Goal: Task Accomplishment & Management: Complete application form

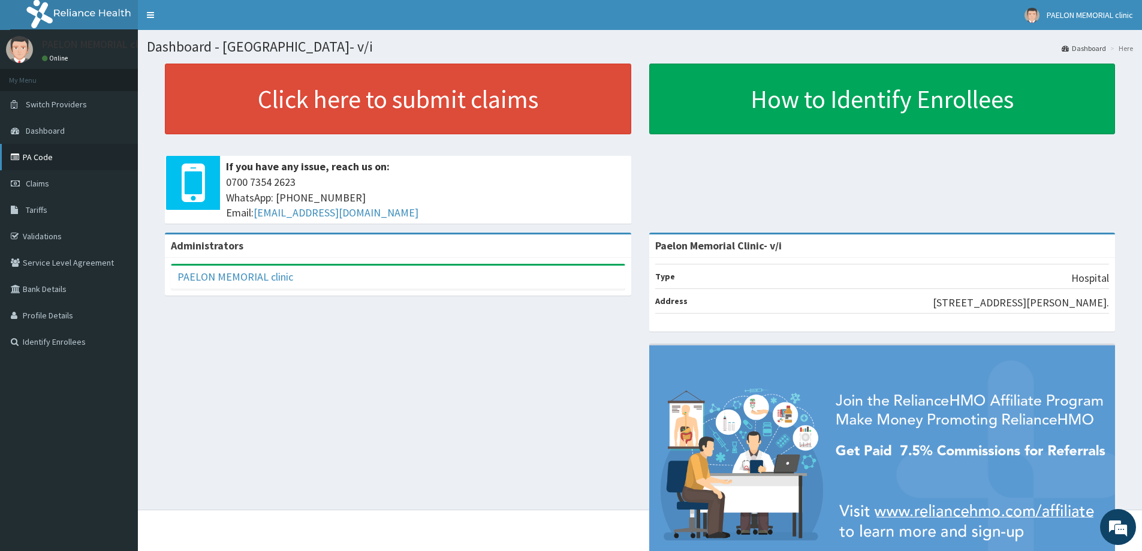
click at [42, 152] on link "PA Code" at bounding box center [69, 157] width 138 height 26
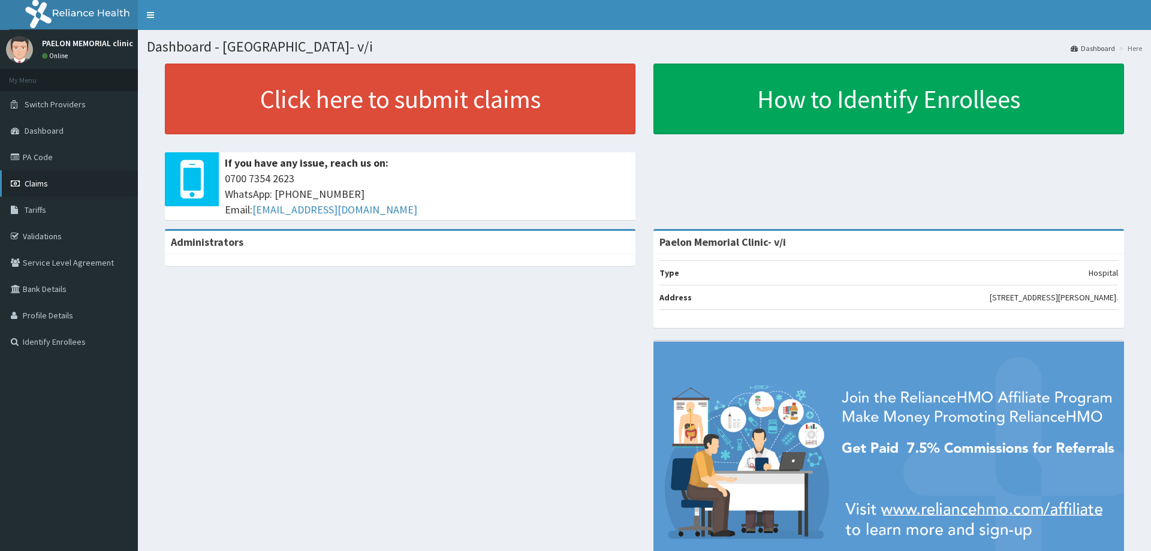
click at [45, 181] on span "Claims" at bounding box center [36, 183] width 23 height 11
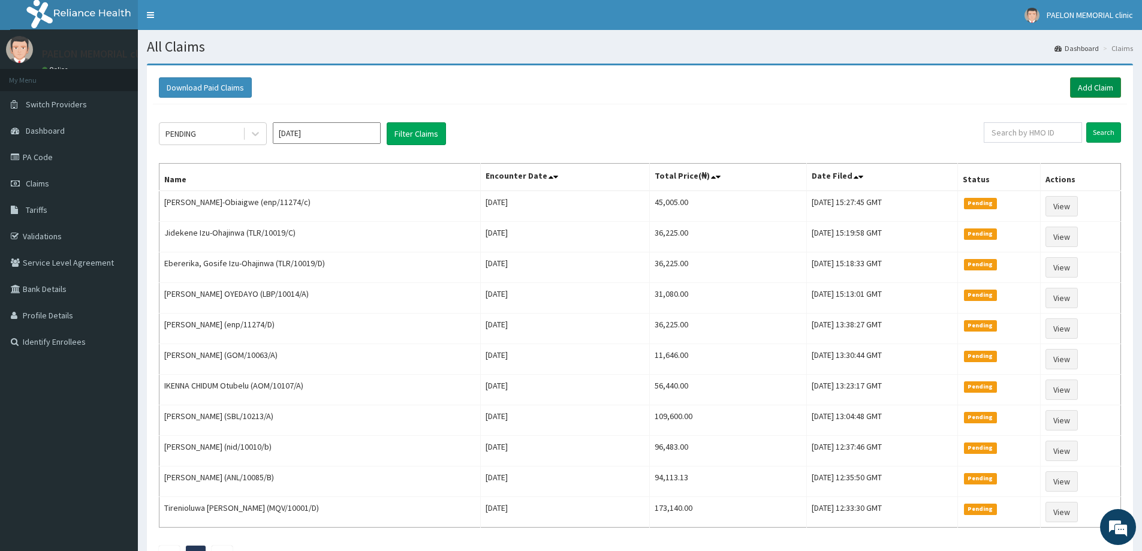
click at [1096, 86] on link "Add Claim" at bounding box center [1095, 87] width 51 height 20
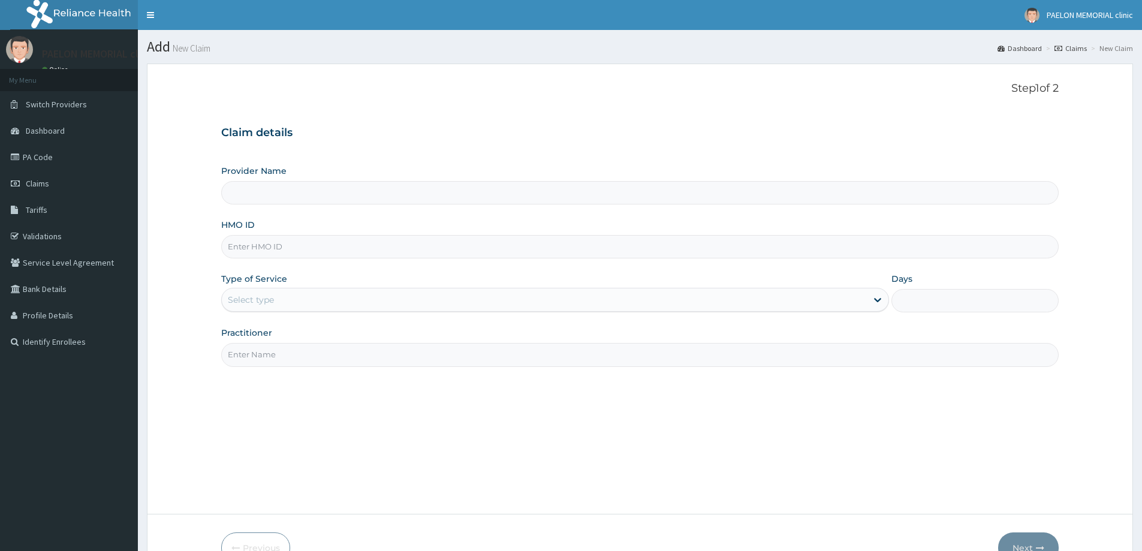
drag, startPoint x: 0, startPoint y: 0, endPoint x: 355, endPoint y: 255, distance: 437.0
click at [355, 255] on input "HMO ID" at bounding box center [640, 246] width 838 height 23
paste input "ENP/10119/A"
type input "ENP/10119/A"
click at [322, 300] on div "Select type" at bounding box center [544, 299] width 645 height 19
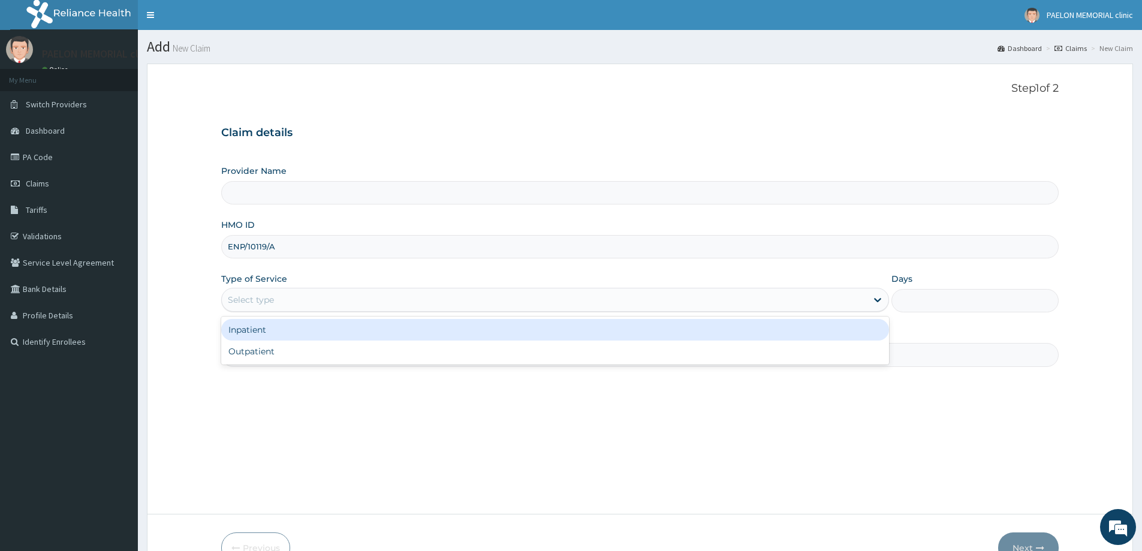
type input "Paelon Memorial Clinic- v/i"
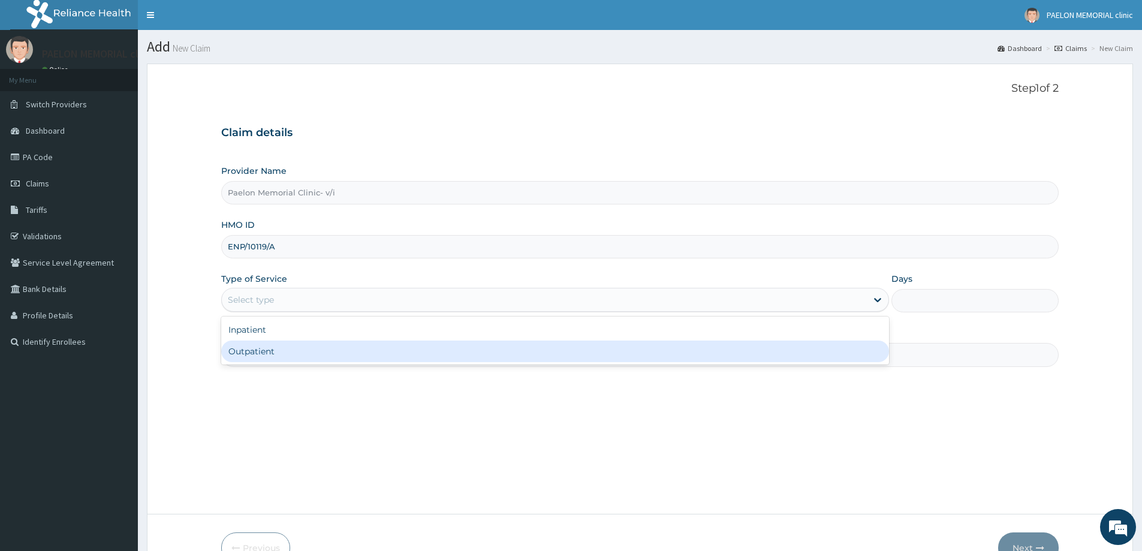
drag, startPoint x: 301, startPoint y: 347, endPoint x: 332, endPoint y: 357, distance: 32.6
click at [300, 348] on div "Outpatient" at bounding box center [555, 352] width 668 height 22
type input "1"
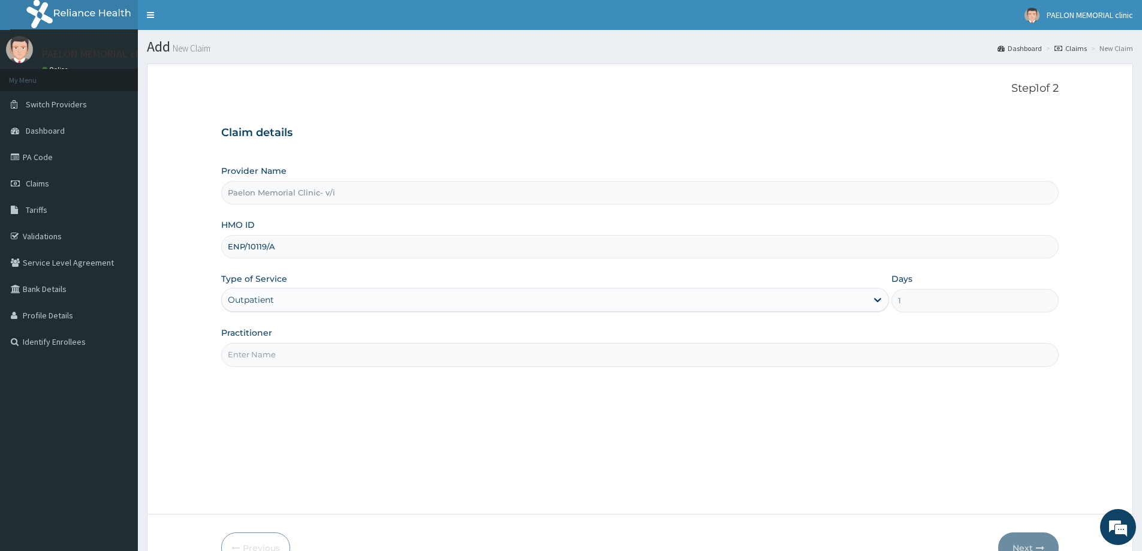
click at [333, 357] on input "Practitioner" at bounding box center [640, 354] width 838 height 23
click at [365, 354] on input "Practitioner" at bounding box center [640, 354] width 838 height 23
type input "DR OGUNBASE"
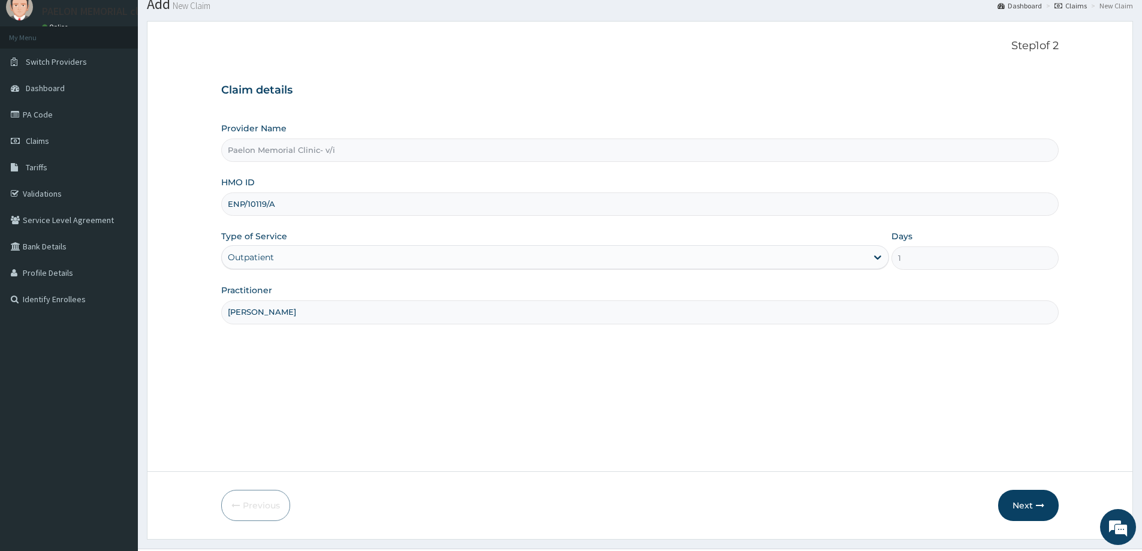
scroll to position [71, 0]
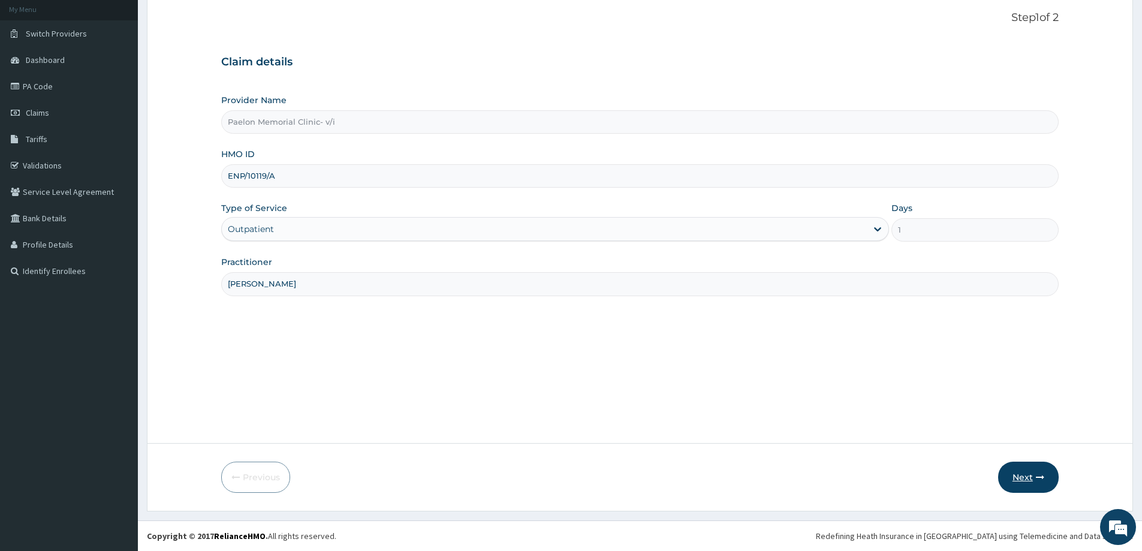
click at [1021, 478] on button "Next" at bounding box center [1028, 477] width 61 height 31
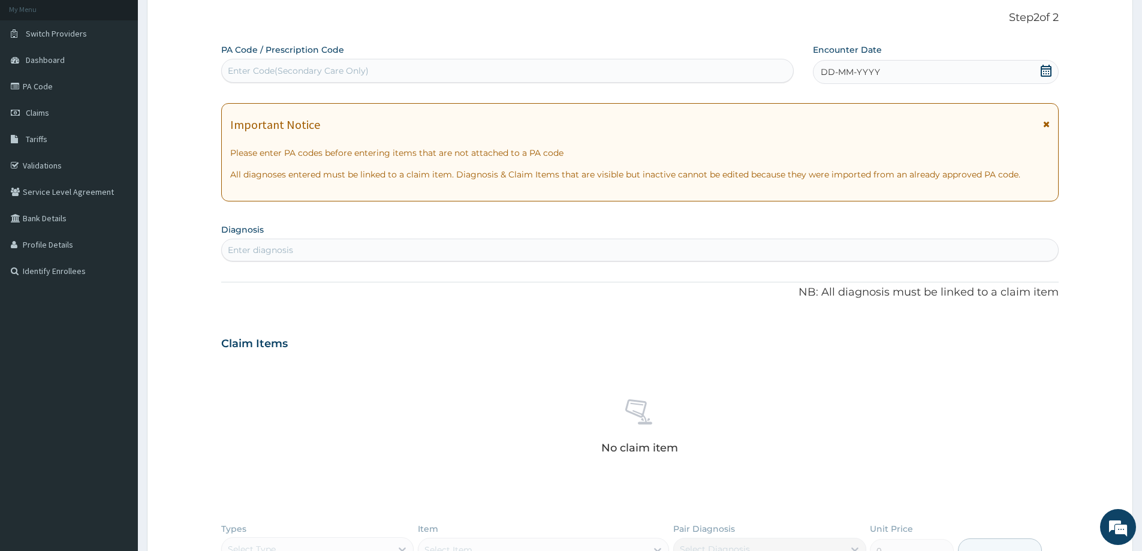
click at [631, 73] on div "Enter Code(Secondary Care Only)" at bounding box center [507, 70] width 571 height 19
paste input "PA/BCF964"
type input "PA/BCF964"
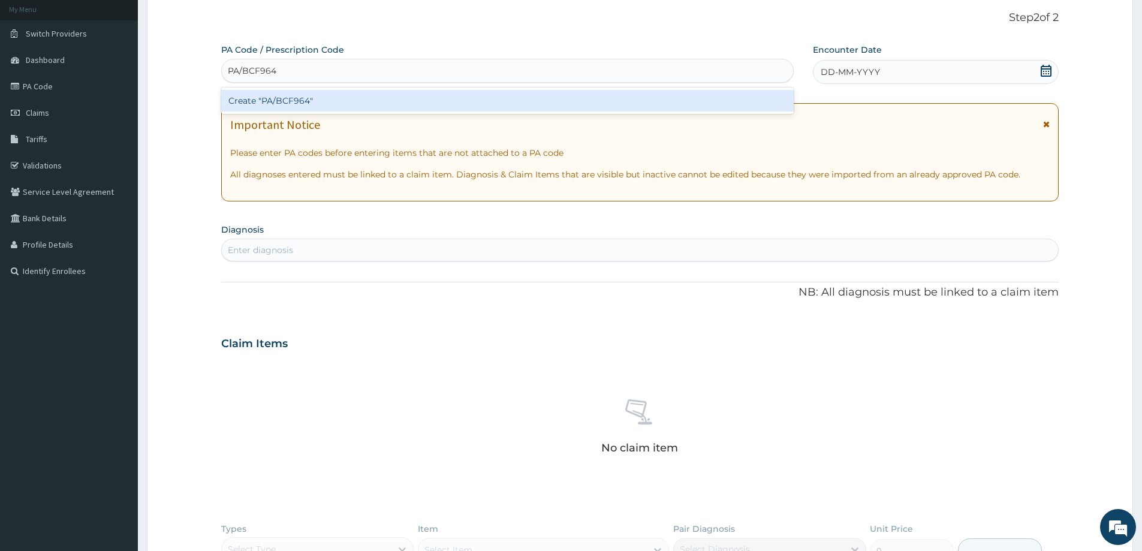
click at [606, 106] on div "Create "PA/BCF964"" at bounding box center [507, 101] width 573 height 22
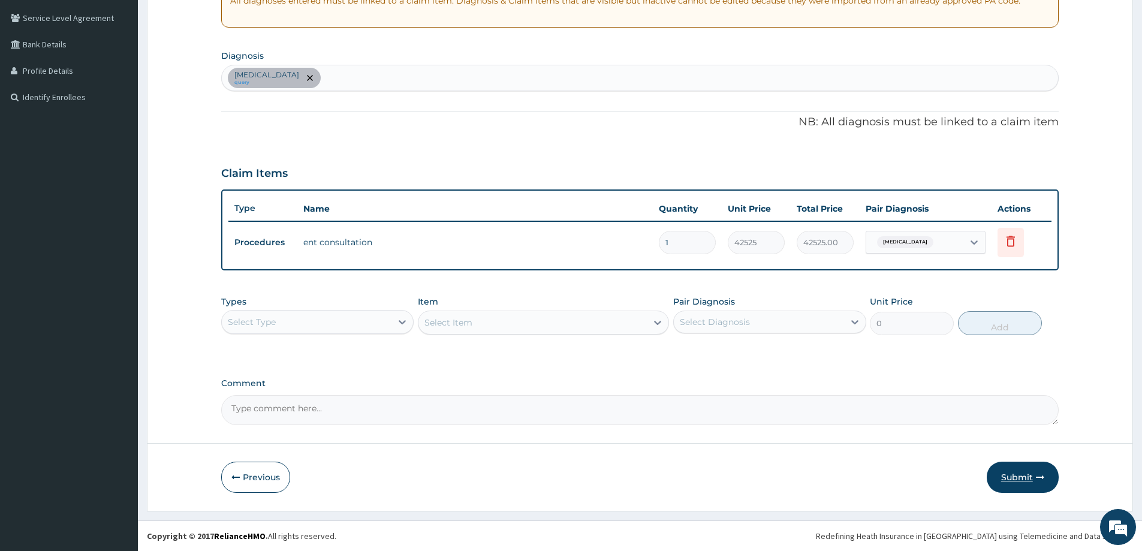
click at [1018, 468] on button "Submit" at bounding box center [1023, 477] width 72 height 31
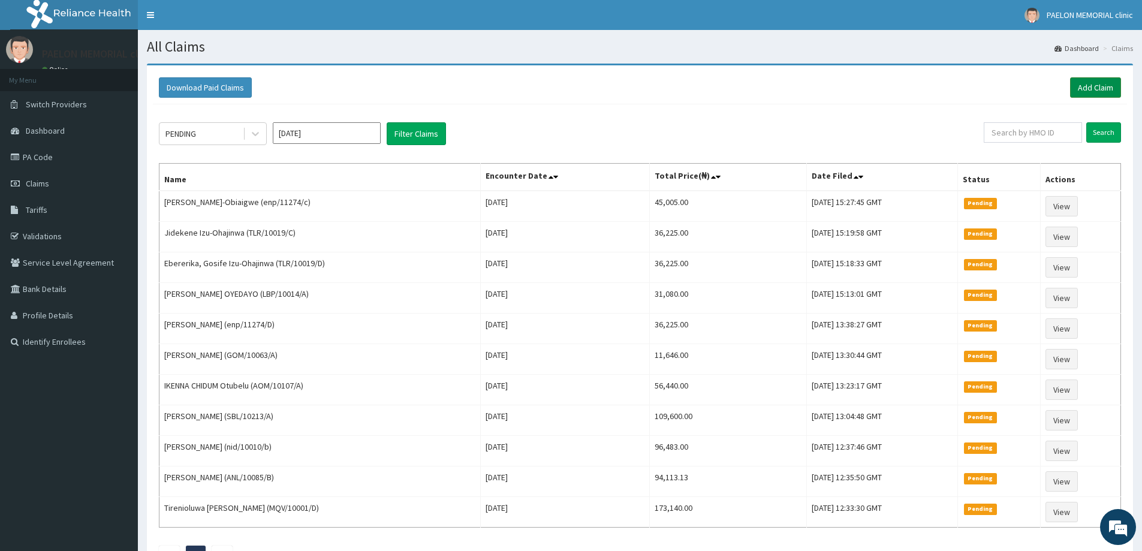
click at [1107, 89] on link "Add Claim" at bounding box center [1095, 87] width 51 height 20
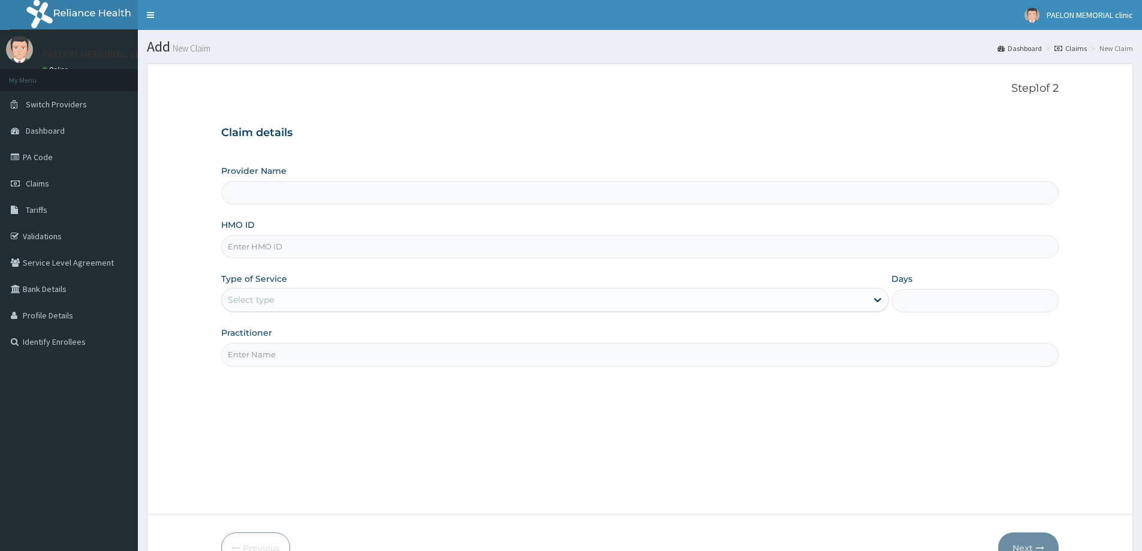
drag, startPoint x: 0, startPoint y: 0, endPoint x: 481, endPoint y: 245, distance: 539.6
click at [477, 246] on input "HMO ID" at bounding box center [640, 246] width 838 height 23
paste input "ENP/10119/A"
type input "ENP/10119/A"
type input "Paelon Memorial Clinic- v/i"
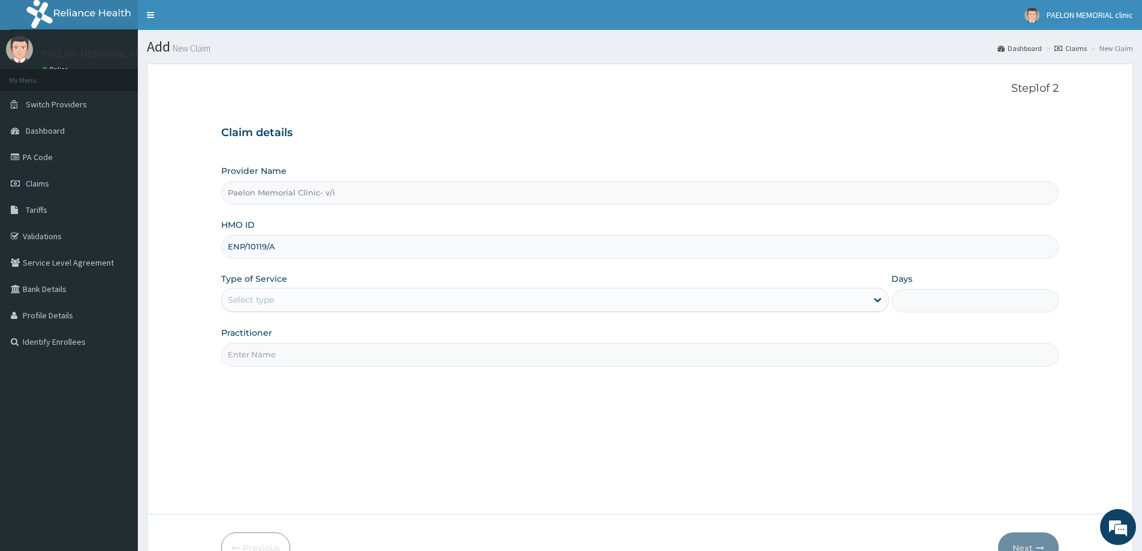
type input "ENP/10119/A"
click at [460, 306] on div "Select type" at bounding box center [544, 299] width 645 height 19
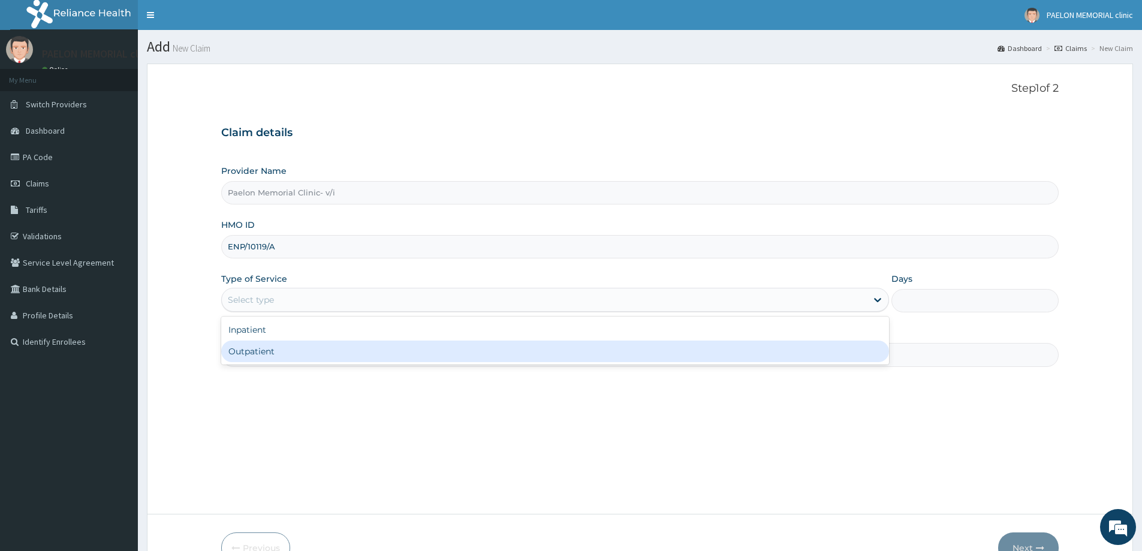
click at [444, 349] on div "Outpatient" at bounding box center [555, 352] width 668 height 22
type input "1"
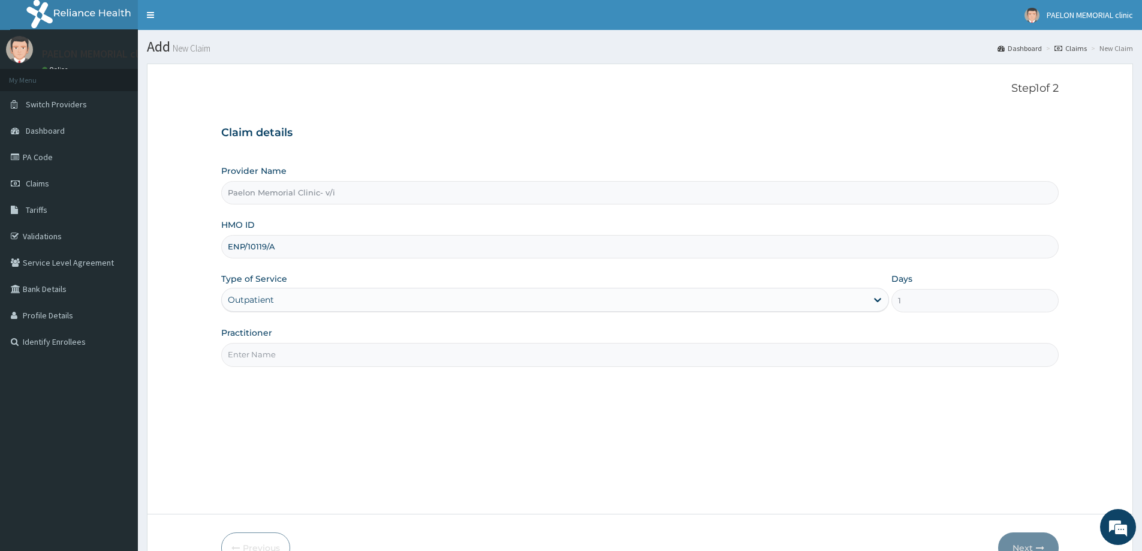
click at [475, 355] on input "Practitioner" at bounding box center [640, 354] width 838 height 23
type input "DR OGUNBASE"
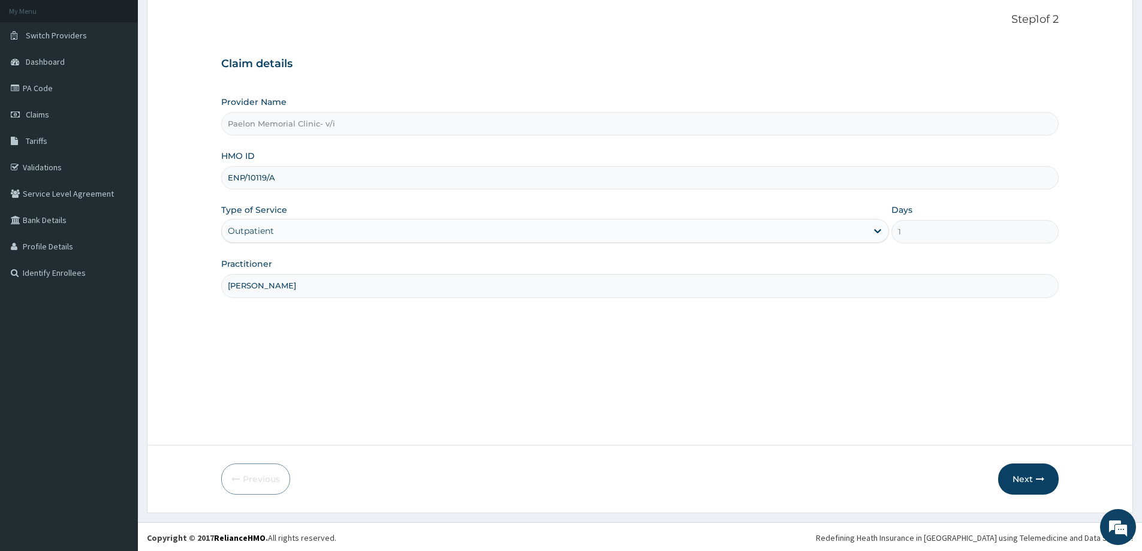
scroll to position [71, 0]
click at [1033, 479] on button "Next" at bounding box center [1028, 477] width 61 height 31
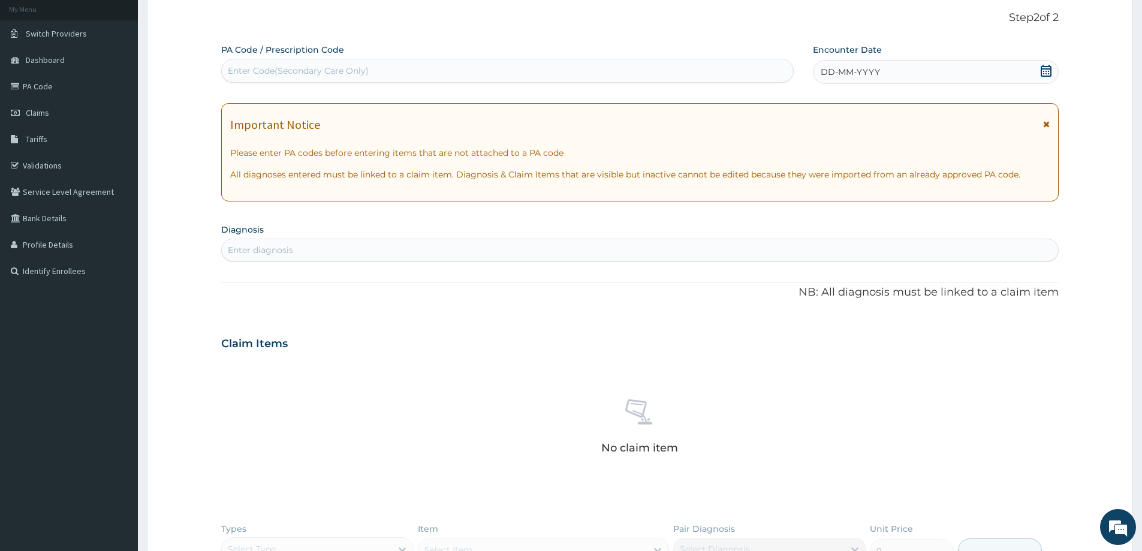
scroll to position [0, 0]
click at [467, 78] on div "Enter Code(Secondary Care Only)" at bounding box center [507, 70] width 571 height 19
paste input "PA/CBD4C4"
type input "PA/CBD4C4"
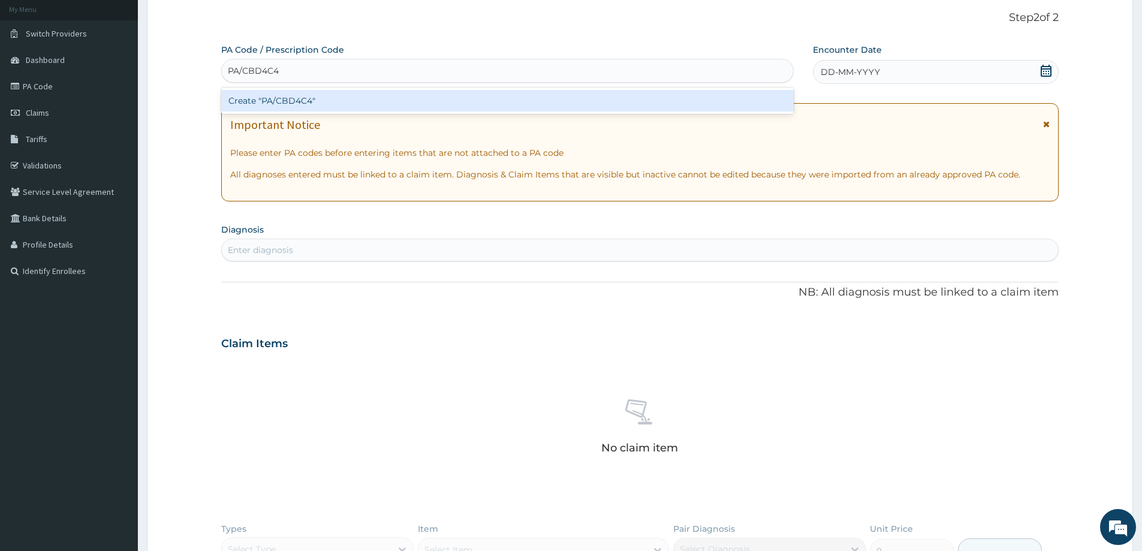
click at [455, 92] on div "Create "PA/CBD4C4"" at bounding box center [507, 101] width 573 height 22
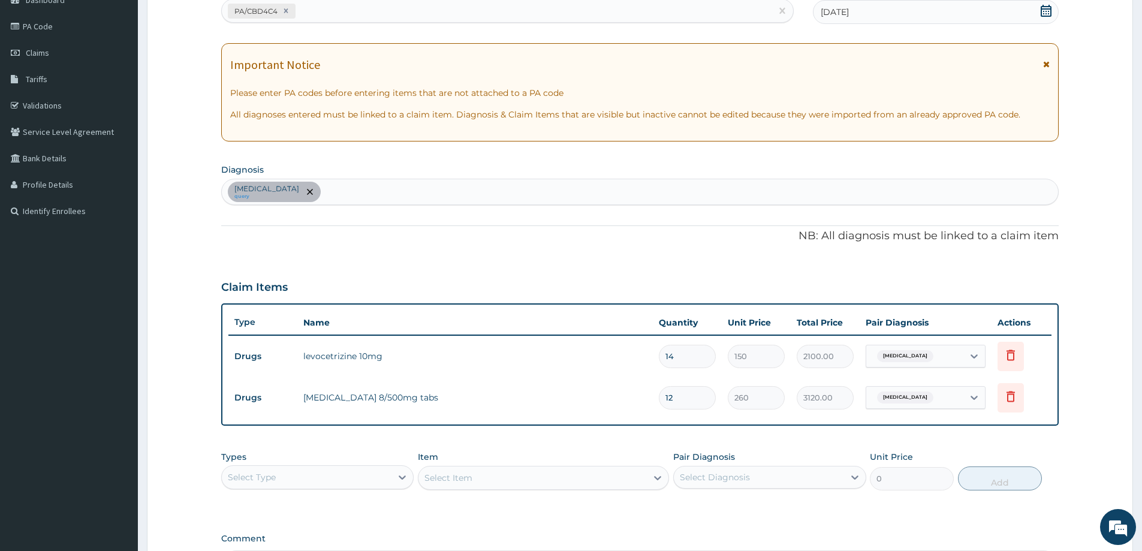
scroll to position [286, 0]
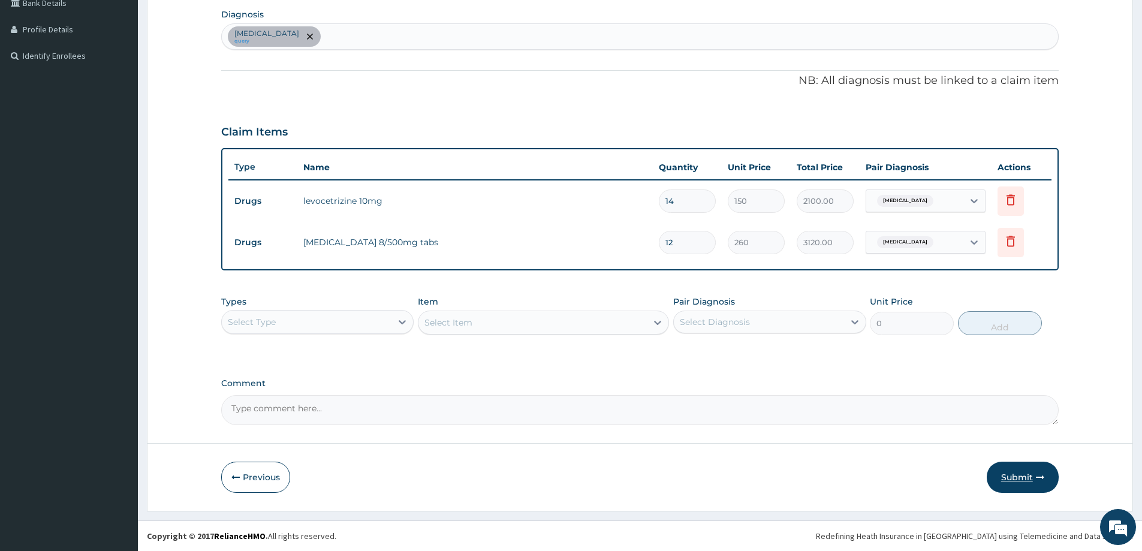
click at [1028, 468] on button "Submit" at bounding box center [1023, 477] width 72 height 31
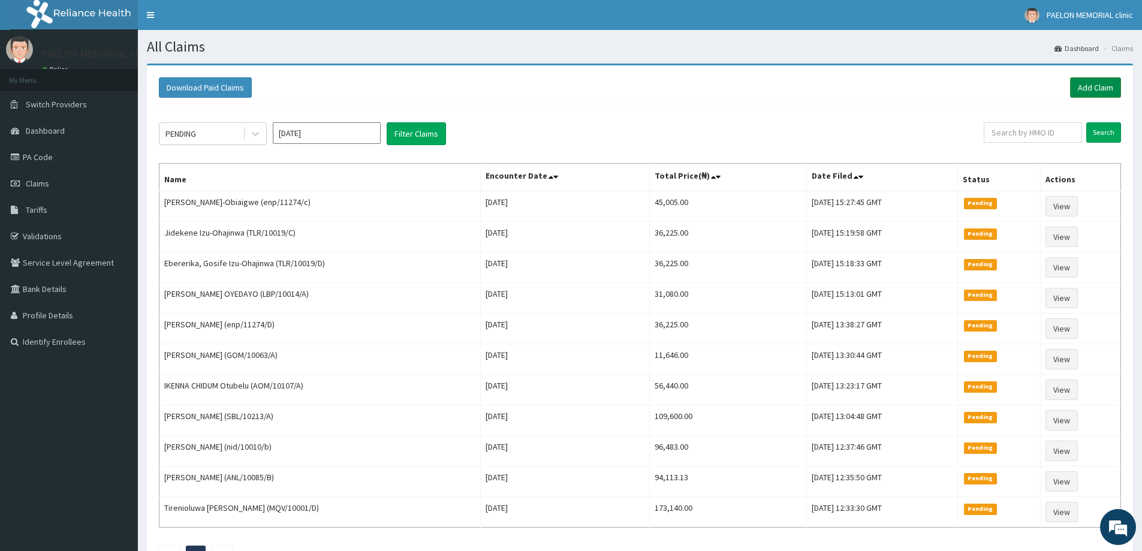
click at [1083, 93] on link "Add Claim" at bounding box center [1095, 87] width 51 height 20
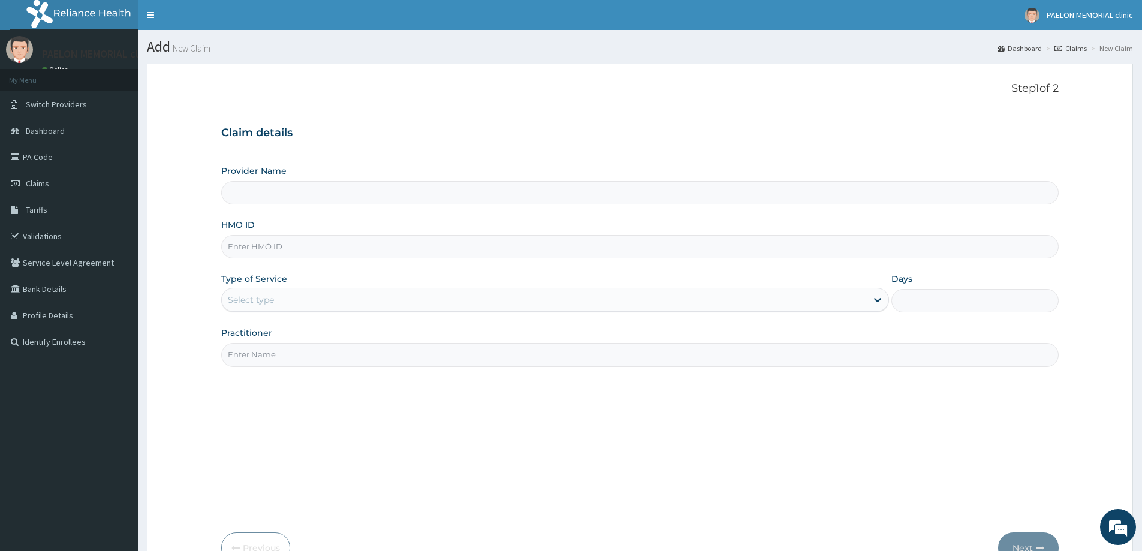
type input "Paelon Memorial Clinic- v/i"
click at [288, 253] on input "HMO ID" at bounding box center [640, 246] width 838 height 23
paste input "OPN/10024/A"
type input "OPN/10024/A"
click at [283, 296] on div "Select type" at bounding box center [544, 299] width 645 height 19
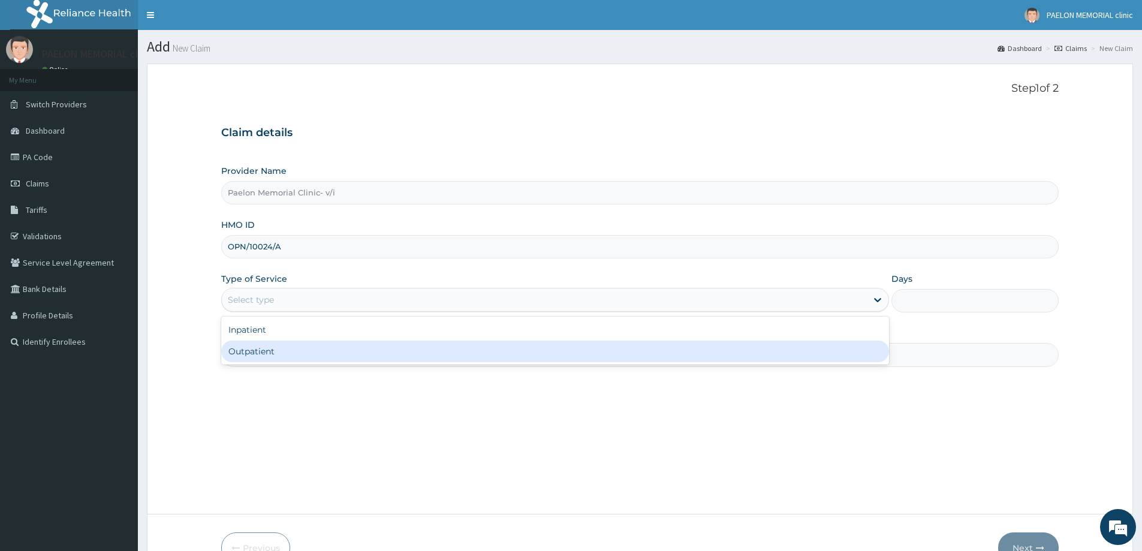
click at [279, 355] on div "Outpatient" at bounding box center [555, 352] width 668 height 22
type input "1"
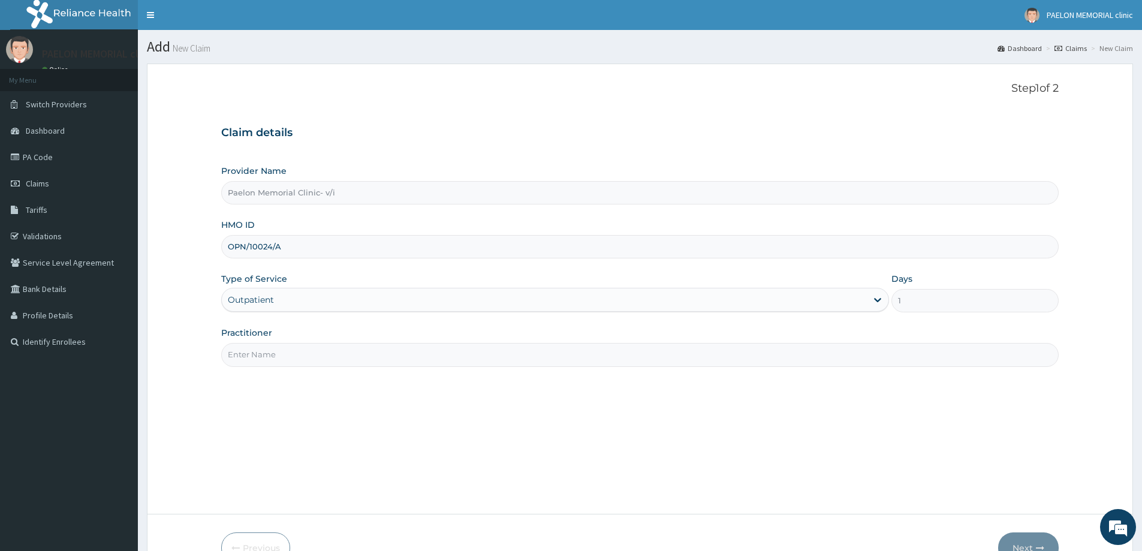
click at [300, 354] on input "Practitioner" at bounding box center [640, 354] width 838 height 23
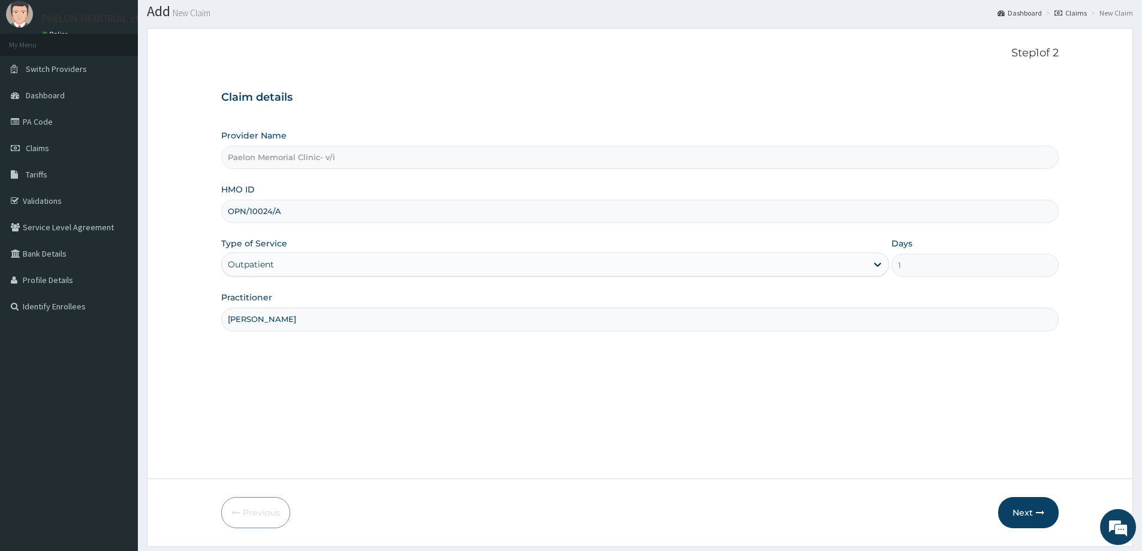
scroll to position [71, 0]
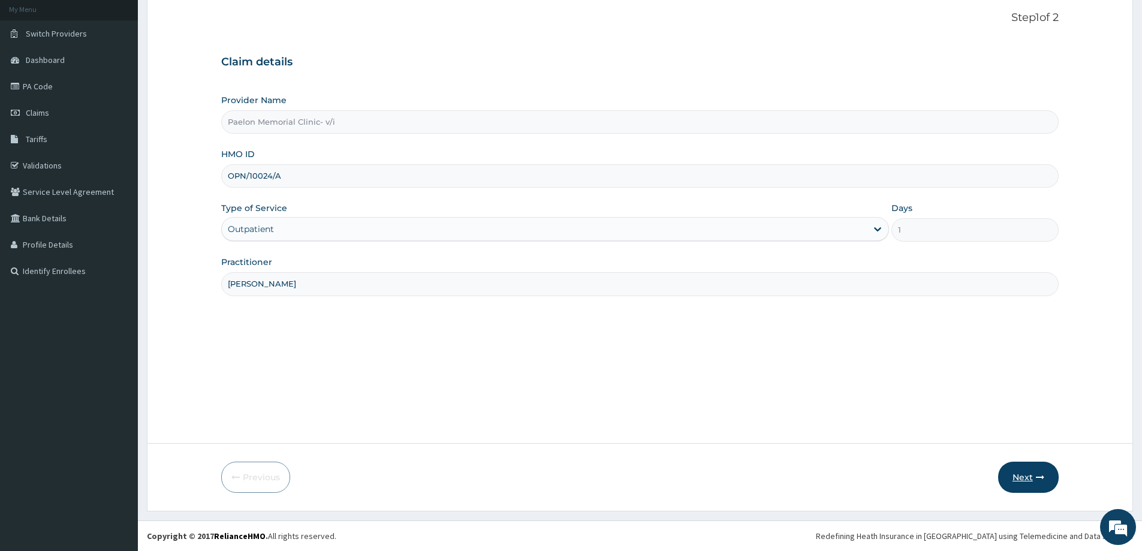
type input "DR PAULYN"
click at [1033, 484] on button "Next" at bounding box center [1028, 477] width 61 height 31
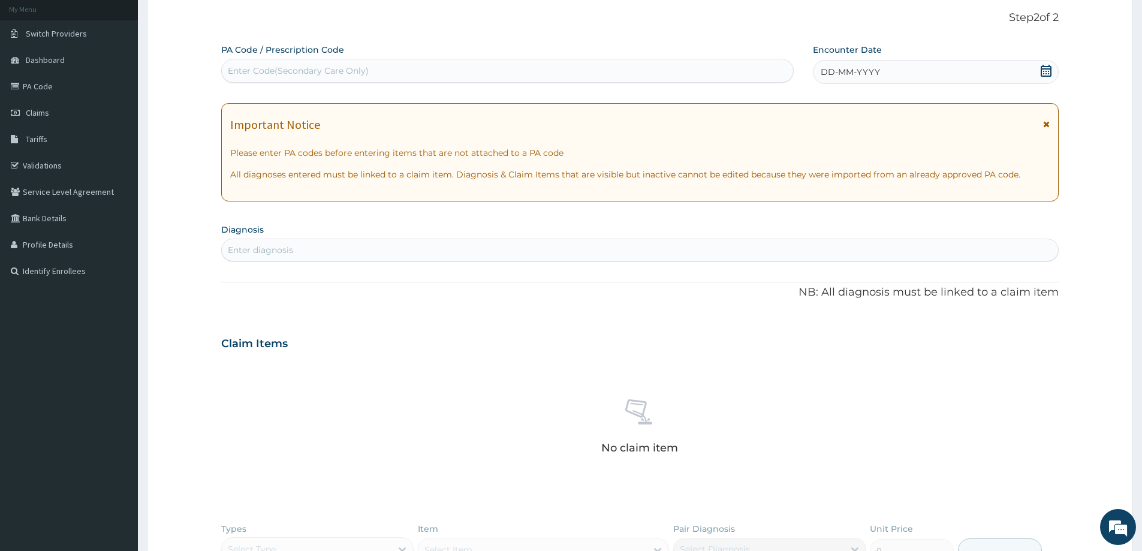
click at [561, 69] on div "Enter Code(Secondary Care Only)" at bounding box center [507, 70] width 571 height 19
paste input "PA/7AFECE"
type input "PA/7AFECE"
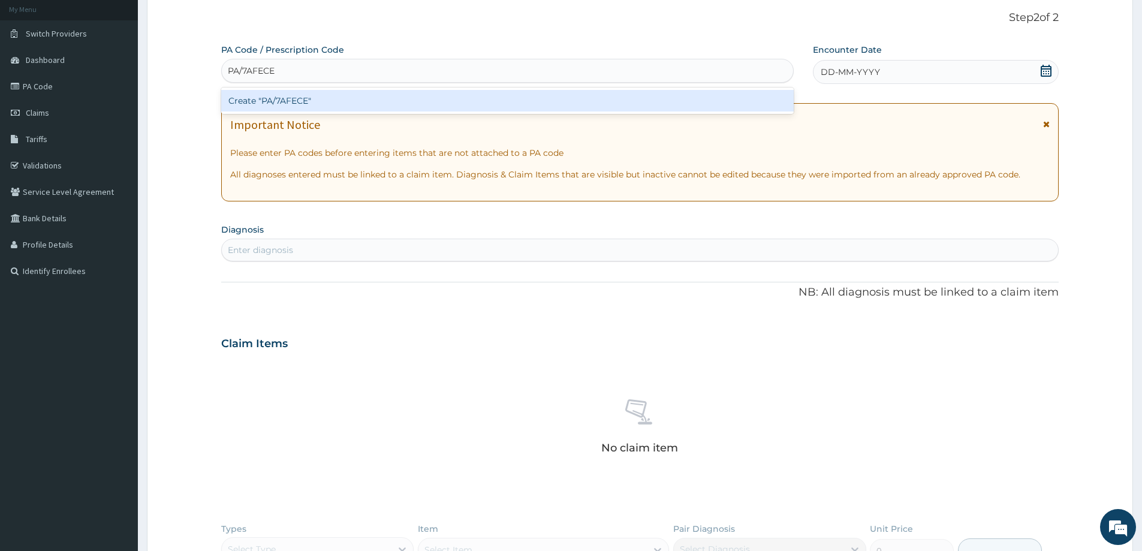
drag, startPoint x: 549, startPoint y: 99, endPoint x: 714, endPoint y: 2, distance: 190.9
click at [556, 92] on div "Create "PA/7AFECE"" at bounding box center [507, 101] width 573 height 22
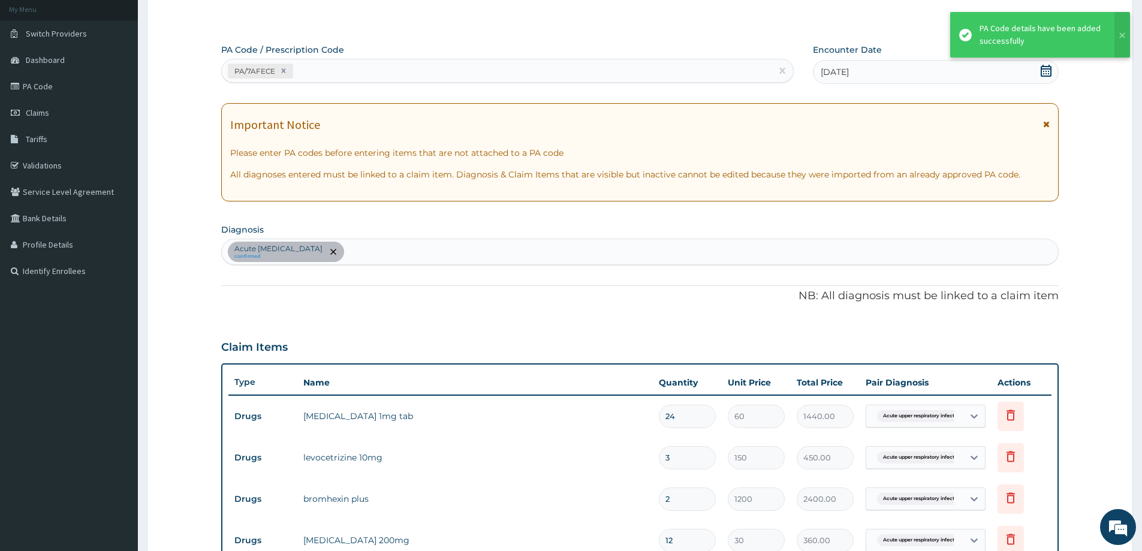
scroll to position [72, 0]
click at [440, 59] on div "PA/7AFECE" at bounding box center [507, 70] width 573 height 24
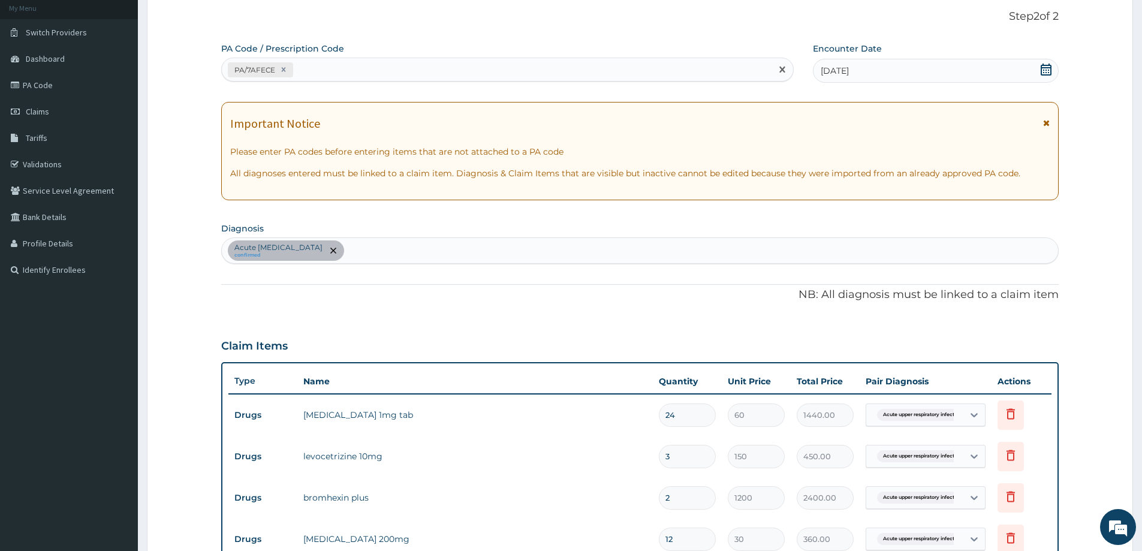
click at [434, 67] on div "PA/7AFECE" at bounding box center [497, 70] width 550 height 20
paste input "PA/C9E830"
type input "PA/C9E830"
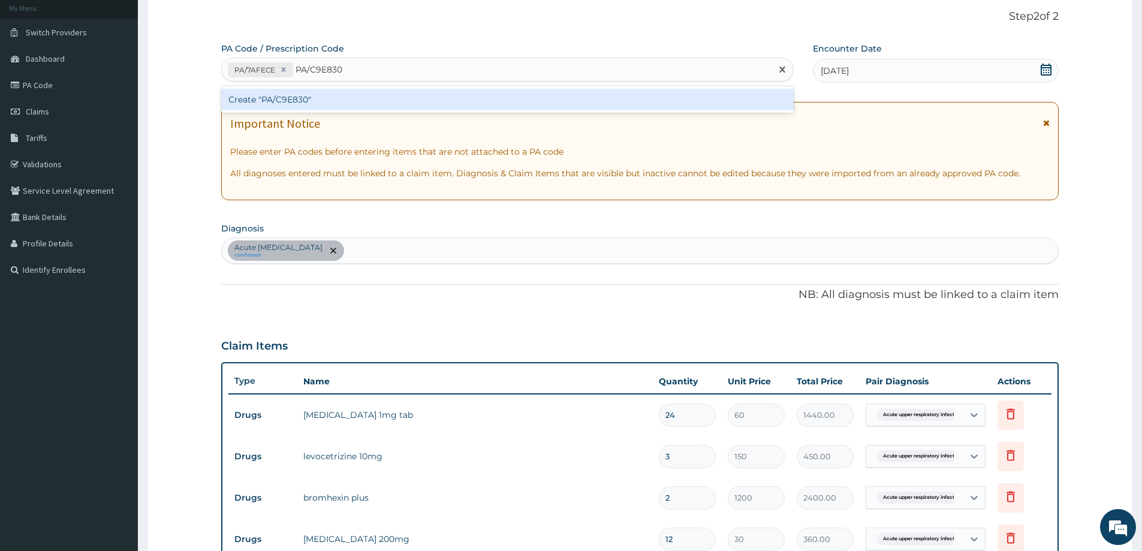
click at [429, 100] on div "Create "PA/C9E830"" at bounding box center [507, 100] width 573 height 22
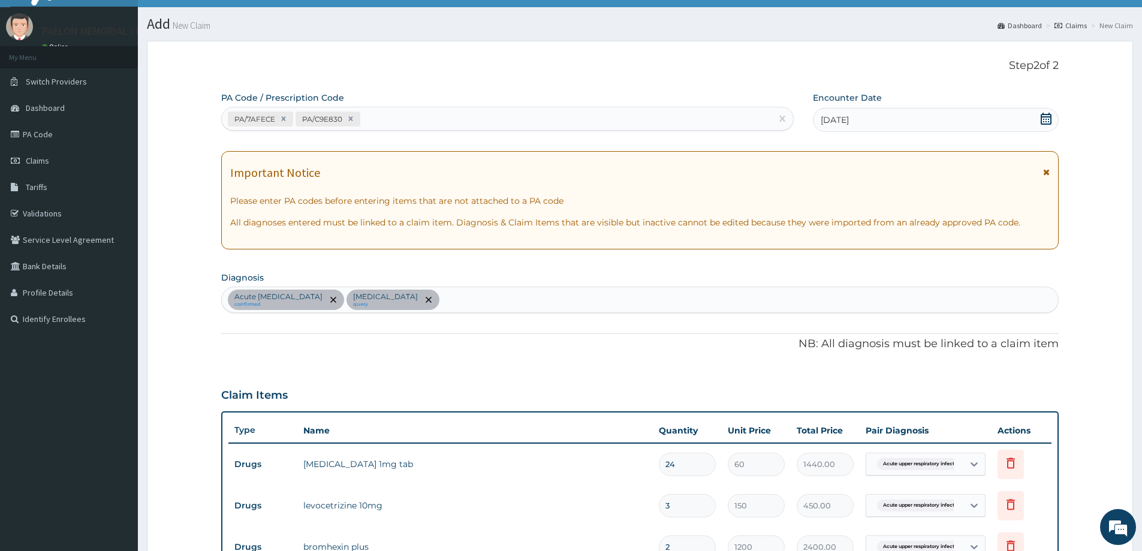
scroll to position [22, 0]
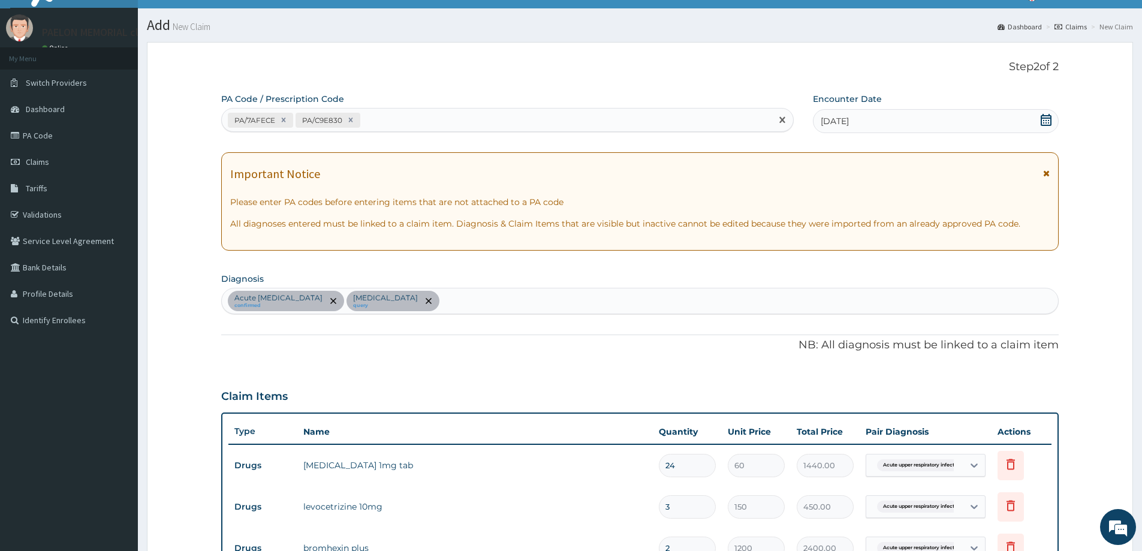
click at [411, 116] on div "PA/7AFECE PA/C9E830" at bounding box center [497, 120] width 550 height 20
paste input "PA/B5C456"
type input "PA/B5C456"
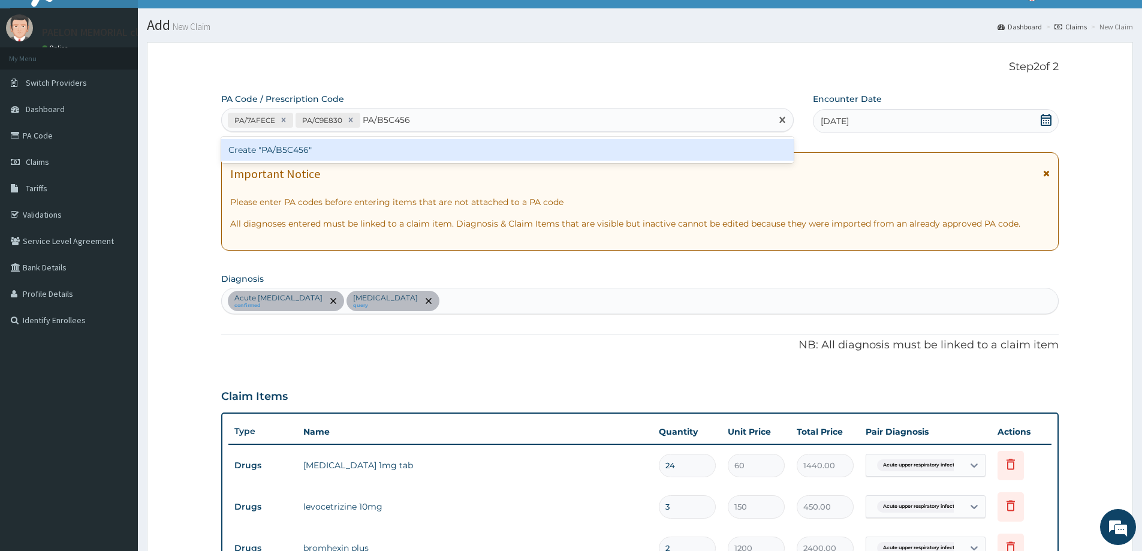
drag, startPoint x: 396, startPoint y: 144, endPoint x: 684, endPoint y: 10, distance: 317.1
click at [396, 145] on div "Create "PA/B5C456"" at bounding box center [507, 150] width 573 height 22
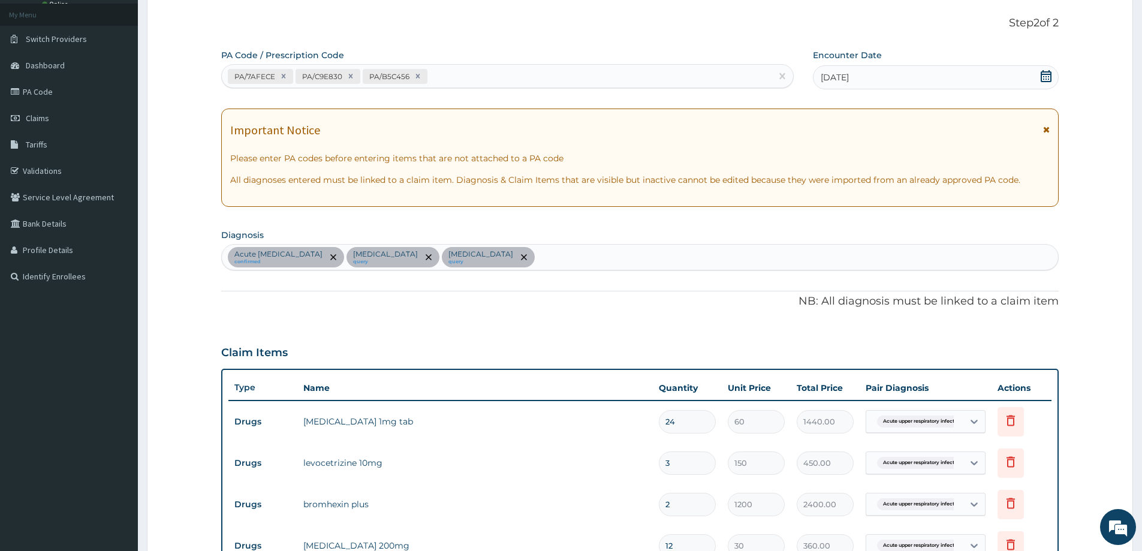
scroll to position [3, 0]
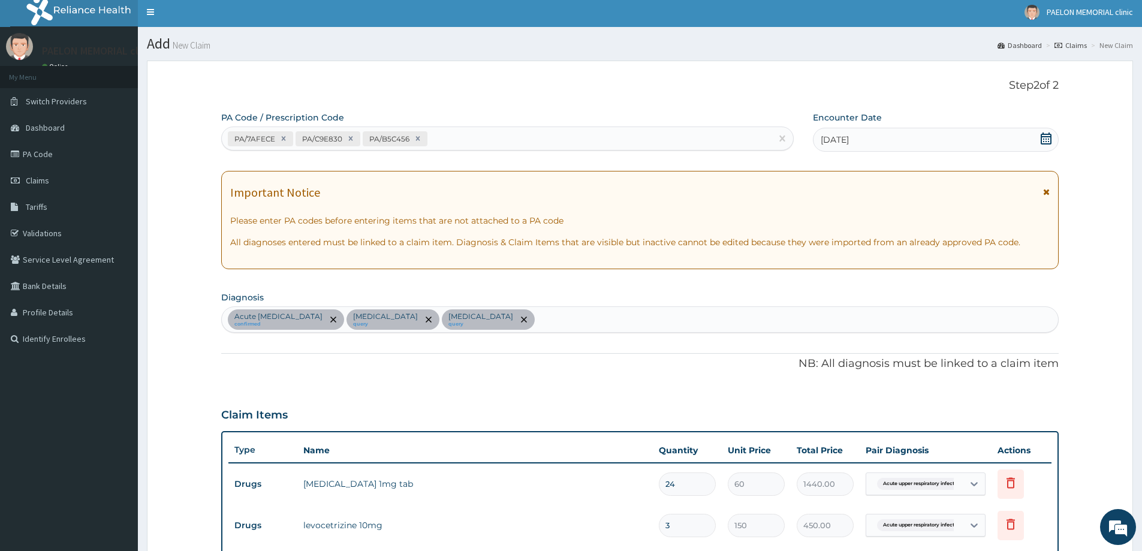
click at [508, 134] on div "PA/7AFECE PA/C9E830 PA/B5C456" at bounding box center [497, 139] width 550 height 20
paste input "PA/0C142D"
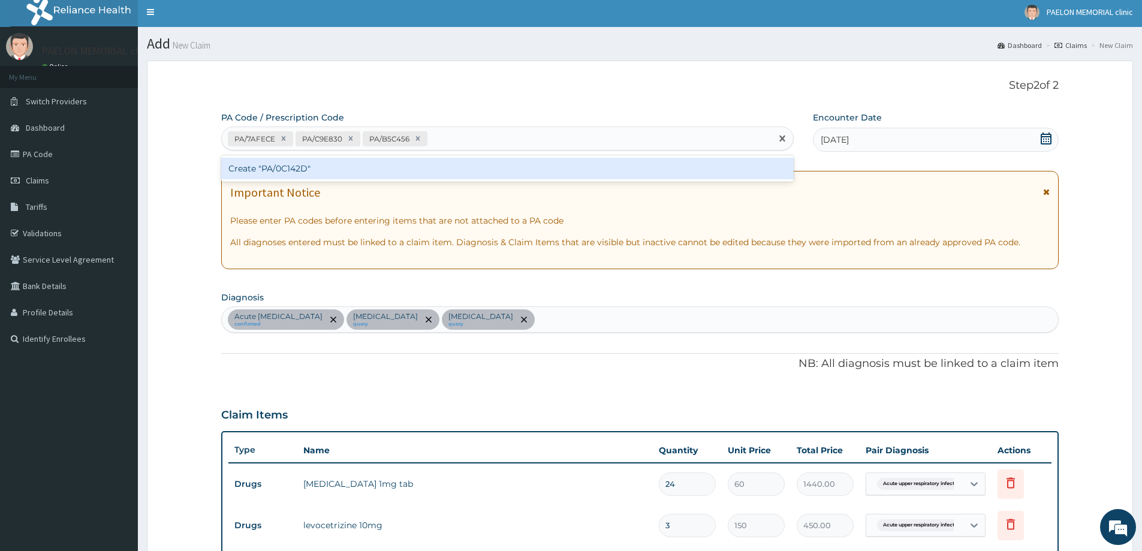
type input "PA/0C142D"
click at [502, 173] on div "Create "PA/0C142D"" at bounding box center [507, 169] width 573 height 22
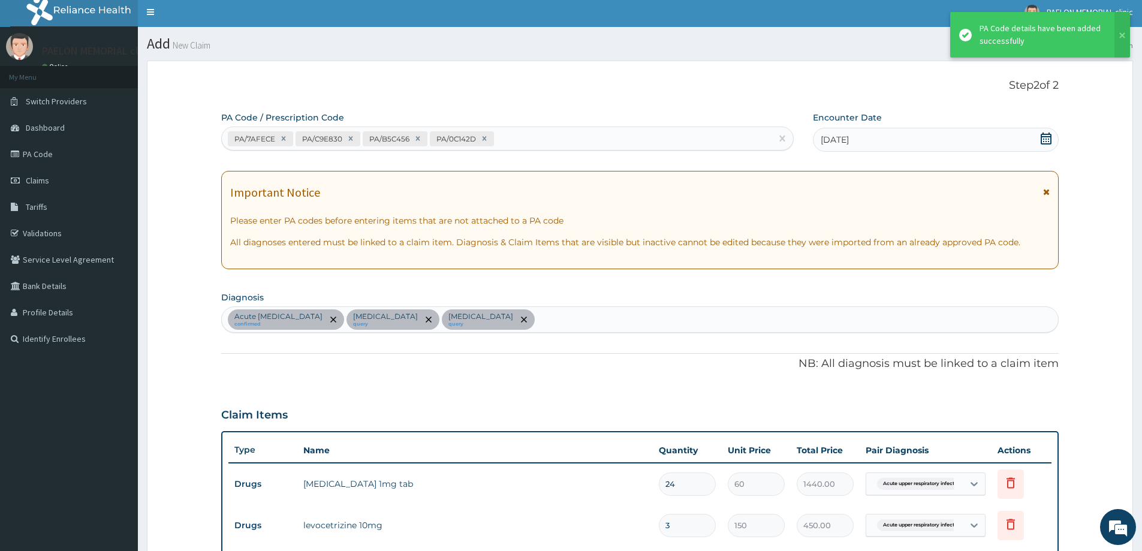
scroll to position [667, 0]
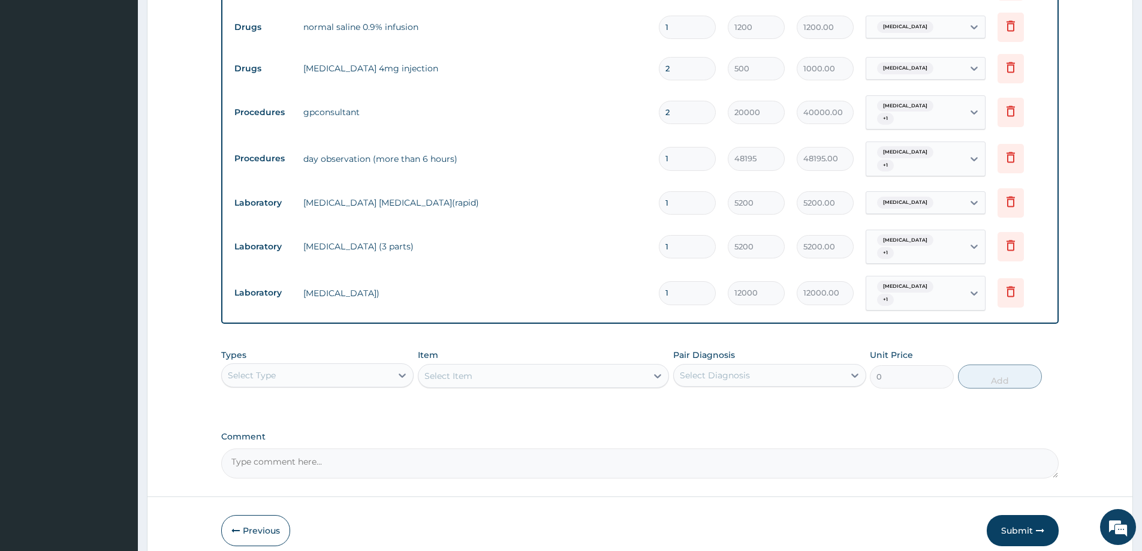
drag, startPoint x: 676, startPoint y: 106, endPoint x: 639, endPoint y: 113, distance: 37.9
click at [639, 113] on tr "Procedures gpconsultant 2 20000 40000.00 Viral disease + 1 Delete" at bounding box center [639, 112] width 823 height 47
type input "1"
type input "20000.00"
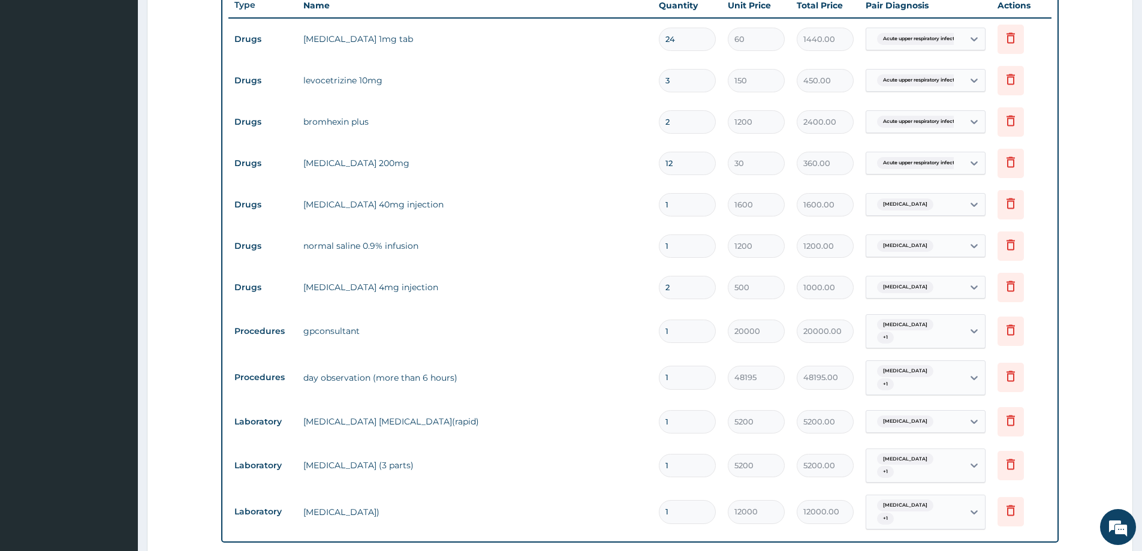
scroll to position [367, 0]
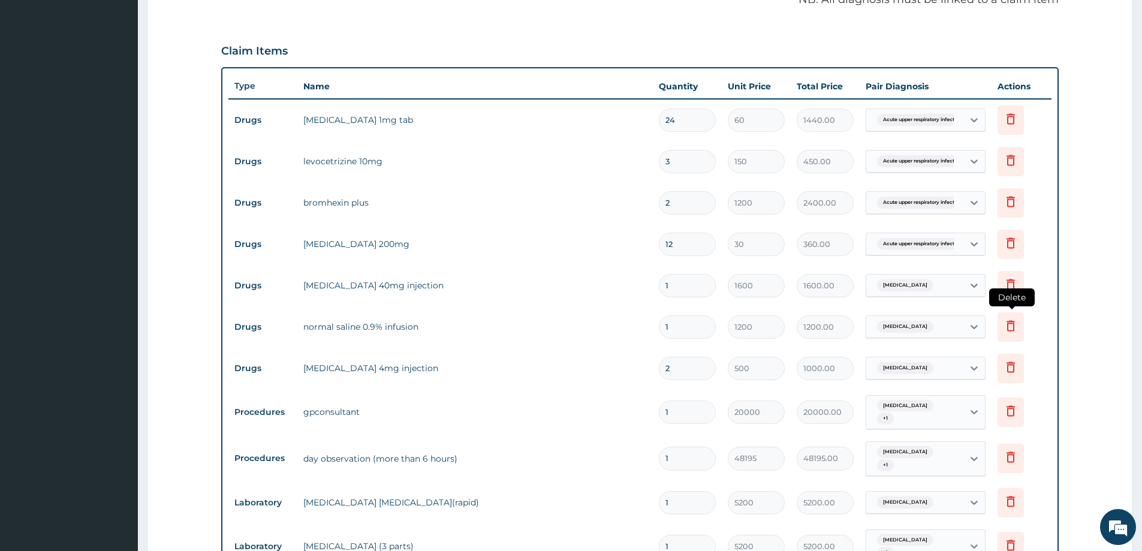
type input "1"
click at [1010, 326] on icon at bounding box center [1011, 325] width 14 height 14
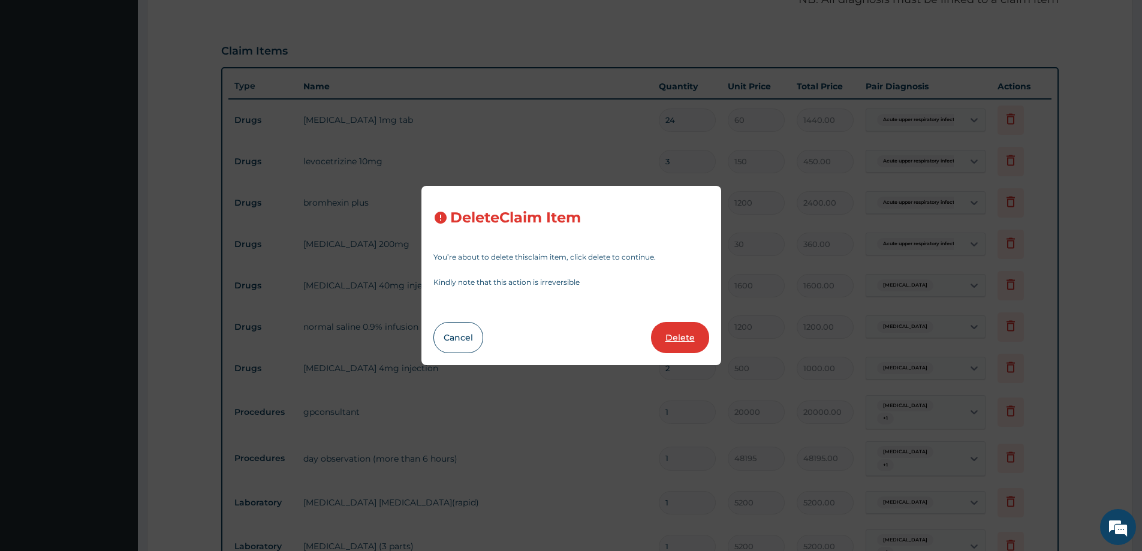
click at [684, 340] on button "Delete" at bounding box center [680, 337] width 58 height 31
type input "2"
type input "500"
type input "1000.00"
type input "1"
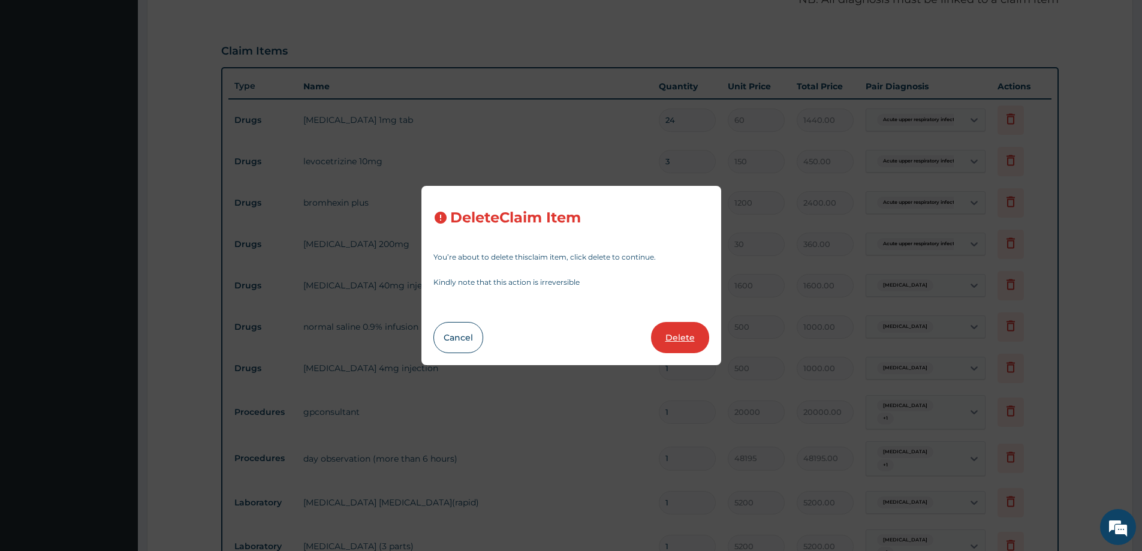
type input "20000"
type input "20000.00"
type input "48195"
type input "48195.00"
type input "5200"
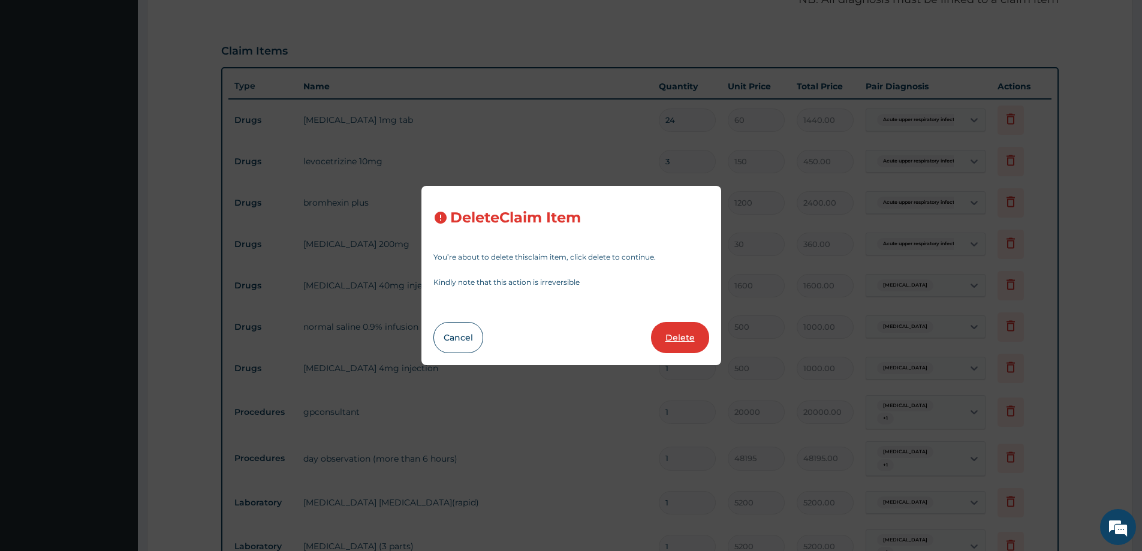
type input "5200.00"
type input "12000"
type input "12000.00"
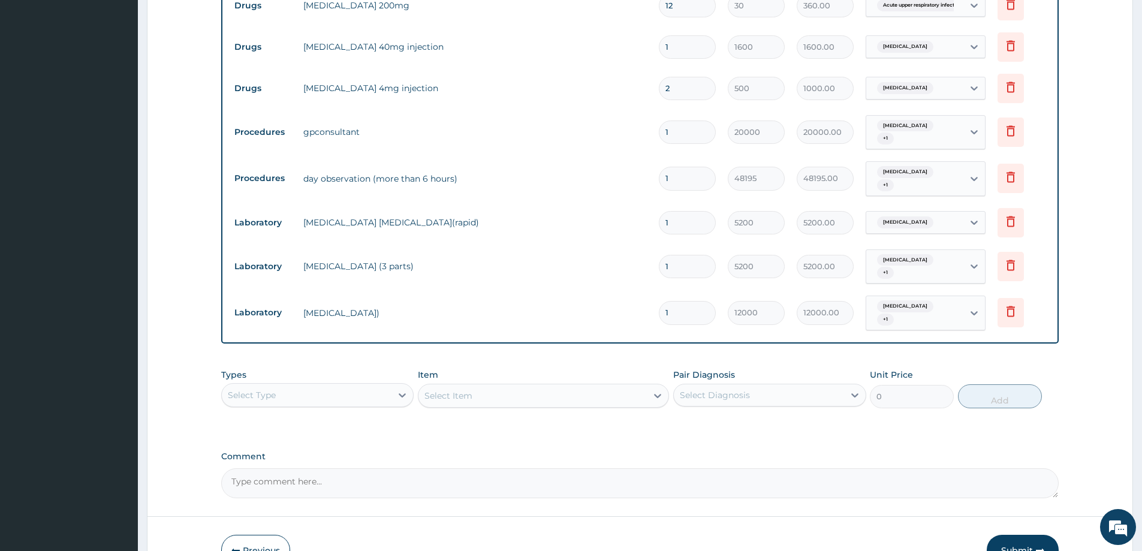
scroll to position [607, 0]
click at [368, 384] on div "Select Type" at bounding box center [307, 393] width 170 height 19
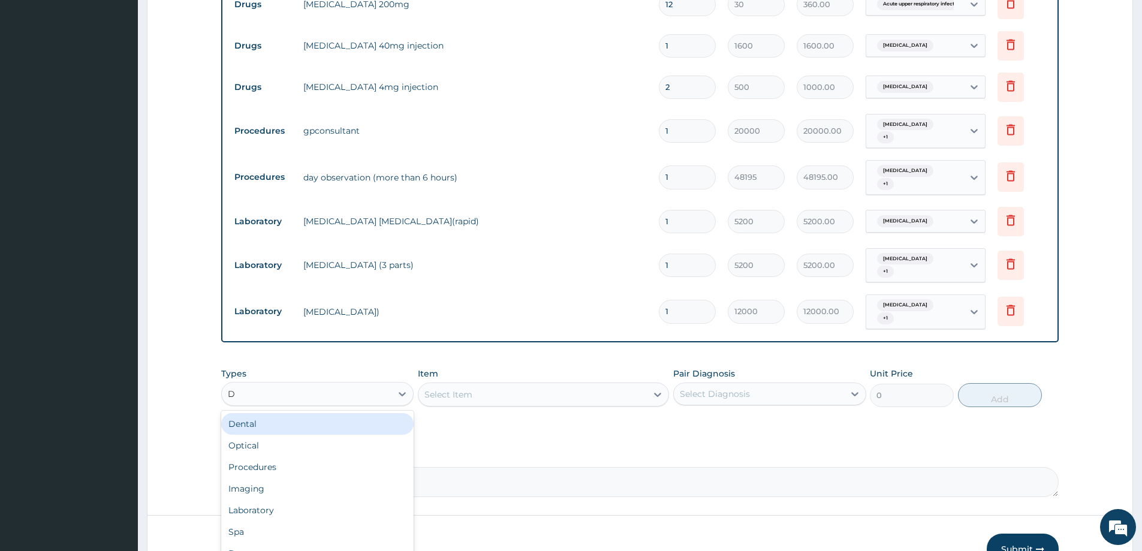
type input "DR"
click at [347, 413] on div "Drugs" at bounding box center [317, 424] width 192 height 22
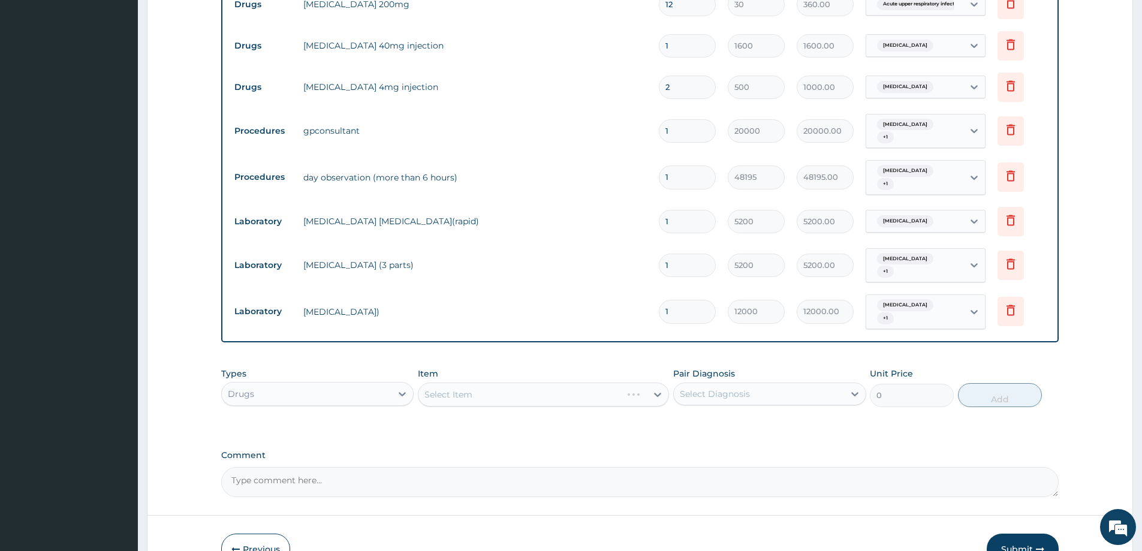
click at [714, 384] on div "Pair Diagnosis Select Diagnosis" at bounding box center [769, 388] width 192 height 40
click at [737, 388] on div "Select Diagnosis" at bounding box center [715, 394] width 70 height 12
click at [726, 417] on label "Acute upper respiratory infection" at bounding box center [744, 423] width 102 height 12
checkbox input "true"
click at [766, 388] on span "Acute upper respiratory infect..." at bounding box center [728, 394] width 87 height 12
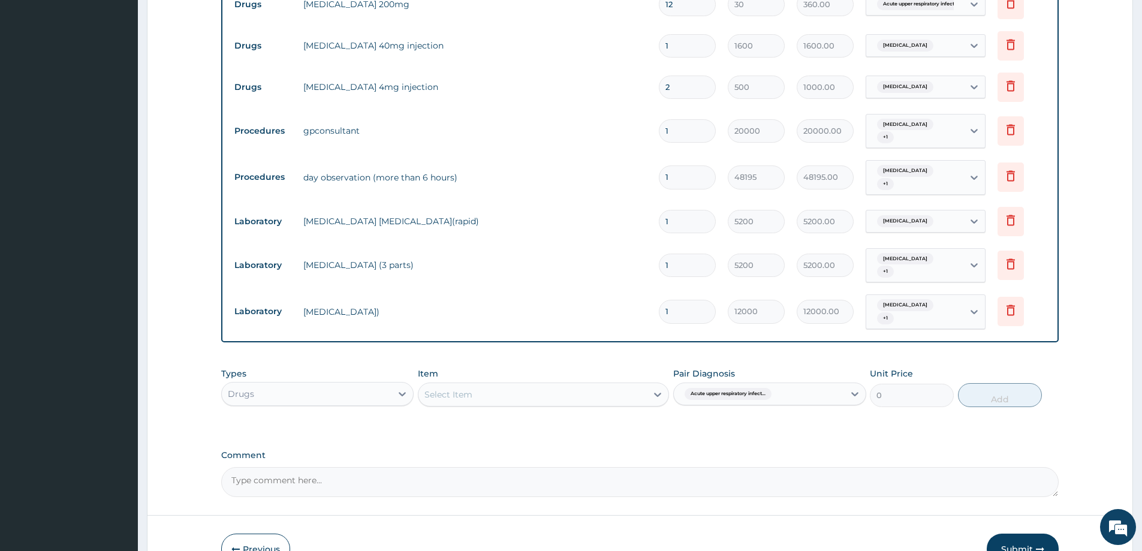
click at [766, 388] on span "Acute upper respiratory infect..." at bounding box center [728, 394] width 87 height 12
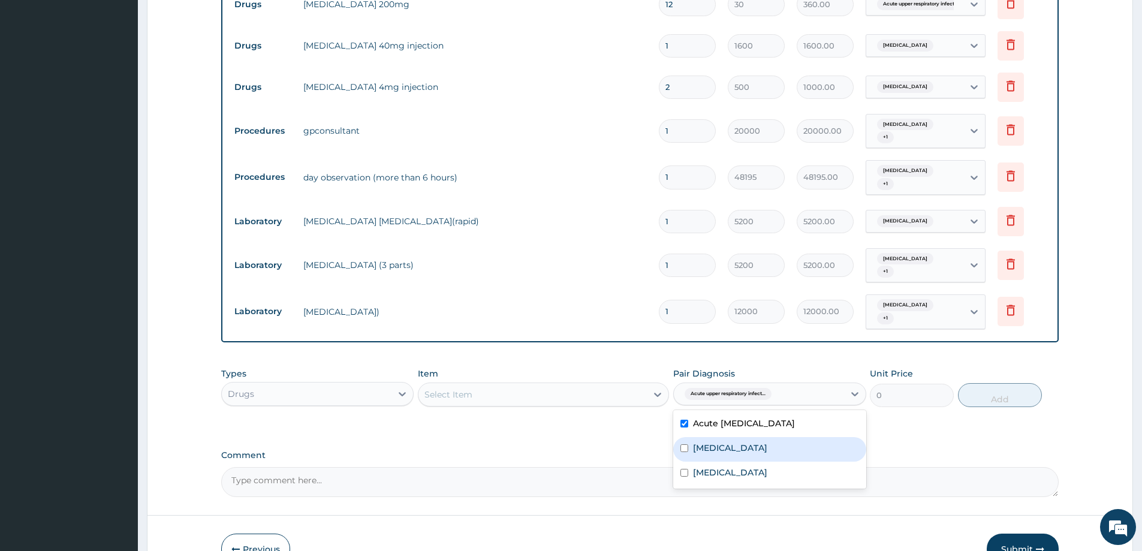
click at [727, 442] on label "Viral disease" at bounding box center [730, 448] width 74 height 12
checkbox input "true"
click at [703, 467] on label "Malaria" at bounding box center [730, 473] width 74 height 12
checkbox input "true"
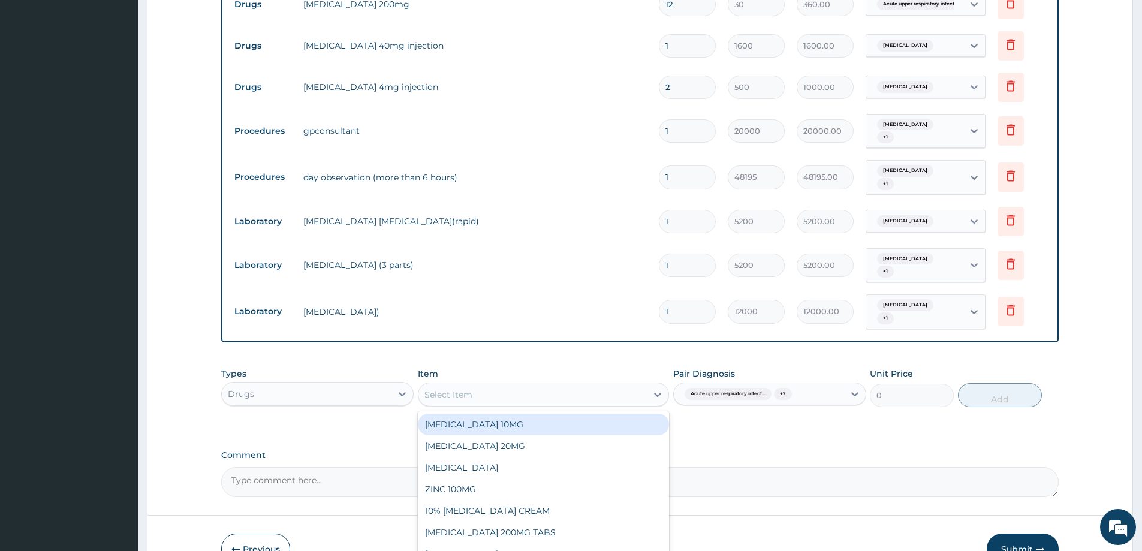
click at [620, 385] on div "Select Item" at bounding box center [533, 394] width 228 height 19
type input "DICLO"
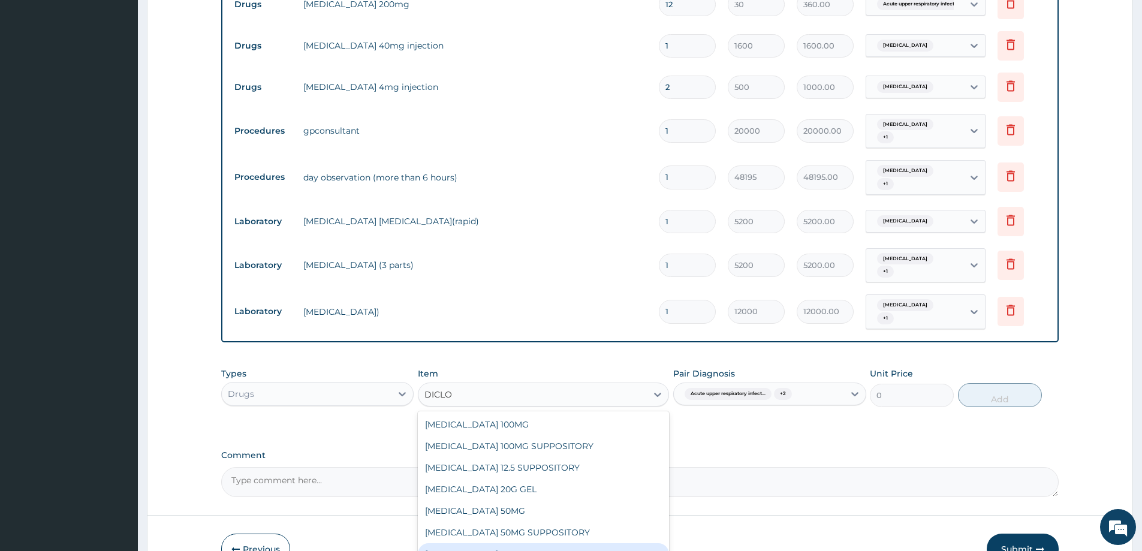
click at [593, 543] on div "DICLOFENAC 75MG INJECTION" at bounding box center [543, 554] width 251 height 22
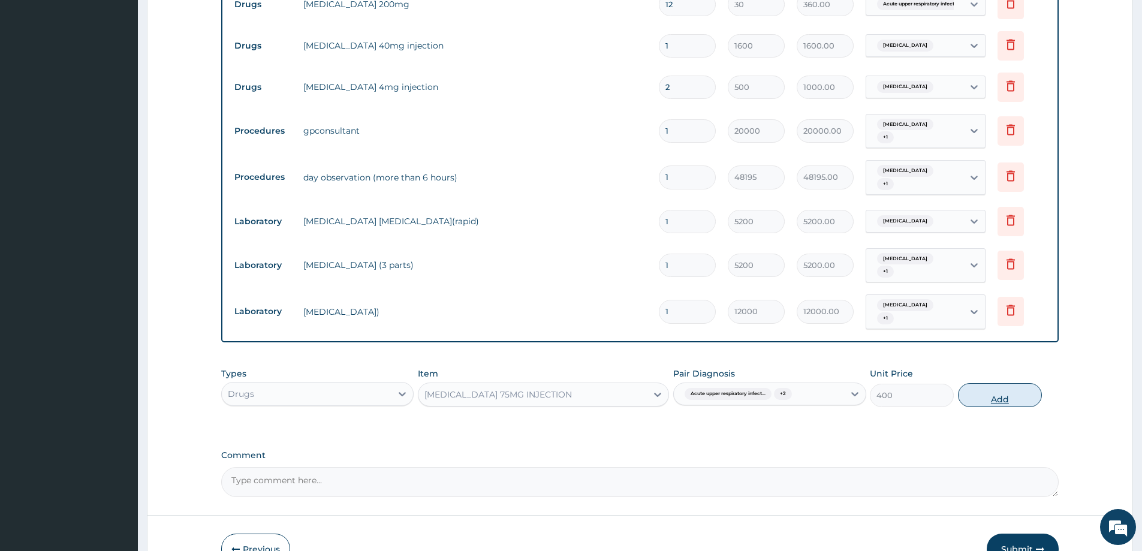
click at [1004, 383] on button "Add" at bounding box center [1000, 395] width 84 height 24
type input "0"
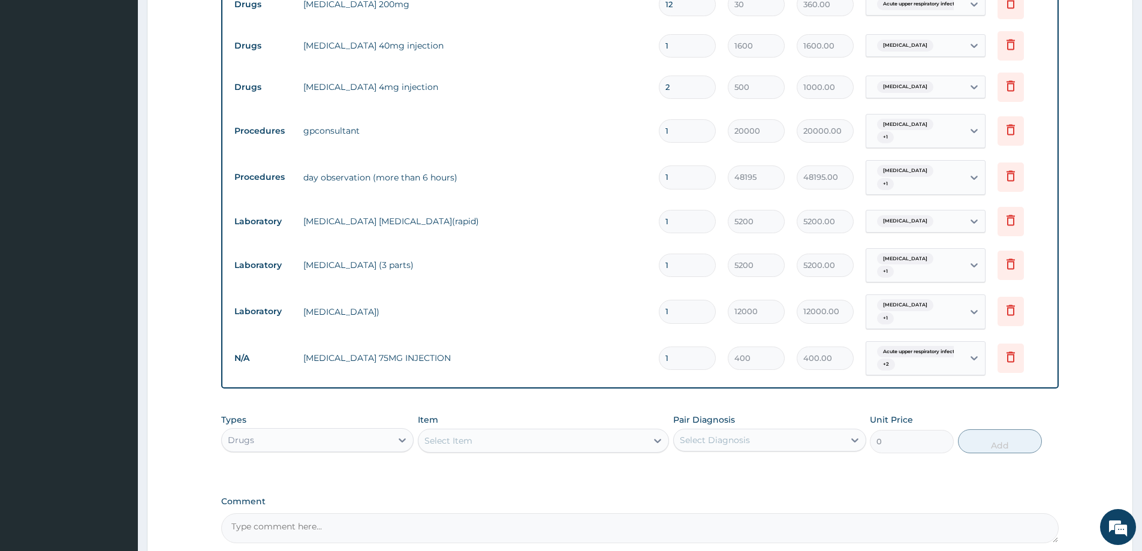
drag, startPoint x: 674, startPoint y: 340, endPoint x: 653, endPoint y: 339, distance: 21.0
click at [653, 341] on td "1" at bounding box center [687, 358] width 69 height 35
type input "2"
type input "800.00"
type input "2"
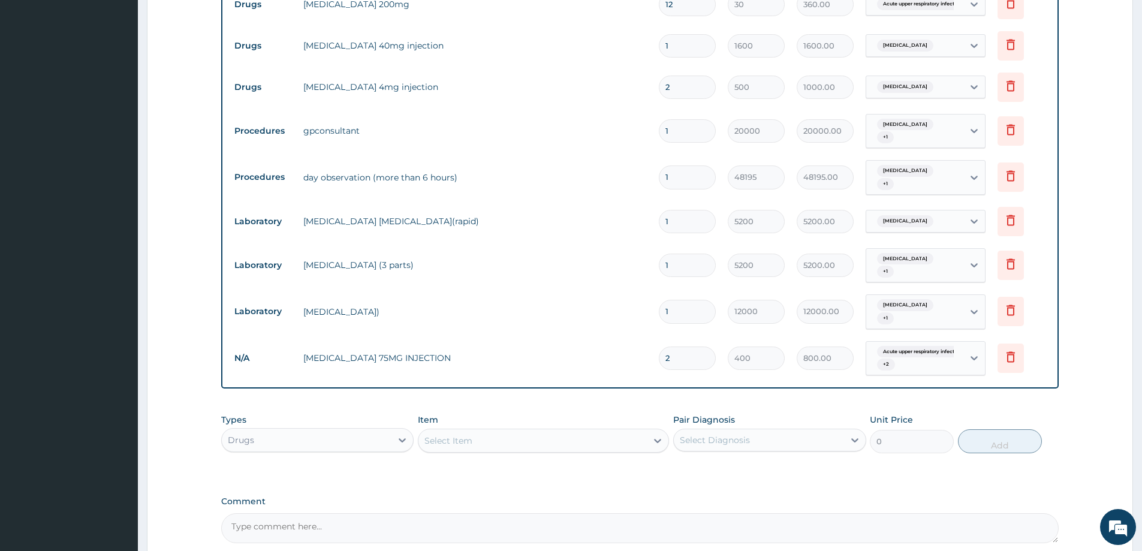
click at [793, 368] on div "Type Name Quantity Unit Price Total Price Pair Diagnosis Actions Drugs dexameth…" at bounding box center [640, 108] width 838 height 562
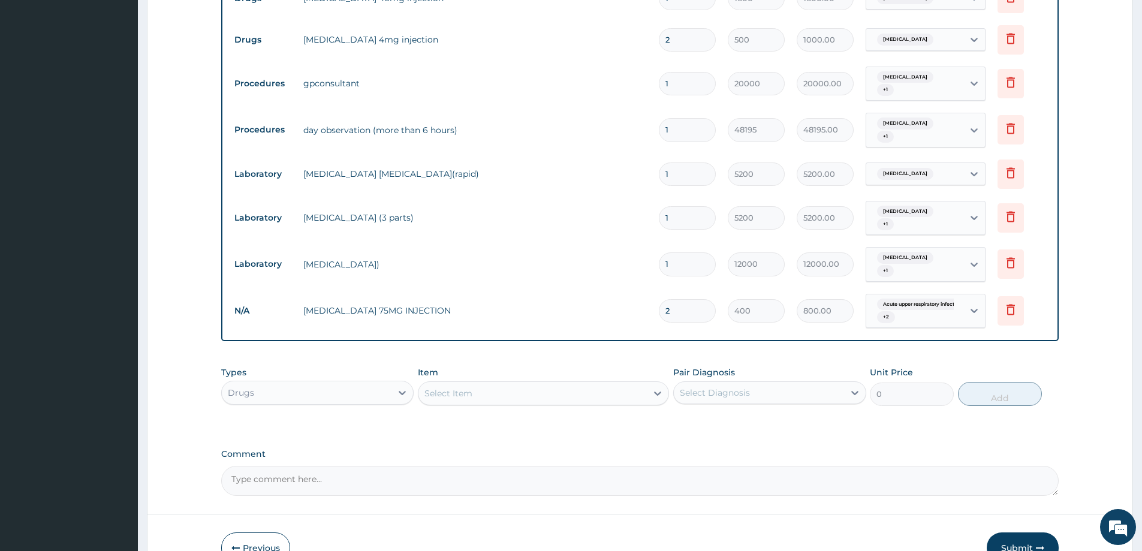
scroll to position [705, 0]
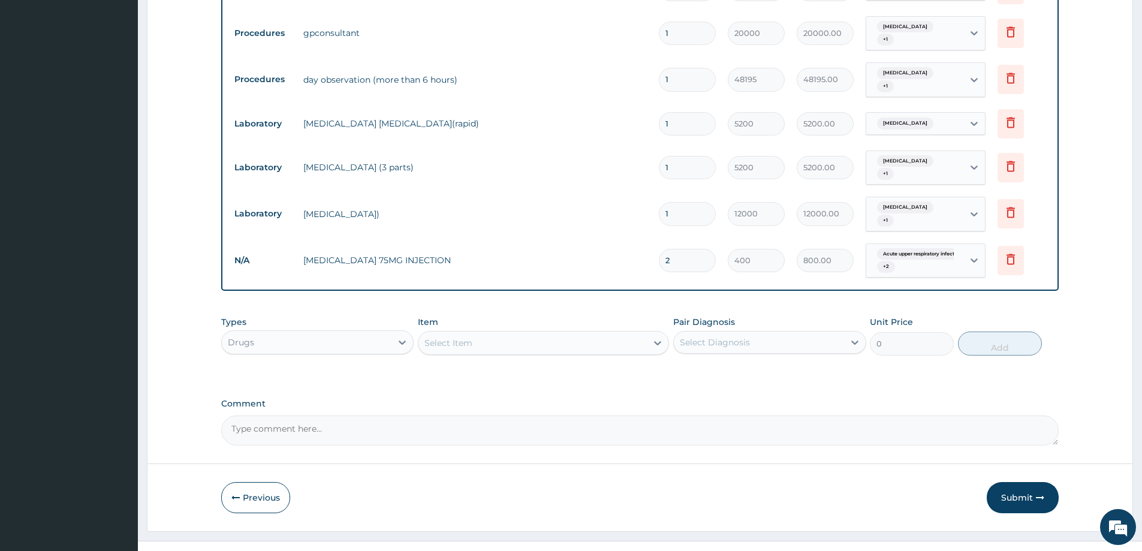
click at [725, 336] on div "Select Diagnosis" at bounding box center [715, 342] width 70 height 12
click at [727, 366] on label "Acute upper respiratory infection" at bounding box center [744, 372] width 102 height 12
checkbox input "true"
click at [782, 332] on div "Acute upper respiratory infect..." at bounding box center [759, 342] width 170 height 20
click at [789, 332] on div "Acute upper respiratory infect..." at bounding box center [759, 342] width 170 height 20
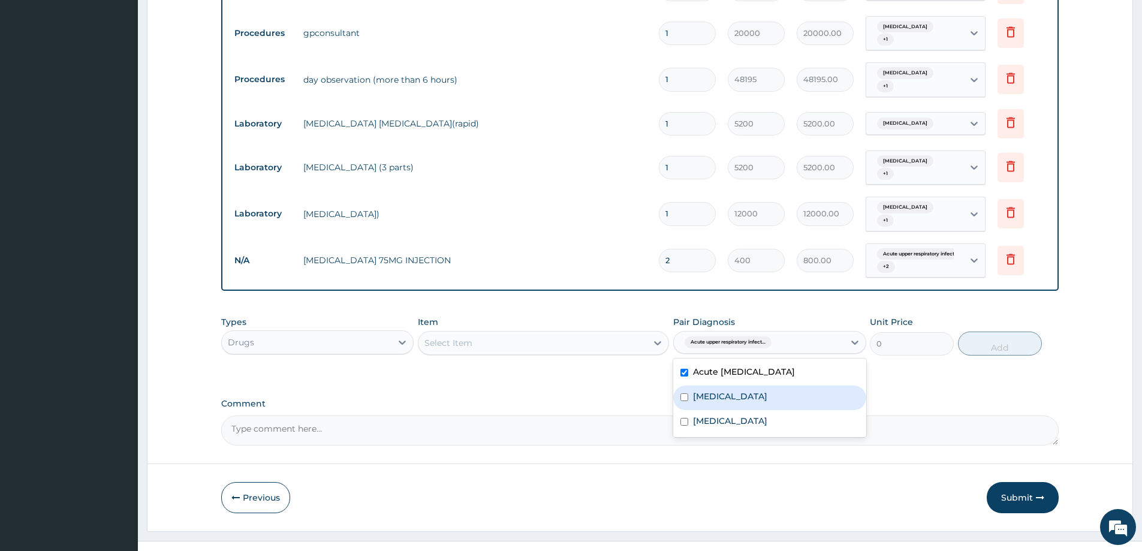
click at [733, 390] on label "Viral disease" at bounding box center [730, 396] width 74 height 12
checkbox input "true"
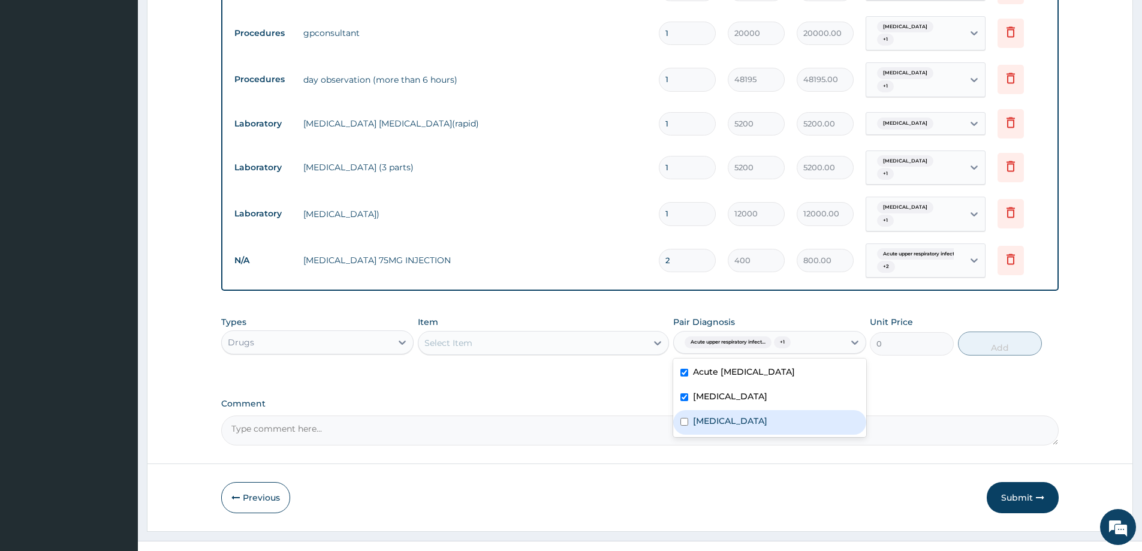
click at [720, 415] on label "Malaria" at bounding box center [730, 421] width 74 height 12
checkbox input "true"
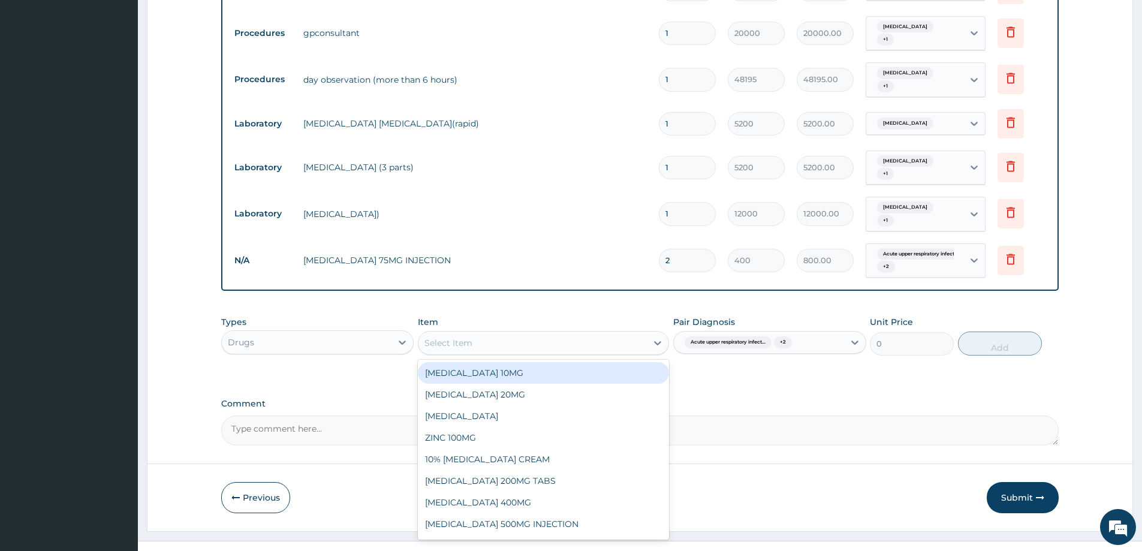
click at [625, 333] on div "Select Item" at bounding box center [533, 342] width 228 height 19
type input "DEXT"
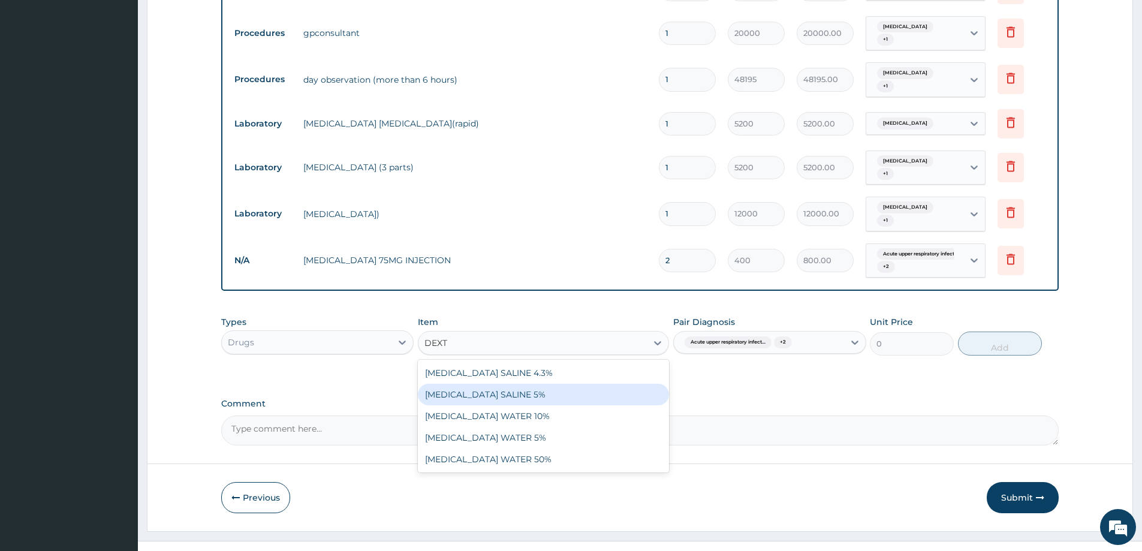
click at [553, 384] on div "DEXTROSE SALINE 5%" at bounding box center [543, 395] width 251 height 22
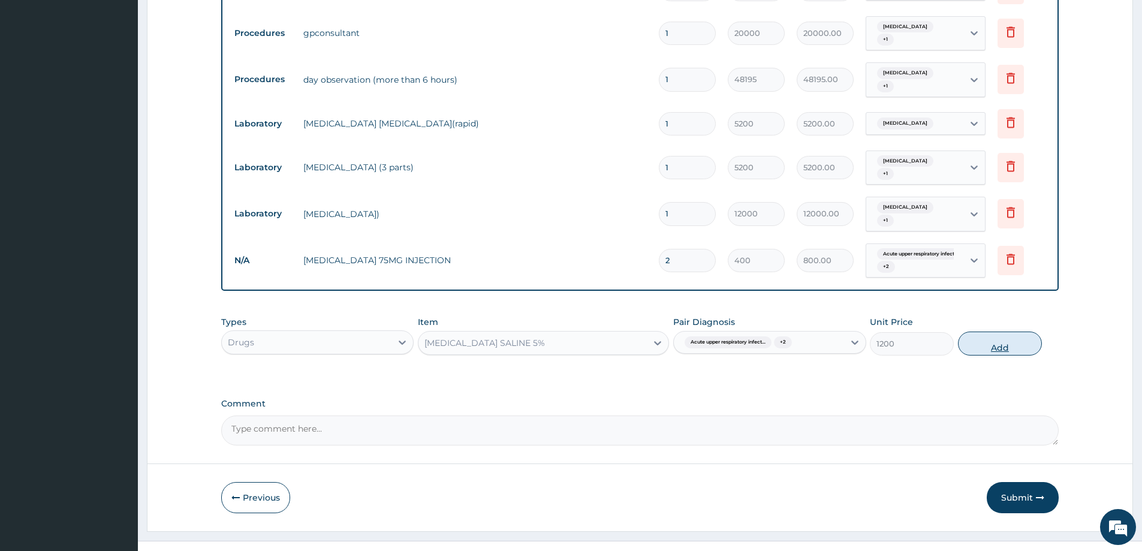
click at [998, 332] on button "Add" at bounding box center [1000, 344] width 84 height 24
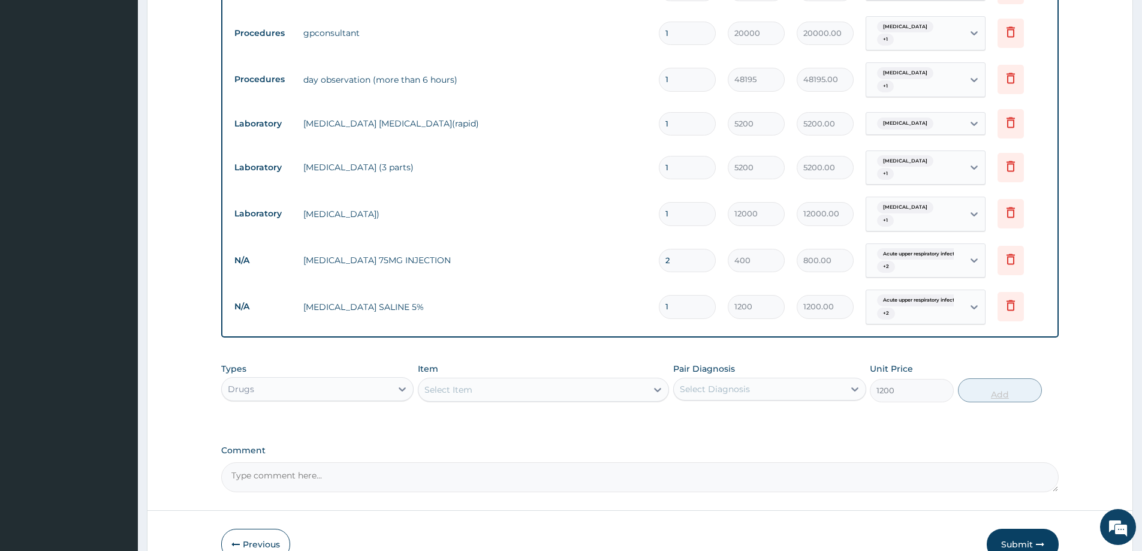
type input "0"
click at [742, 383] on div "Select Diagnosis" at bounding box center [715, 389] width 70 height 12
click at [733, 408] on div "Acute upper respiratory infection" at bounding box center [769, 420] width 192 height 25
checkbox input "true"
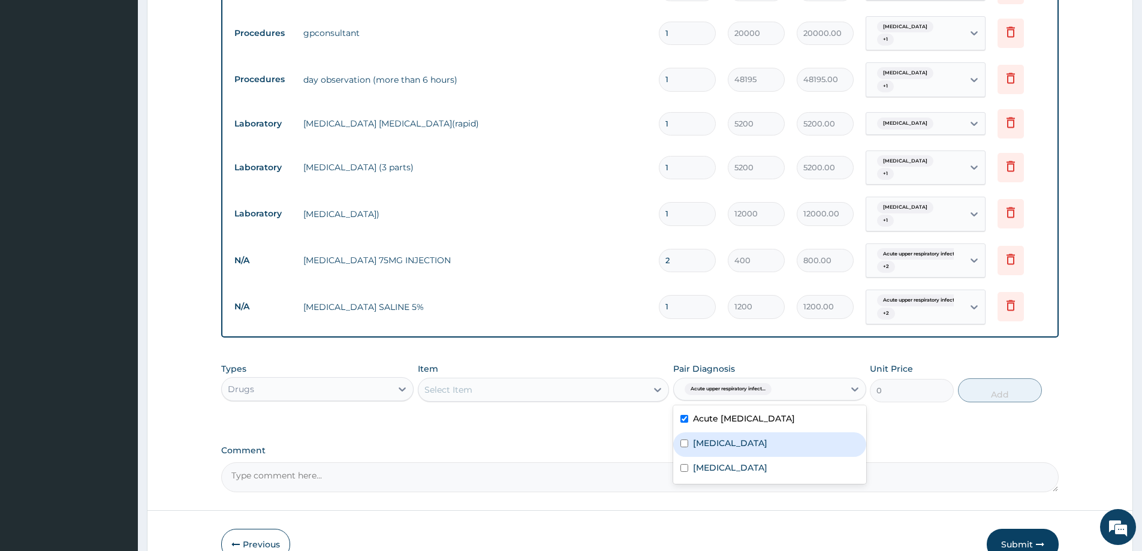
click at [729, 437] on label "Viral disease" at bounding box center [730, 443] width 74 height 12
checkbox input "true"
click at [698, 463] on div "Acute upper respiratory infection Viral disease Malaria" at bounding box center [769, 444] width 192 height 79
click at [703, 462] on label "Malaria" at bounding box center [730, 468] width 74 height 12
checkbox input "true"
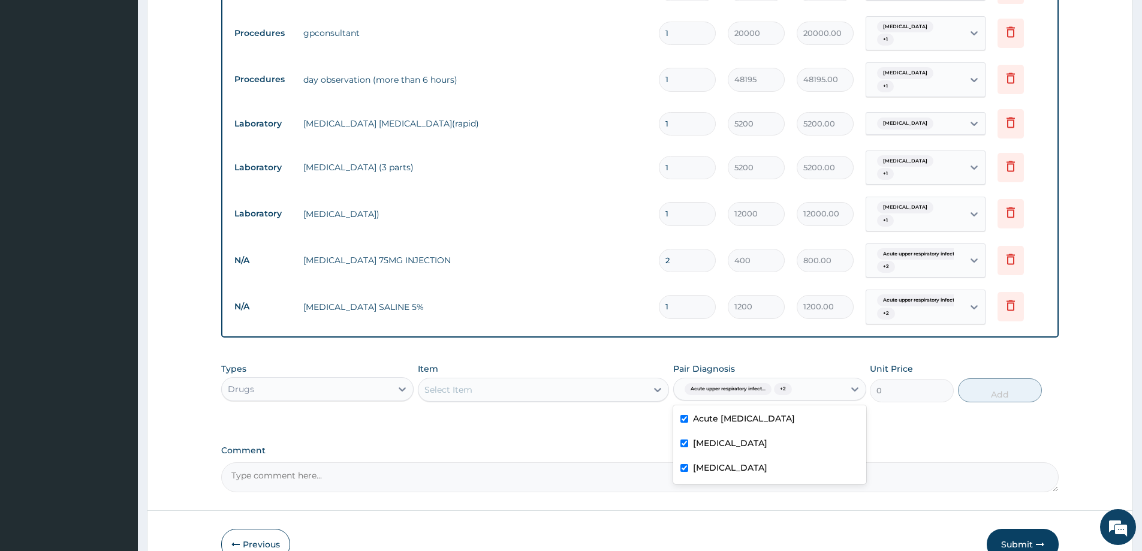
click at [604, 380] on div "Select Item" at bounding box center [533, 389] width 228 height 19
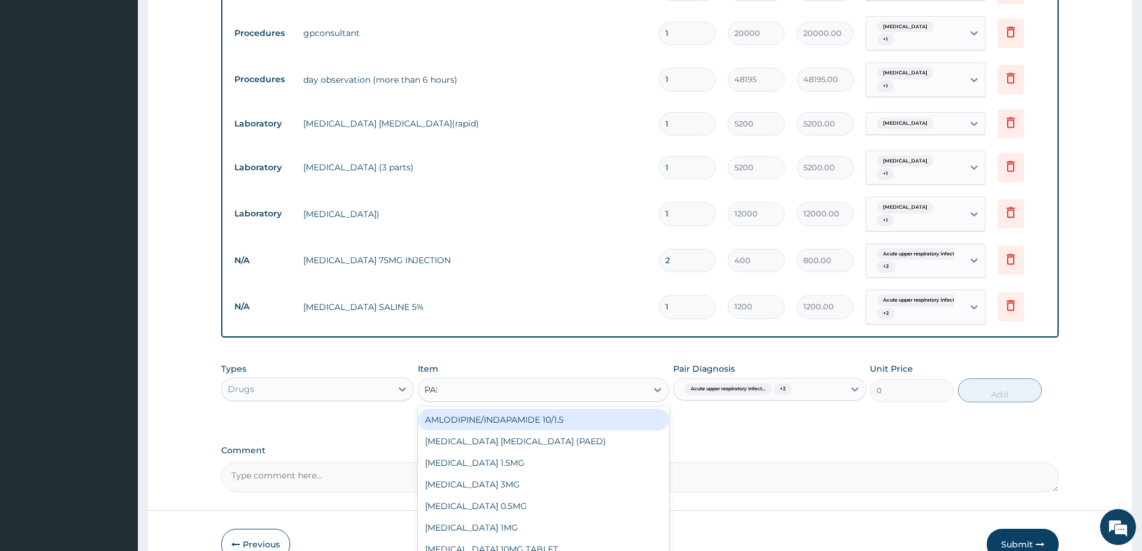
type input "PARA"
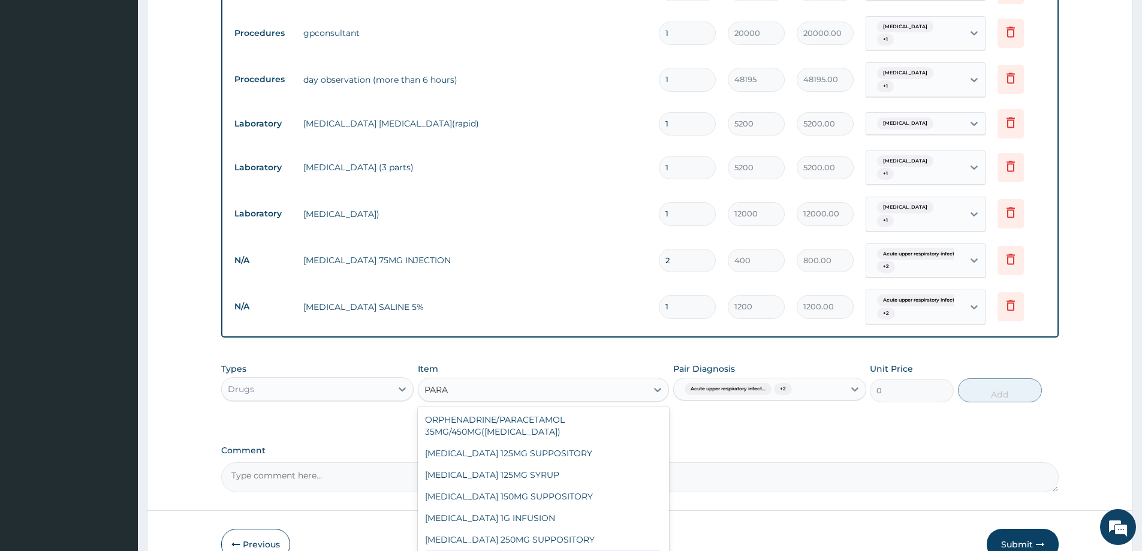
click at [543, 550] on div "PARACETAMOL 300MG INJ" at bounding box center [543, 561] width 251 height 22
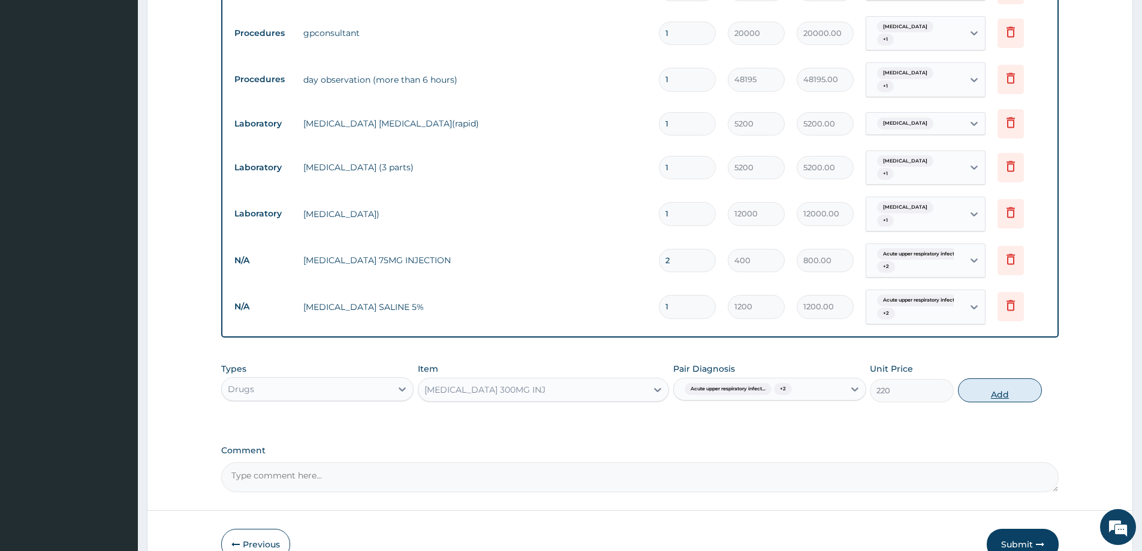
click at [1004, 378] on button "Add" at bounding box center [1000, 390] width 84 height 24
type input "0"
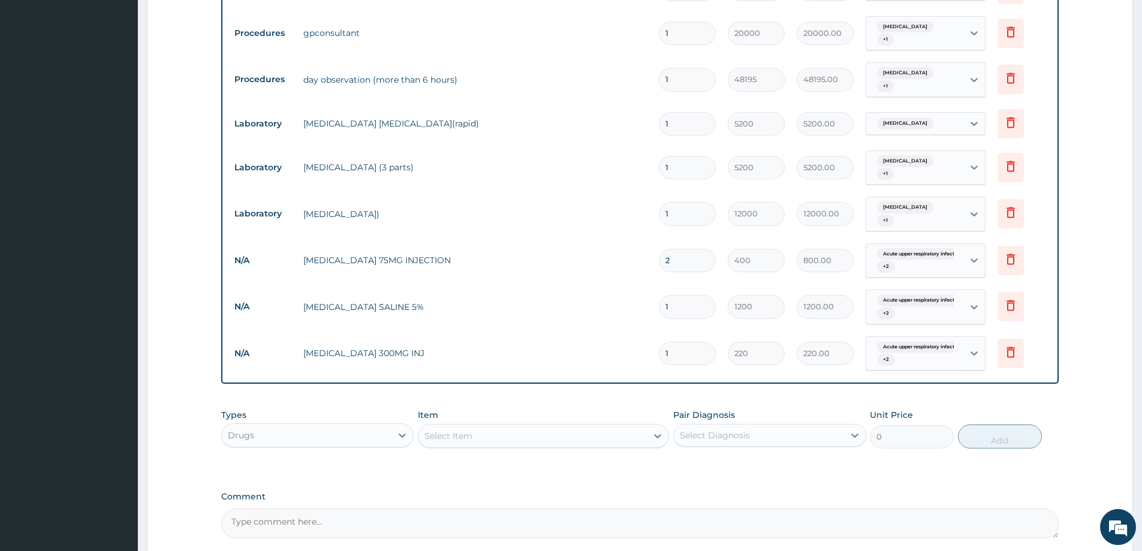
click at [661, 342] on input "1" at bounding box center [687, 353] width 57 height 23
type input "3"
type input "660.00"
type input "3"
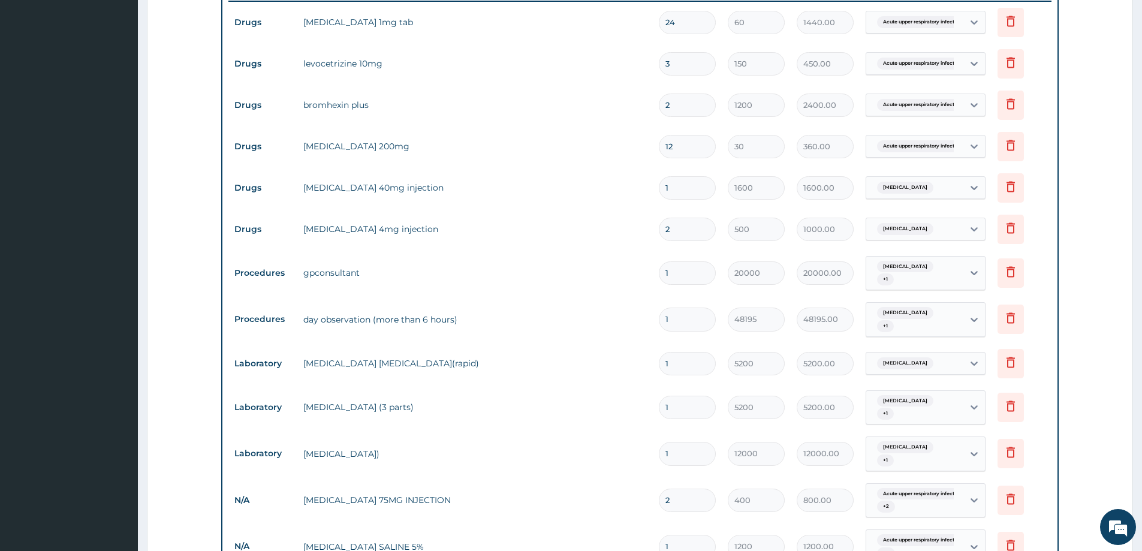
scroll to position [405, 0]
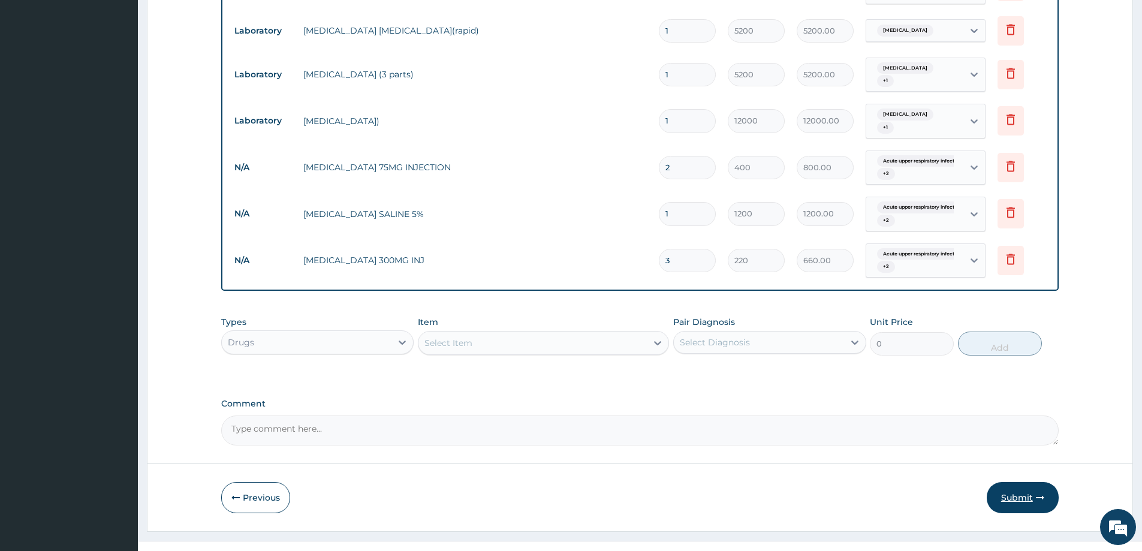
click at [1031, 482] on button "Submit" at bounding box center [1023, 497] width 72 height 31
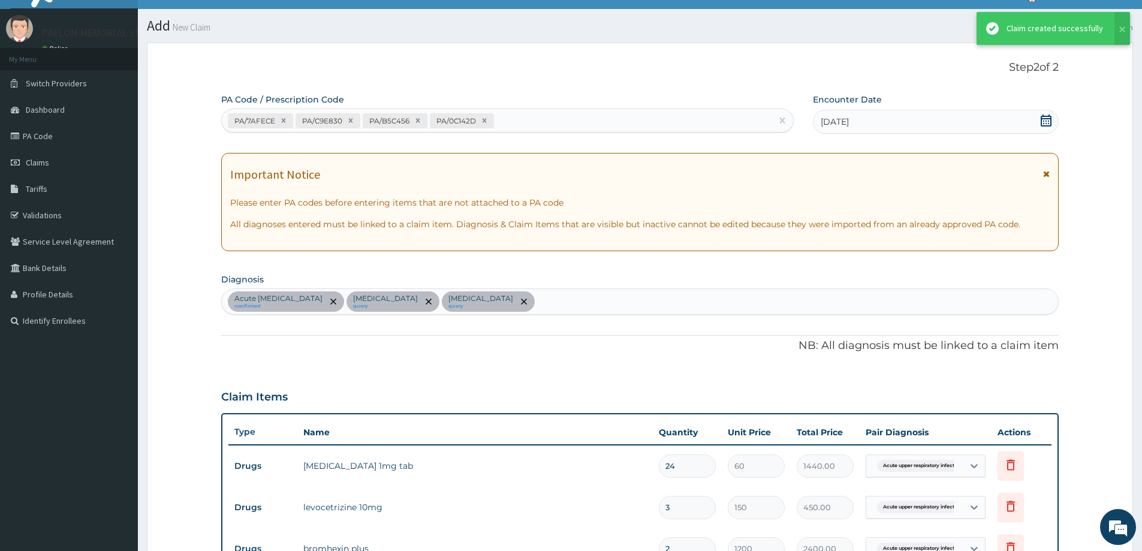
scroll to position [798, 0]
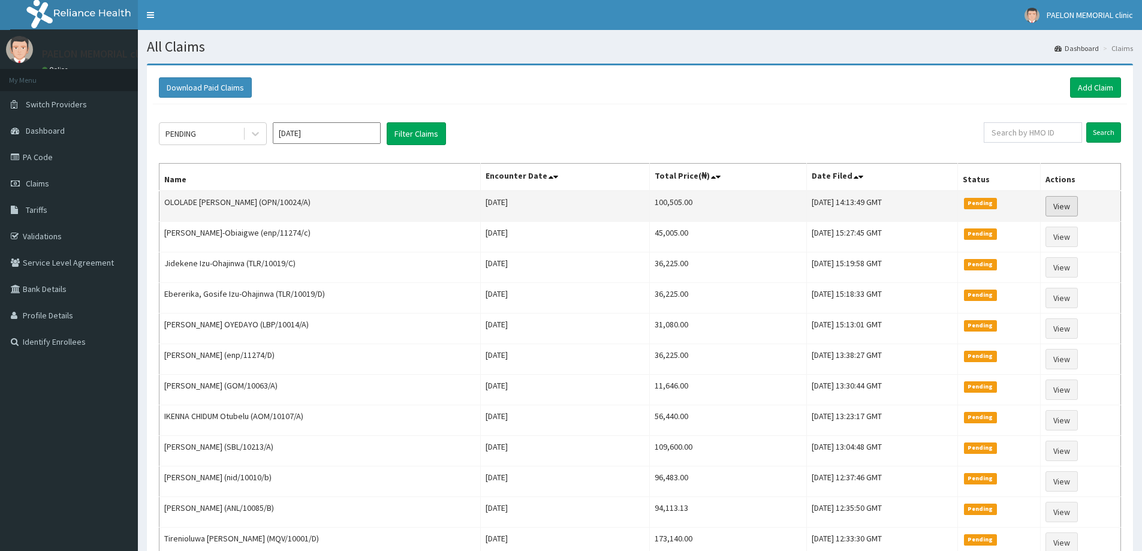
click at [1065, 209] on link "View" at bounding box center [1062, 206] width 32 height 20
click at [1067, 204] on link "View" at bounding box center [1062, 206] width 32 height 20
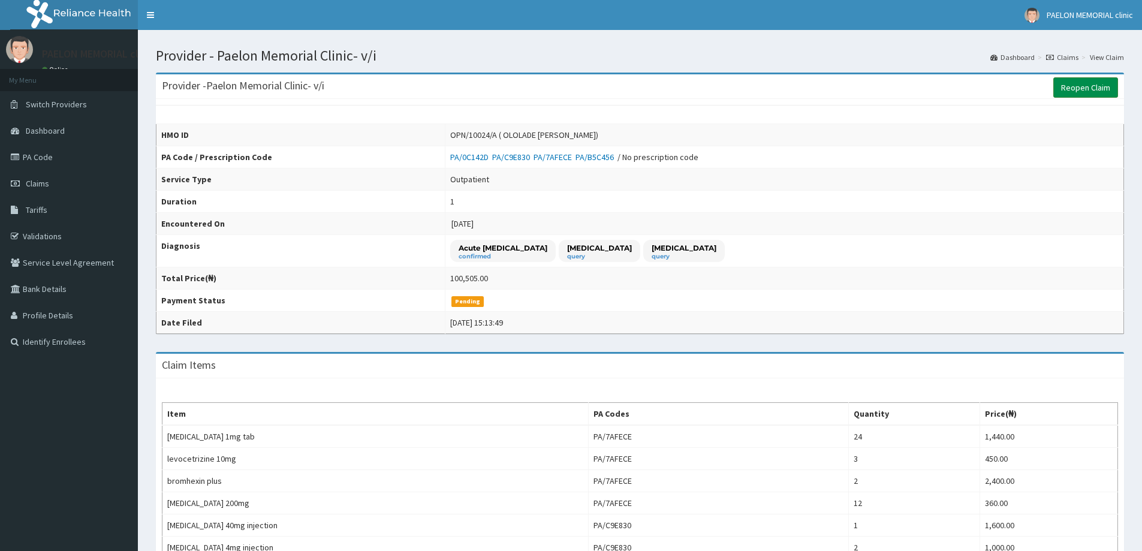
click at [1081, 86] on link "Reopen Claim" at bounding box center [1086, 87] width 65 height 20
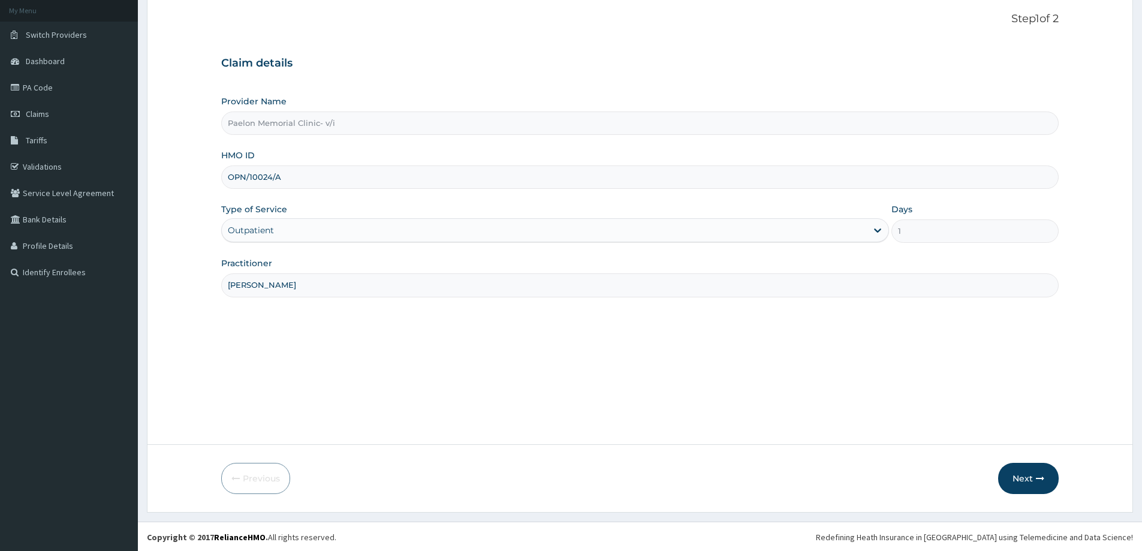
scroll to position [71, 0]
click at [1018, 479] on button "Next" at bounding box center [1028, 477] width 61 height 31
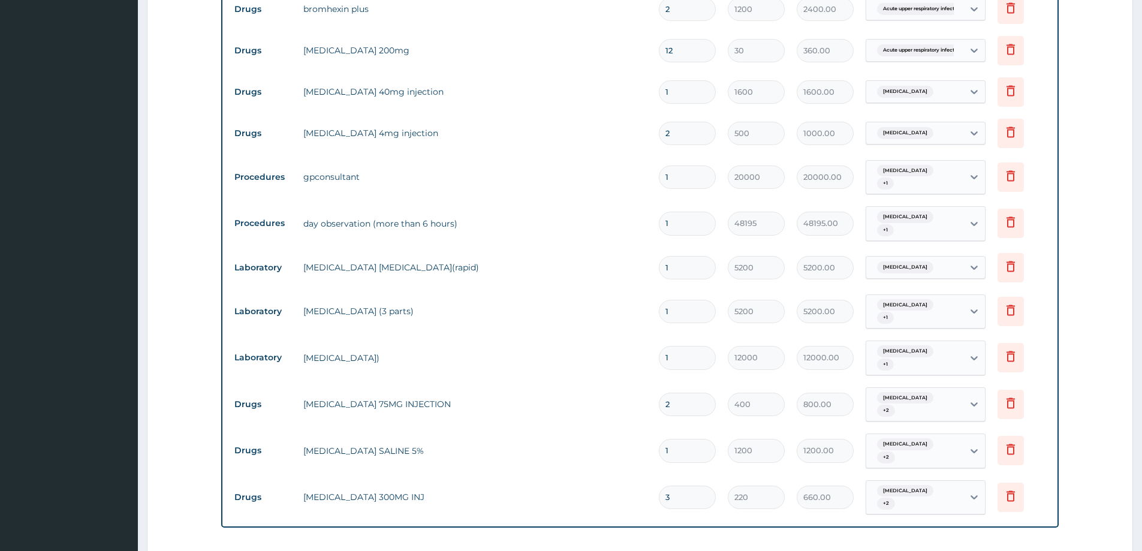
scroll to position [717, 0]
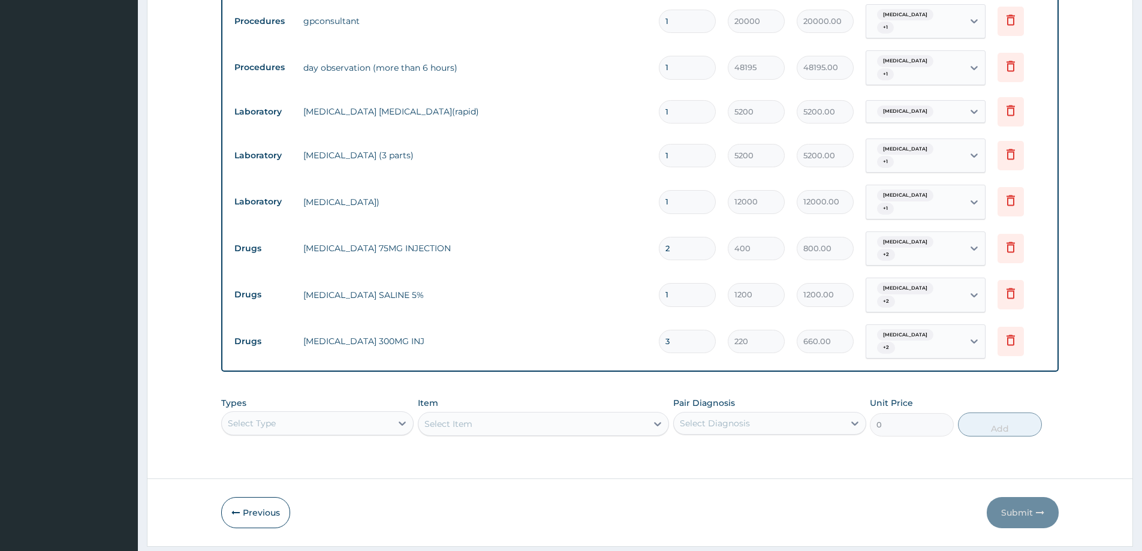
click at [352, 411] on div "Select Type" at bounding box center [317, 423] width 192 height 24
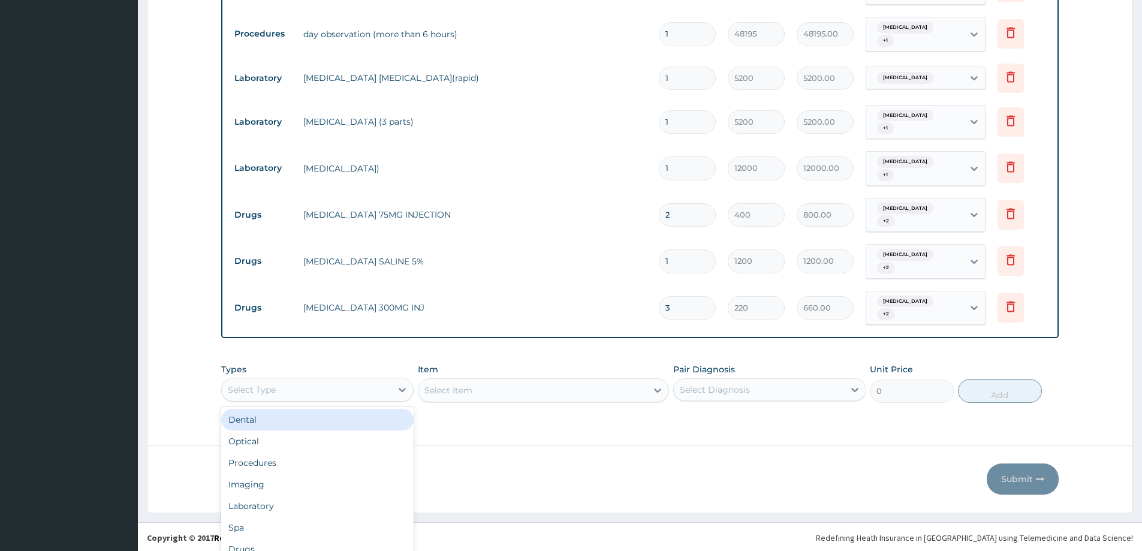
type input "P"
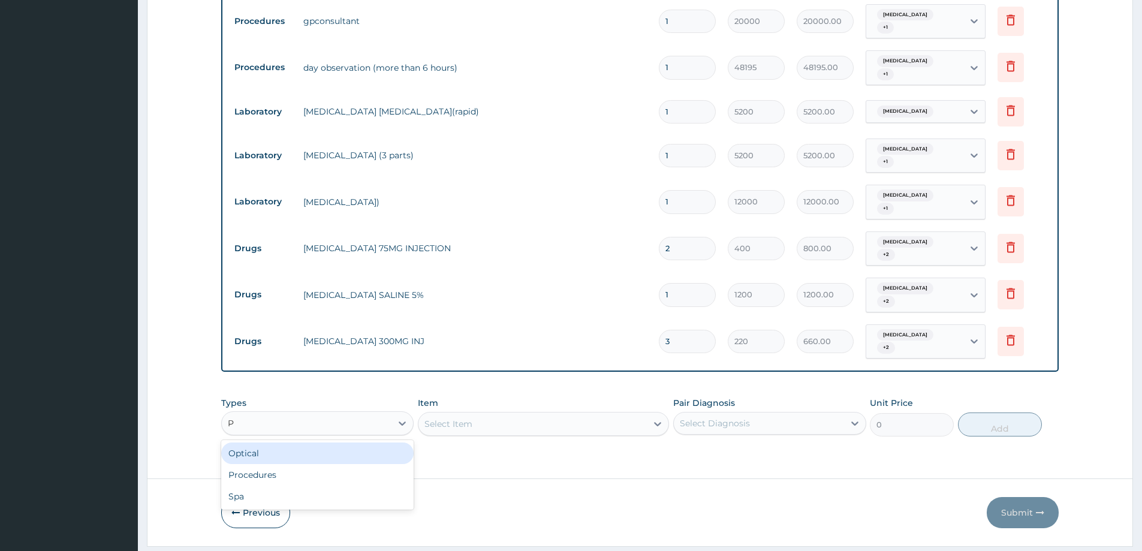
scroll to position [0, 0]
drag, startPoint x: 308, startPoint y: 441, endPoint x: 643, endPoint y: 412, distance: 335.8
click at [312, 464] on div "Procedures" at bounding box center [317, 475] width 192 height 22
click at [733, 417] on div "Select Diagnosis" at bounding box center [715, 423] width 70 height 12
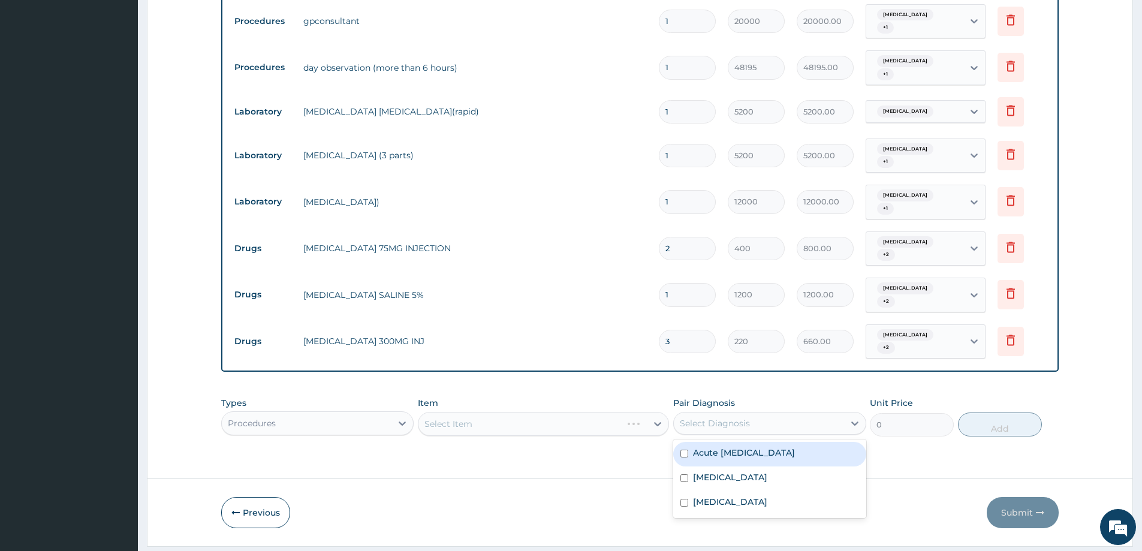
click at [741, 447] on label "Acute [MEDICAL_DATA]" at bounding box center [744, 453] width 102 height 12
checkbox input "true"
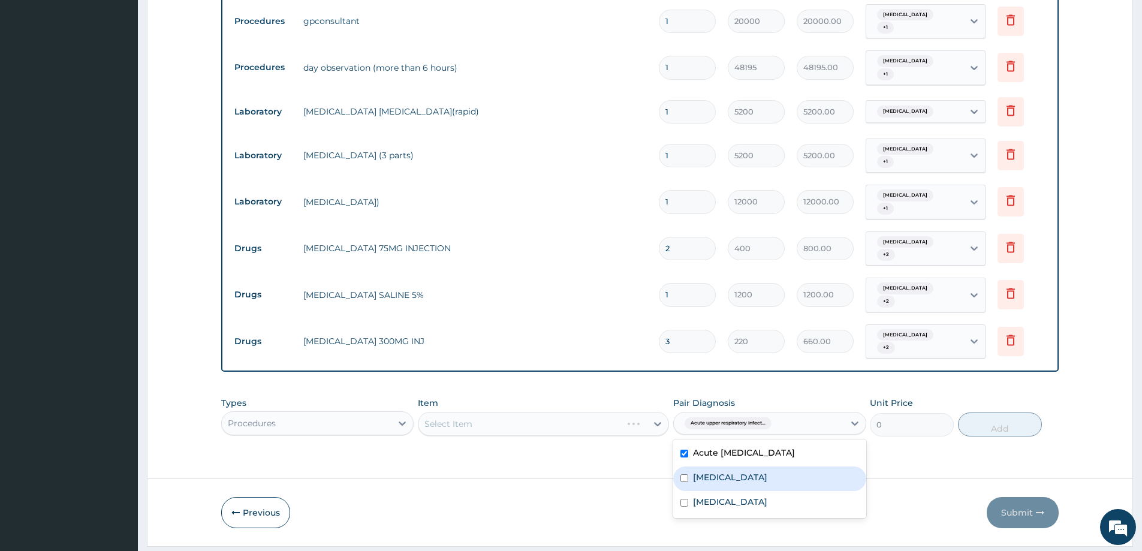
click at [738, 471] on label "[MEDICAL_DATA]" at bounding box center [730, 477] width 74 height 12
checkbox input "true"
click at [724, 496] on label "[MEDICAL_DATA]" at bounding box center [730, 502] width 74 height 12
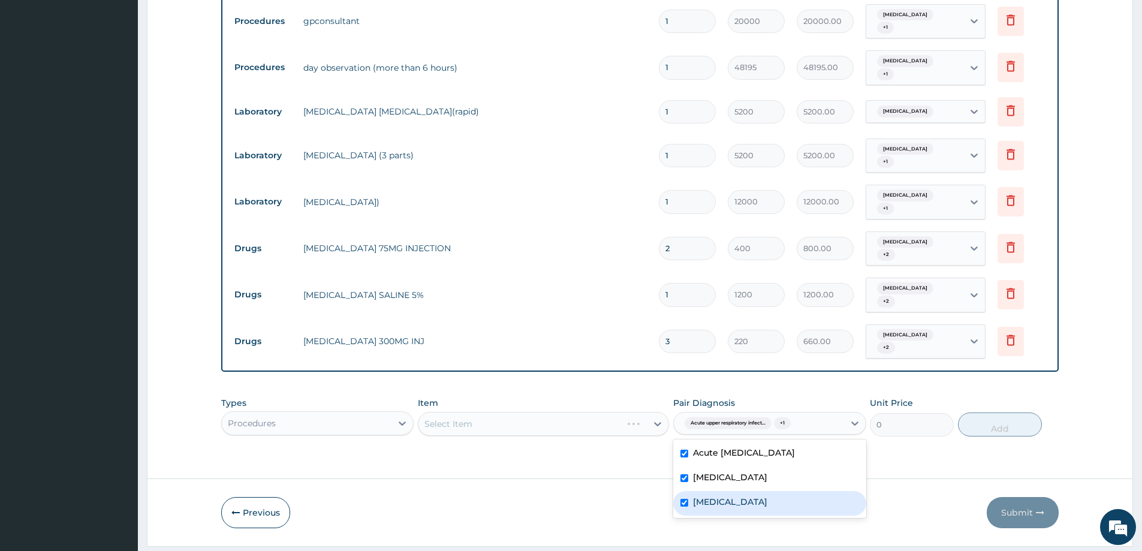
checkbox input "true"
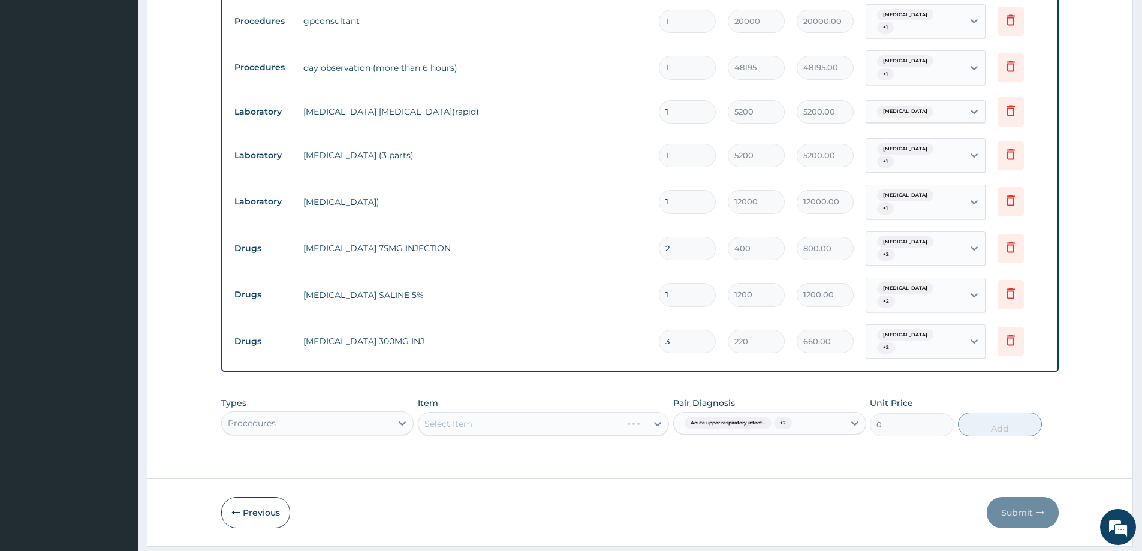
click at [592, 412] on div "Select Item" at bounding box center [543, 424] width 251 height 24
type input "PROFE"
click at [556, 443] on div "PROFESSIONAL FEE 15%" at bounding box center [543, 454] width 251 height 22
click at [1003, 413] on button "Add" at bounding box center [1000, 425] width 84 height 24
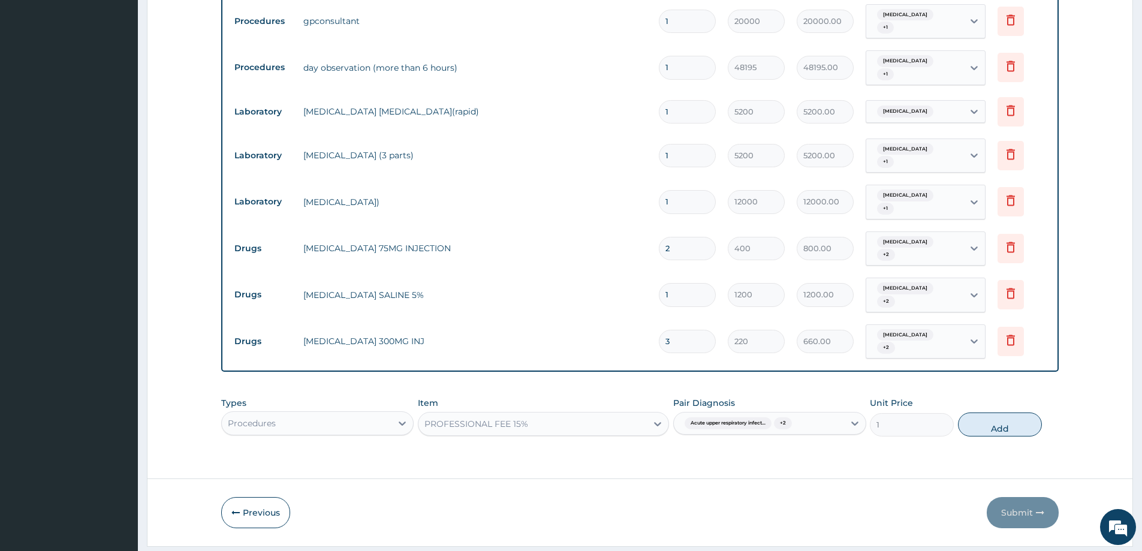
type input "0"
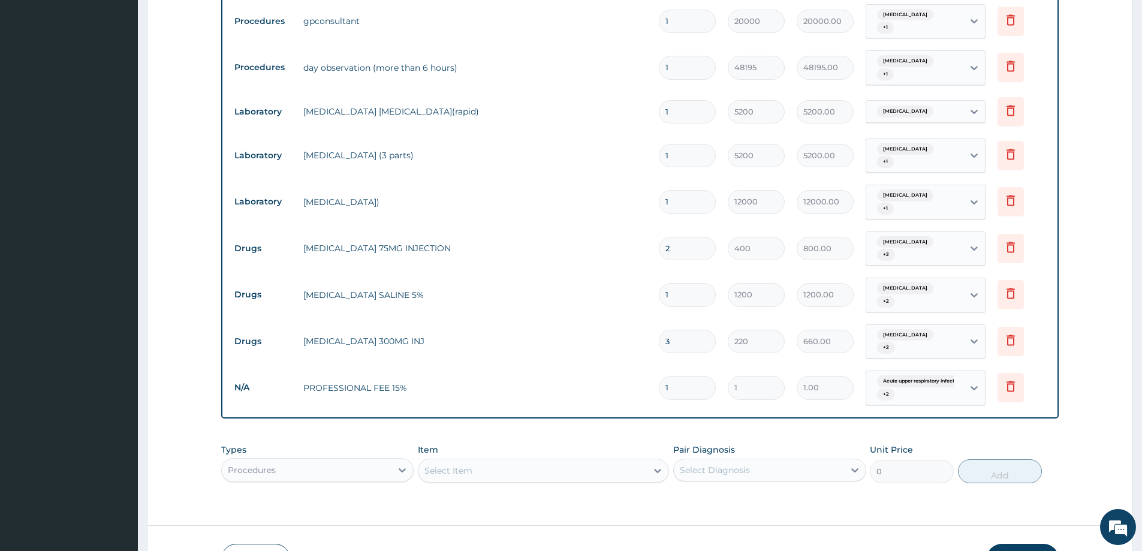
drag, startPoint x: 681, startPoint y: 357, endPoint x: 658, endPoint y: 345, distance: 25.2
click at [661, 376] on input "1" at bounding box center [687, 387] width 57 height 23
type input "15"
type input "15.00"
type input "150"
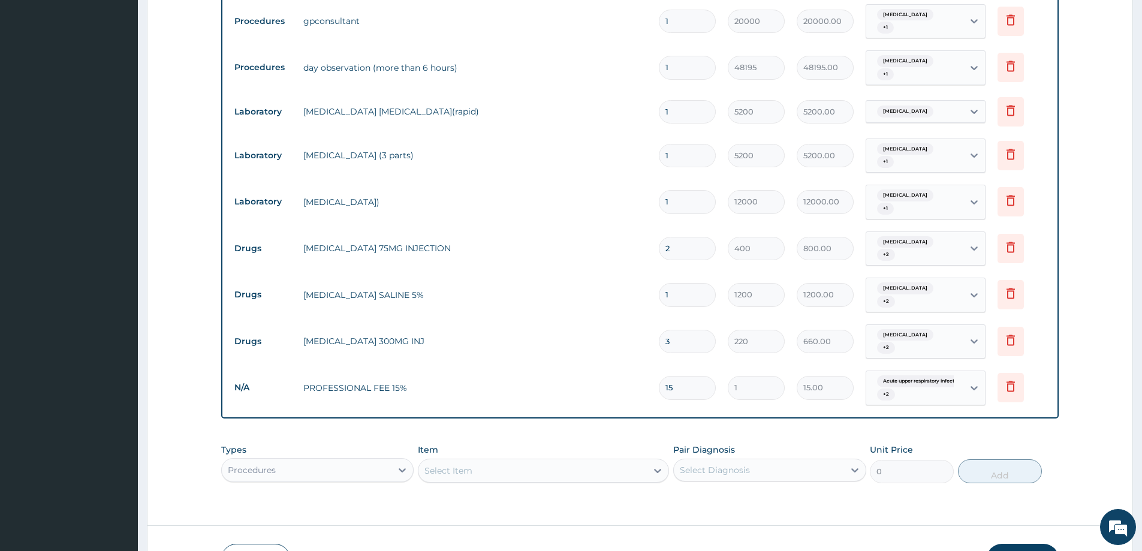
type input "150.00"
type input "1507"
type input "1507.00"
type input "15076"
type input "15076.00"
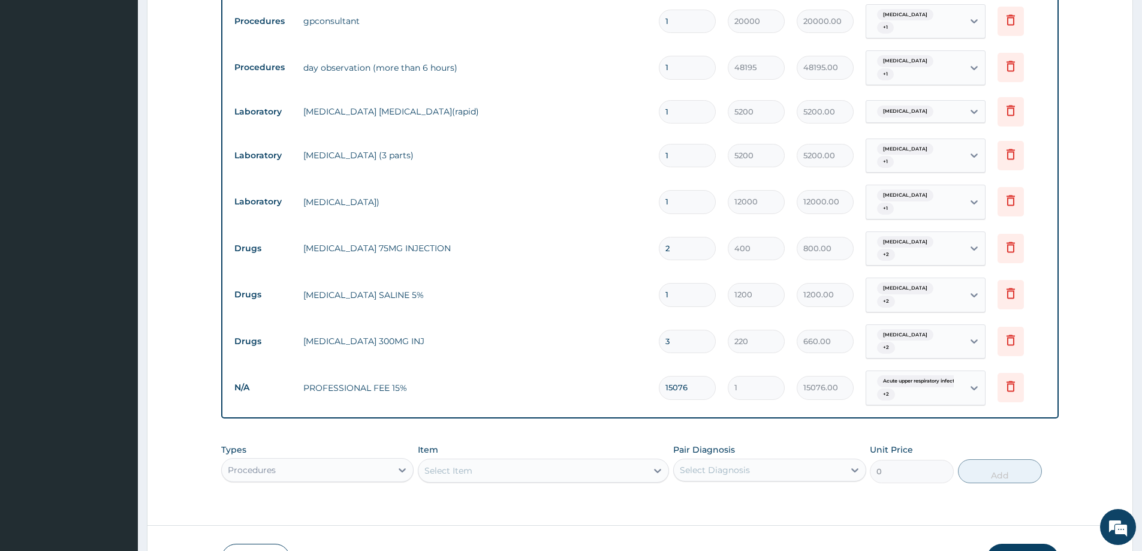
type input "15076"
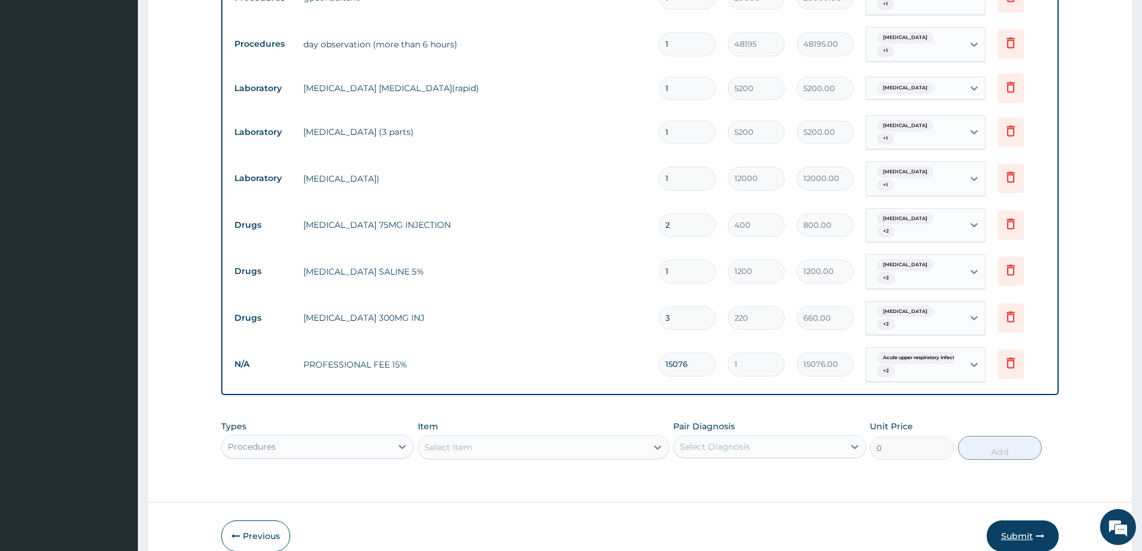
scroll to position [763, 0]
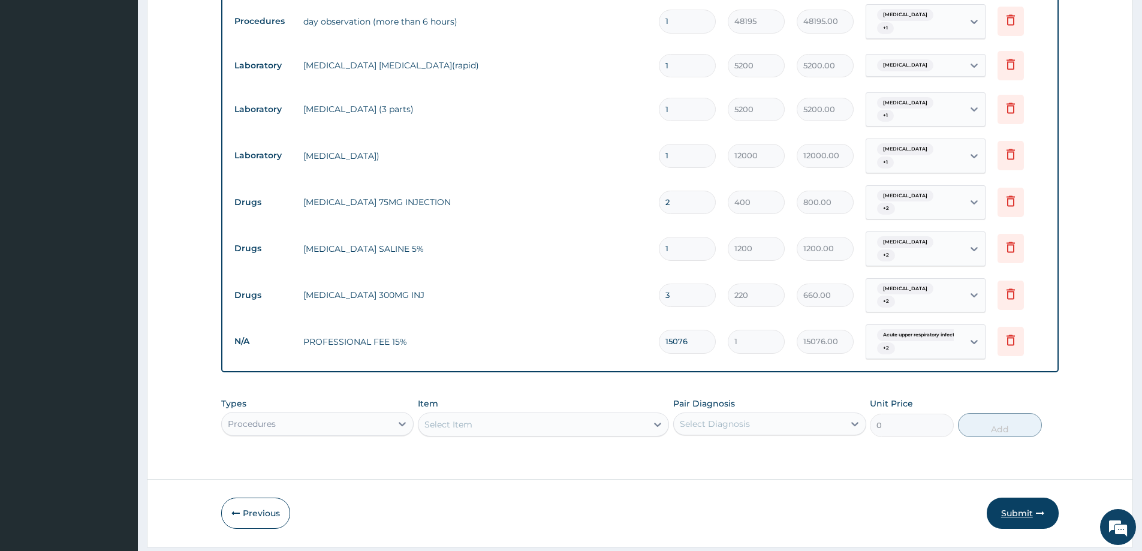
click at [1013, 498] on button "Submit" at bounding box center [1023, 513] width 72 height 31
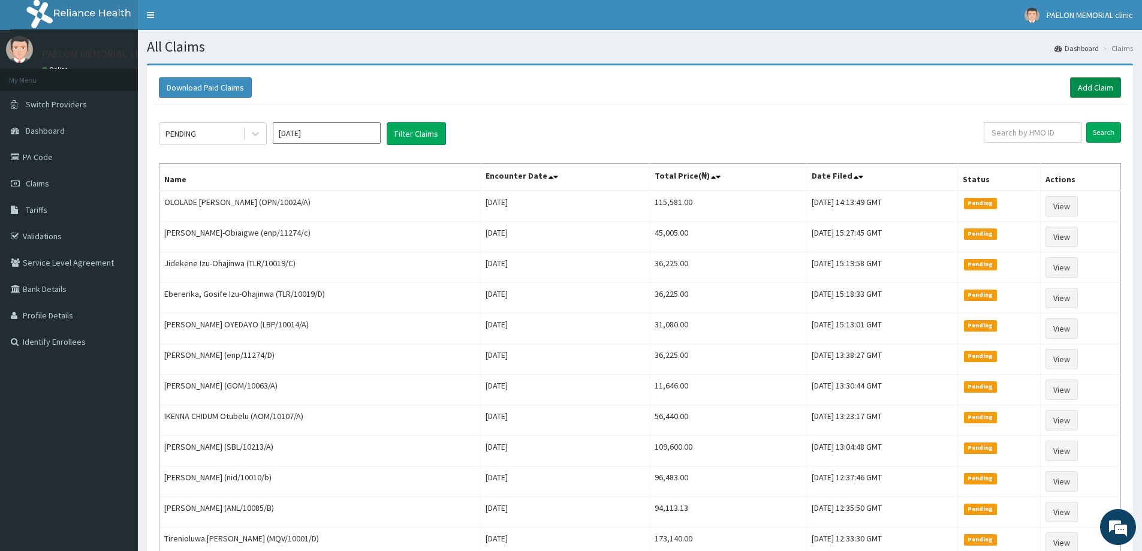
click at [1094, 81] on link "Add Claim" at bounding box center [1095, 87] width 51 height 20
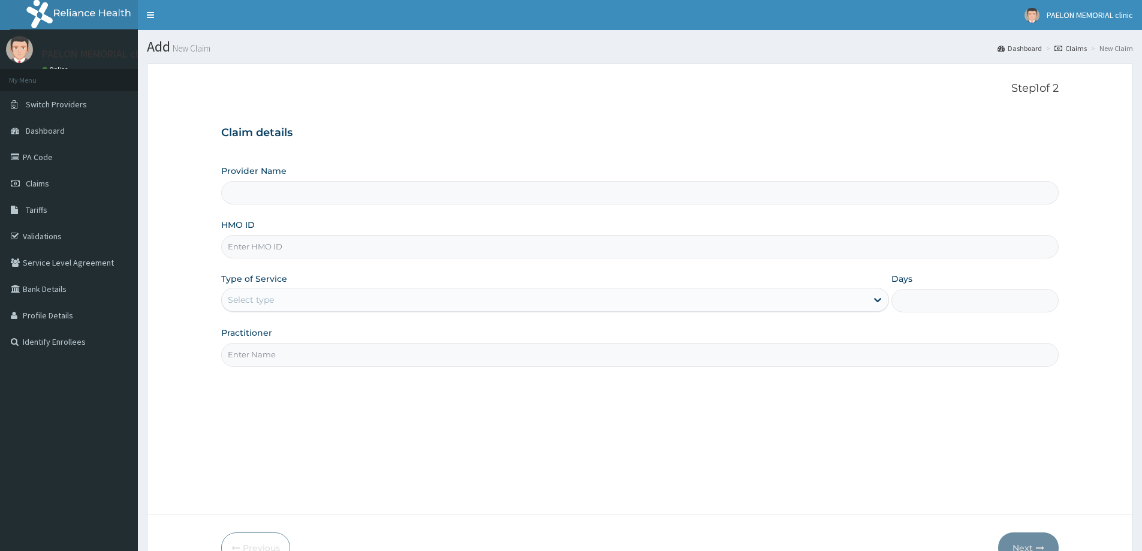
type input "Paelon Memorial Clinic- v/i"
click at [324, 246] on input "HMO ID" at bounding box center [640, 246] width 838 height 23
paste input "GFY/10001/A"
type input "GFY/10001/A"
click at [334, 292] on div "Select type" at bounding box center [544, 299] width 645 height 19
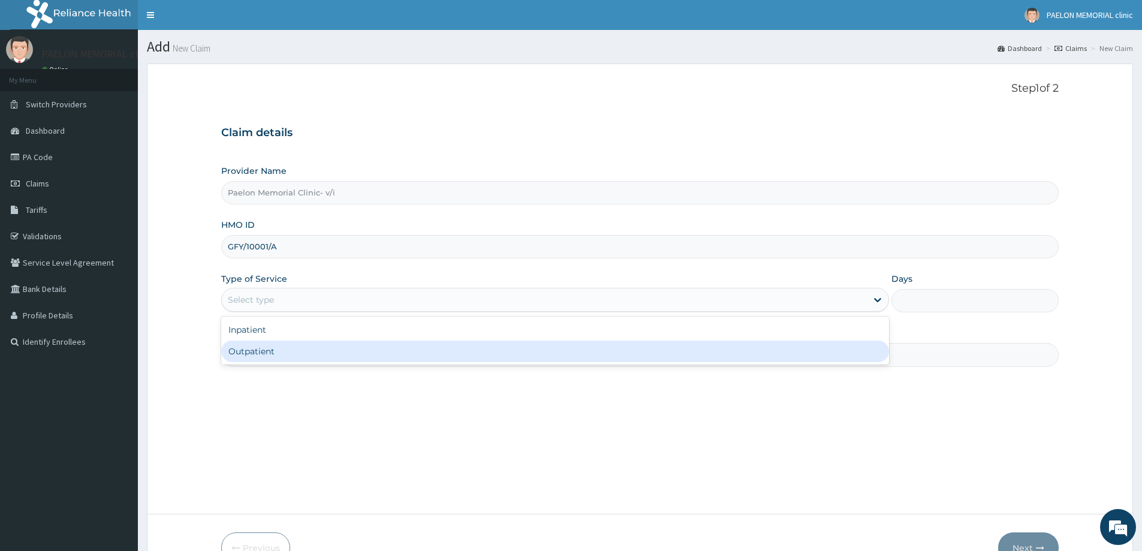
click at [296, 357] on div "Outpatient" at bounding box center [555, 352] width 668 height 22
type input "1"
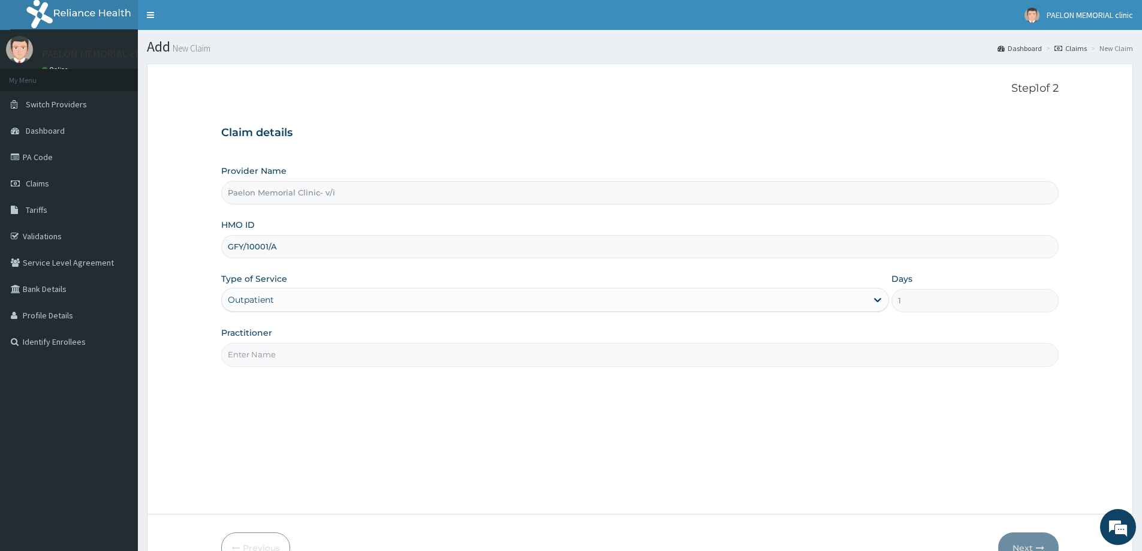
click at [326, 353] on input "Practitioner" at bounding box center [640, 354] width 838 height 23
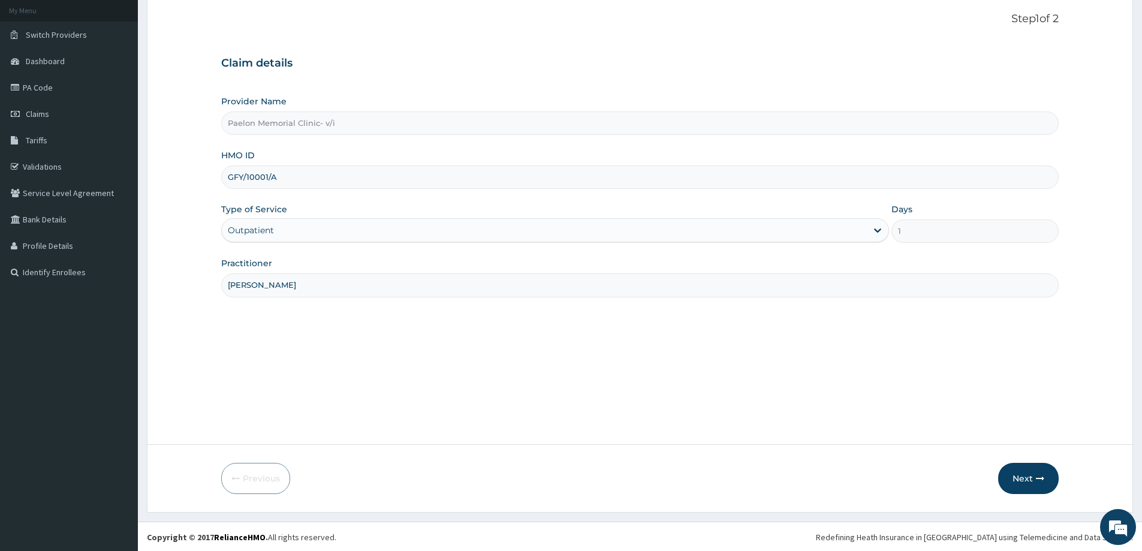
scroll to position [71, 0]
type input "DR PAULYN"
click at [1039, 473] on icon "button" at bounding box center [1040, 477] width 8 height 8
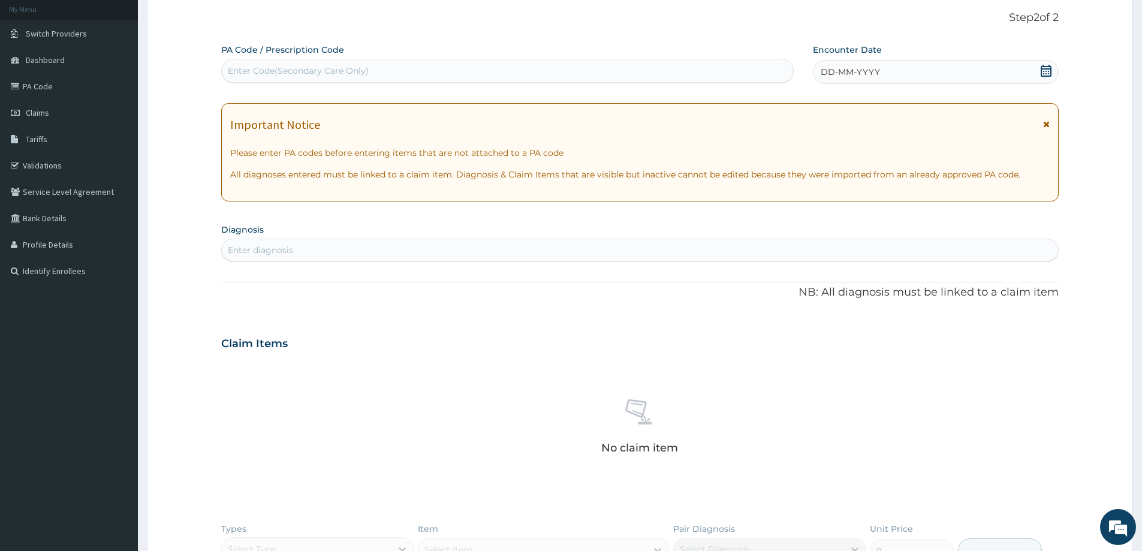
click at [395, 72] on div "Enter Code(Secondary Care Only)" at bounding box center [507, 70] width 571 height 19
paste input "PA/E2DD7F"
type input "PA/E2DD7F"
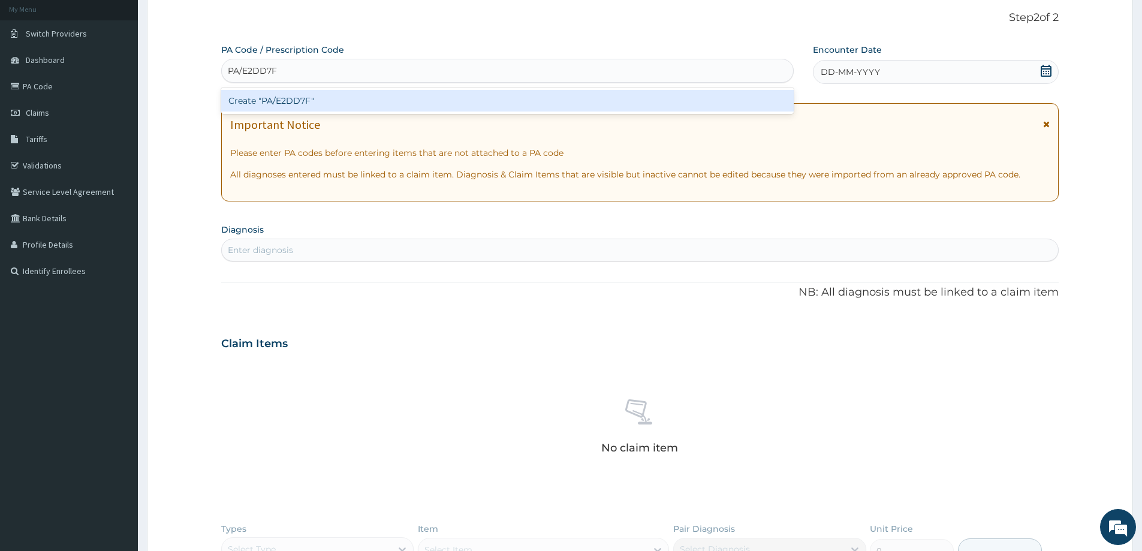
click at [376, 104] on div "Create "PA/E2DD7F"" at bounding box center [507, 101] width 573 height 22
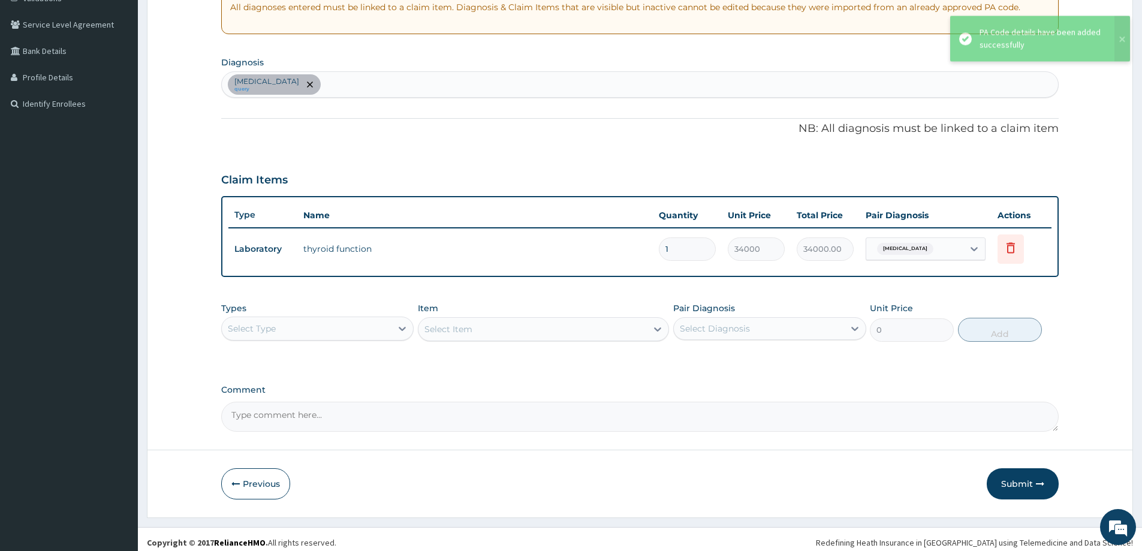
scroll to position [245, 0]
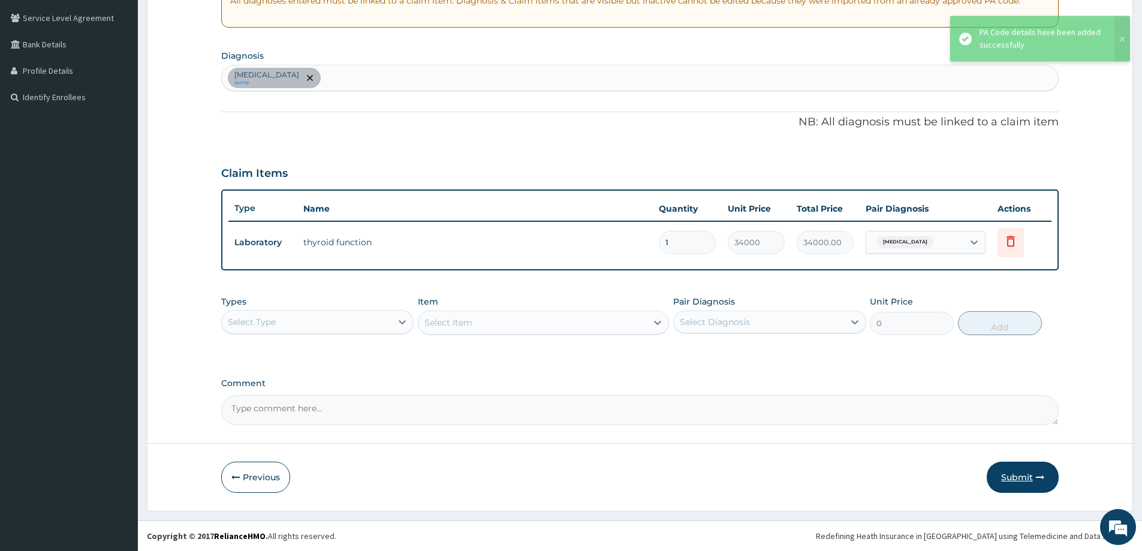
click at [1019, 468] on button "Submit" at bounding box center [1023, 477] width 72 height 31
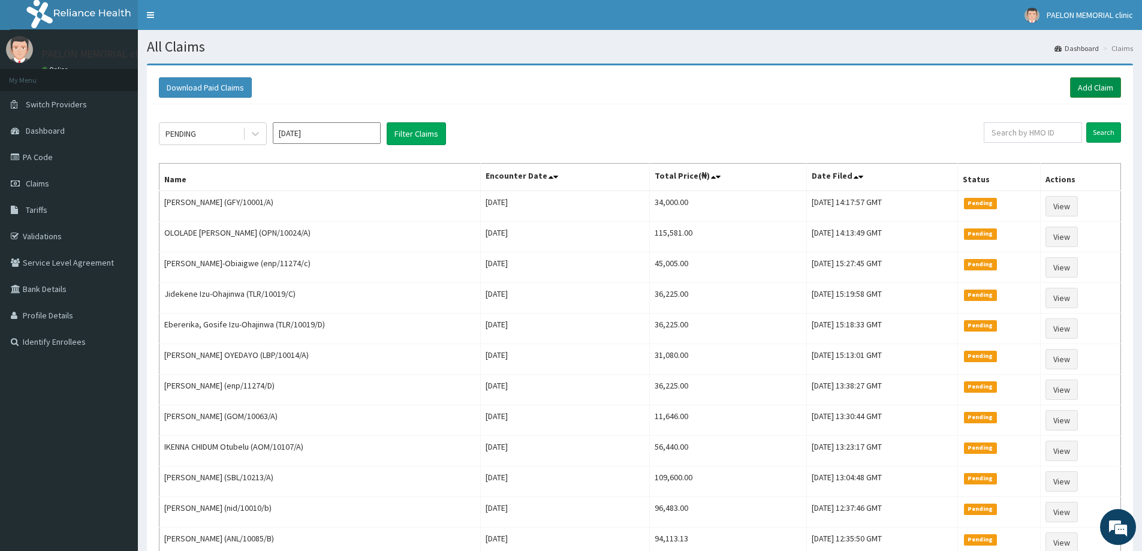
click at [1091, 82] on link "Add Claim" at bounding box center [1095, 87] width 51 height 20
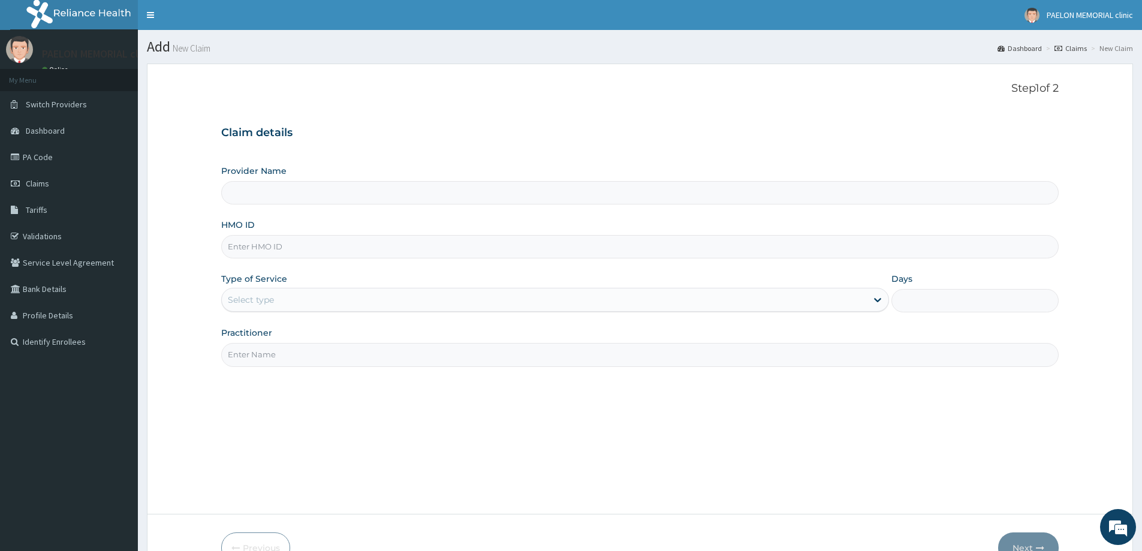
type input "Paelon Memorial Clinic- v/i"
click at [330, 250] on input "HMO ID" at bounding box center [640, 246] width 838 height 23
paste input "EXL/10010/A"
type input "EXL/10010/A"
click at [285, 303] on div "Select type" at bounding box center [544, 299] width 645 height 19
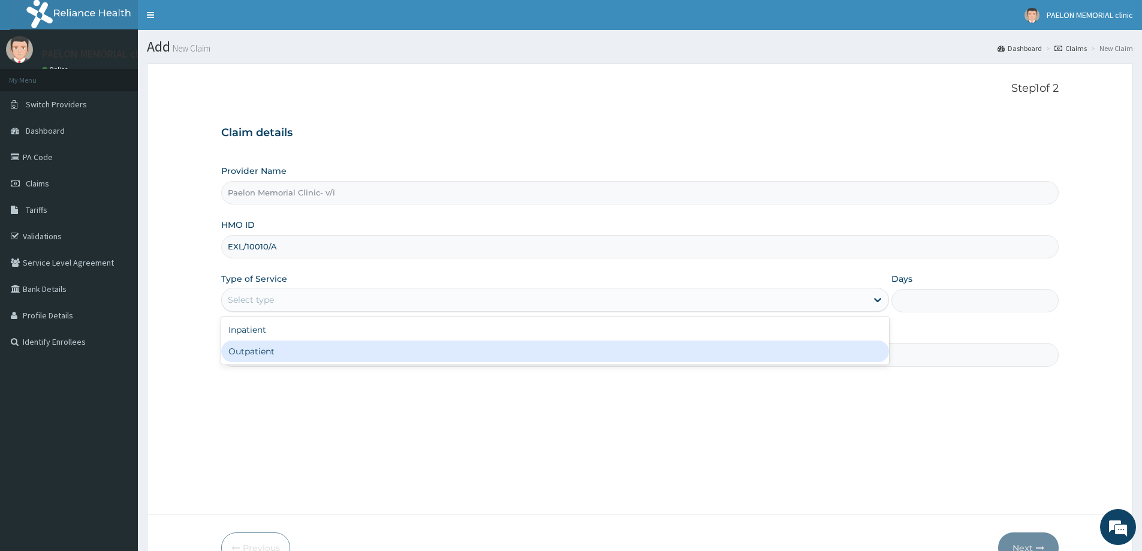
click at [286, 353] on div "Outpatient" at bounding box center [555, 352] width 668 height 22
type input "1"
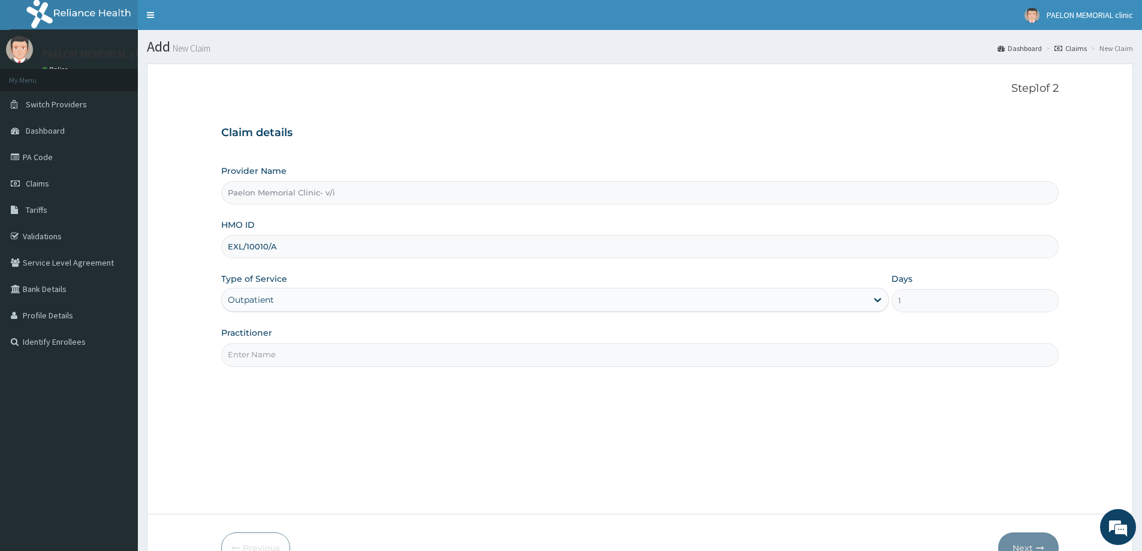
click at [302, 354] on input "Practitioner" at bounding box center [640, 354] width 838 height 23
type input "d"
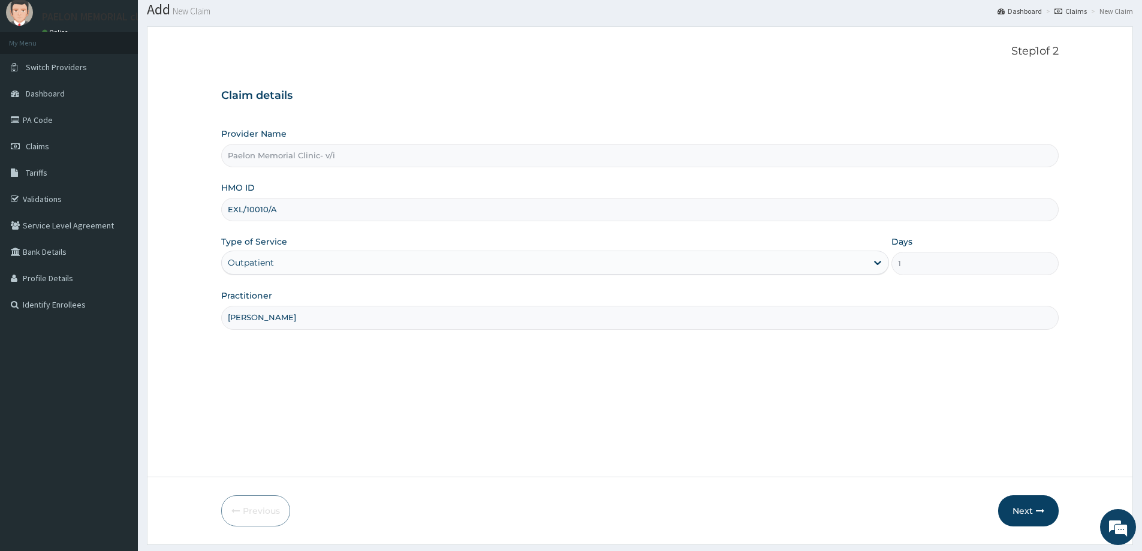
scroll to position [71, 0]
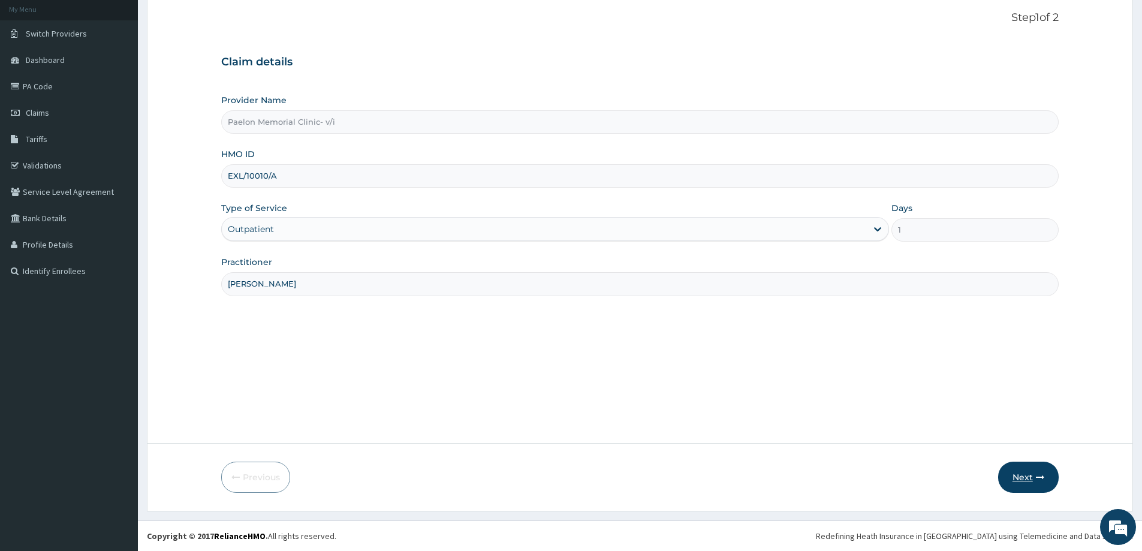
type input "[PERSON_NAME]"
click at [1034, 478] on button "Next" at bounding box center [1028, 477] width 61 height 31
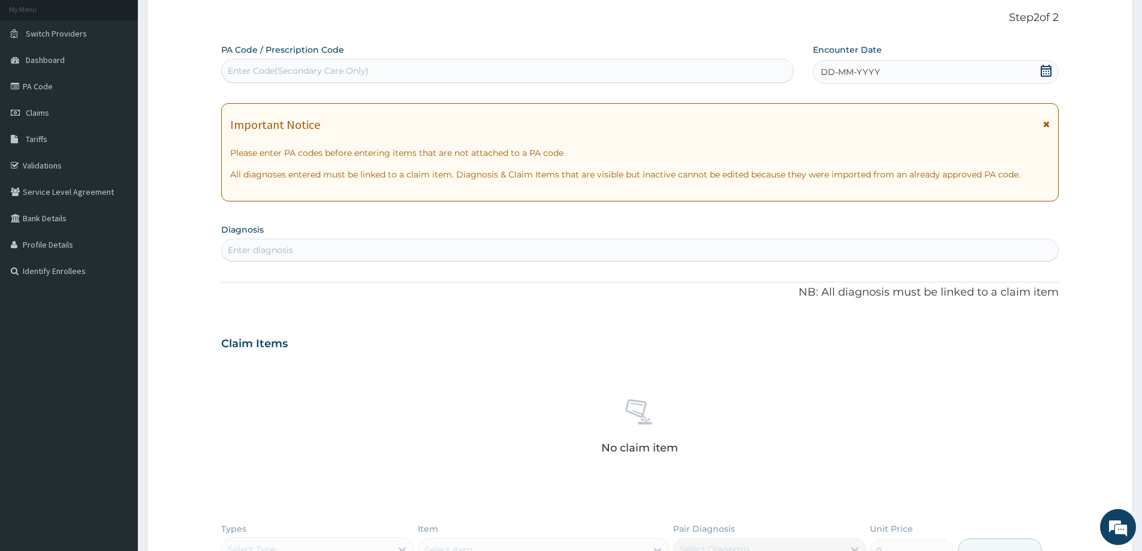
click at [448, 72] on div "Enter Code(Secondary Care Only)" at bounding box center [507, 70] width 571 height 19
paste input "PA/6ADB6A"
type input "PA/6ADB6A"
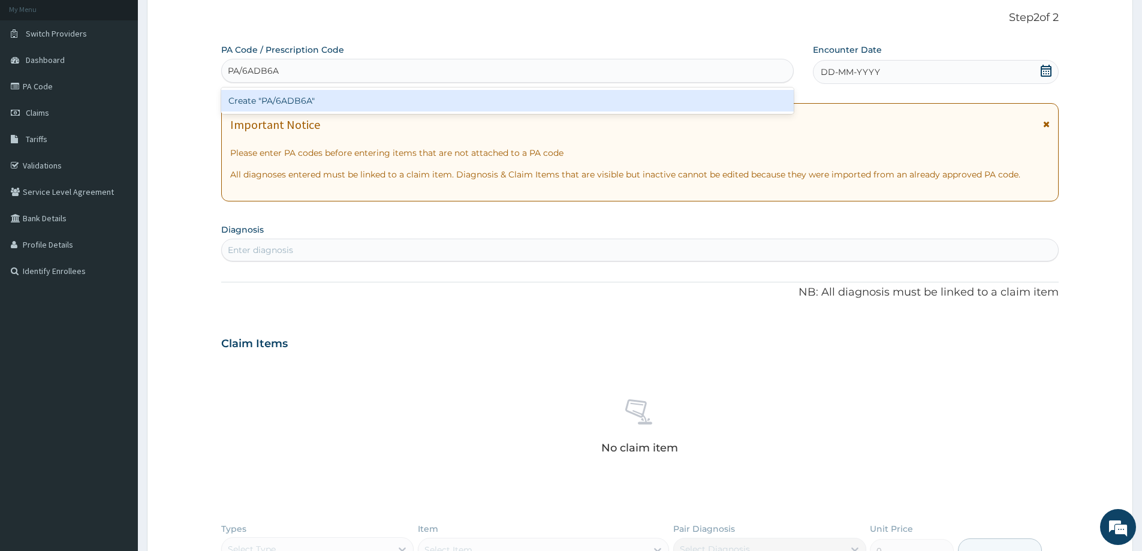
click at [440, 94] on div "Create "PA/6ADB6A"" at bounding box center [507, 101] width 573 height 22
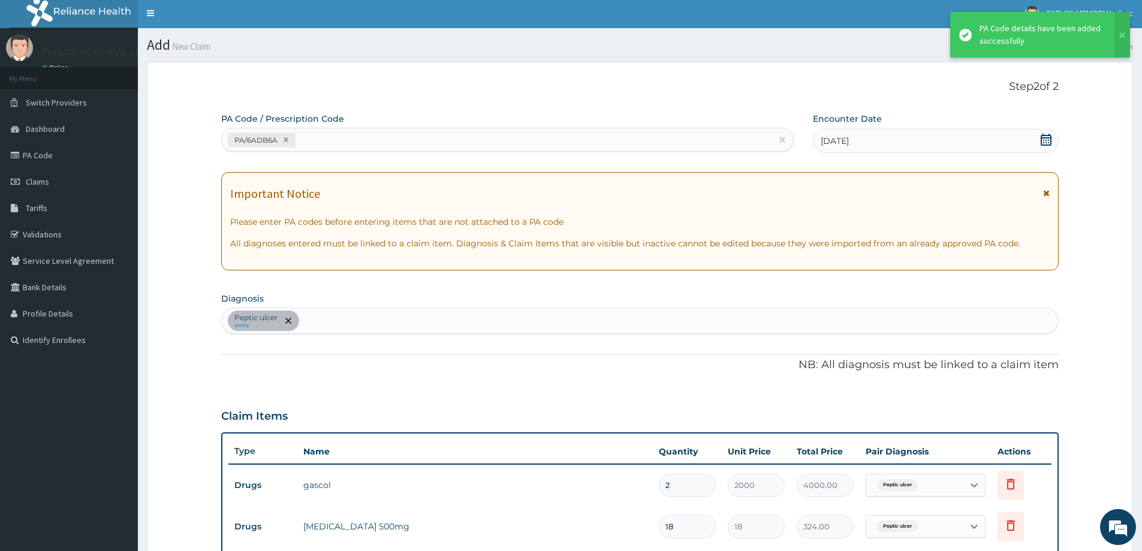
scroll to position [0, 0]
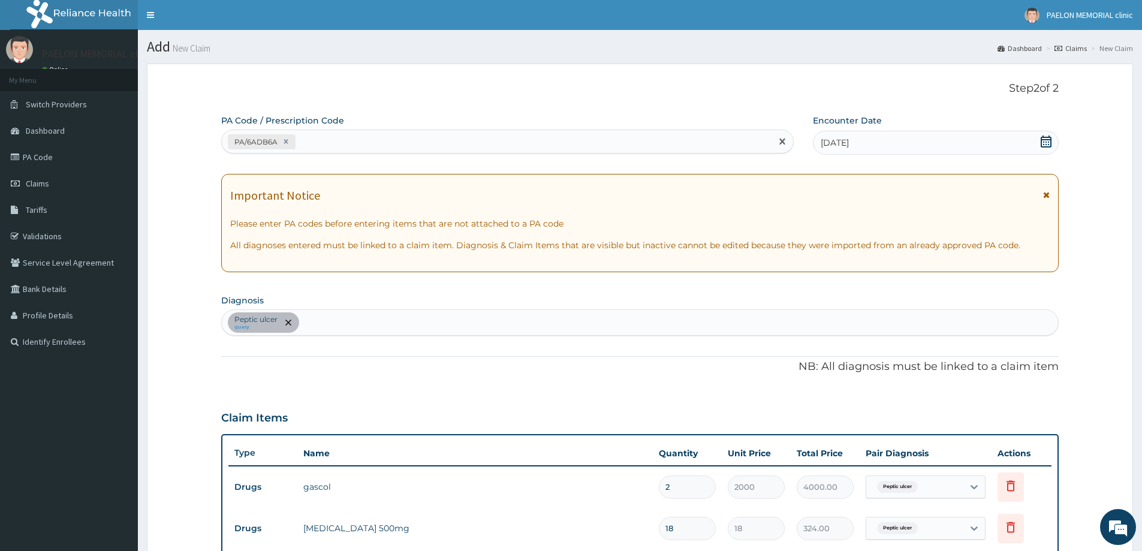
click at [463, 145] on div "PA/6ADB6A" at bounding box center [497, 142] width 550 height 20
paste input "PA/3AFF92"
type input "PA/3AFF92"
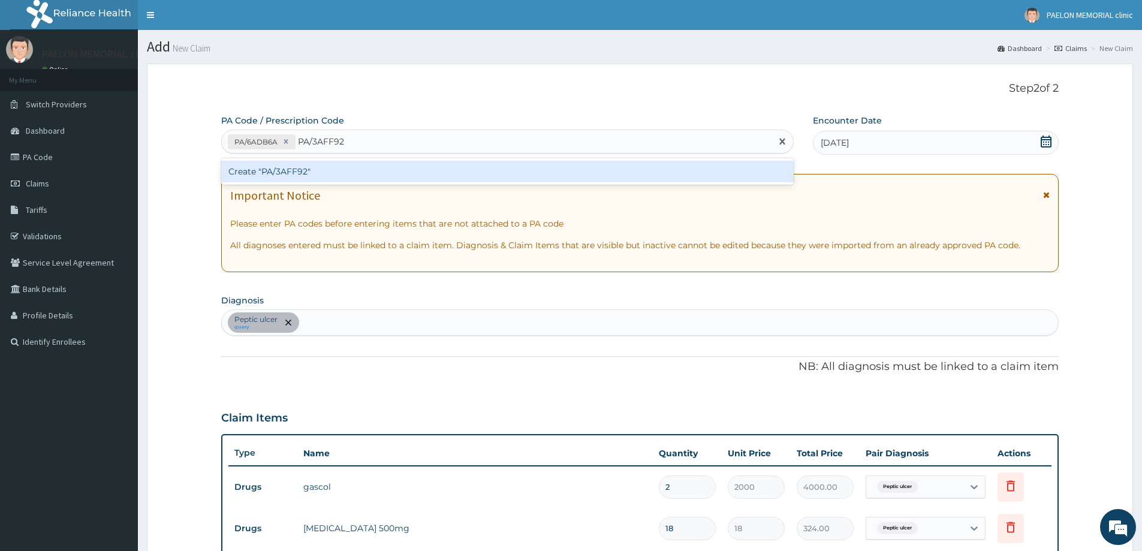
click at [456, 172] on div "Create "PA/3AFF92"" at bounding box center [507, 172] width 573 height 22
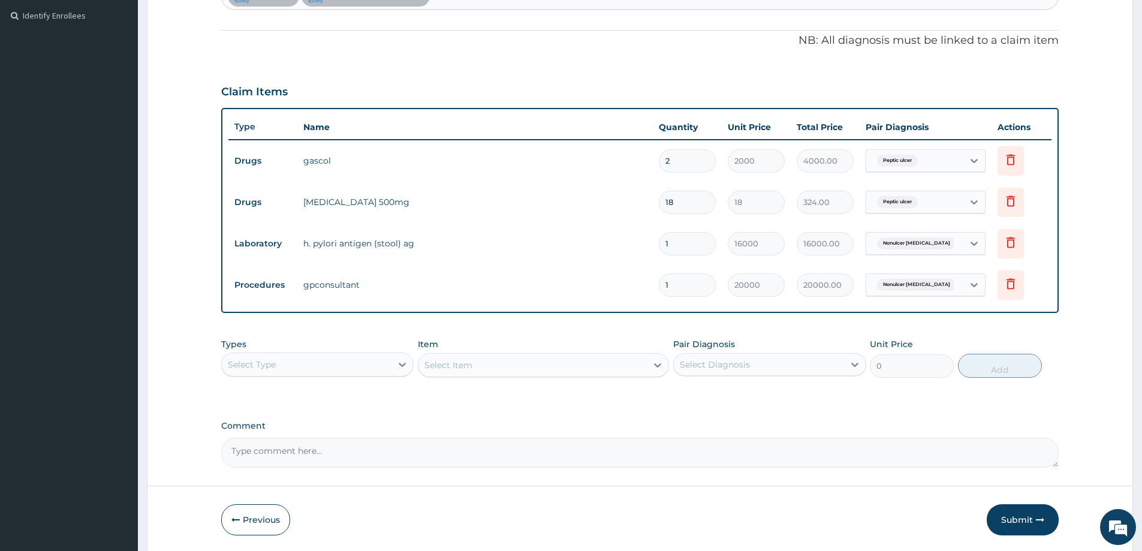
scroll to position [369, 0]
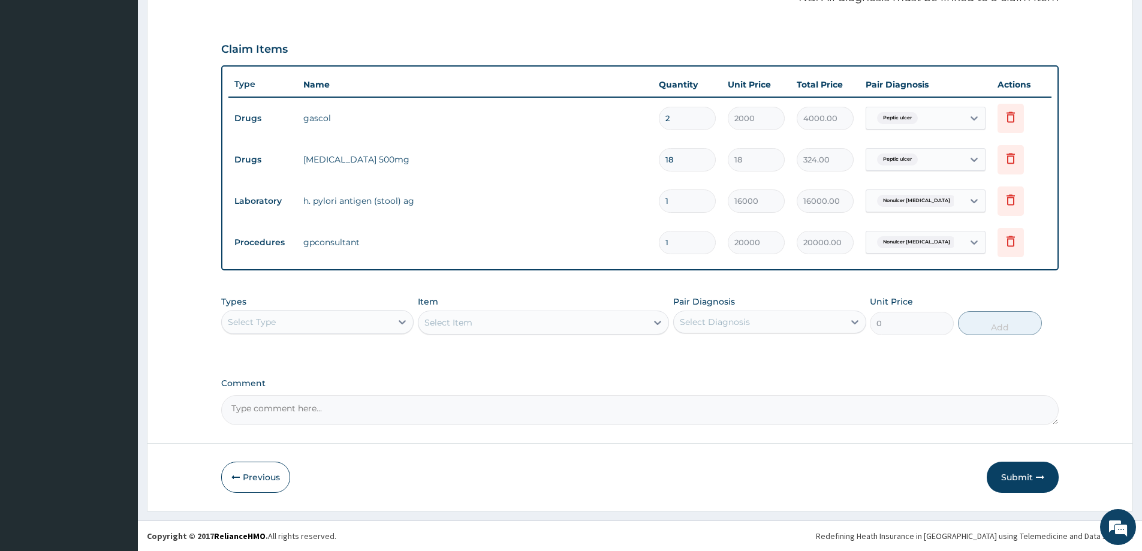
click at [336, 324] on div "Select Type" at bounding box center [307, 321] width 170 height 19
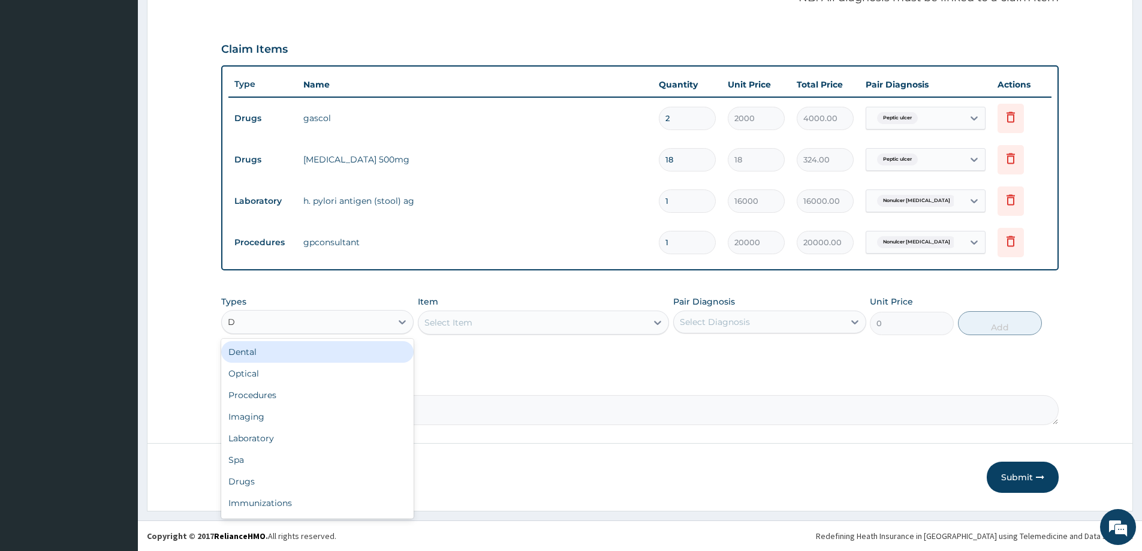
type input "DR"
click at [317, 354] on div "Drugs" at bounding box center [317, 352] width 192 height 22
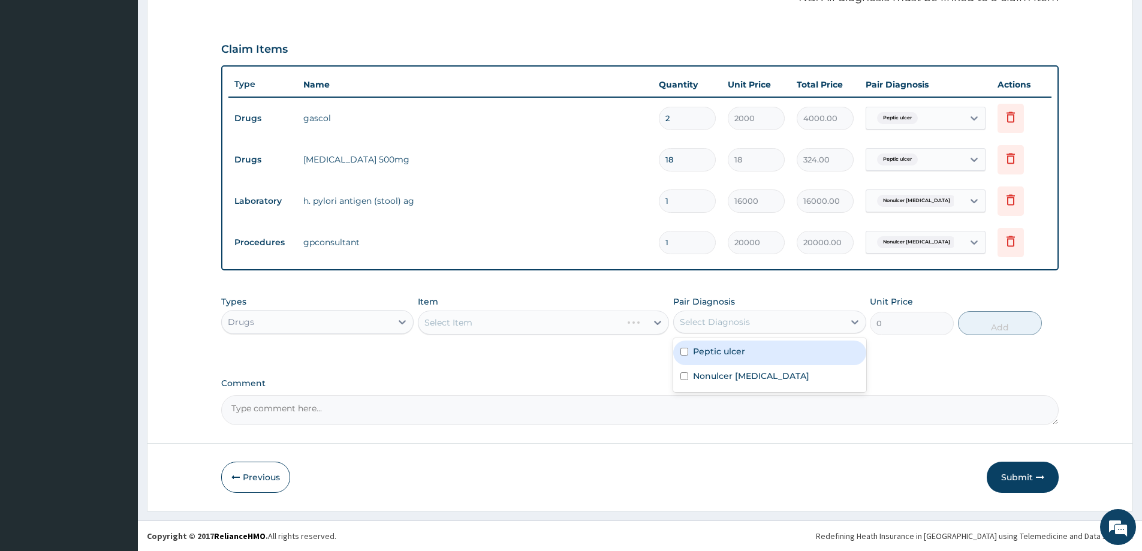
click at [756, 324] on div "Select Diagnosis" at bounding box center [759, 321] width 170 height 19
click at [755, 351] on div "Peptic ulcer" at bounding box center [769, 353] width 192 height 25
checkbox input "true"
click at [736, 376] on label "Nonulcer [MEDICAL_DATA]" at bounding box center [751, 376] width 116 height 12
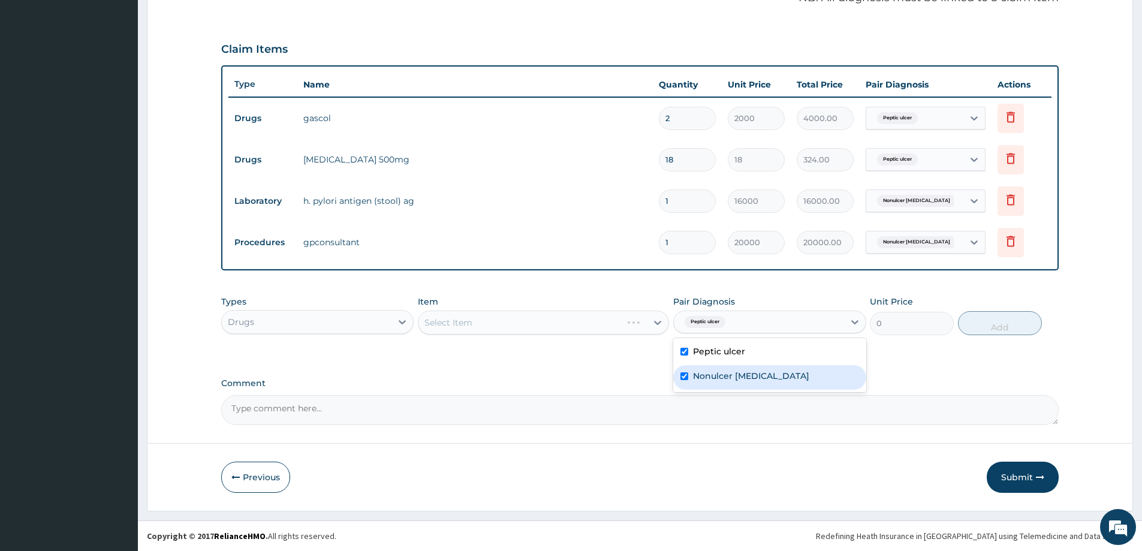
checkbox input "true"
click at [586, 325] on div "Select Item" at bounding box center [533, 322] width 228 height 19
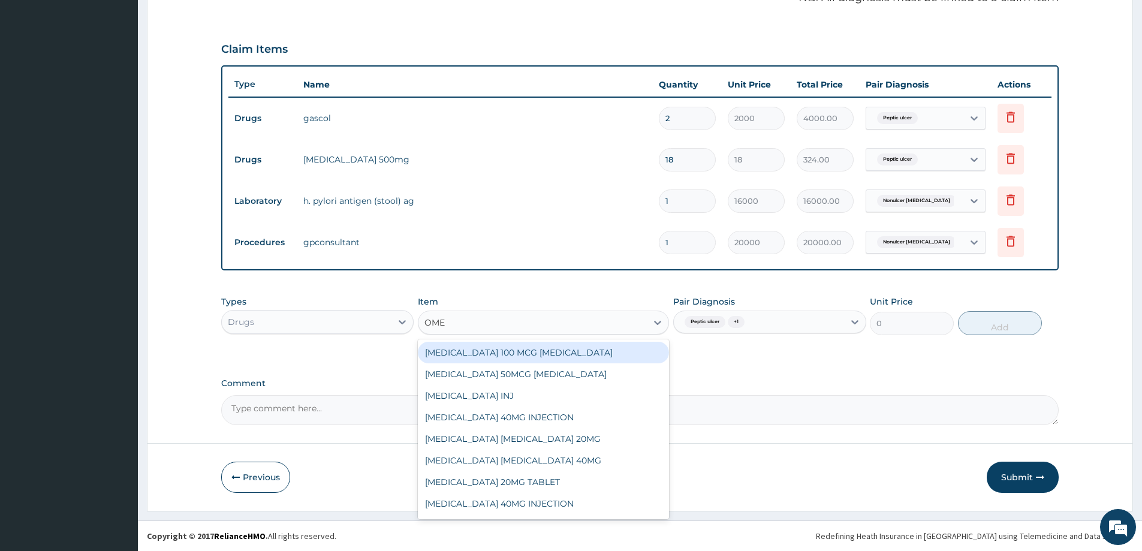
type input "OMEP"
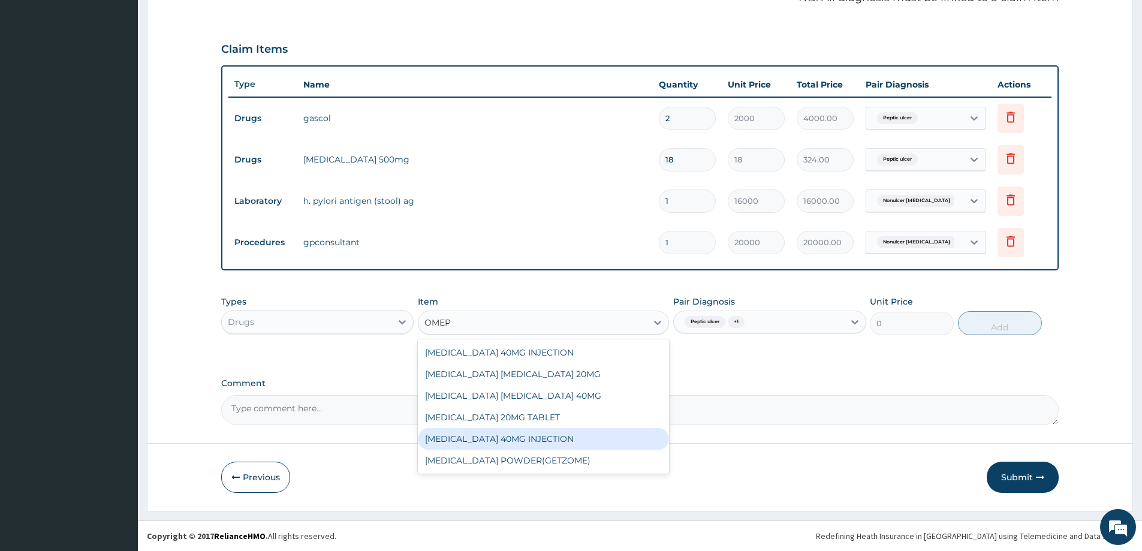
click at [545, 435] on div "OMEPRAZOLE 40MG INJECTION" at bounding box center [543, 439] width 251 height 22
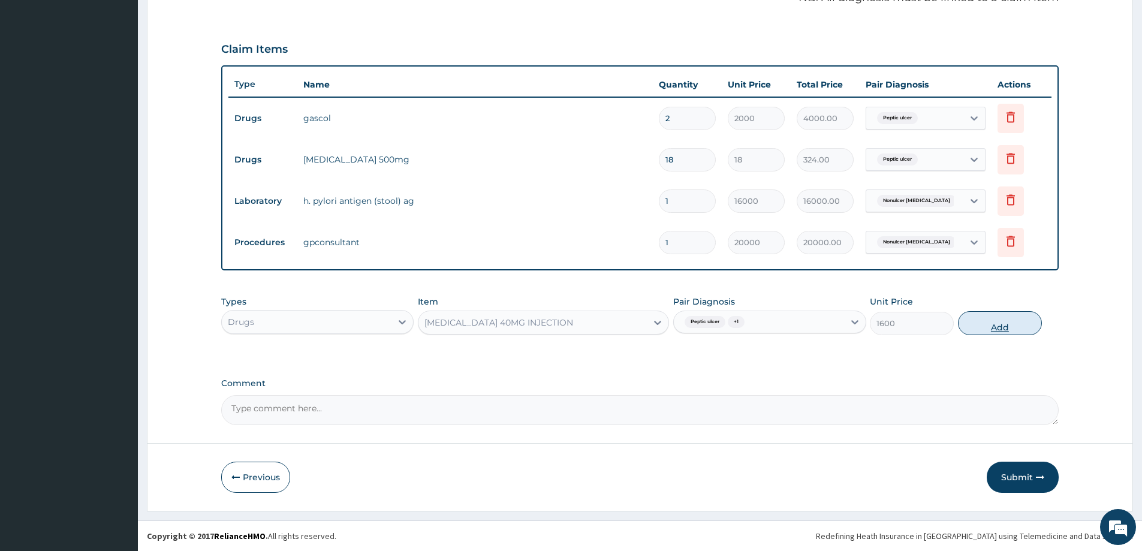
click at [1000, 326] on button "Add" at bounding box center [1000, 323] width 84 height 24
type input "0"
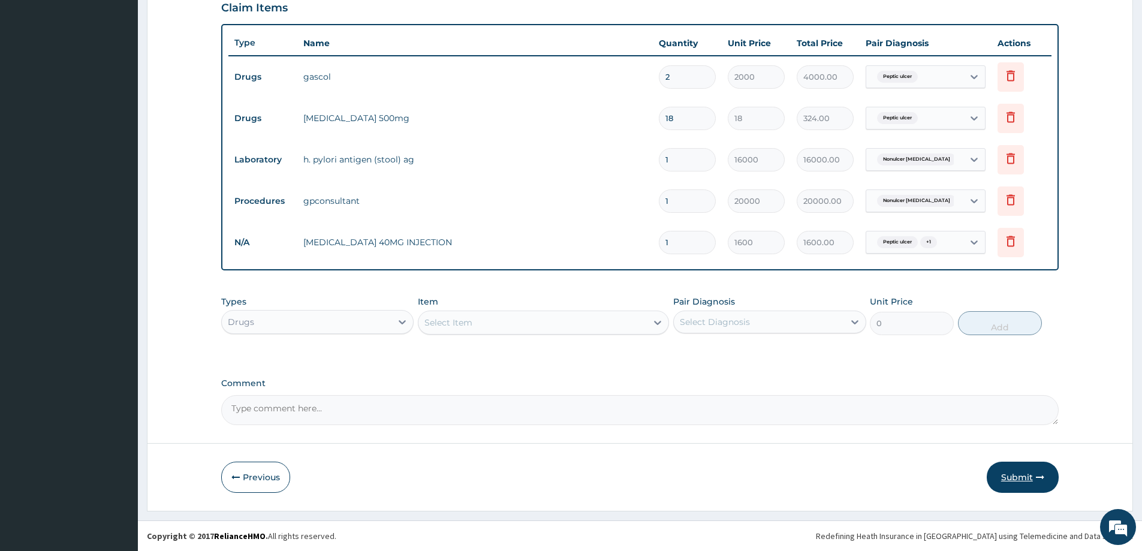
click at [1026, 480] on button "Submit" at bounding box center [1023, 477] width 72 height 31
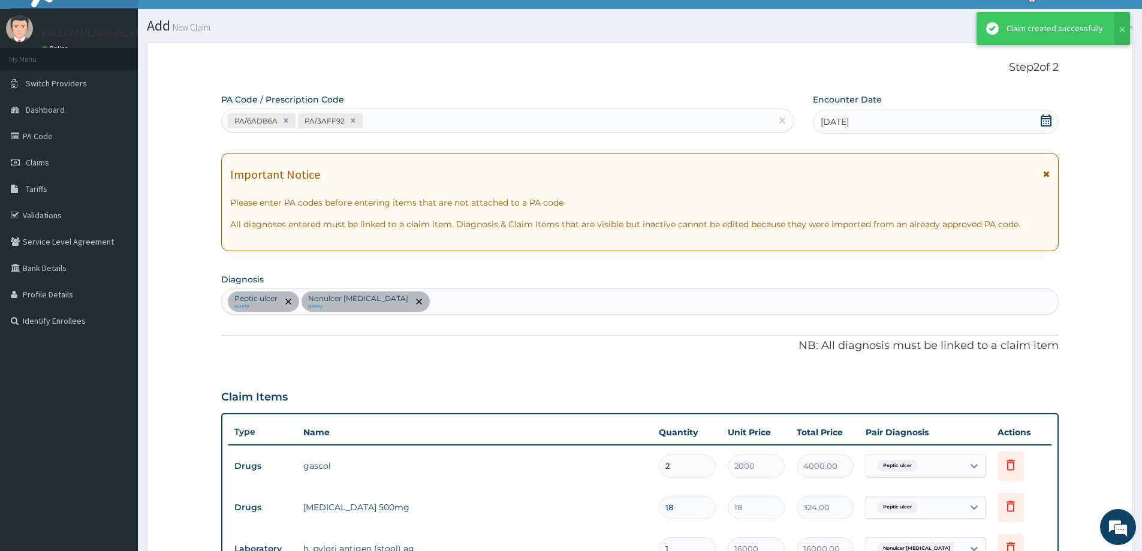
scroll to position [410, 0]
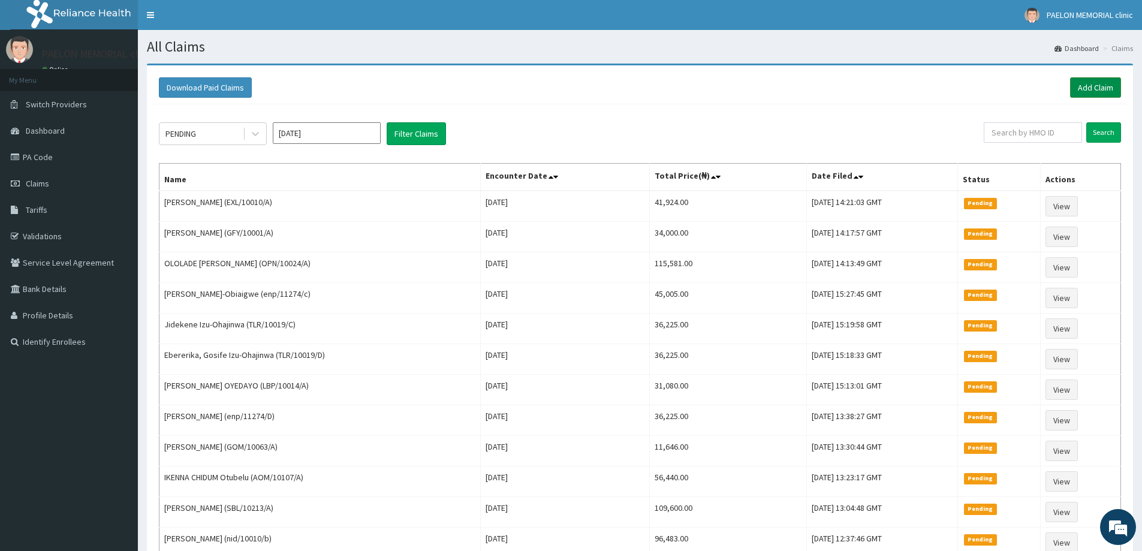
click at [1096, 90] on link "Add Claim" at bounding box center [1095, 87] width 51 height 20
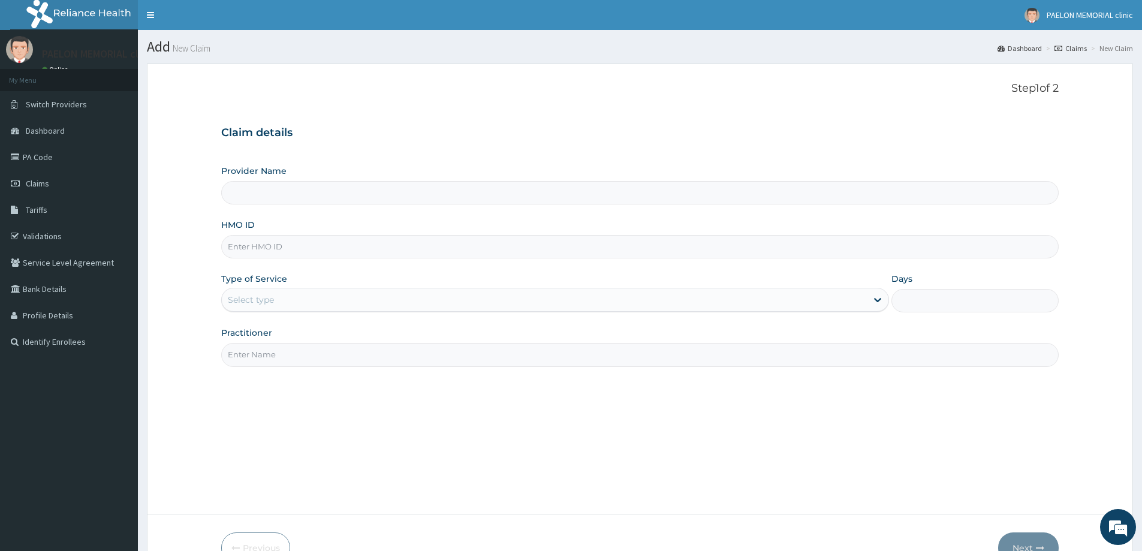
type input "Paelon Memorial Clinic- v/i"
click at [305, 247] on input "HMO ID" at bounding box center [640, 246] width 838 height 23
paste input "TLR/10199/A"
type input "TLR/10199/A"
click at [296, 297] on div "Select type" at bounding box center [544, 299] width 645 height 19
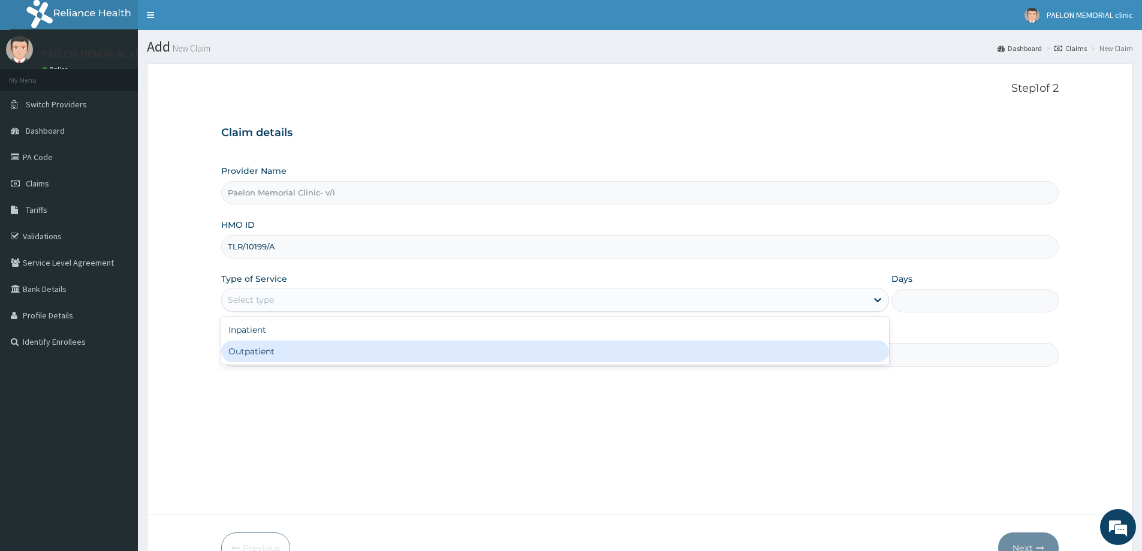
click at [282, 353] on div "Outpatient" at bounding box center [555, 352] width 668 height 22
type input "1"
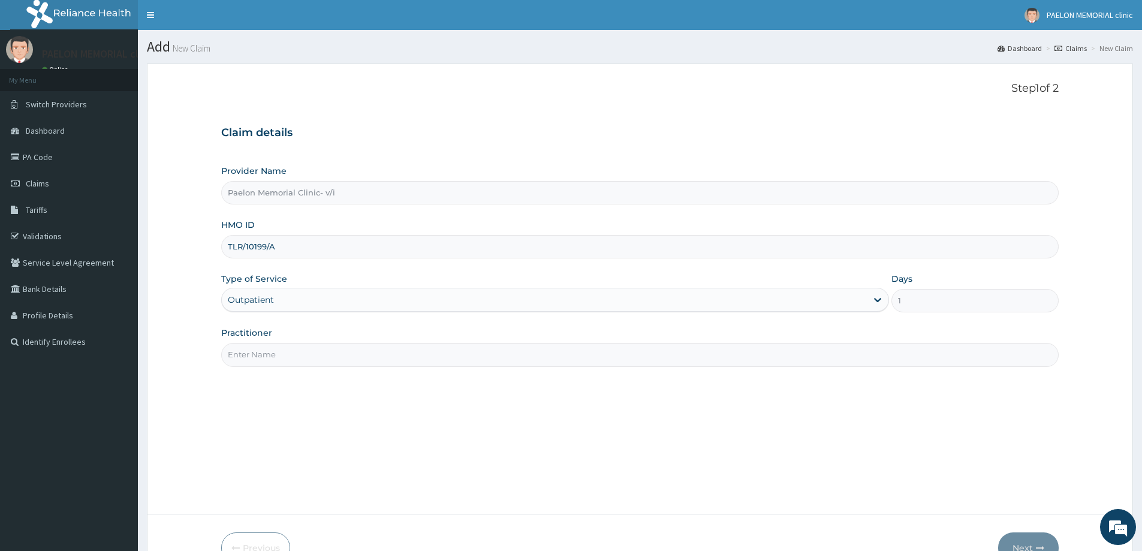
click at [299, 354] on input "Practitioner" at bounding box center [640, 354] width 838 height 23
type input "[PERSON_NAME]"
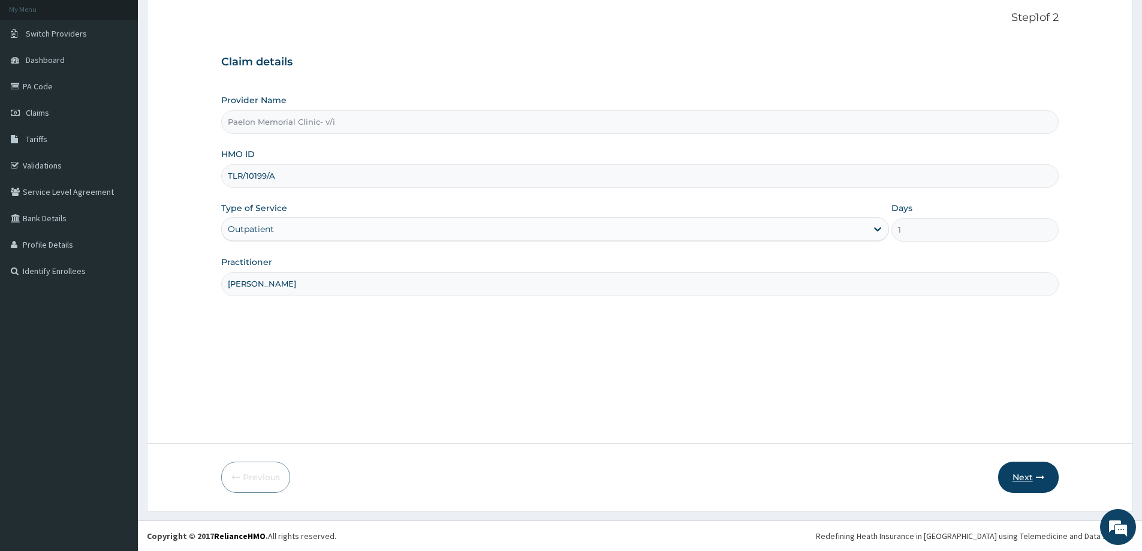
click at [1031, 474] on button "Next" at bounding box center [1028, 477] width 61 height 31
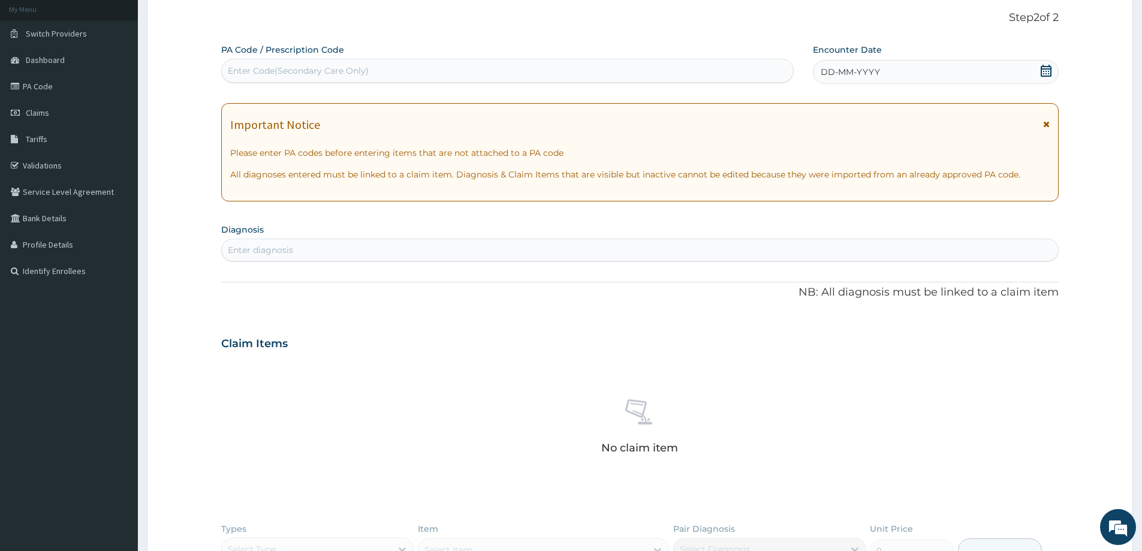
click at [493, 76] on div "Enter Code(Secondary Care Only)" at bounding box center [507, 70] width 571 height 19
paste input "PA/26043F"
type input "PA/26043F"
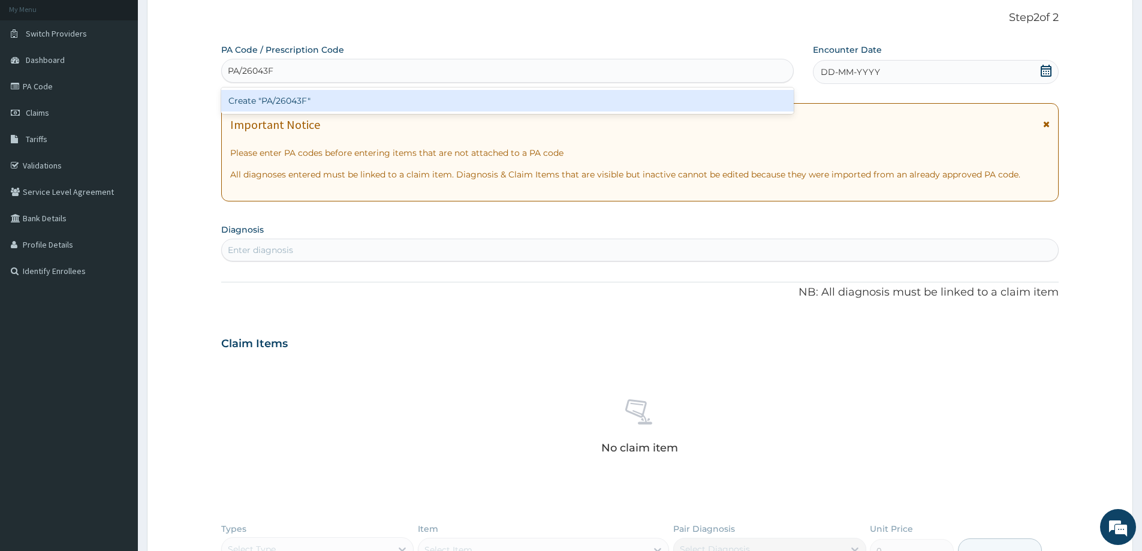
drag, startPoint x: 475, startPoint y: 107, endPoint x: 627, endPoint y: 35, distance: 168.2
click at [479, 107] on div "Create "PA/26043F"" at bounding box center [507, 101] width 573 height 22
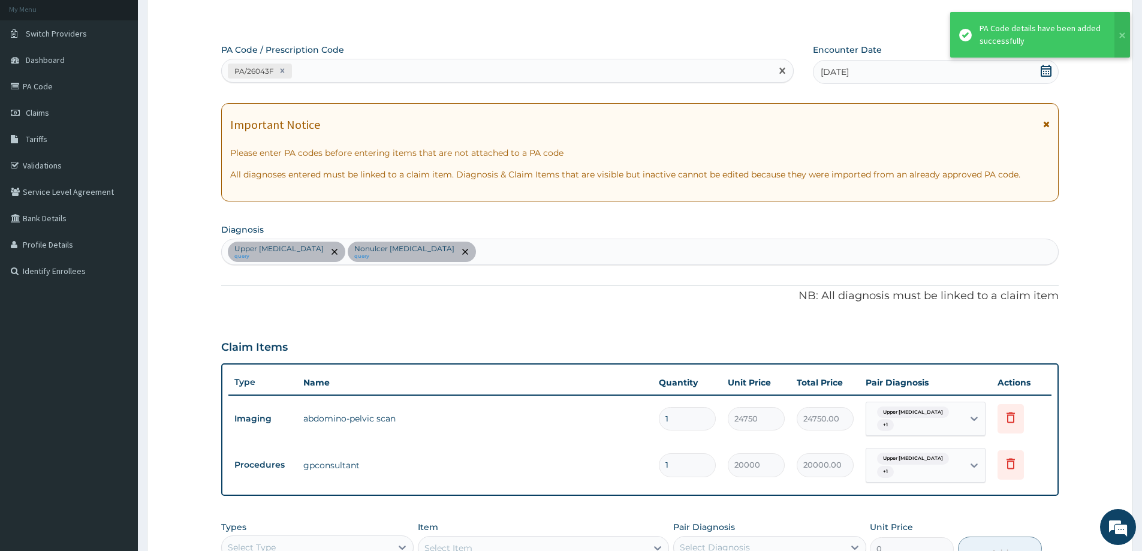
click at [480, 74] on div "PA/26043F" at bounding box center [497, 71] width 550 height 20
paste input "PA/D93E30"
type input "PA/D93E30"
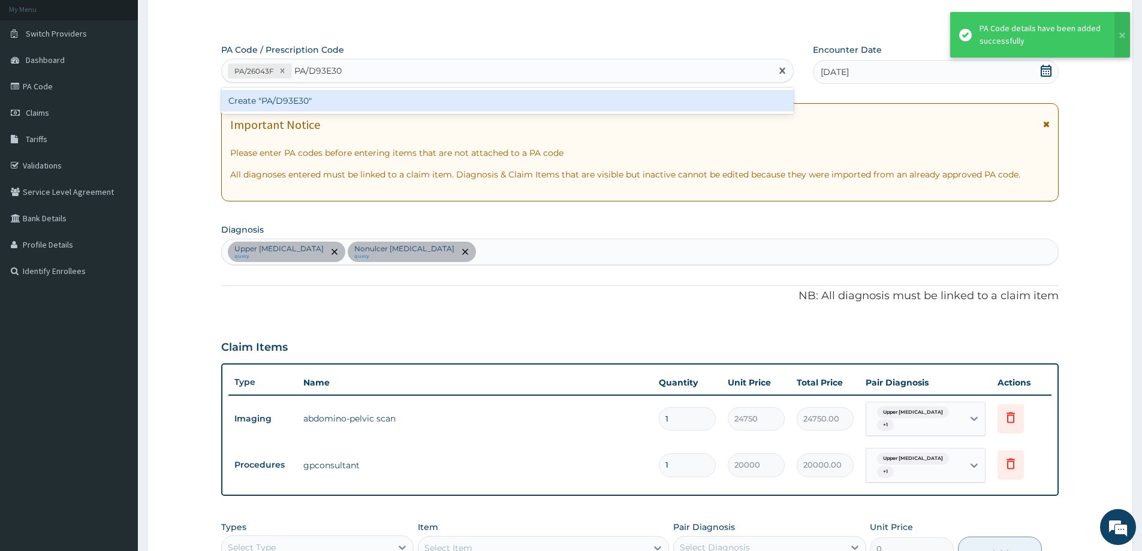
click at [474, 100] on div "Create "PA/D93E30"" at bounding box center [507, 101] width 573 height 22
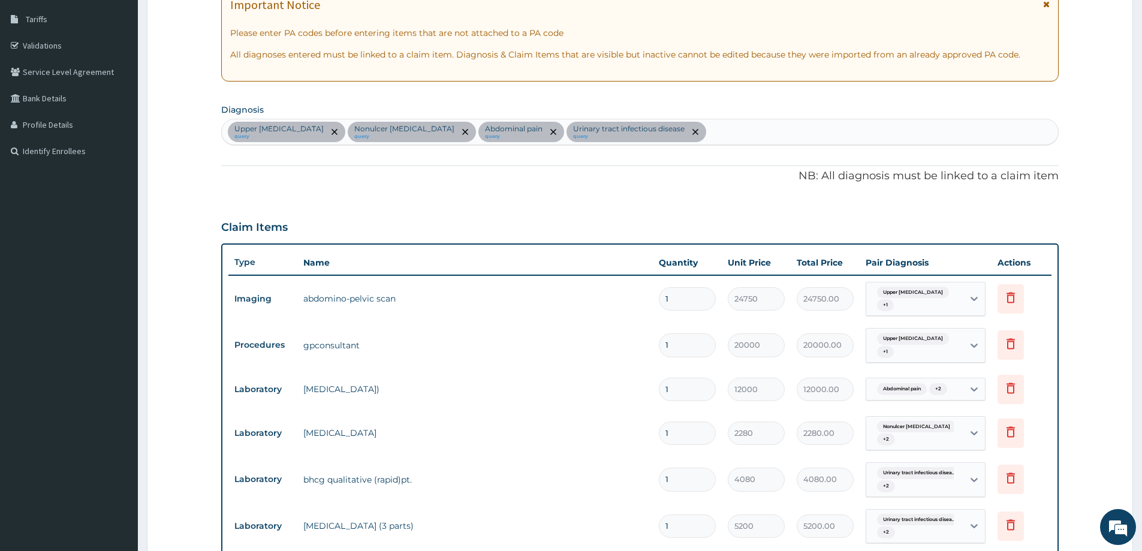
scroll to position [22, 0]
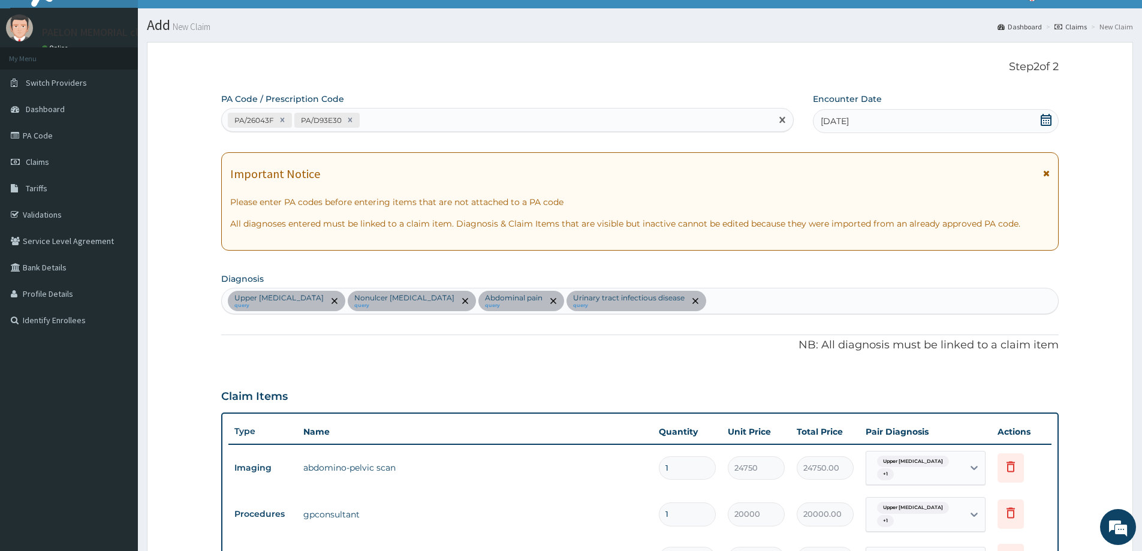
click at [387, 118] on div "PA/26043F PA/D93E30" at bounding box center [497, 120] width 550 height 20
paste input "PA/92CC04"
type input "PA/92CC04"
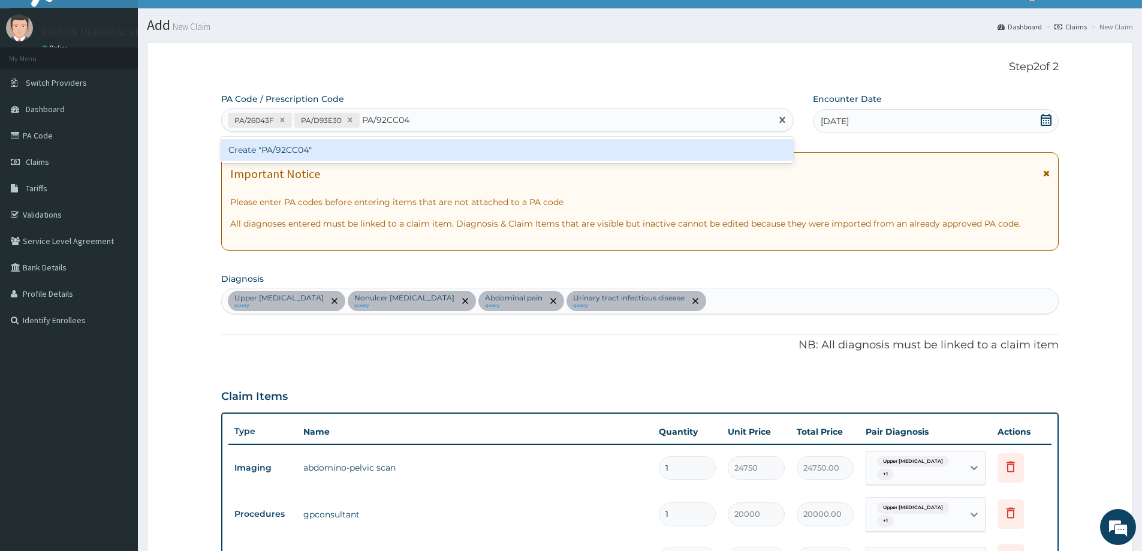
click at [389, 154] on div "Create "PA/92CC04"" at bounding box center [507, 150] width 573 height 22
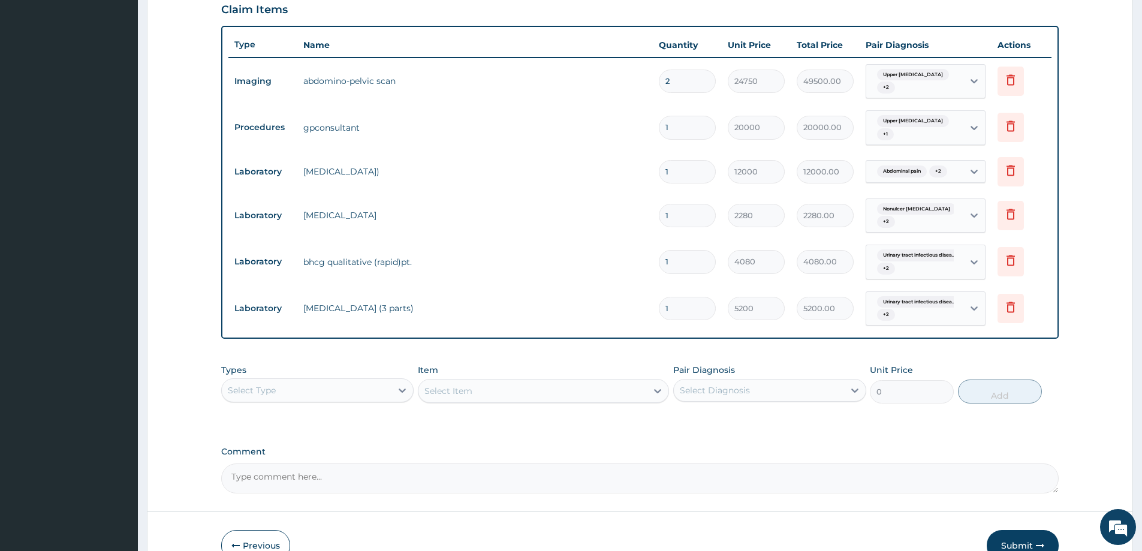
scroll to position [381, 0]
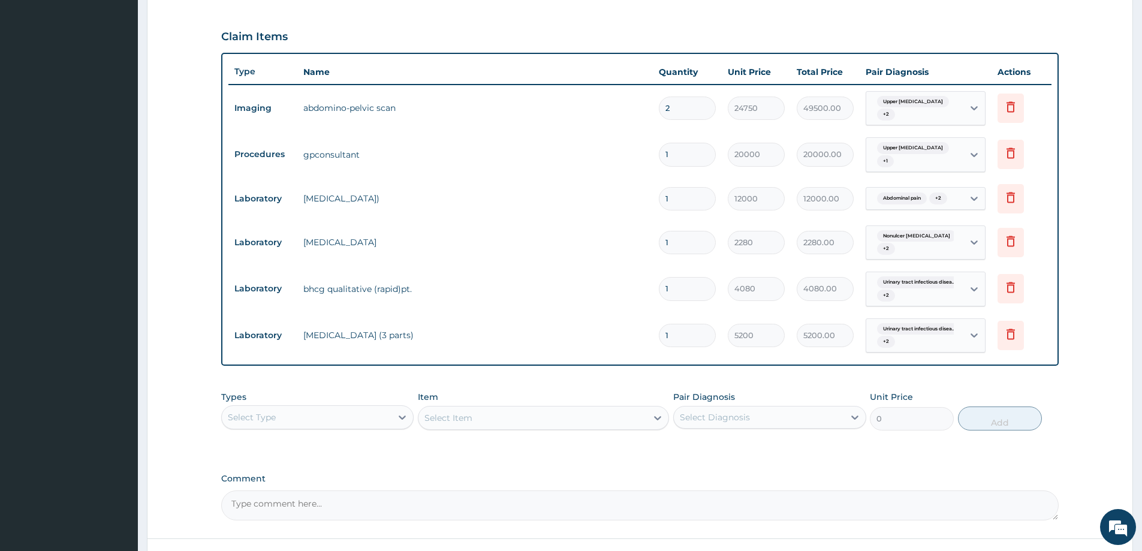
click at [661, 109] on input "2" at bounding box center [687, 108] width 57 height 23
type input "1"
type input "24750.00"
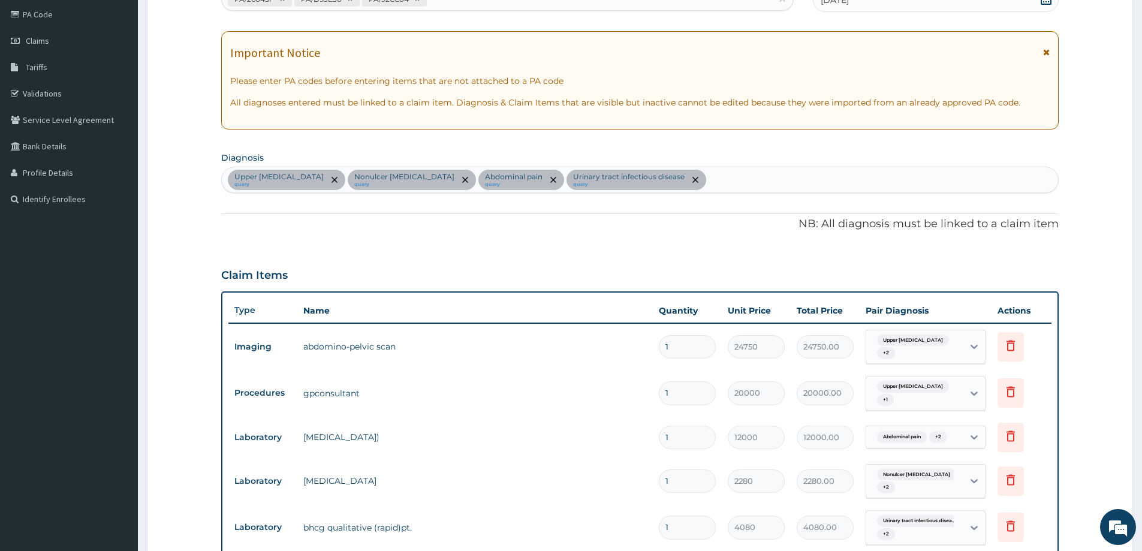
scroll to position [142, 0]
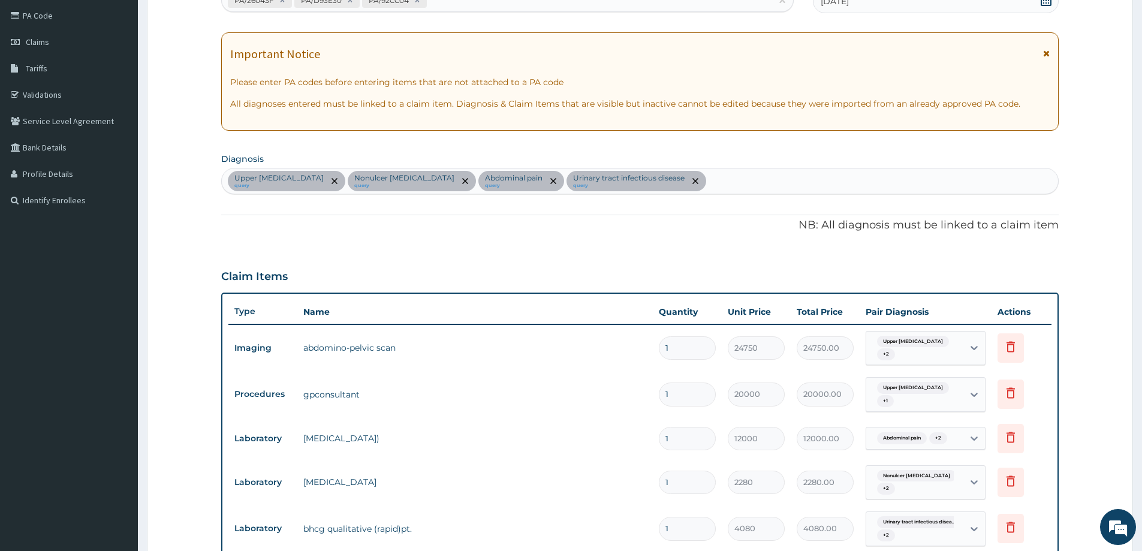
type input "1"
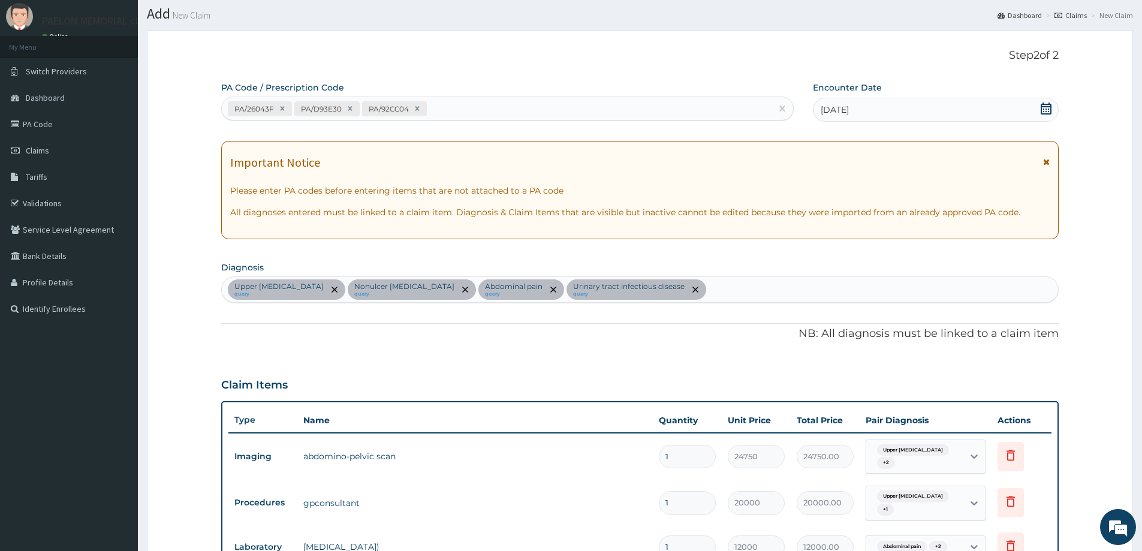
scroll to position [0, 0]
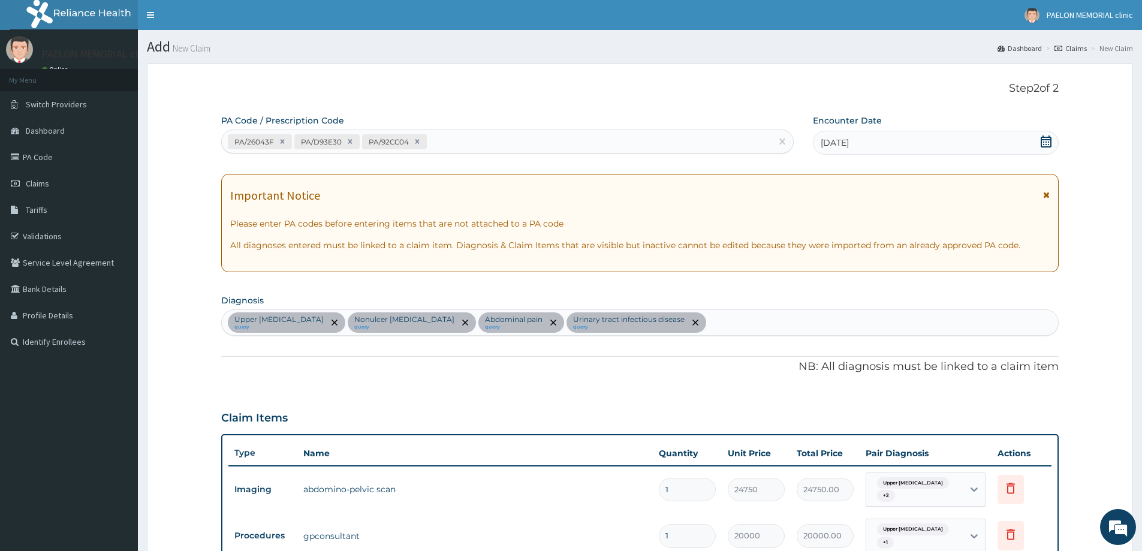
click at [492, 149] on div "PA/26043F PA/D93E30 PA/92CC04" at bounding box center [497, 142] width 550 height 20
click at [504, 139] on div "PA/26043F PA/D93E30 PA/92CC04" at bounding box center [497, 142] width 550 height 20
paste input "PA/8C5799"
type input "PA/8C5799"
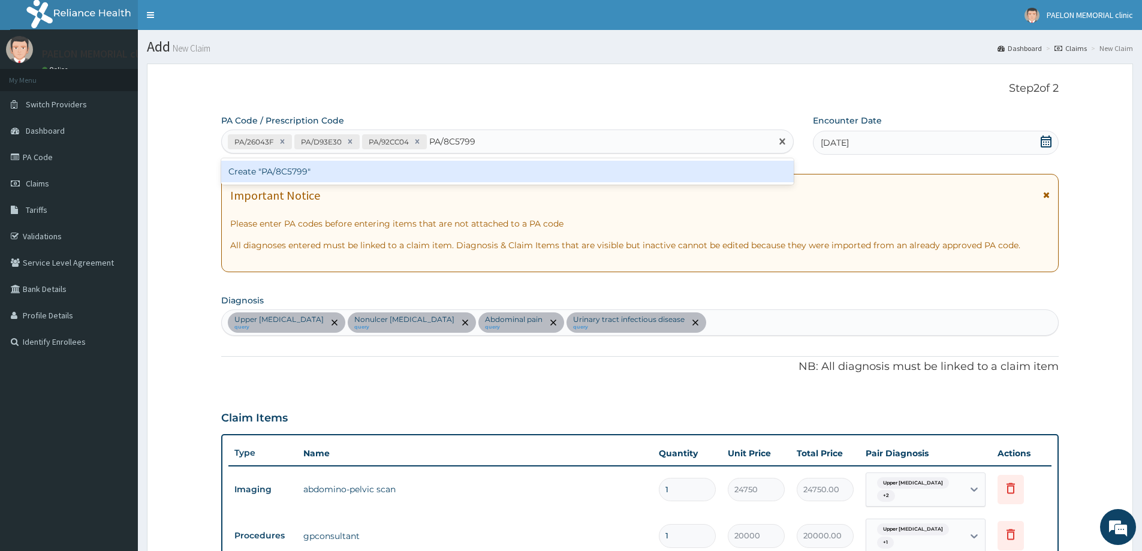
click at [459, 166] on div "Create "PA/8C5799"" at bounding box center [507, 172] width 573 height 22
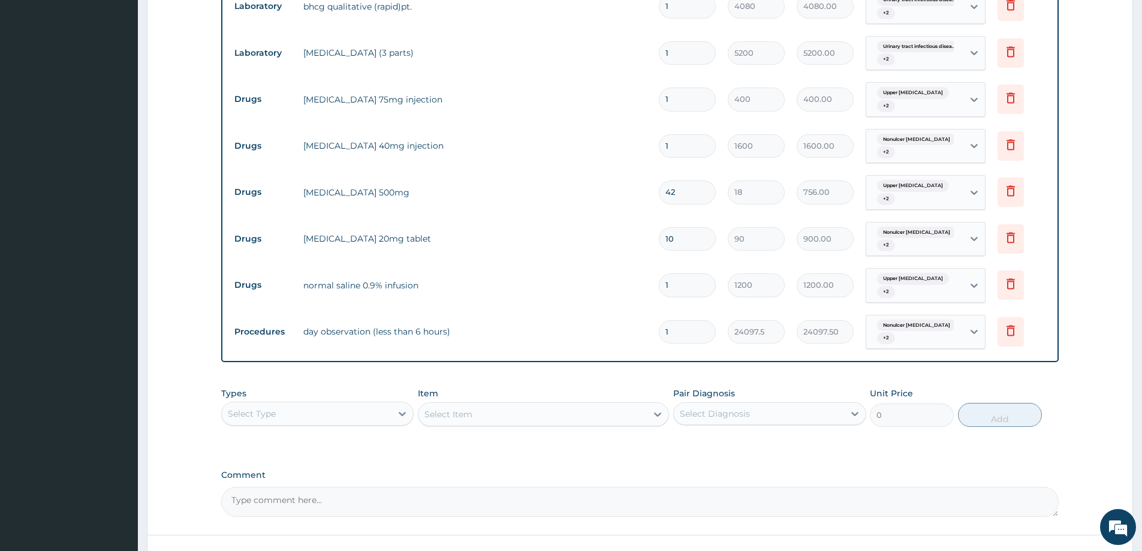
scroll to position [756, 0]
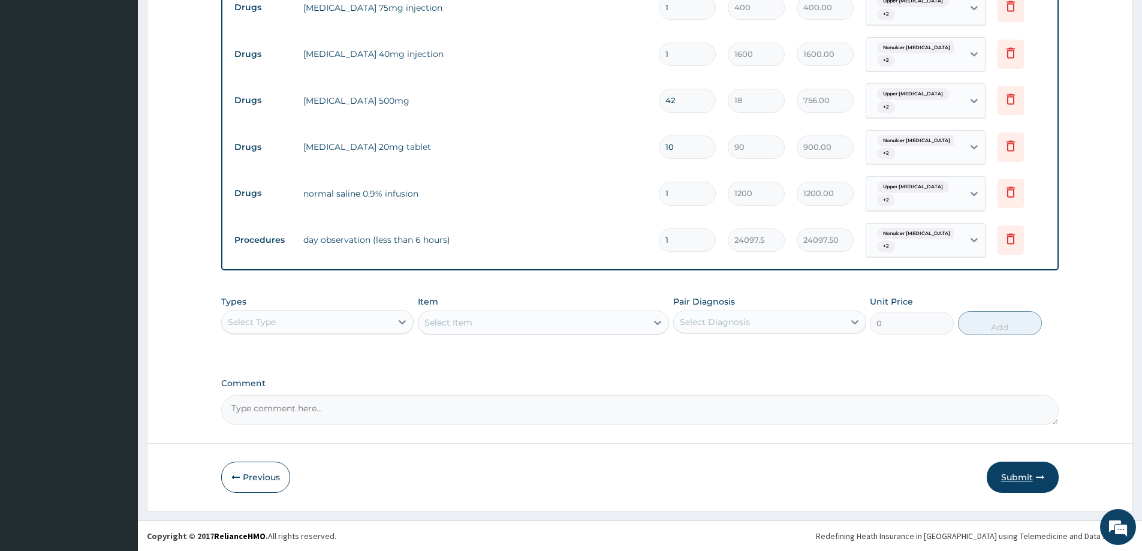
click at [1014, 476] on button "Submit" at bounding box center [1023, 477] width 72 height 31
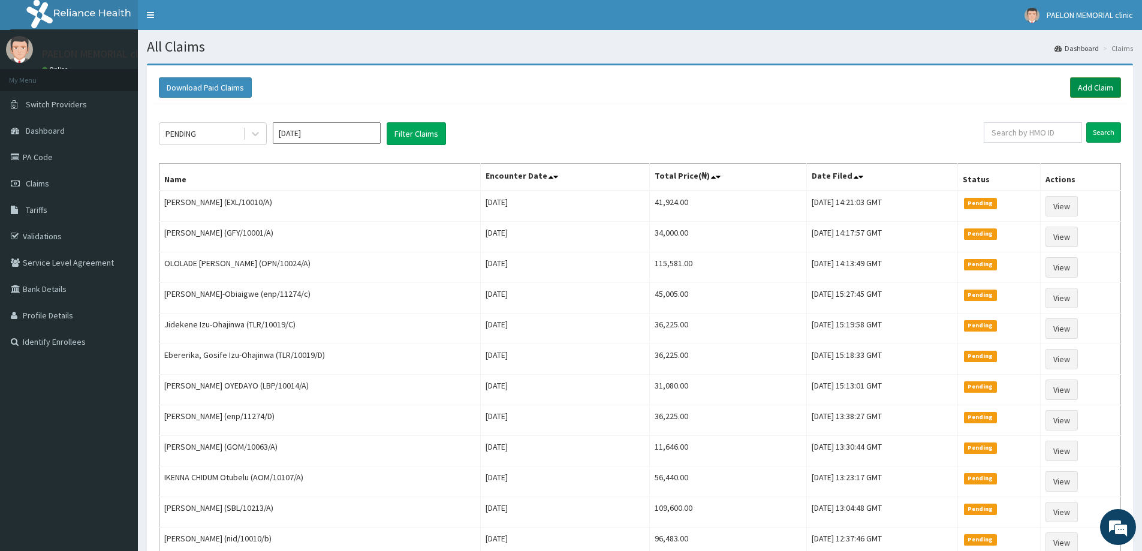
click at [1097, 81] on link "Add Claim" at bounding box center [1095, 87] width 51 height 20
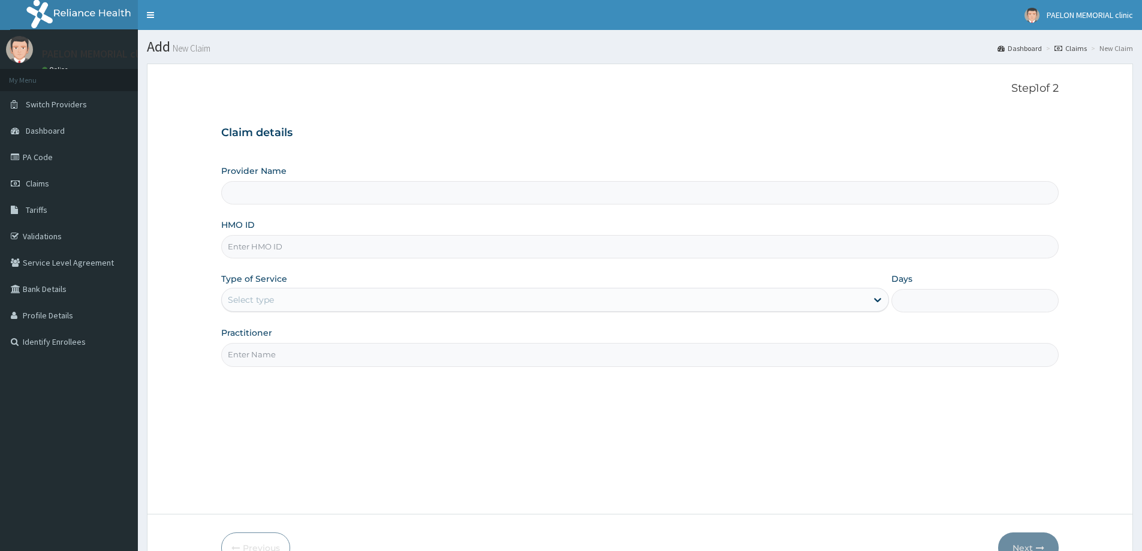
drag, startPoint x: 0, startPoint y: 0, endPoint x: 344, endPoint y: 251, distance: 425.7
click at [344, 251] on input "HMO ID" at bounding box center [640, 246] width 838 height 23
paste input "PAY/10266/A"
type input "PAY/10266/A"
type input "Paelon Memorial Clinic- v/i"
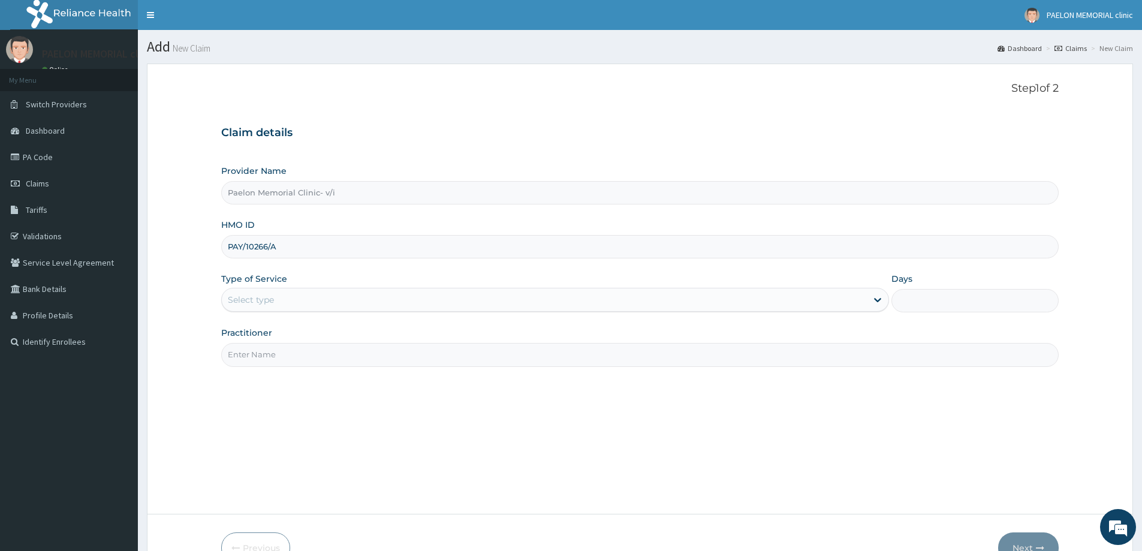
type input "PAY/10266/A"
click at [300, 305] on div "Select type" at bounding box center [544, 299] width 645 height 19
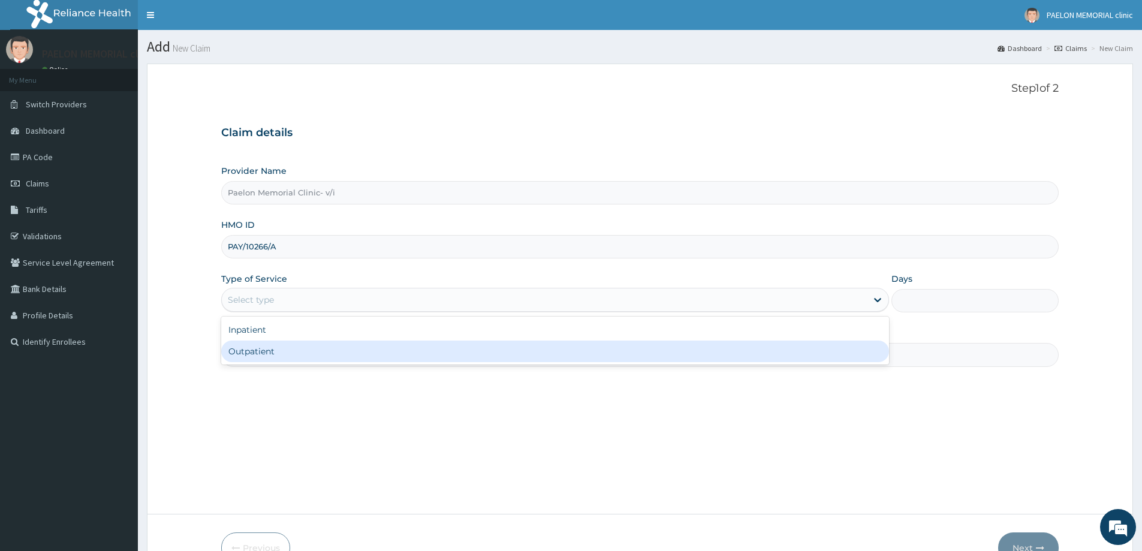
click at [298, 357] on div "Outpatient" at bounding box center [555, 352] width 668 height 22
type input "1"
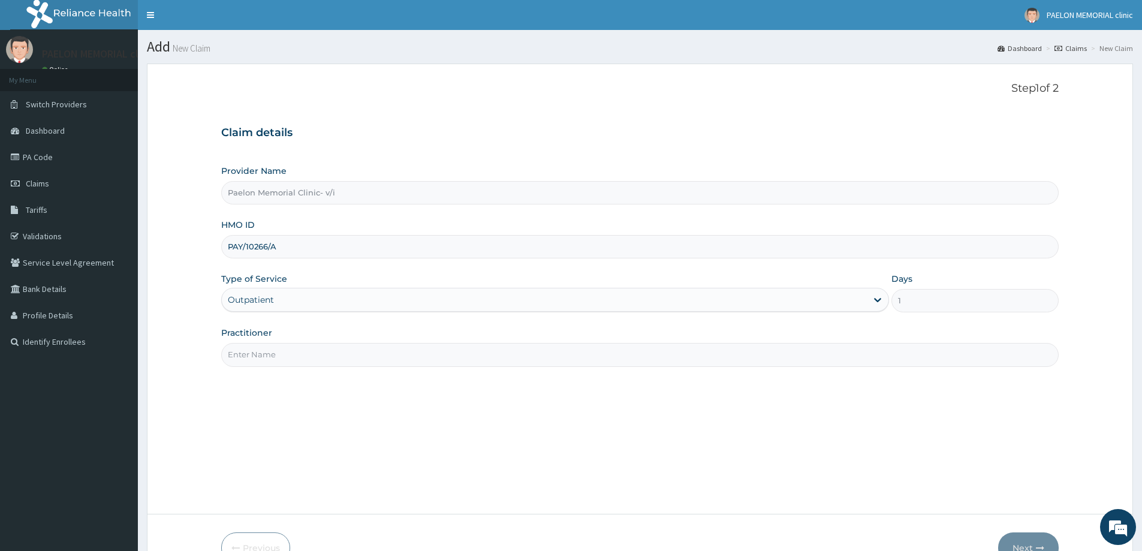
click at [330, 357] on input "Practitioner" at bounding box center [640, 354] width 838 height 23
type input "DR ABUDU"
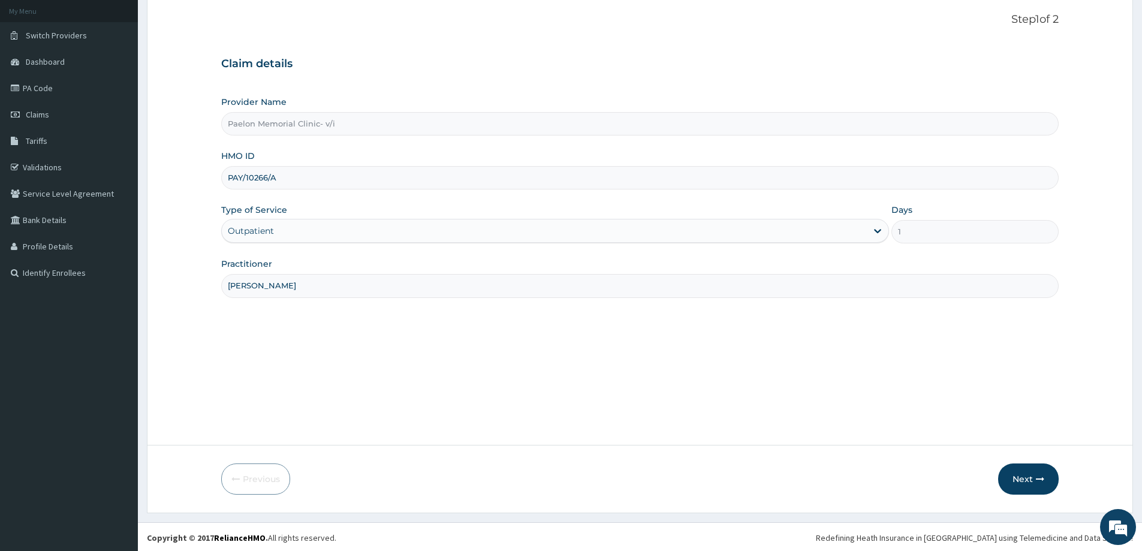
scroll to position [71, 0]
click at [1029, 477] on button "Next" at bounding box center [1028, 477] width 61 height 31
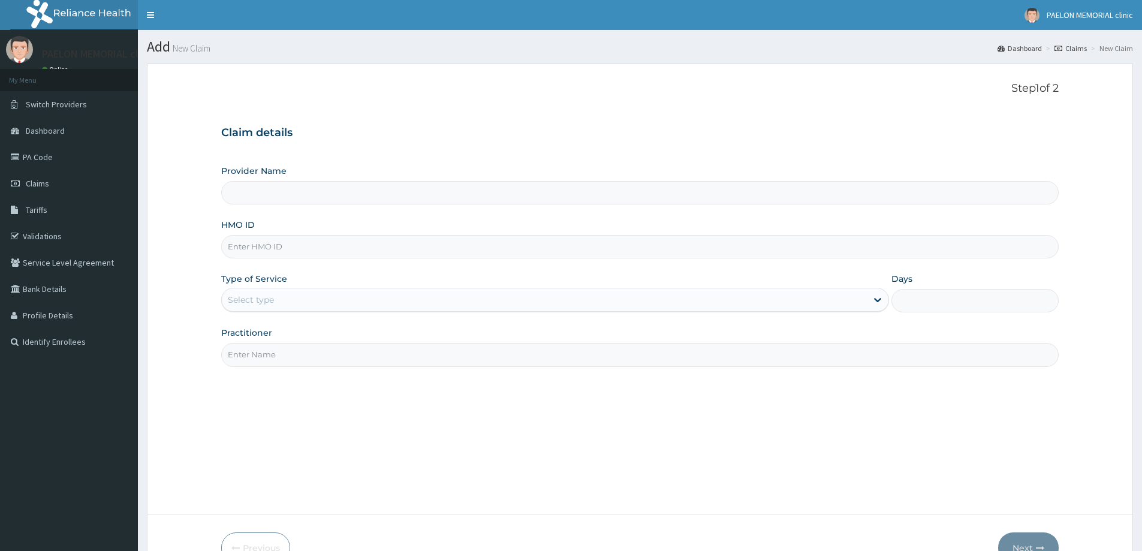
type input "Paelon Memorial Clinic- v/i"
type input "PAY/10266/A"
click at [272, 304] on div "Select type" at bounding box center [251, 300] width 46 height 12
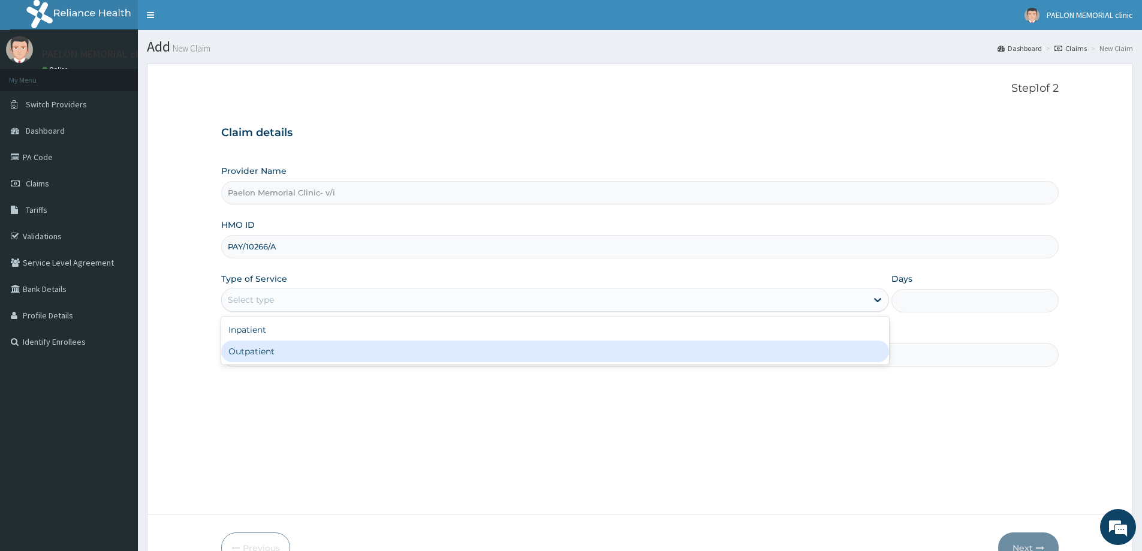
click at [267, 351] on div "Outpatient" at bounding box center [555, 352] width 668 height 22
type input "1"
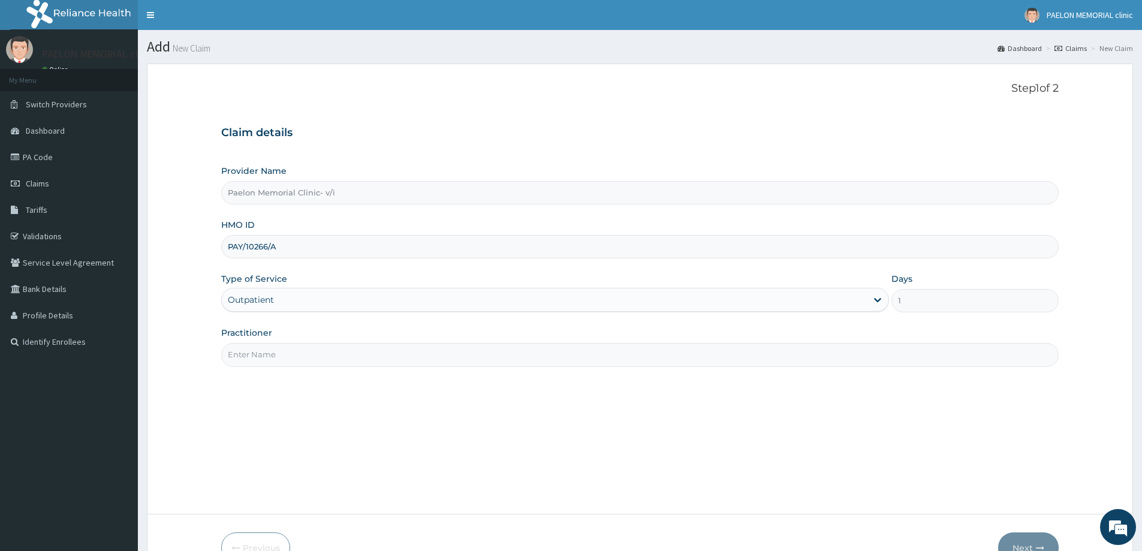
click at [504, 300] on div "Outpatient" at bounding box center [544, 299] width 645 height 19
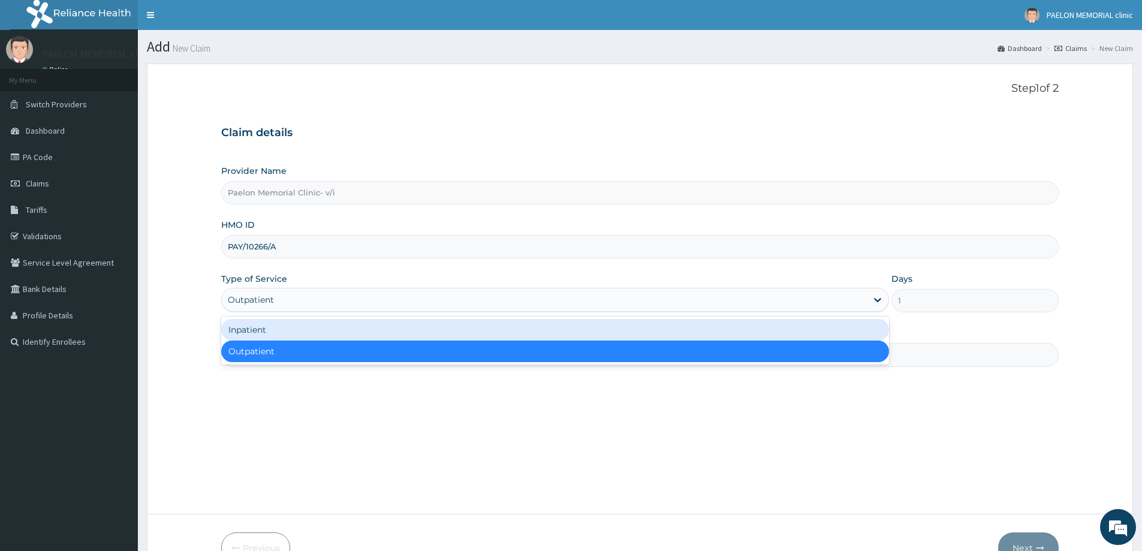
click at [419, 324] on div "Inpatient" at bounding box center [555, 330] width 668 height 22
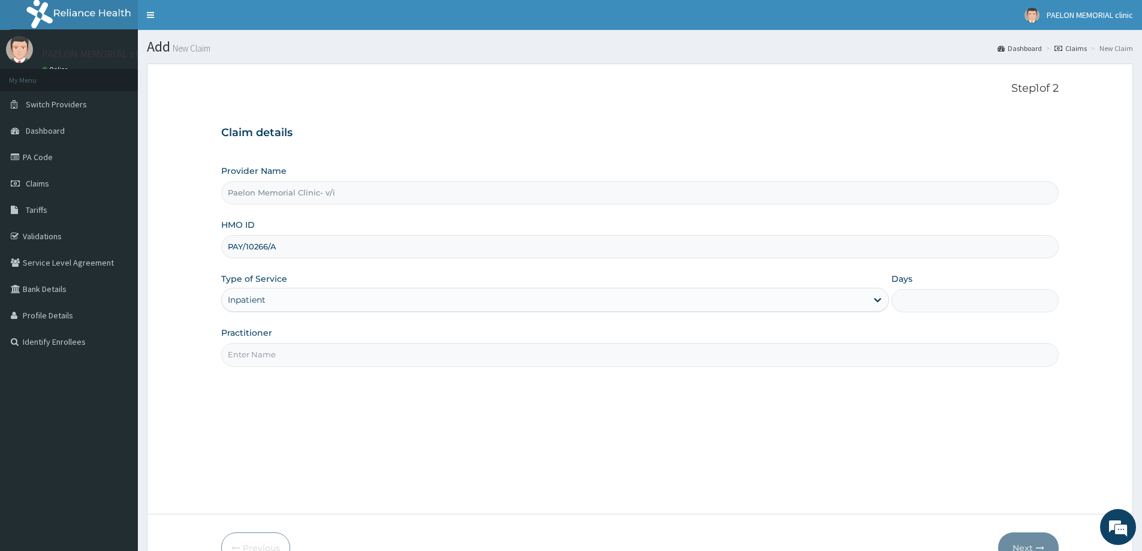
click at [926, 302] on input "Days" at bounding box center [975, 300] width 167 height 23
type input "2"
click at [692, 356] on input "Practitioner" at bounding box center [640, 354] width 838 height 23
type input "DR ABUDU"
click at [558, 415] on div "Step 1 of 2 Claim details Provider Name Paelon Memorial Clinic- v/i HMO ID PAY/…" at bounding box center [640, 288] width 838 height 413
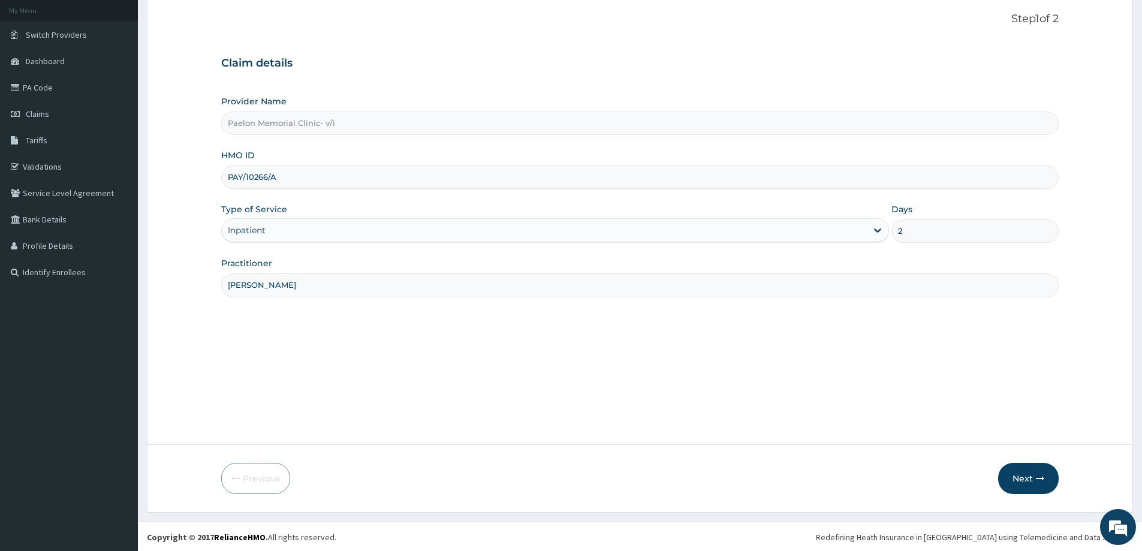
scroll to position [71, 0]
click at [1028, 477] on button "Next" at bounding box center [1028, 477] width 61 height 31
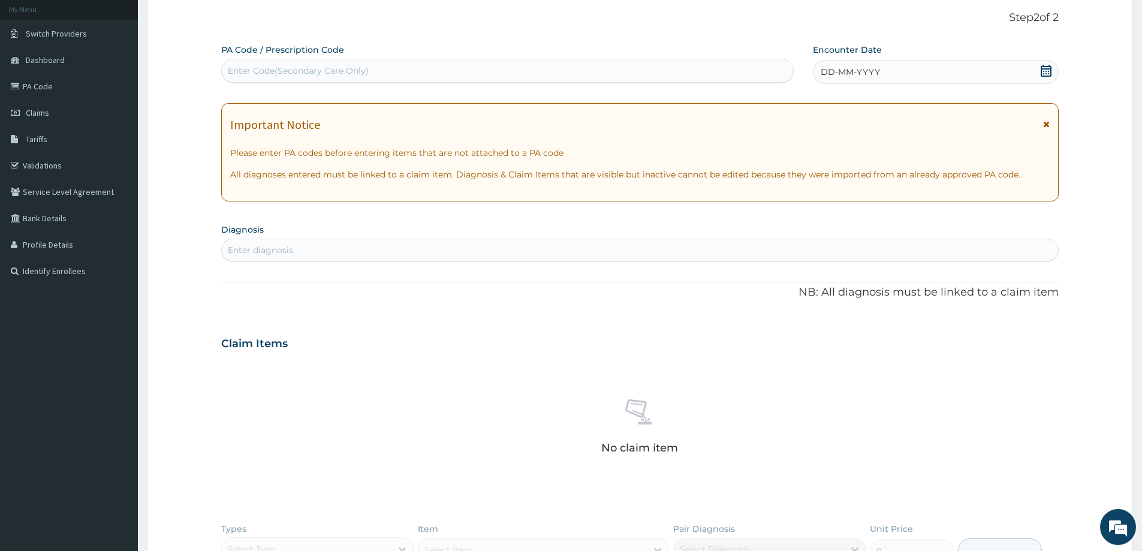
scroll to position [0, 0]
click at [493, 73] on div "Enter Code(Secondary Care Only)" at bounding box center [507, 70] width 571 height 19
paste input "PA/44FDE4"
type input "PA/44FDE4"
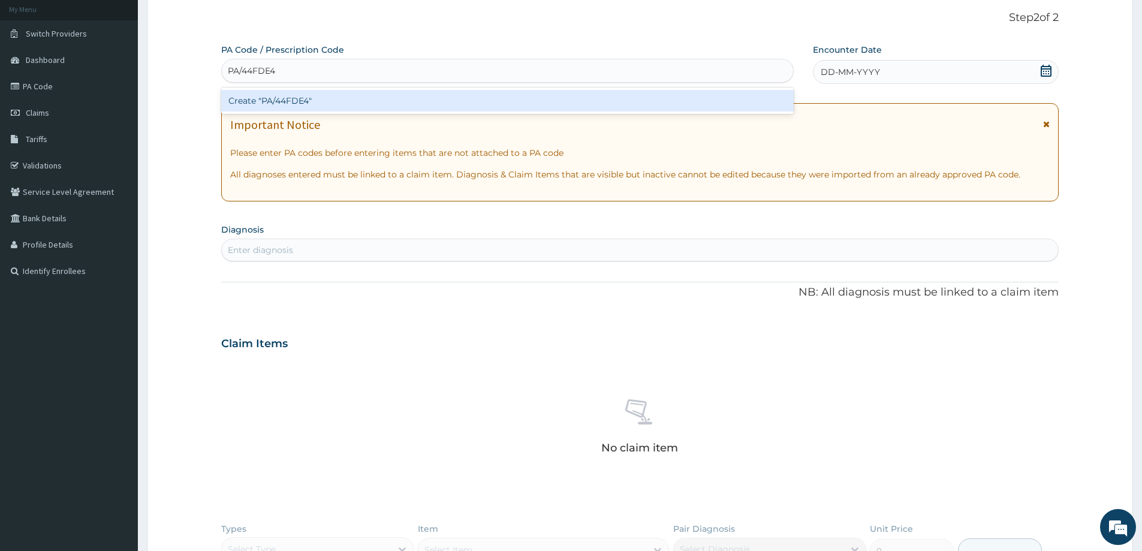
click at [476, 96] on div "Create "PA/44FDE4"" at bounding box center [507, 101] width 573 height 22
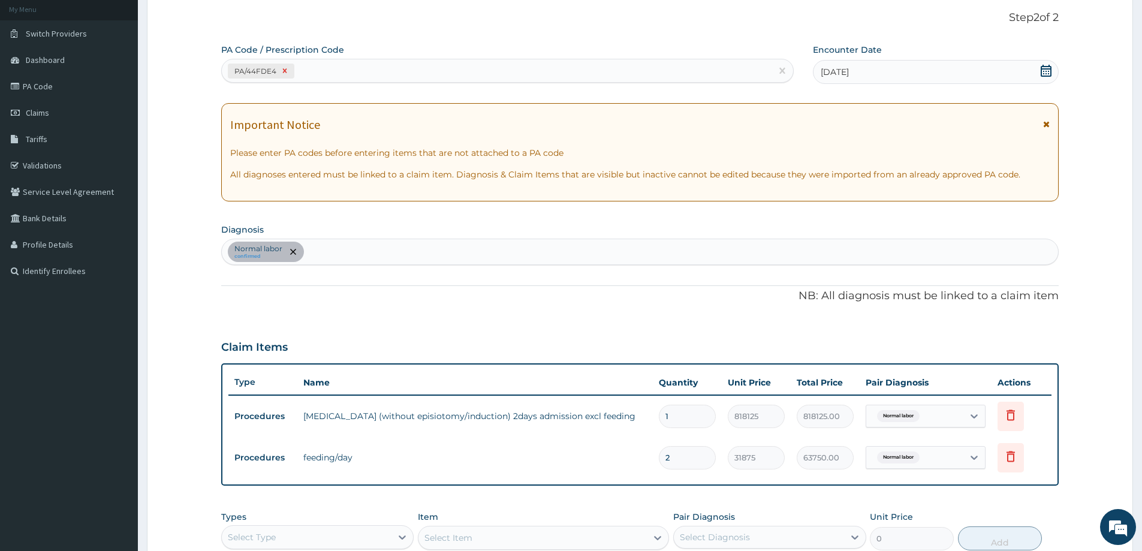
click at [284, 71] on icon at bounding box center [285, 71] width 4 height 4
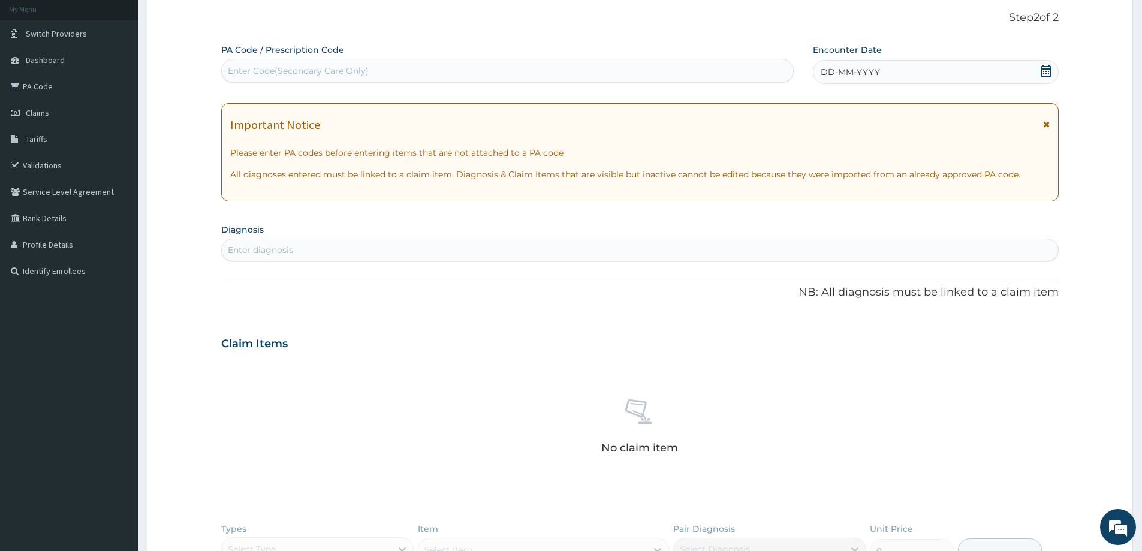
paste input "PA/A5B07C"
type input "PA/A5B07C"
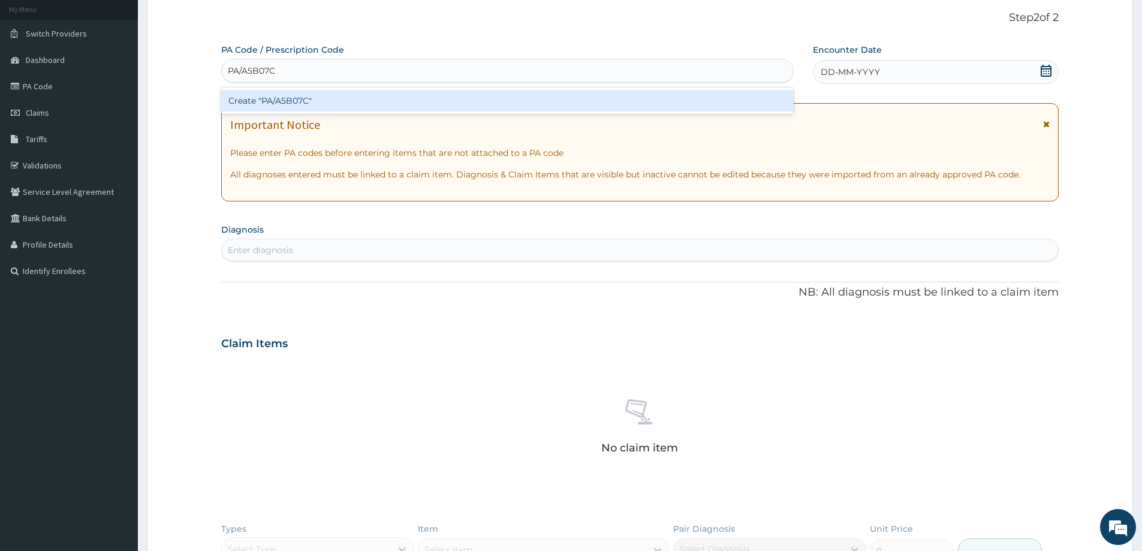
click at [285, 98] on div "Create "PA/A5B07C"" at bounding box center [507, 101] width 573 height 22
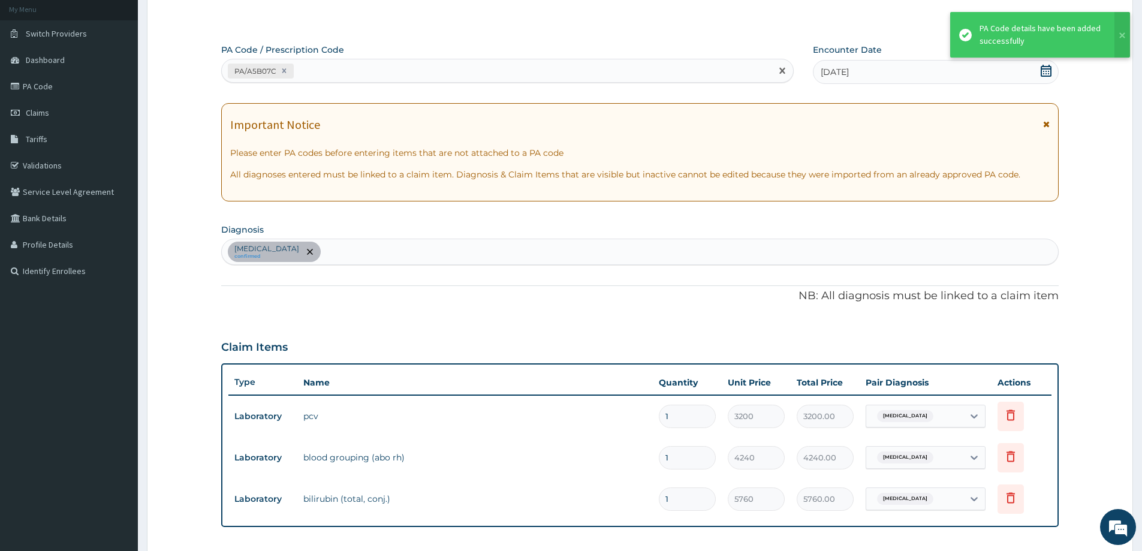
click at [456, 70] on div "PA/A5B07C" at bounding box center [497, 71] width 550 height 20
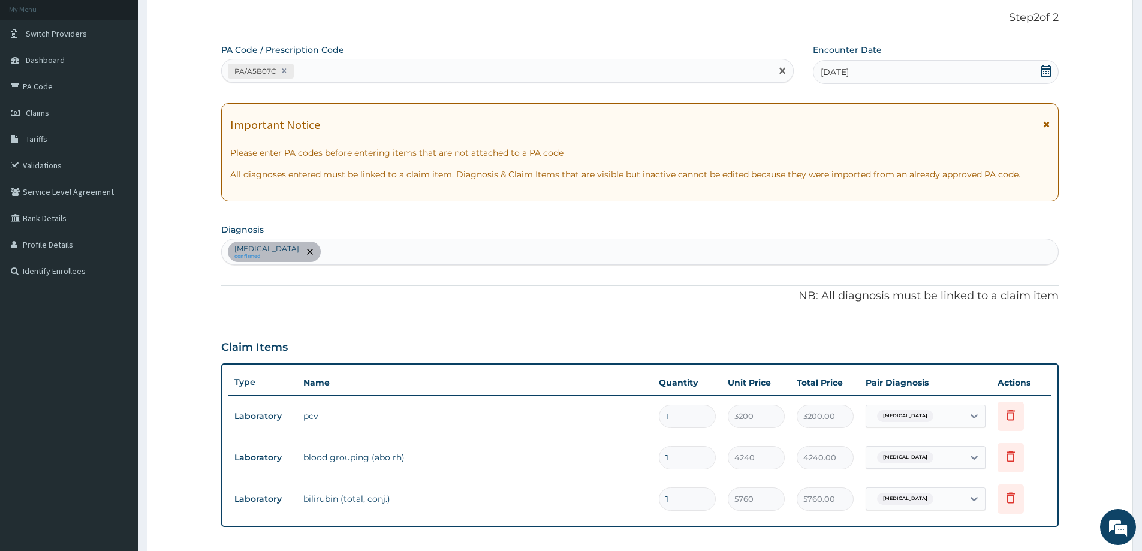
paste input "PA/9E041C"
type input "PA/9E041C"
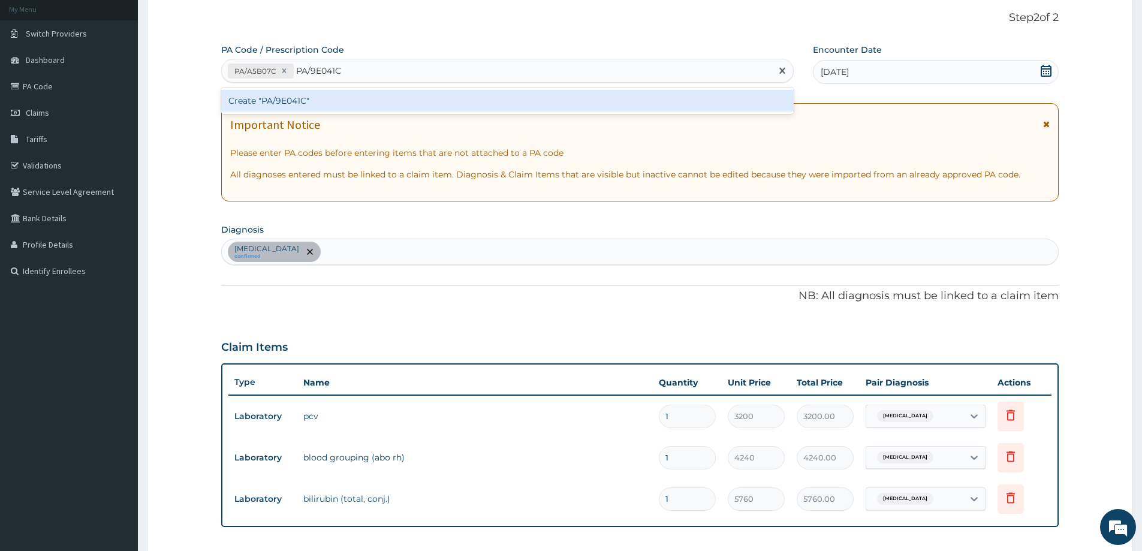
click at [446, 98] on div "Create "PA/9E041C"" at bounding box center [507, 101] width 573 height 22
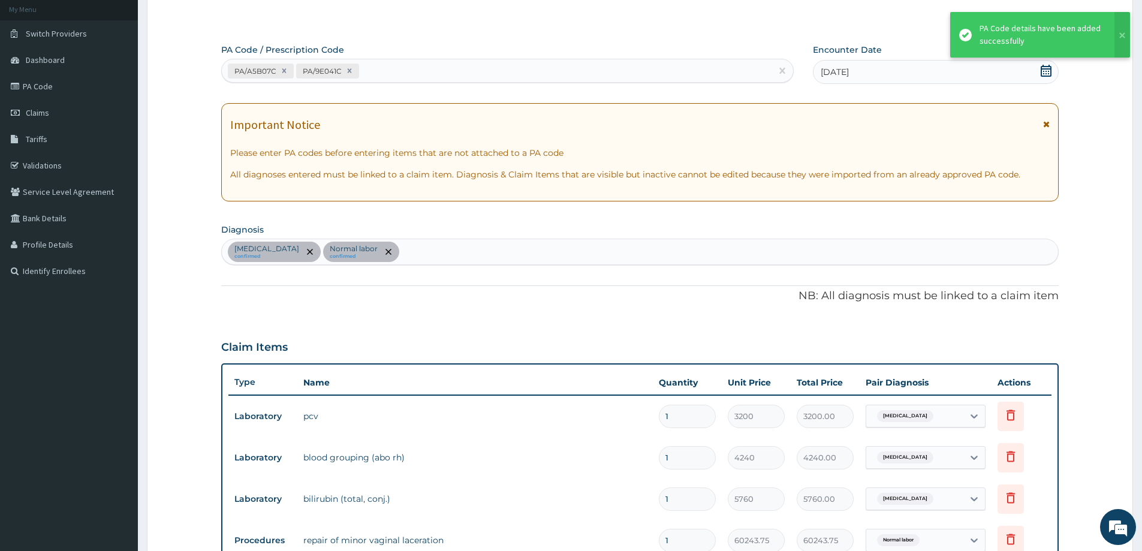
scroll to position [72, 0]
click at [516, 67] on div "PA/A5B07C PA/9E041C" at bounding box center [497, 70] width 550 height 20
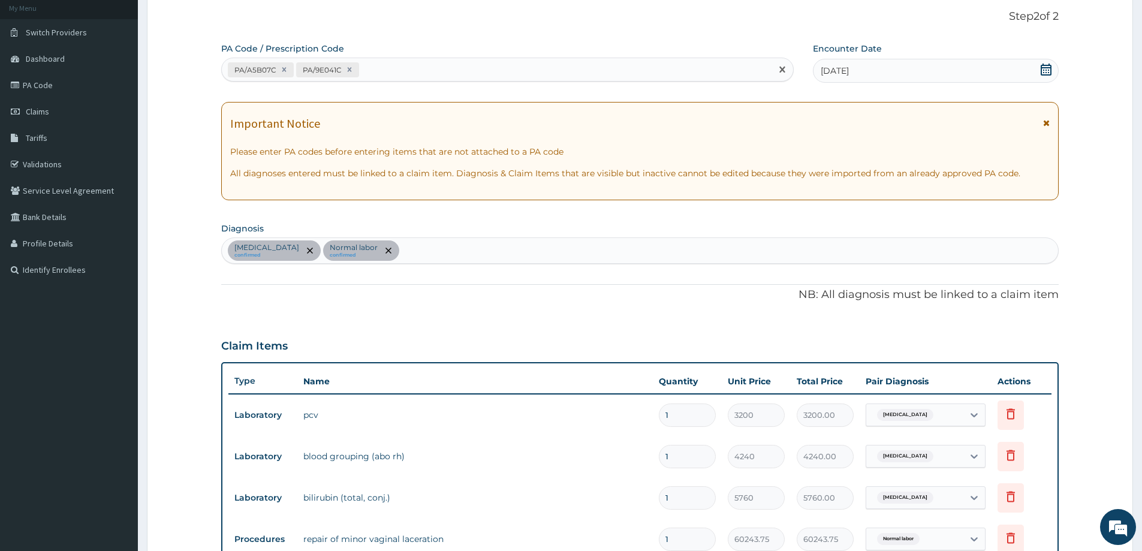
paste input "PA/BE5F6A"
type input "PA/BE5F6A"
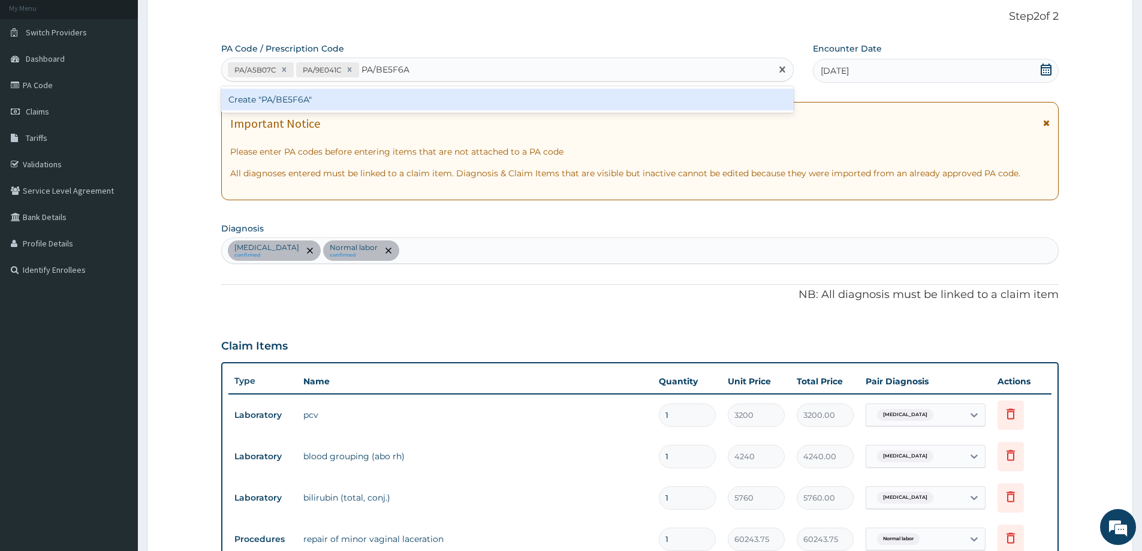
click at [494, 102] on div "Create "PA/BE5F6A"" at bounding box center [507, 100] width 573 height 22
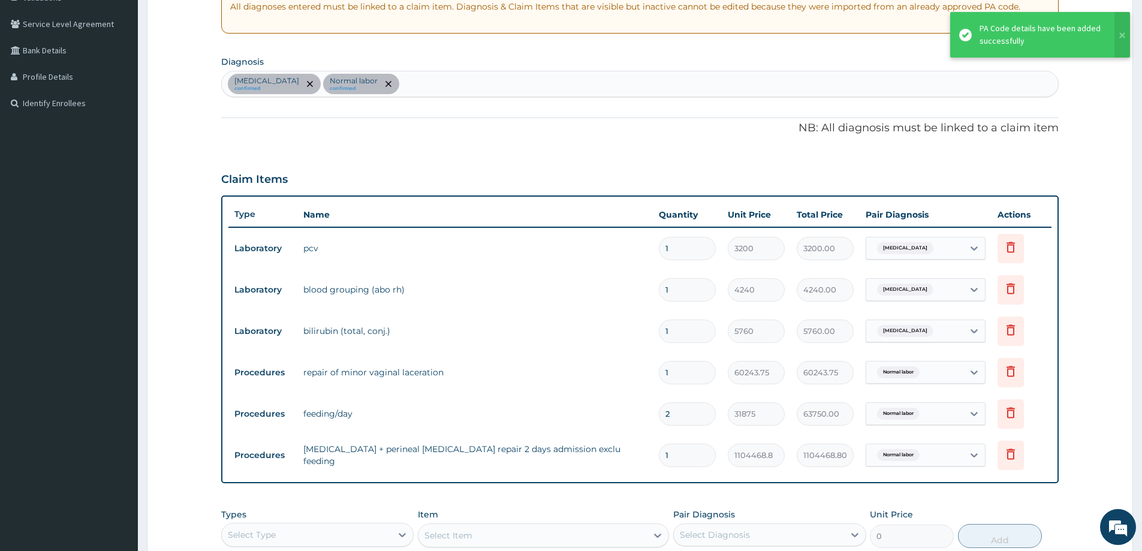
scroll to position [59, 0]
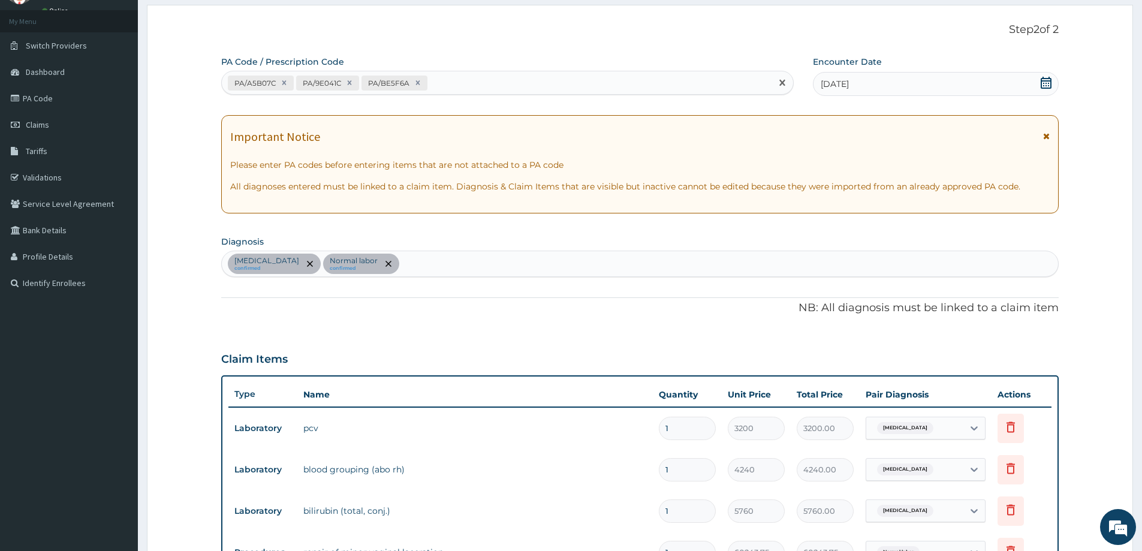
click at [470, 81] on div "PA/A5B07C PA/9E041C PA/BE5F6A" at bounding box center [497, 83] width 550 height 20
paste input "PA/5F341E"
type input "PA/5F341E"
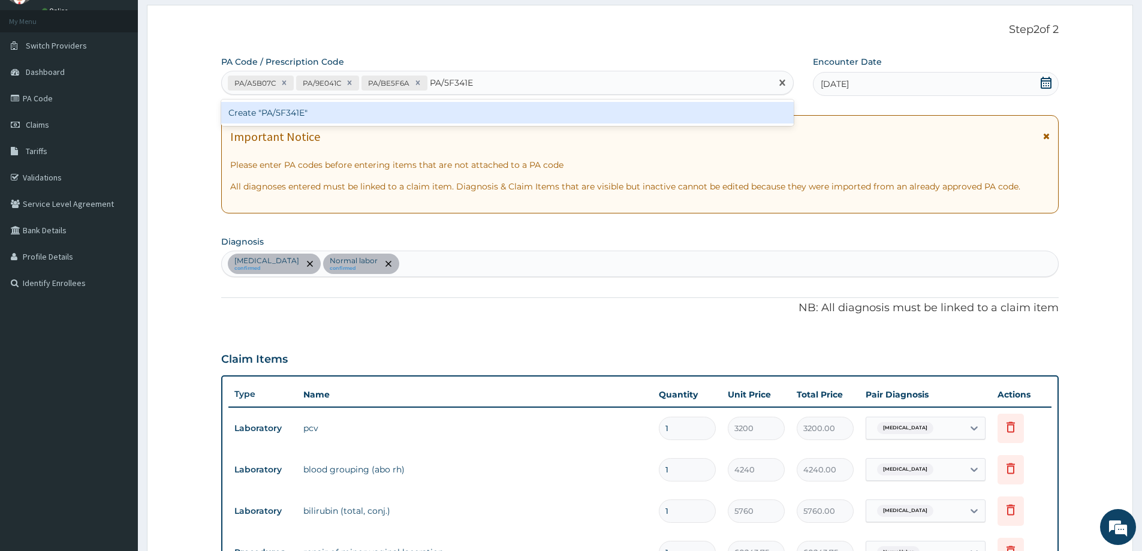
click at [463, 106] on div "Create "PA/5F341E"" at bounding box center [507, 113] width 573 height 22
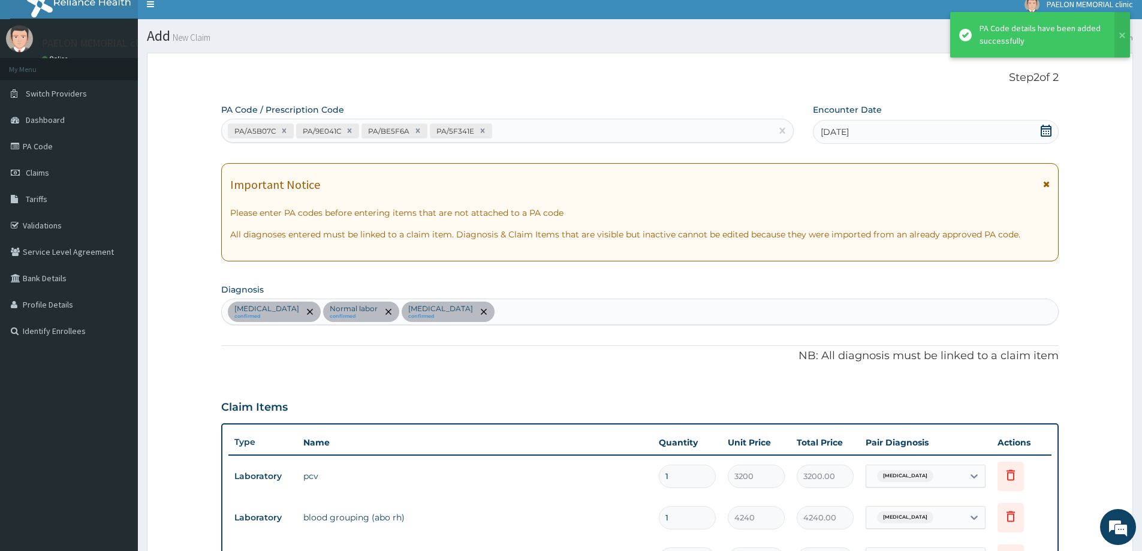
scroll to position [0, 0]
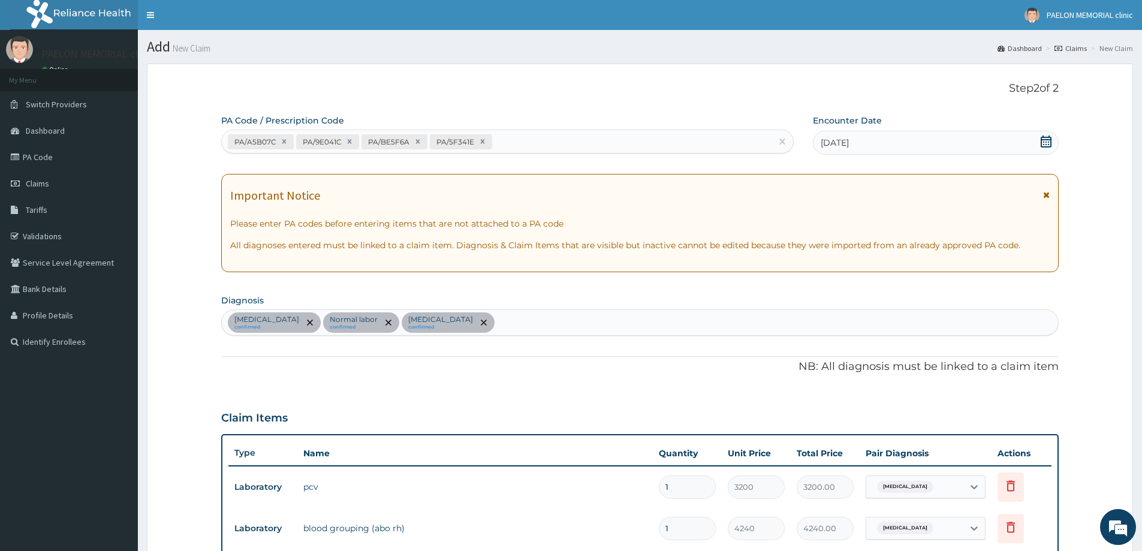
click at [562, 138] on div "PA/A5B07C PA/9E041C PA/BE5F6A PA/5F341E" at bounding box center [497, 142] width 550 height 20
paste input "PA/3CBC39"
type input "PA/3CBC39"
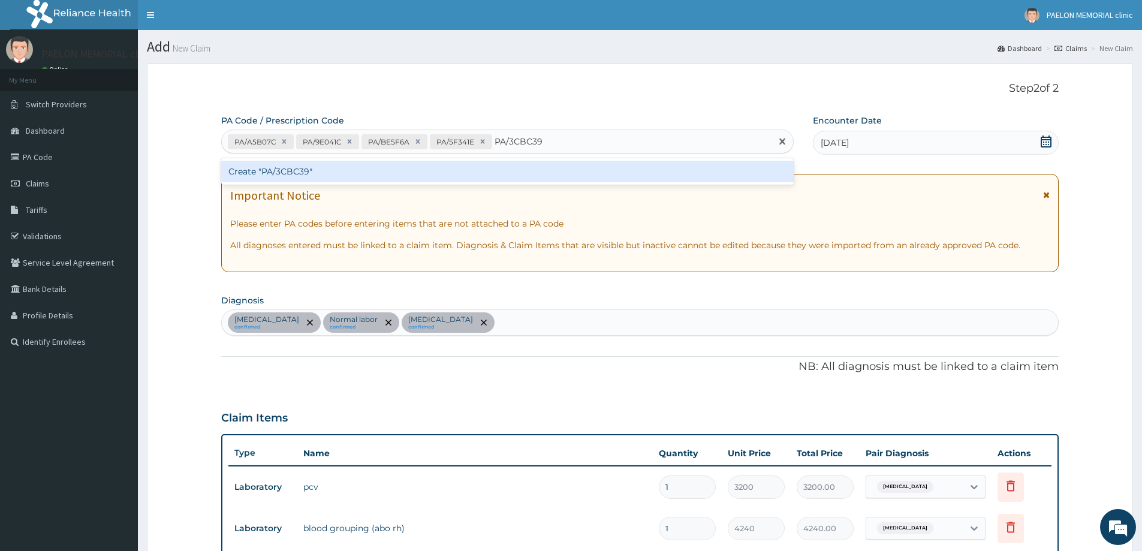
click at [558, 168] on div "Create "PA/3CBC39"" at bounding box center [507, 172] width 573 height 22
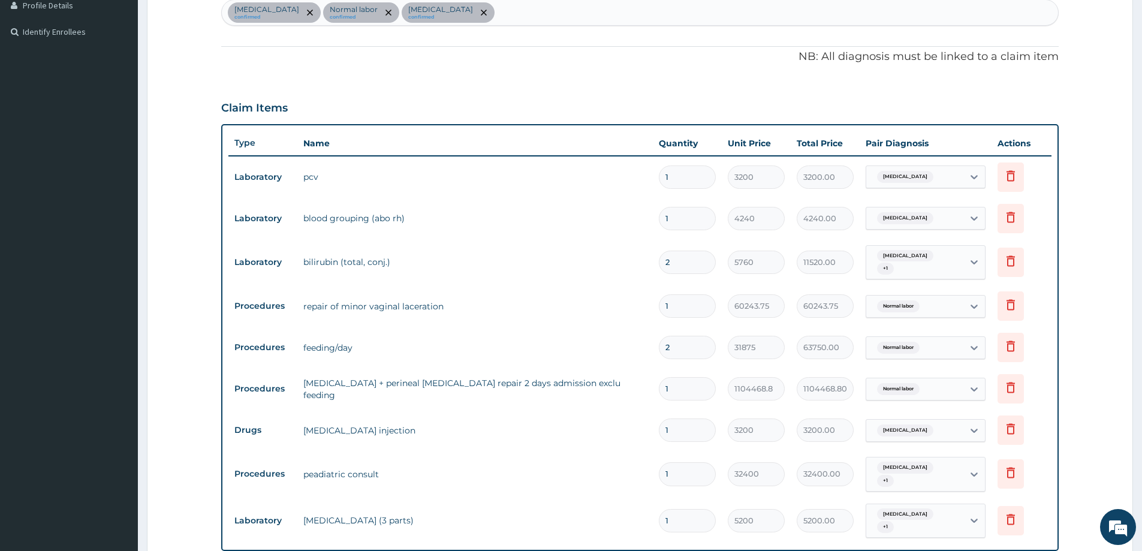
scroll to position [70, 0]
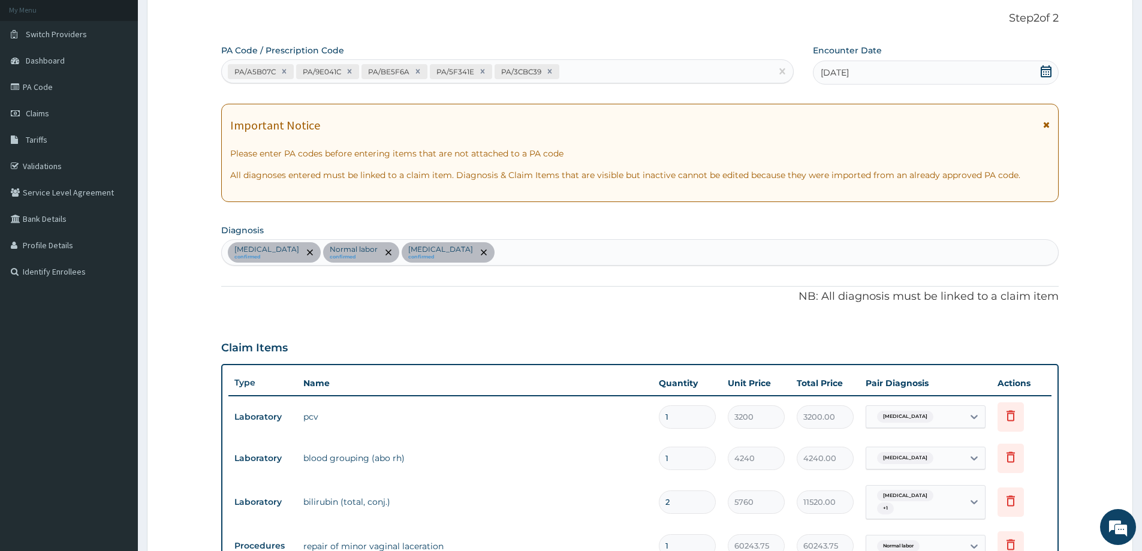
click at [628, 67] on div "PA/A5B07C PA/9E041C PA/BE5F6A PA/5F341E PA/3CBC39" at bounding box center [497, 72] width 550 height 20
paste input "PA/879C58"
type input "PA/879C58"
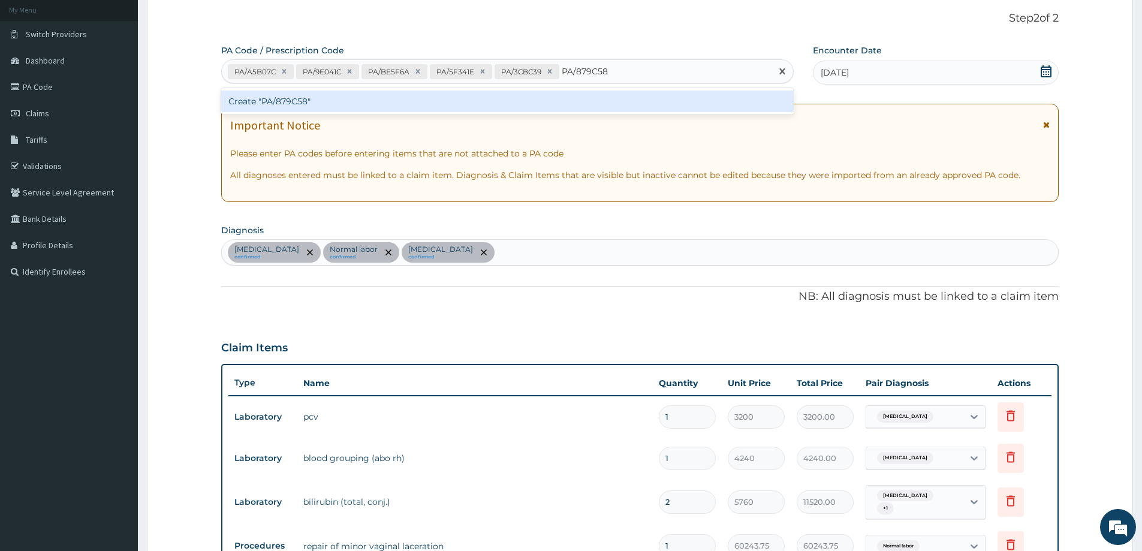
click at [604, 98] on div "Create "PA/879C58"" at bounding box center [507, 102] width 573 height 22
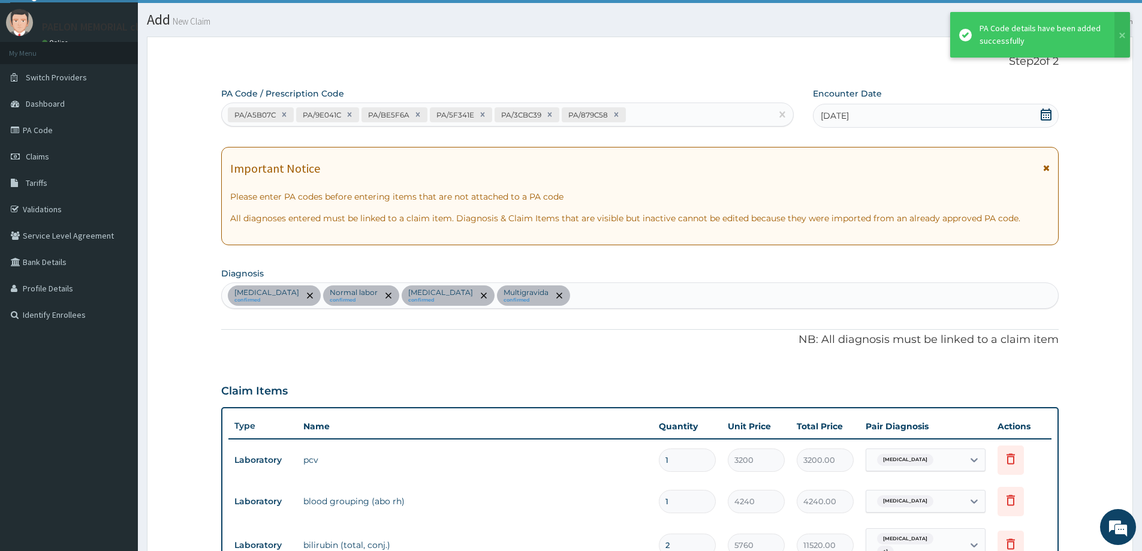
scroll to position [0, 0]
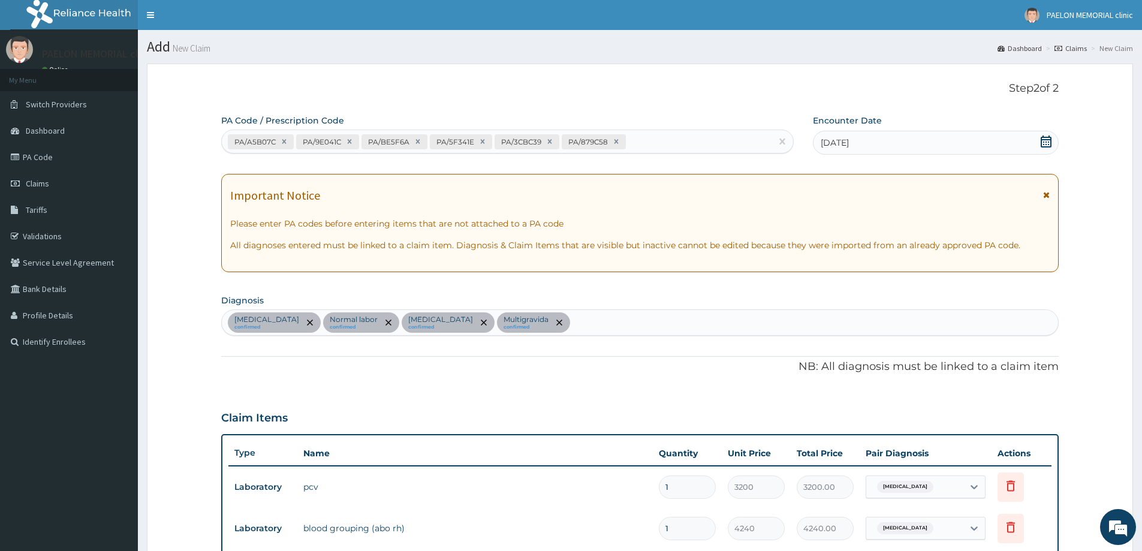
click at [681, 139] on div "PA/A5B07C PA/9E041C PA/BE5F6A PA/5F341E PA/3CBC39 PA/879C58" at bounding box center [497, 142] width 550 height 20
paste input "PA/5001D6"
type input "PA/5001D6"
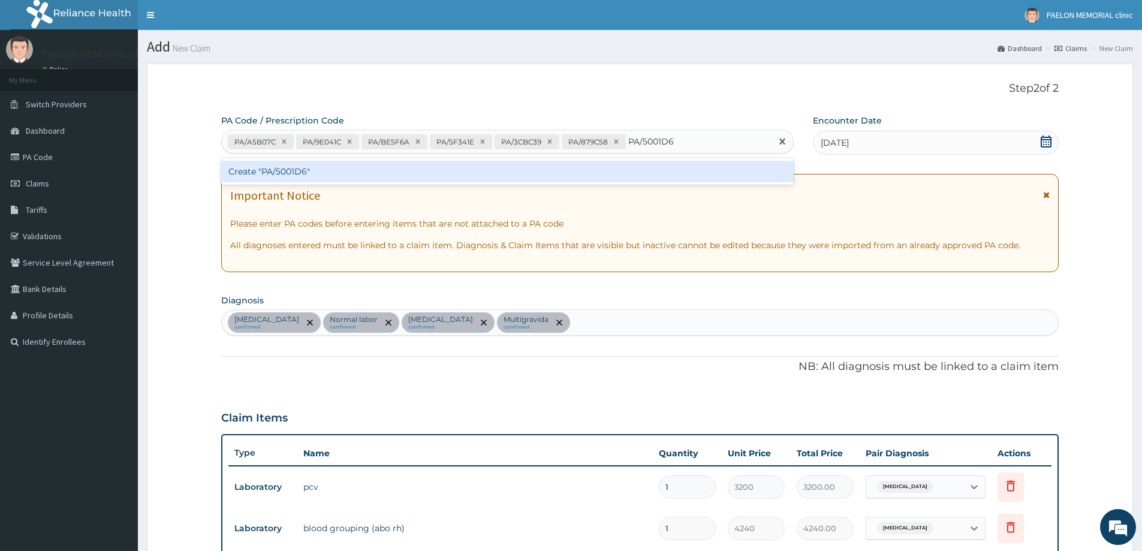
click at [634, 176] on div "Create "PA/5001D6"" at bounding box center [507, 172] width 573 height 22
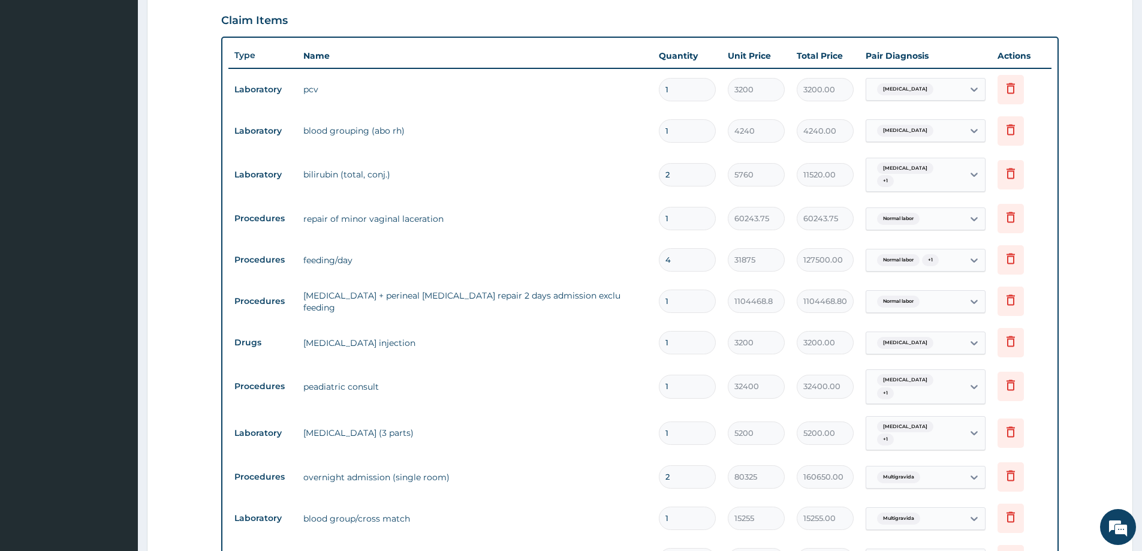
scroll to position [400, 0]
click at [1008, 213] on icon at bounding box center [1011, 215] width 8 height 11
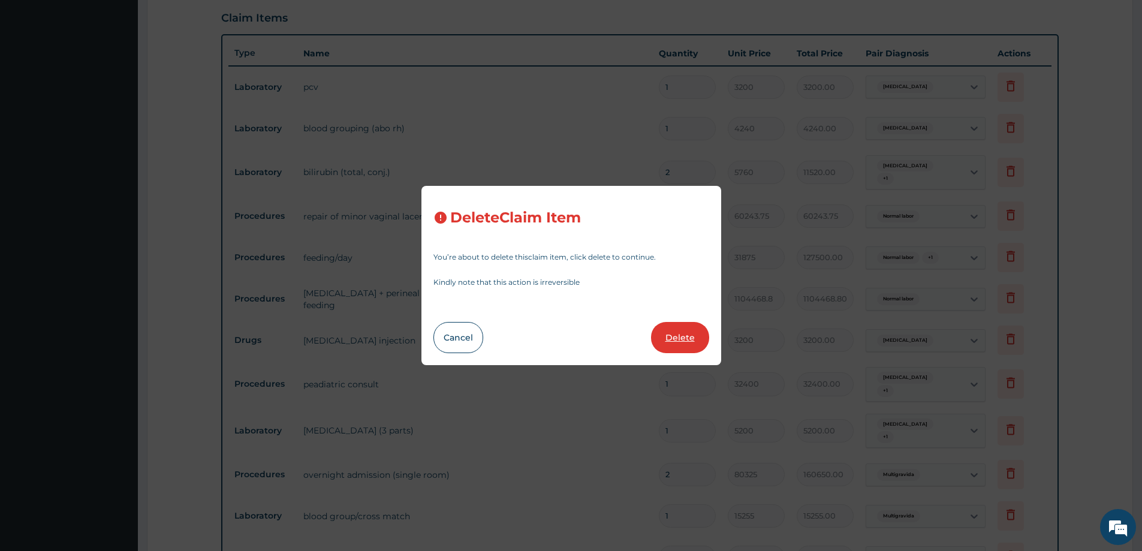
click at [676, 329] on button "Delete" at bounding box center [680, 337] width 58 height 31
type input "4"
type input "31875"
type input "127500.00"
type input "1"
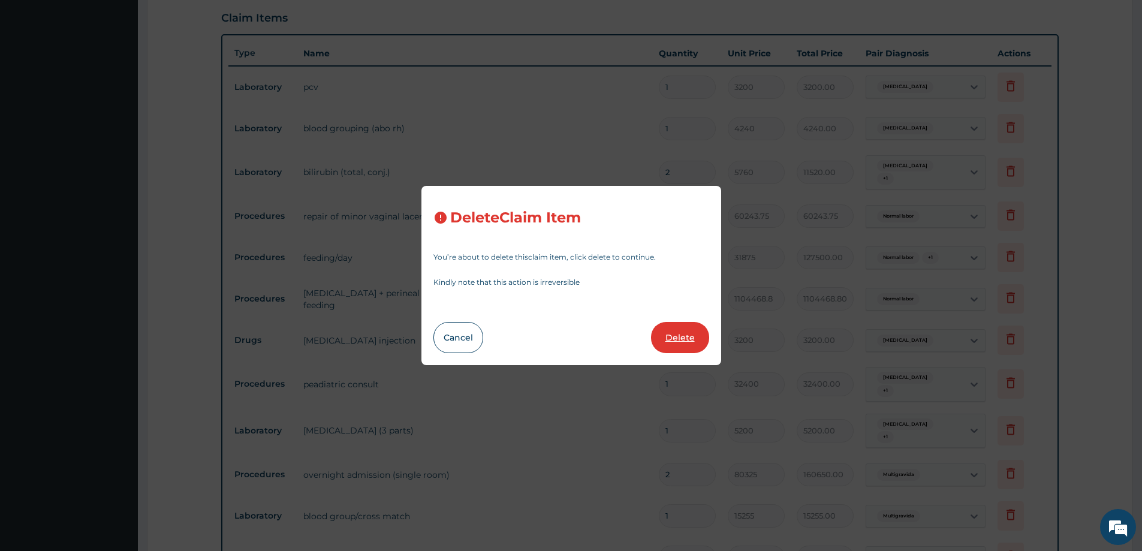
type input "1104468.8"
type input "1104468.80"
type input "3200"
type input "3200.00"
type input "32400"
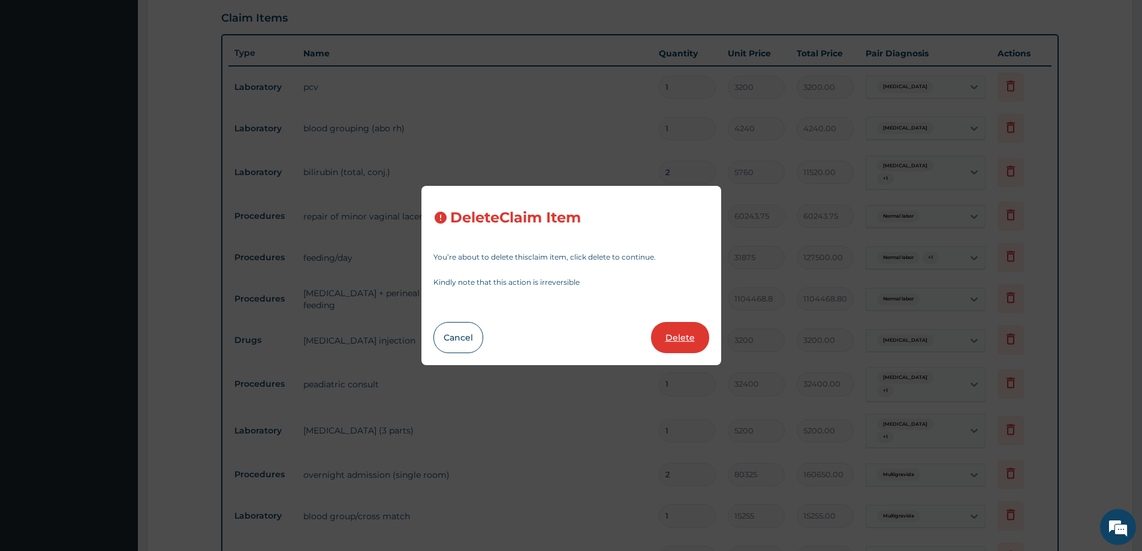
type input "32400.00"
type input "5200"
type input "5200.00"
type input "2"
type input "80325"
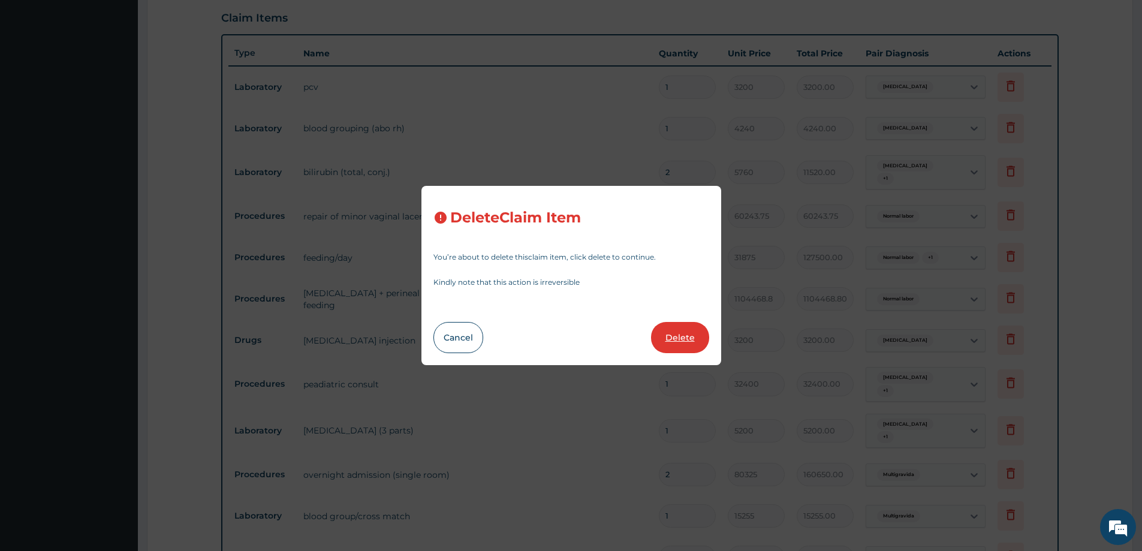
type input "160650.00"
type input "1"
type input "15255"
type input "15255.00"
type input "6500"
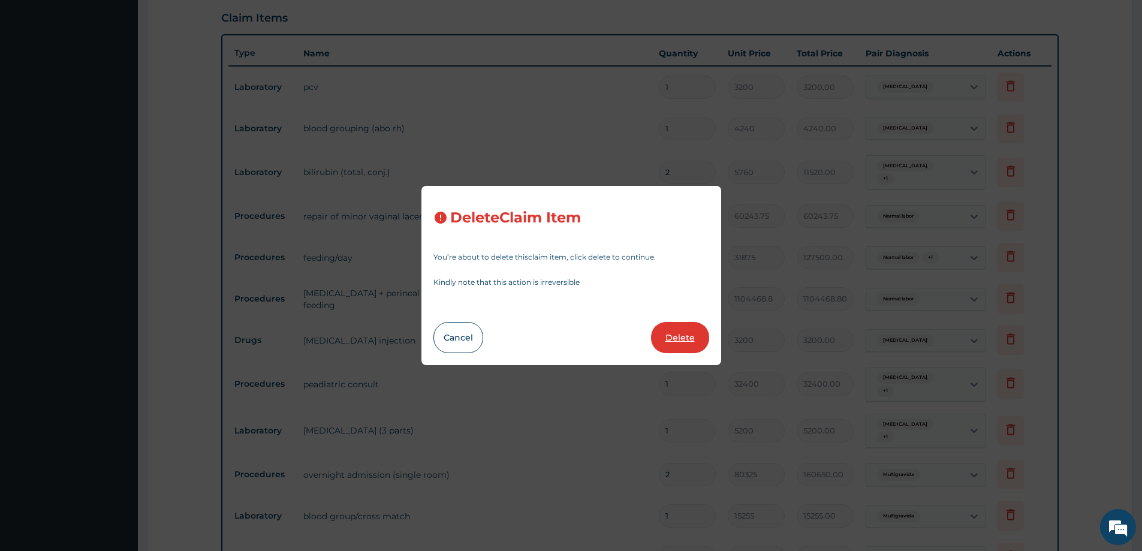
type input "6500.00"
type input "89160.75"
type input "2280"
type input "2280.00"
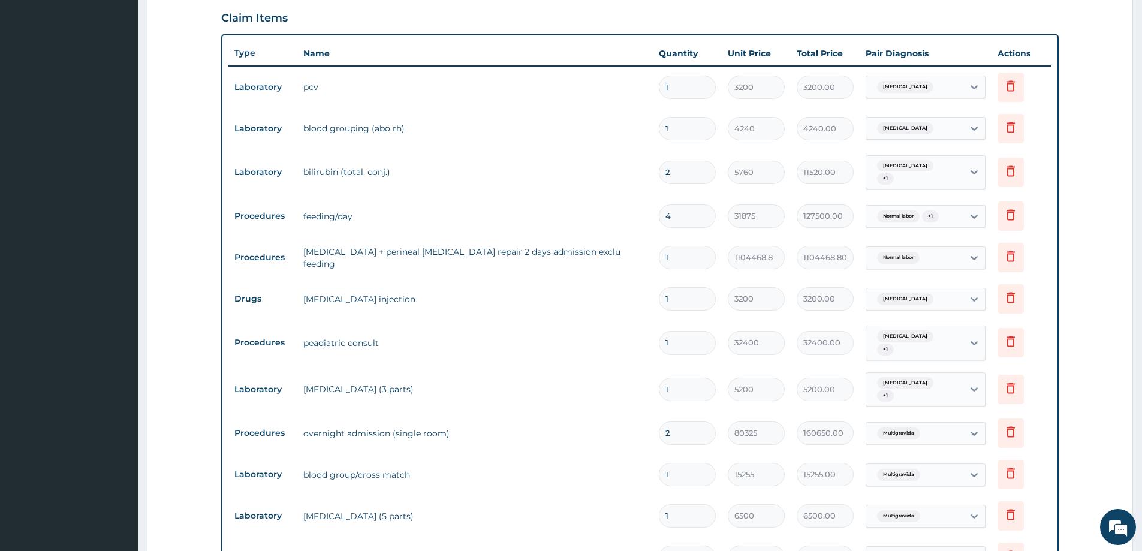
drag, startPoint x: 675, startPoint y: 219, endPoint x: 658, endPoint y: 218, distance: 16.8
click at [658, 218] on td "4" at bounding box center [687, 215] width 69 height 35
type input "1"
type input "31875.00"
drag, startPoint x: 671, startPoint y: 215, endPoint x: 660, endPoint y: 216, distance: 10.8
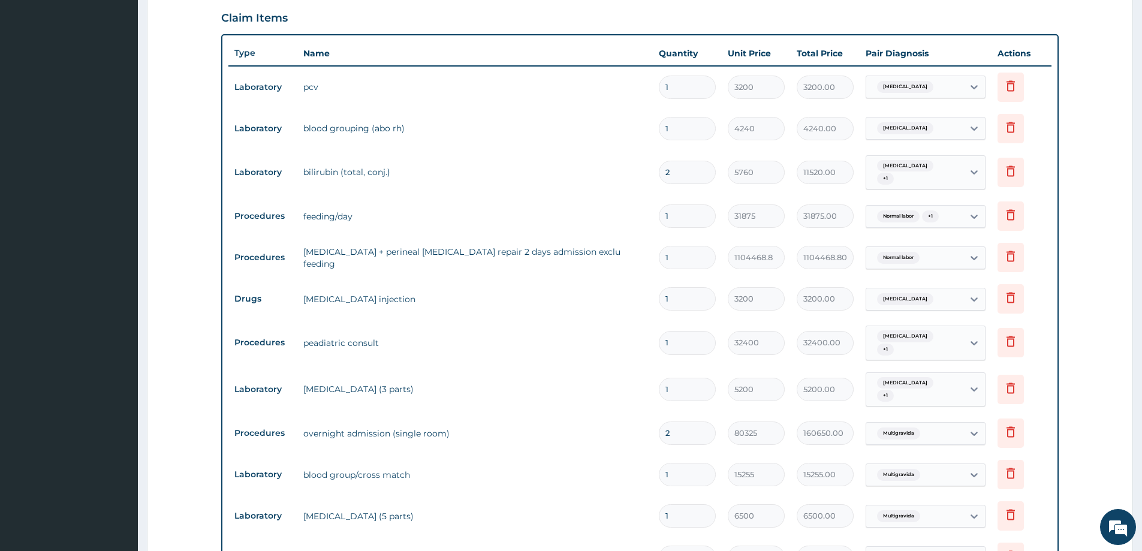
click at [660, 216] on input "1" at bounding box center [687, 215] width 57 height 23
type input "4"
type input "127500.00"
drag, startPoint x: 674, startPoint y: 216, endPoint x: 665, endPoint y: 217, distance: 9.1
click at [665, 217] on input "4" at bounding box center [687, 215] width 57 height 23
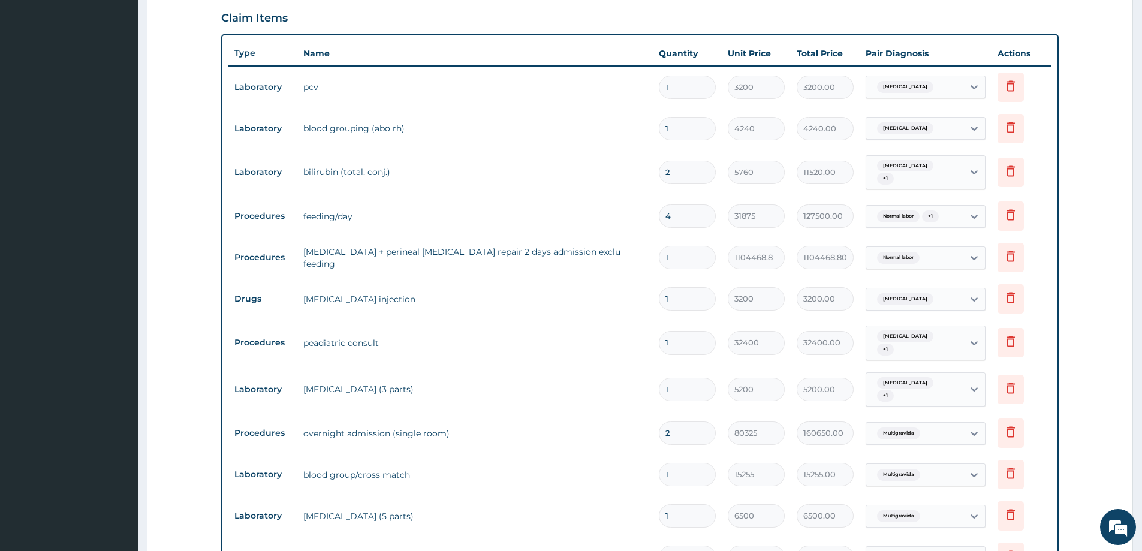
type input "3"
type input "95625.00"
type input "3"
drag, startPoint x: 670, startPoint y: 426, endPoint x: 654, endPoint y: 429, distance: 16.5
click at [654, 429] on td "2" at bounding box center [687, 433] width 69 height 35
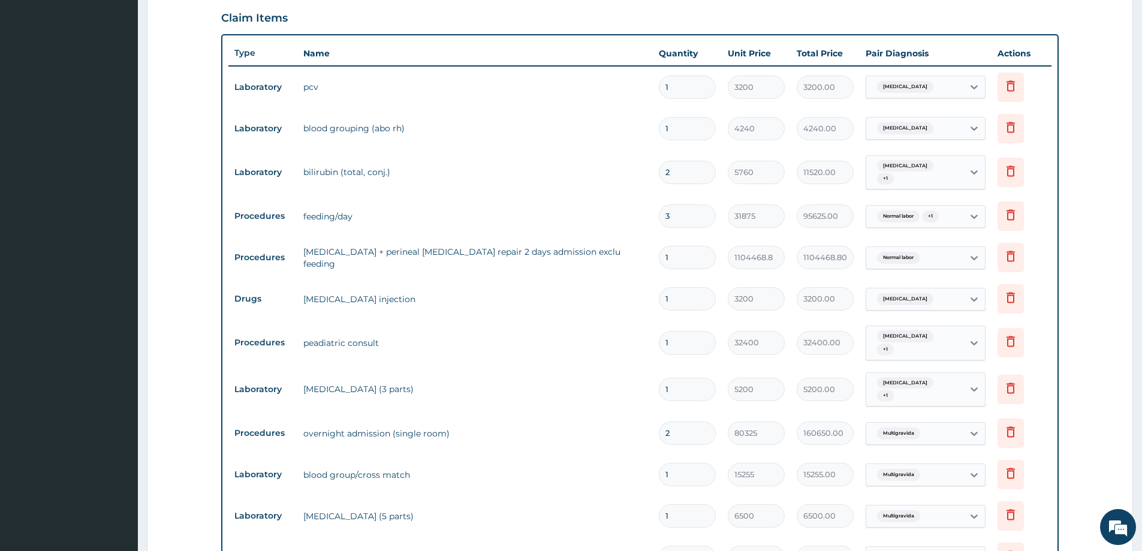
type input "1"
type input "80325.00"
type input "1"
click at [1067, 281] on form "Step 2 of 2 PA Code / Prescription Code PA/A5B07C PA/9E041C PA/BE5F6A PA/5F341E…" at bounding box center [640, 266] width 986 height 1204
drag, startPoint x: 672, startPoint y: 386, endPoint x: 661, endPoint y: 385, distance: 10.8
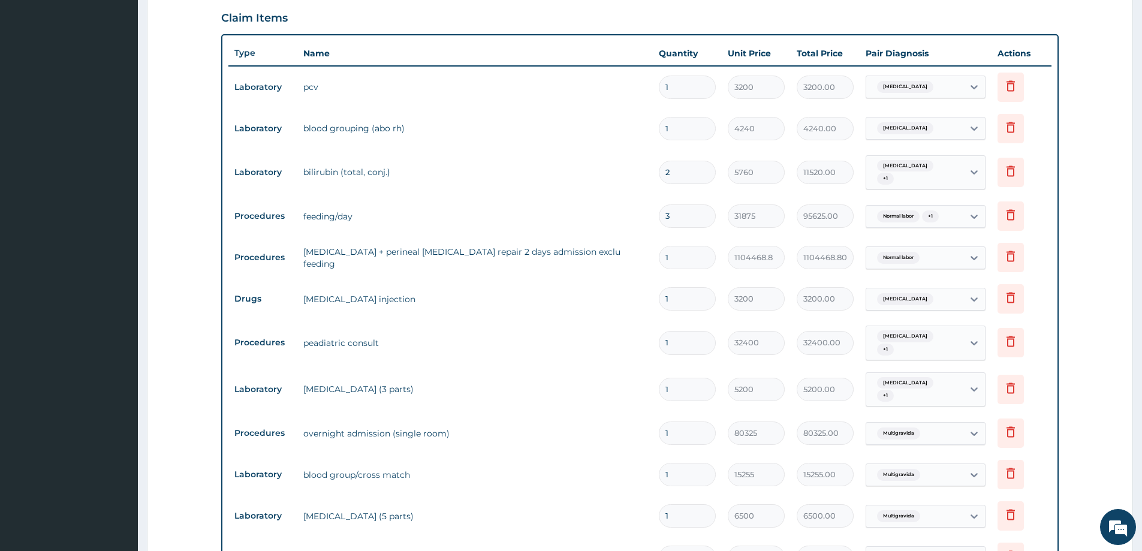
click at [661, 385] on input "1" at bounding box center [687, 389] width 57 height 23
type input "2"
type input "10400.00"
type input "1"
type input "5200.00"
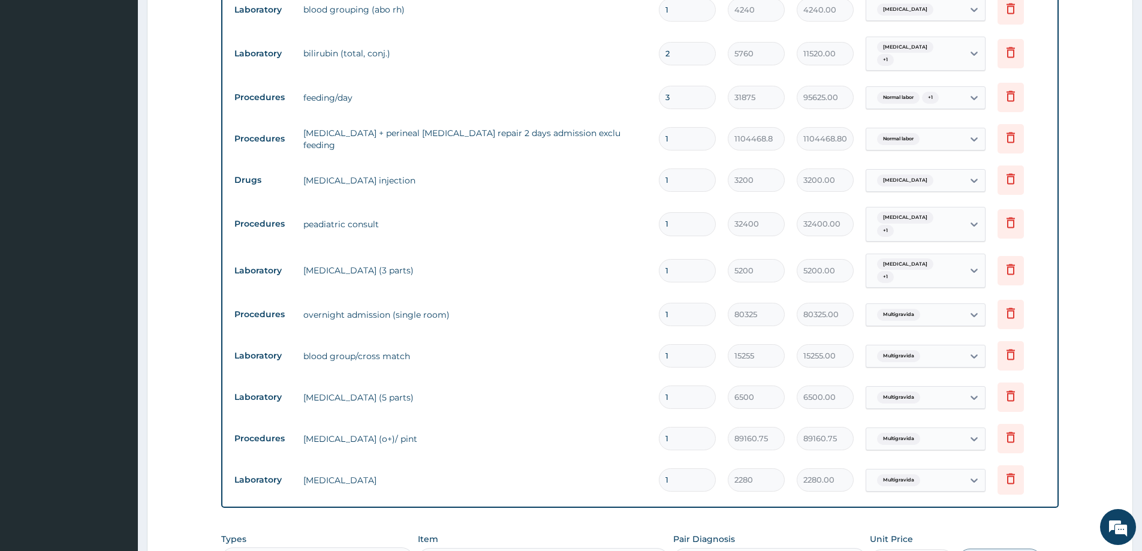
scroll to position [520, 0]
click at [1011, 390] on icon at bounding box center [1011, 395] width 8 height 11
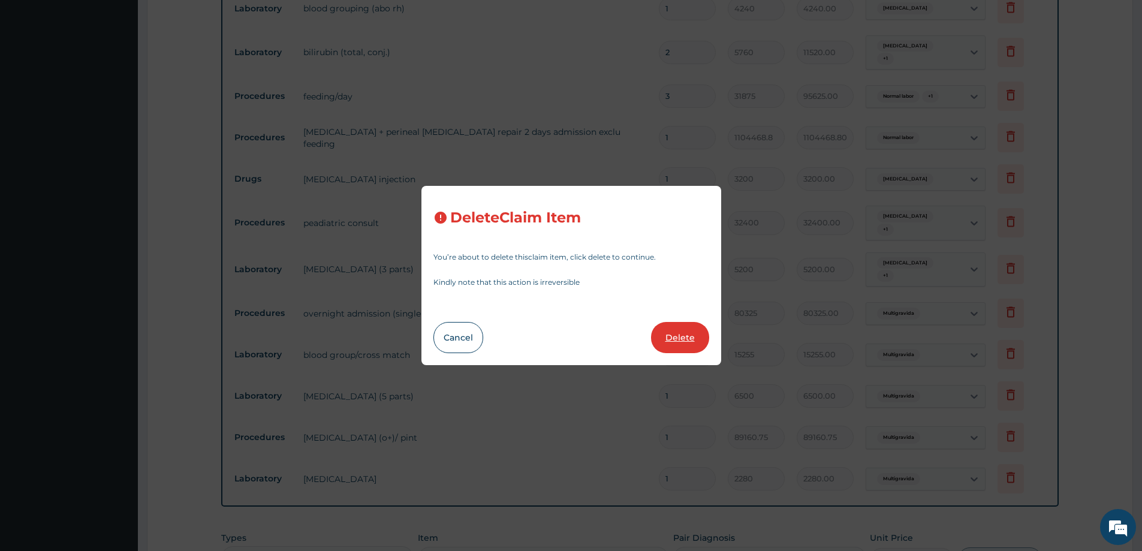
click at [693, 339] on button "Delete" at bounding box center [680, 337] width 58 height 31
type input "89160.75"
type input "2280"
type input "2280.00"
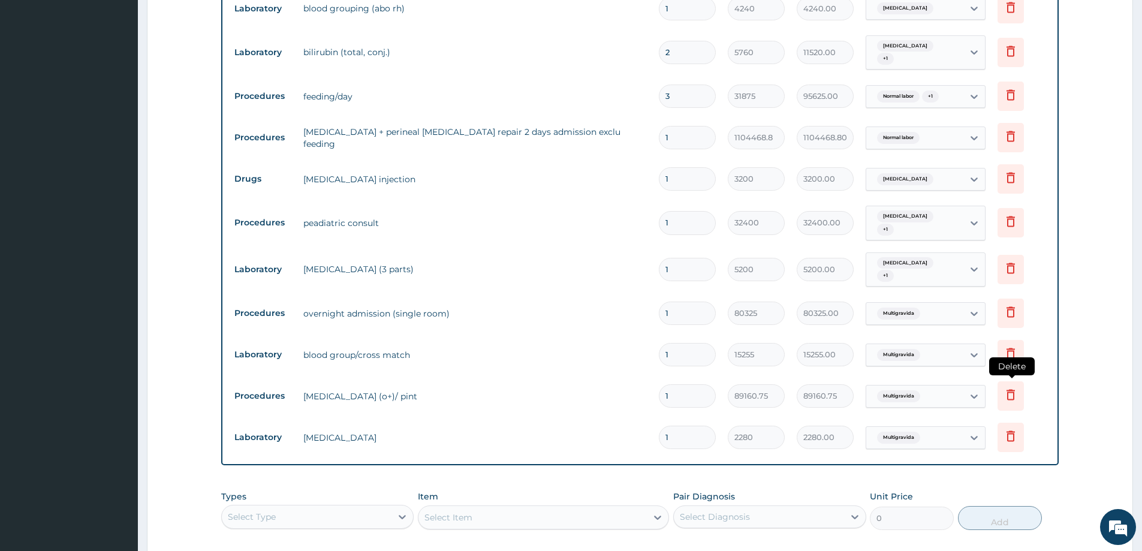
click at [1013, 392] on icon at bounding box center [1011, 394] width 14 height 14
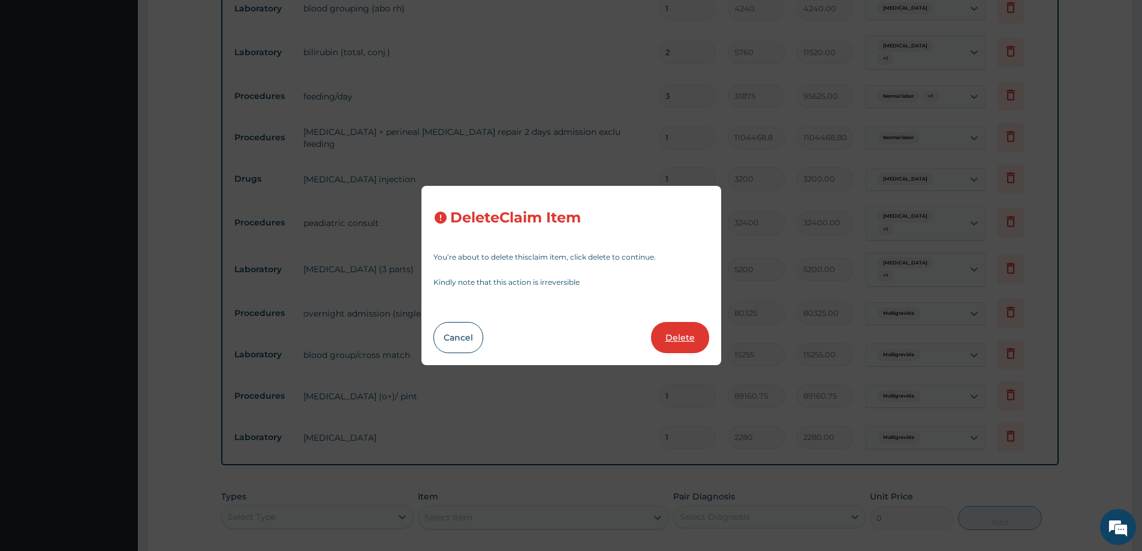
click at [675, 333] on button "Delete" at bounding box center [680, 337] width 58 height 31
type input "2280"
type input "2280.00"
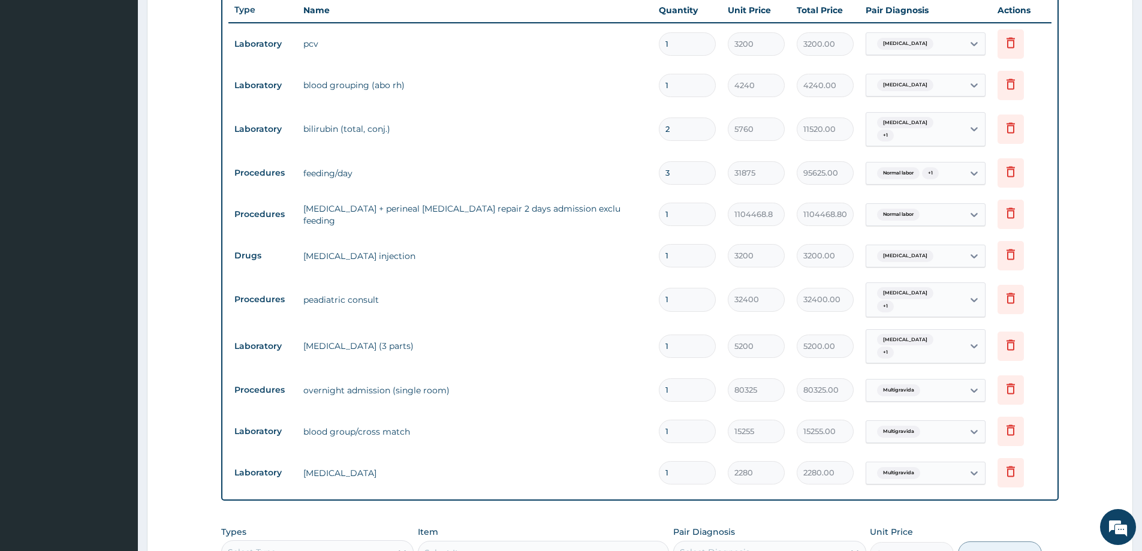
scroll to position [460, 0]
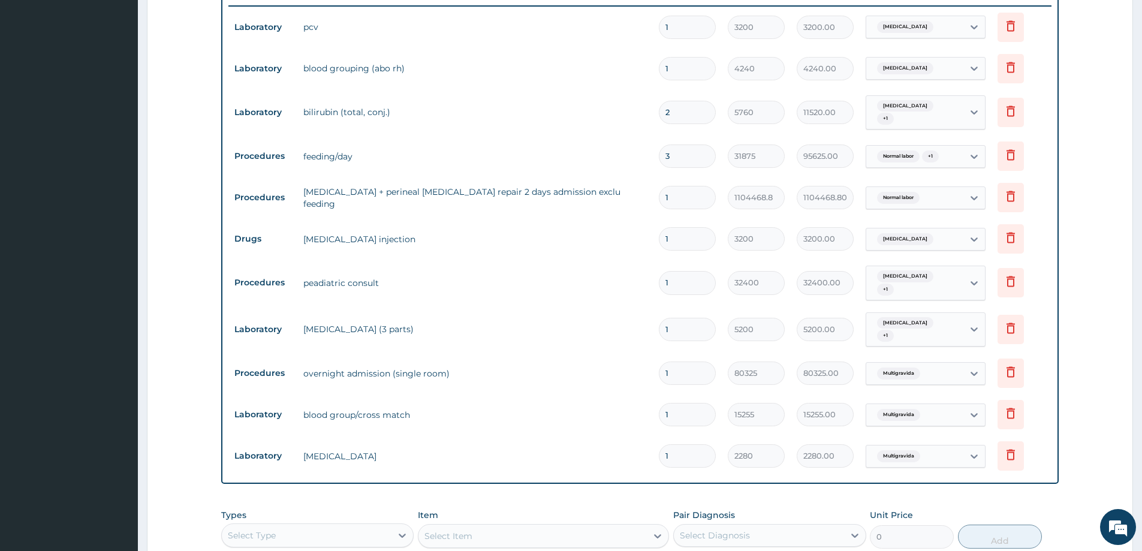
click at [1076, 344] on form "Step 2 of 2 PA Code / Prescription Code PA/A5B07C PA/9E041C PA/BE5F6A PA/5F341E…" at bounding box center [640, 164] width 986 height 1121
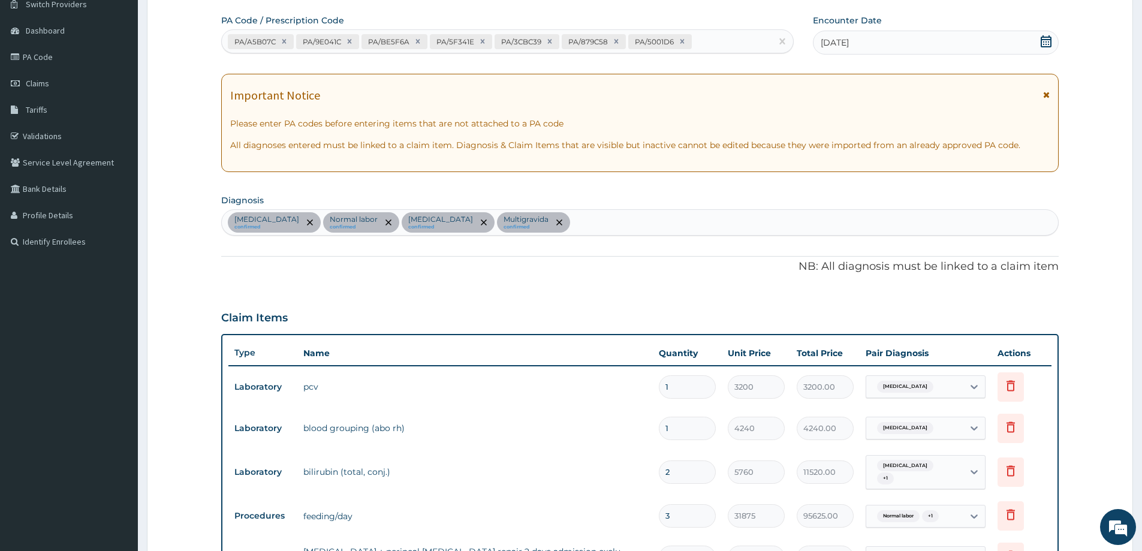
scroll to position [0, 0]
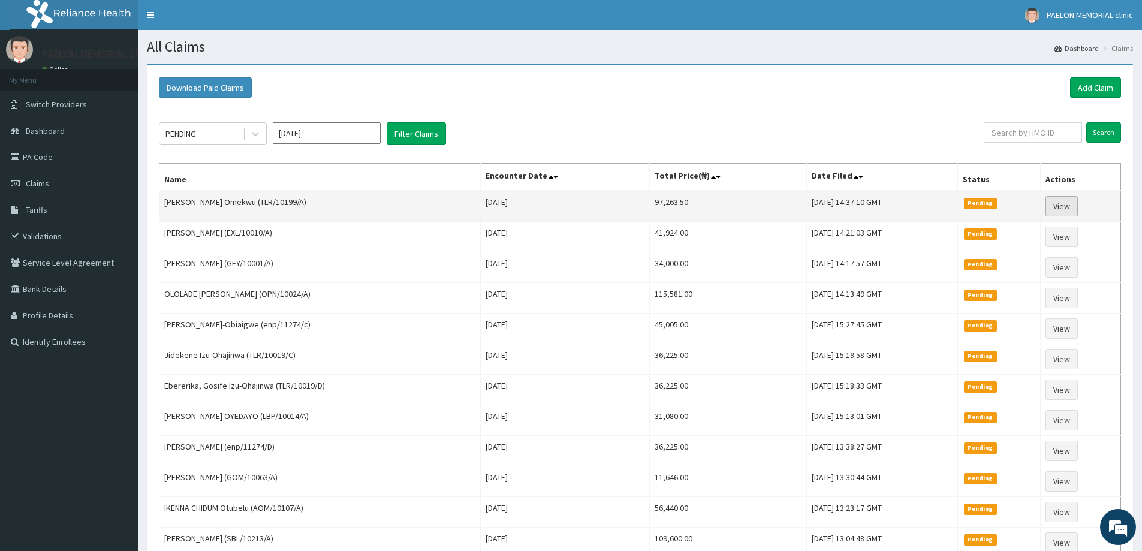
click at [1070, 207] on link "View" at bounding box center [1062, 206] width 32 height 20
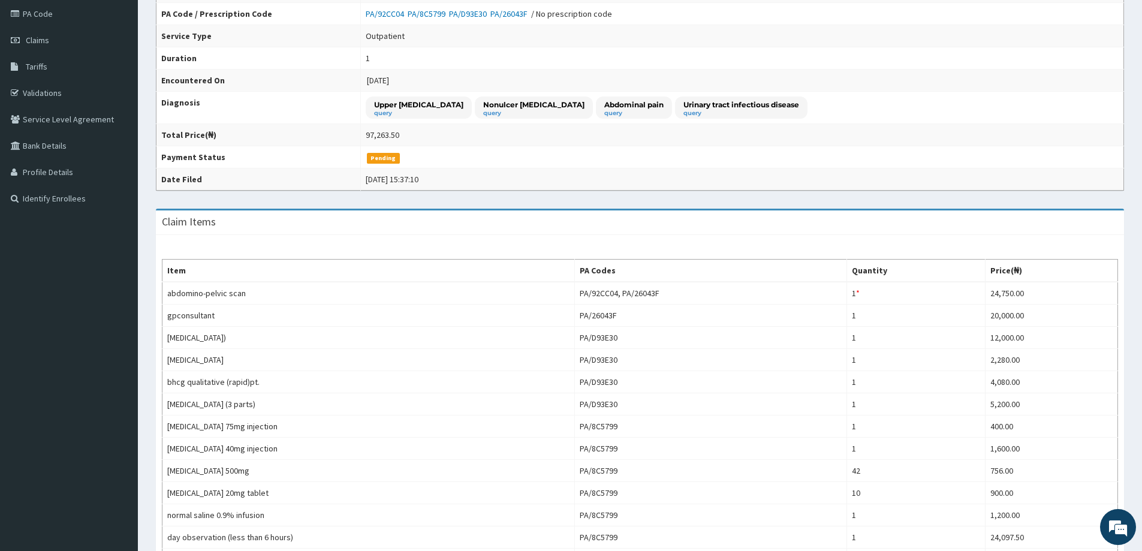
scroll to position [20, 0]
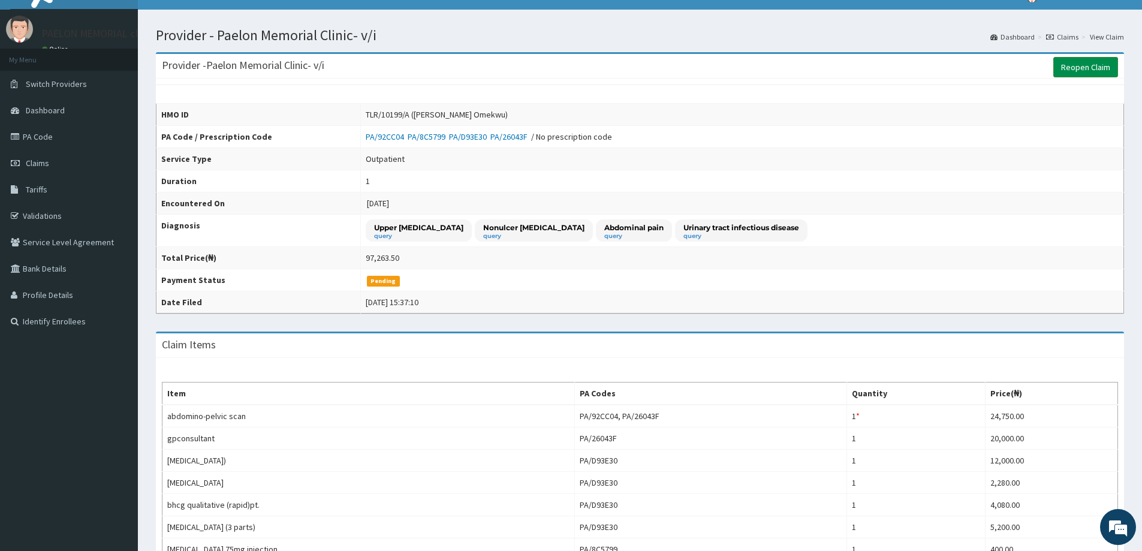
click at [1079, 65] on link "Reopen Claim" at bounding box center [1086, 67] width 65 height 20
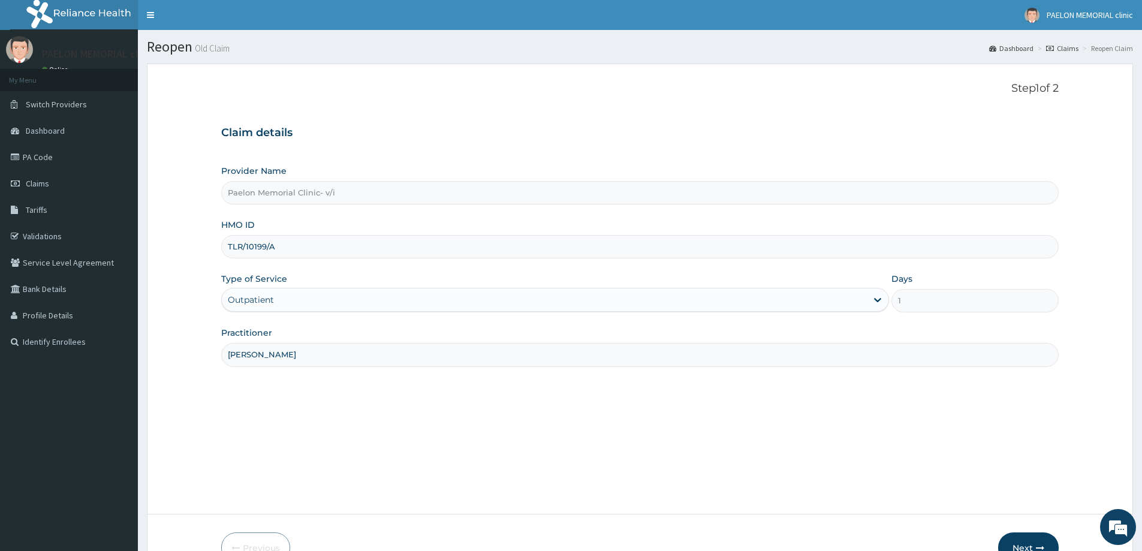
scroll to position [71, 0]
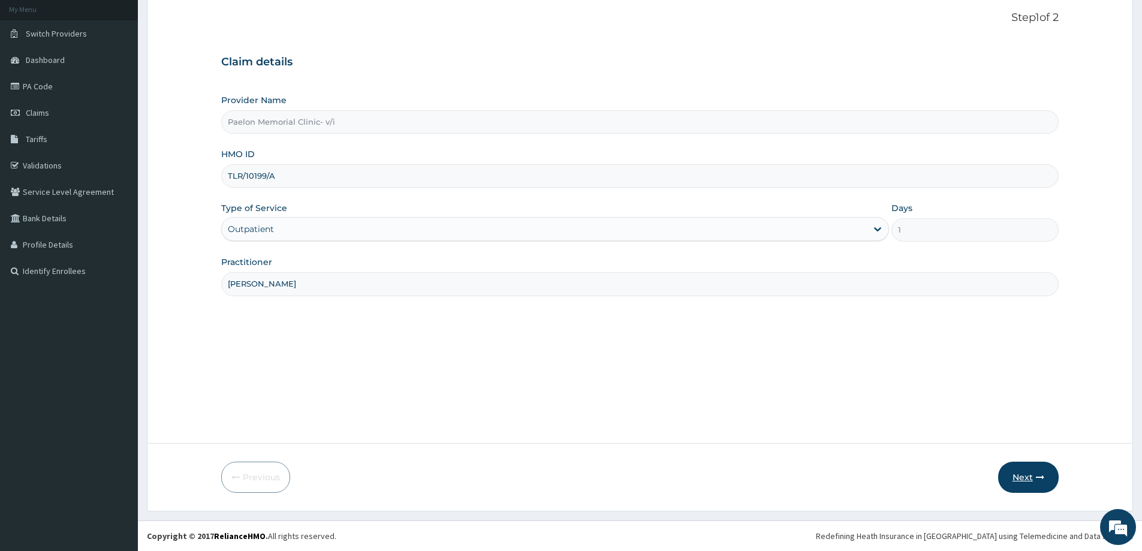
click at [1028, 479] on button "Next" at bounding box center [1028, 477] width 61 height 31
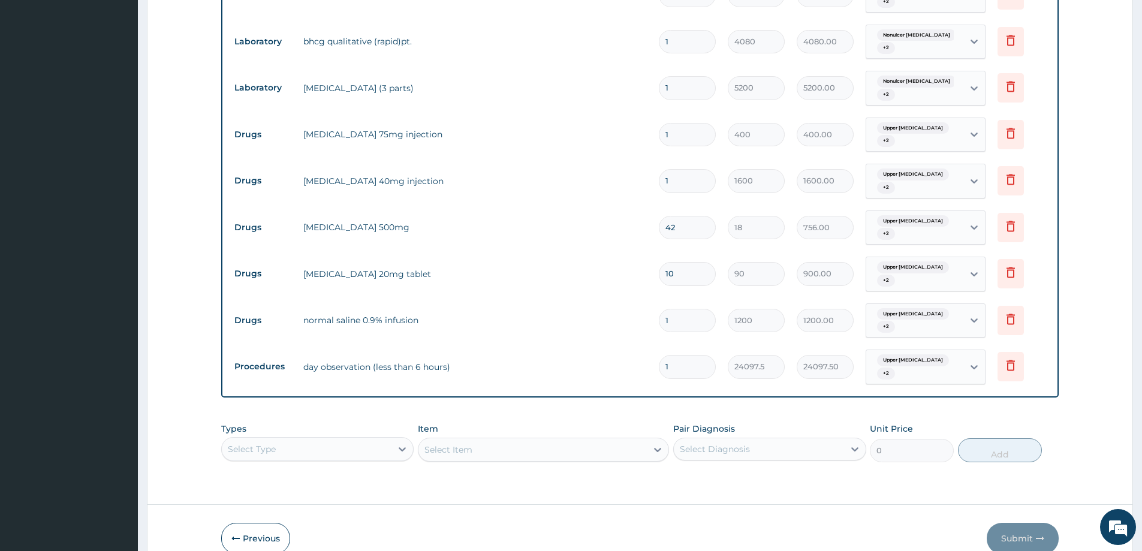
scroll to position [695, 0]
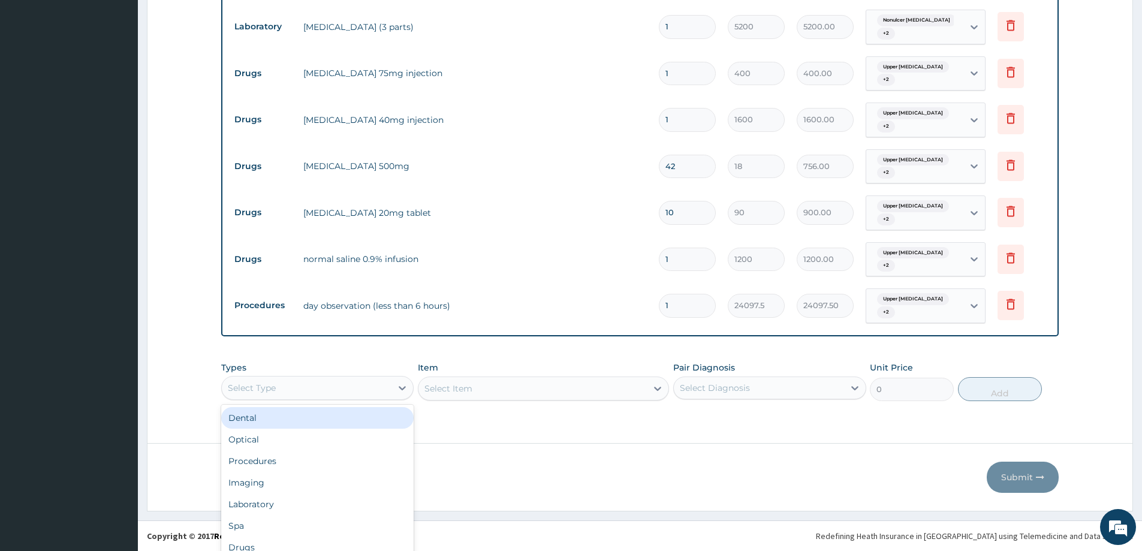
click at [368, 390] on div "option Dental focused, 1 of 10. 10 results available. Use Up and Down to choose…" at bounding box center [317, 388] width 192 height 24
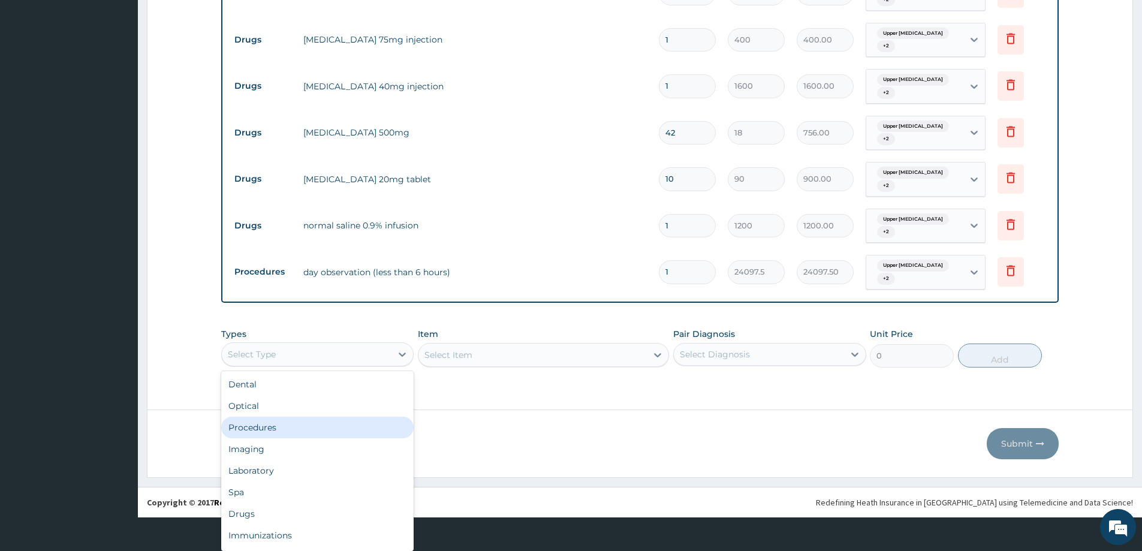
click at [324, 423] on div "Procedures" at bounding box center [317, 428] width 192 height 22
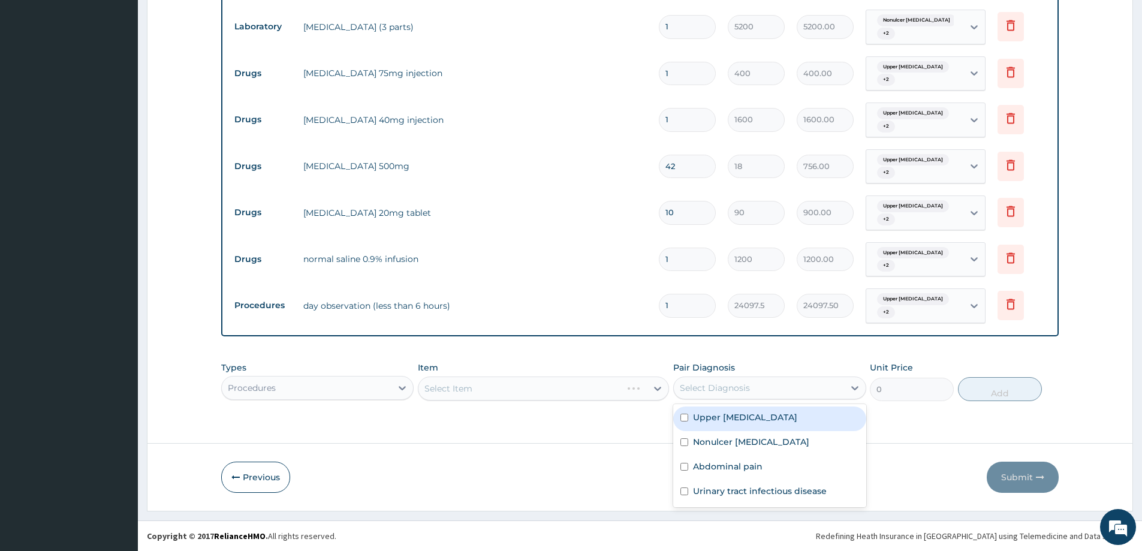
drag, startPoint x: 735, startPoint y: 379, endPoint x: 736, endPoint y: 408, distance: 28.8
click at [735, 380] on div "Select Diagnosis" at bounding box center [759, 387] width 170 height 19
click at [733, 422] on label "Upper [MEDICAL_DATA]" at bounding box center [745, 417] width 104 height 12
checkbox input "true"
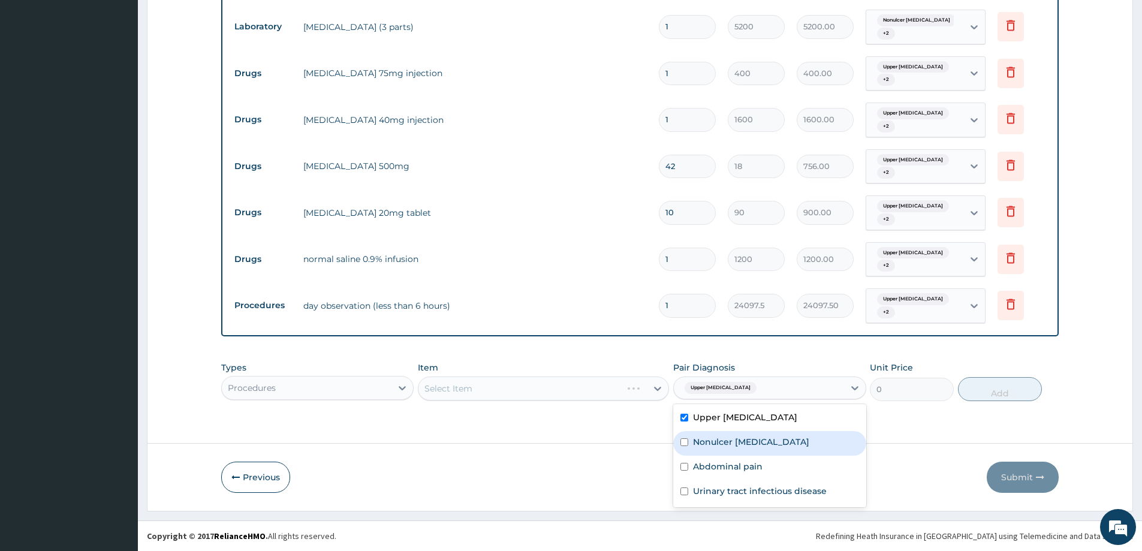
click at [724, 437] on label "Nonulcer [MEDICAL_DATA]" at bounding box center [751, 442] width 116 height 12
checkbox input "true"
click at [720, 467] on label "Abdominal pain" at bounding box center [728, 467] width 70 height 12
checkbox input "true"
click at [726, 494] on label "Urinary tract infectious disease" at bounding box center [760, 491] width 134 height 12
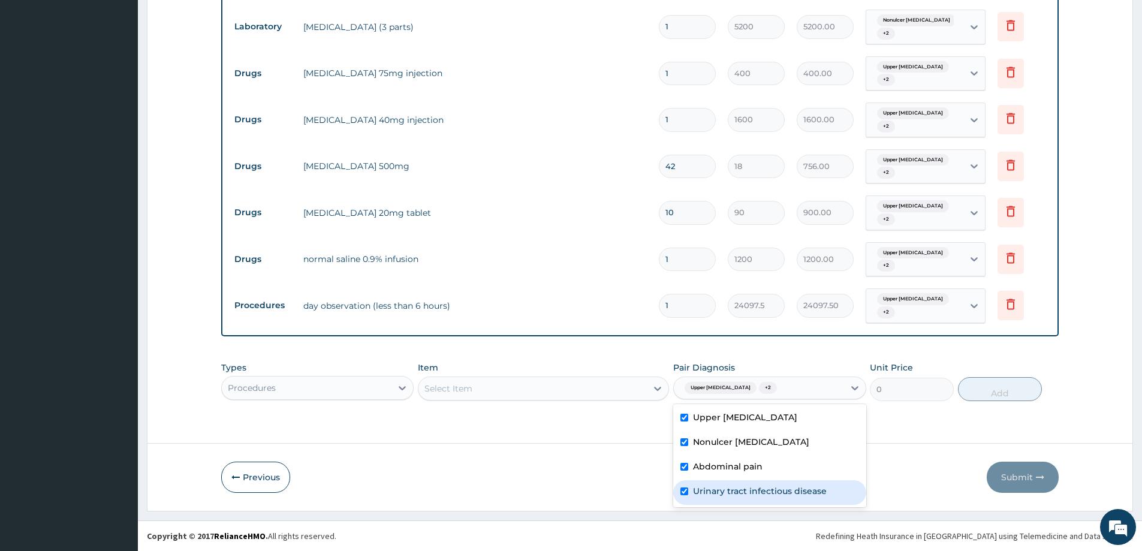
checkbox input "true"
click at [611, 389] on div "Types Procedures Item Select Item Pair Diagnosis option Urinary tract [MEDICAL_…" at bounding box center [640, 382] width 838 height 52
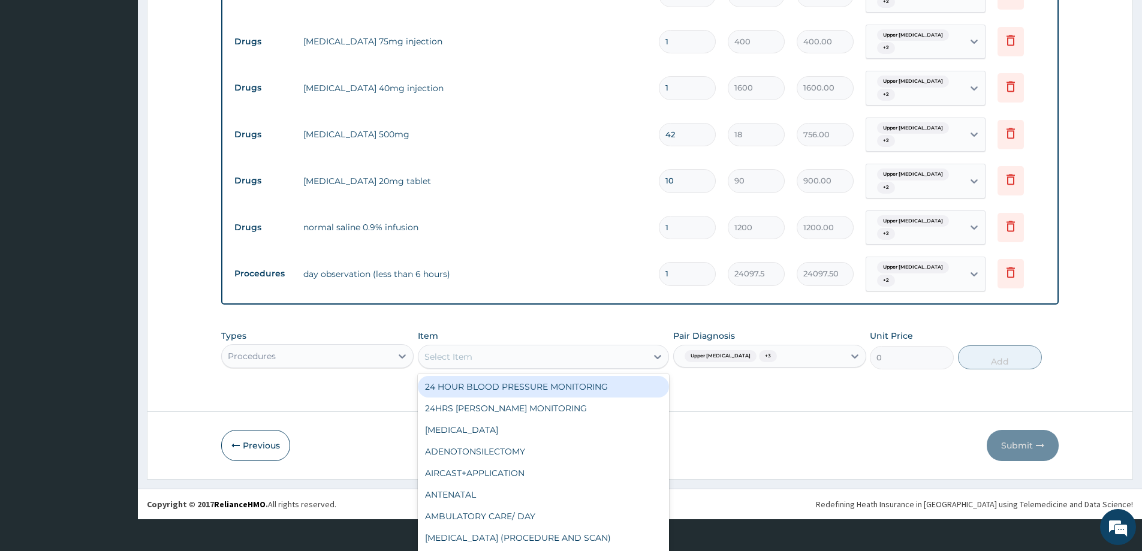
scroll to position [34, 0]
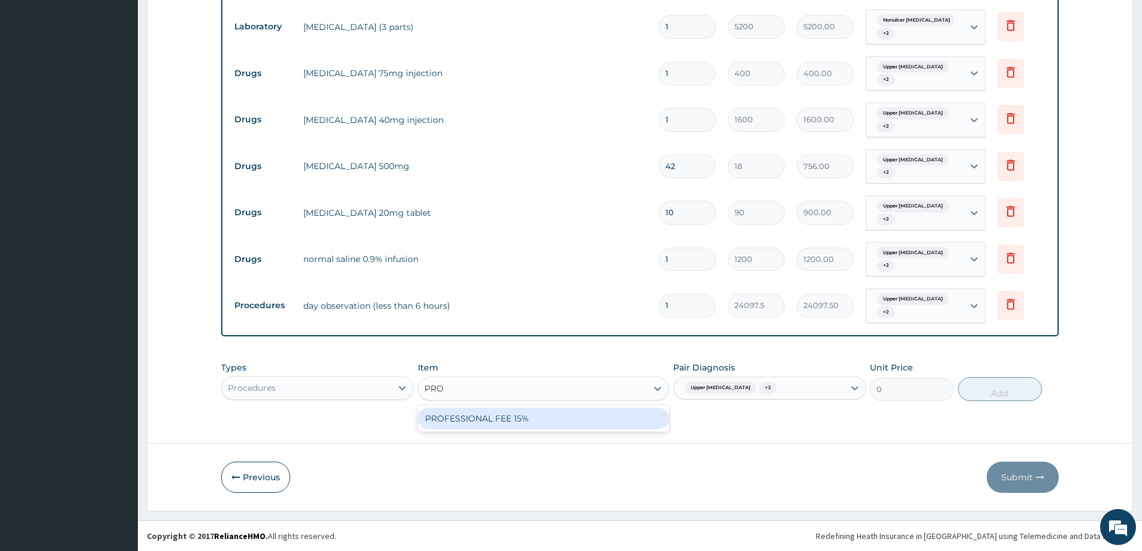
type input "PROF"
click at [573, 423] on div "PROFESSIONAL FEE 15%" at bounding box center [543, 419] width 251 height 22
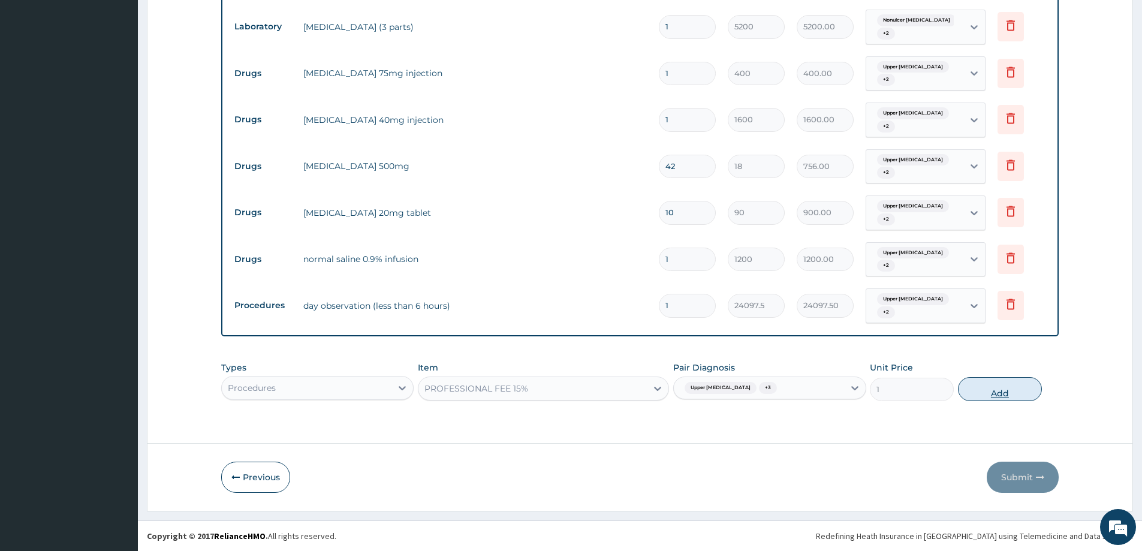
click at [1006, 393] on button "Add" at bounding box center [1000, 389] width 84 height 24
type input "0"
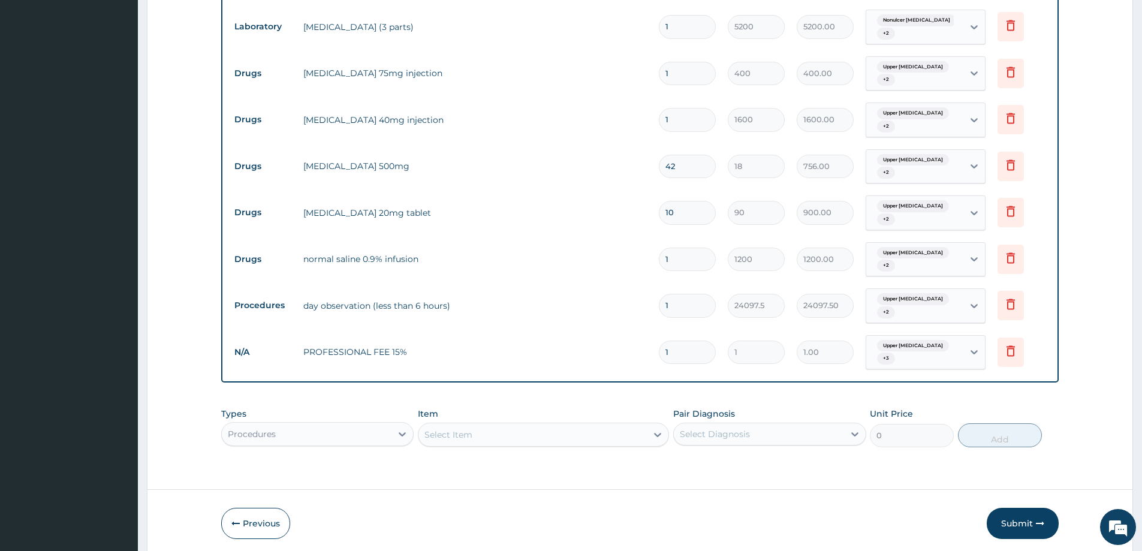
click at [666, 350] on input "1" at bounding box center [687, 352] width 57 height 23
type input "14"
type input "14.00"
type input "145"
type input "145.00"
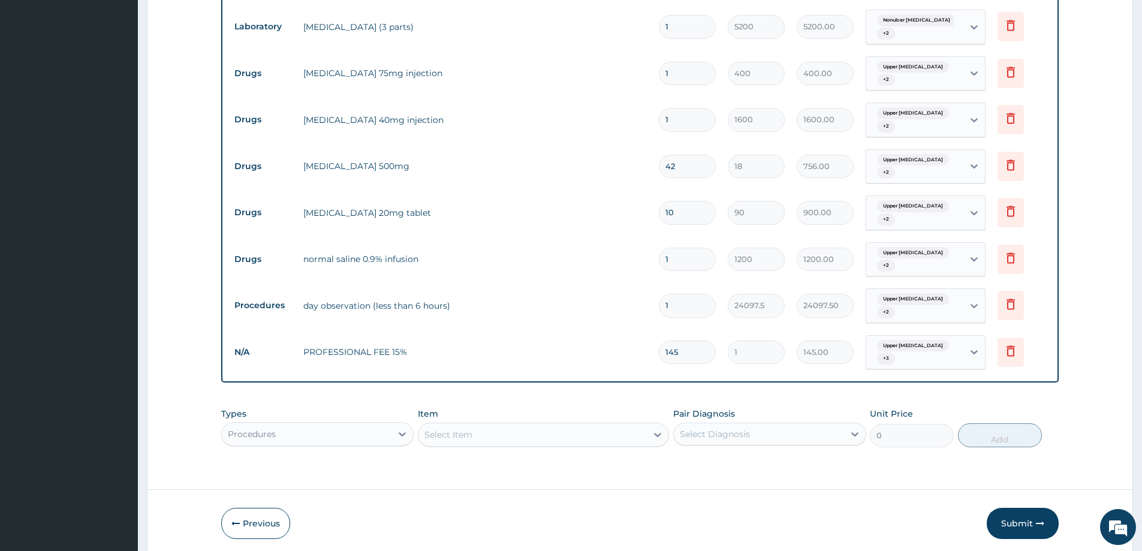
type input "1459"
type input "1459.00"
type input "14590"
type input "14590.00"
type input "14590"
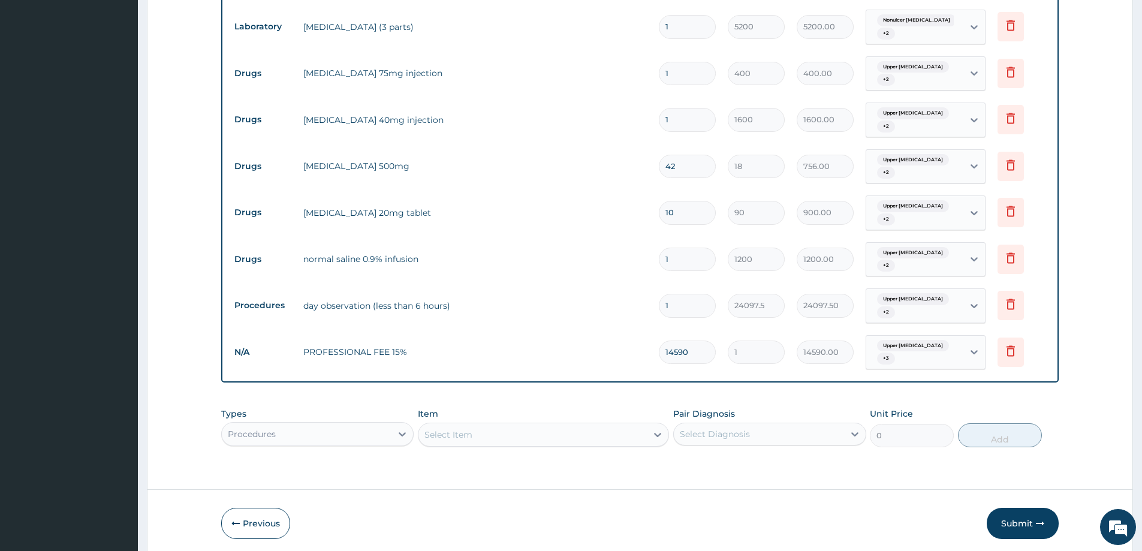
click at [1025, 520] on button "Submit" at bounding box center [1023, 523] width 72 height 31
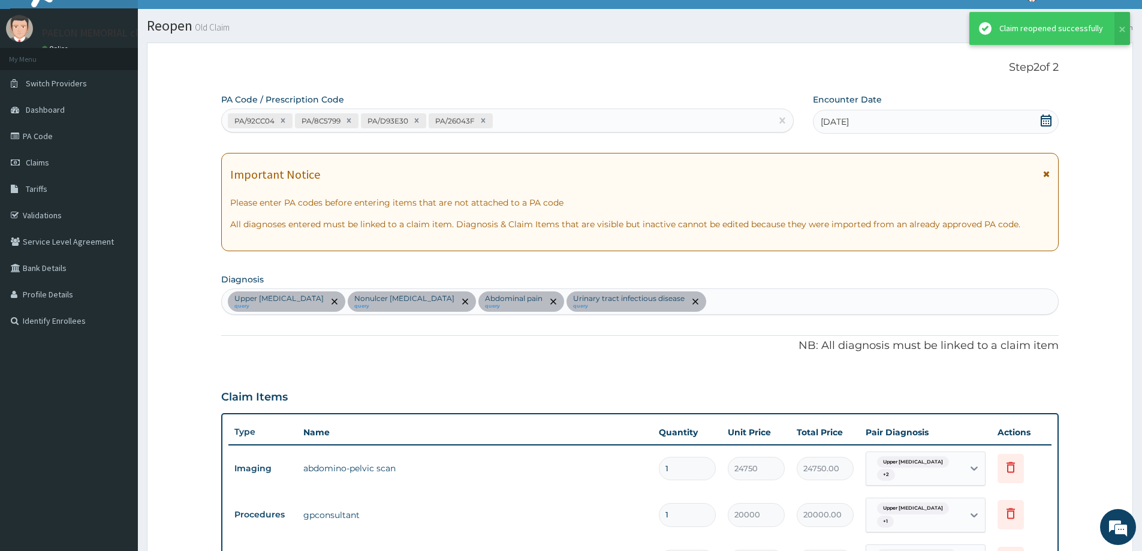
scroll to position [695, 0]
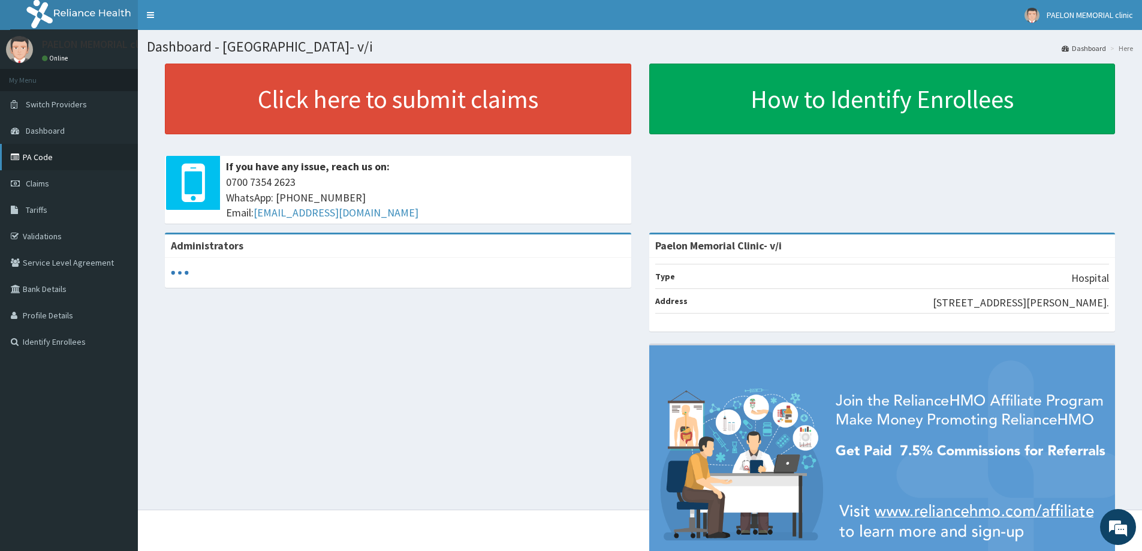
click at [53, 161] on link "PA Code" at bounding box center [69, 157] width 138 height 26
